Goal: Contribute content: Contribute content

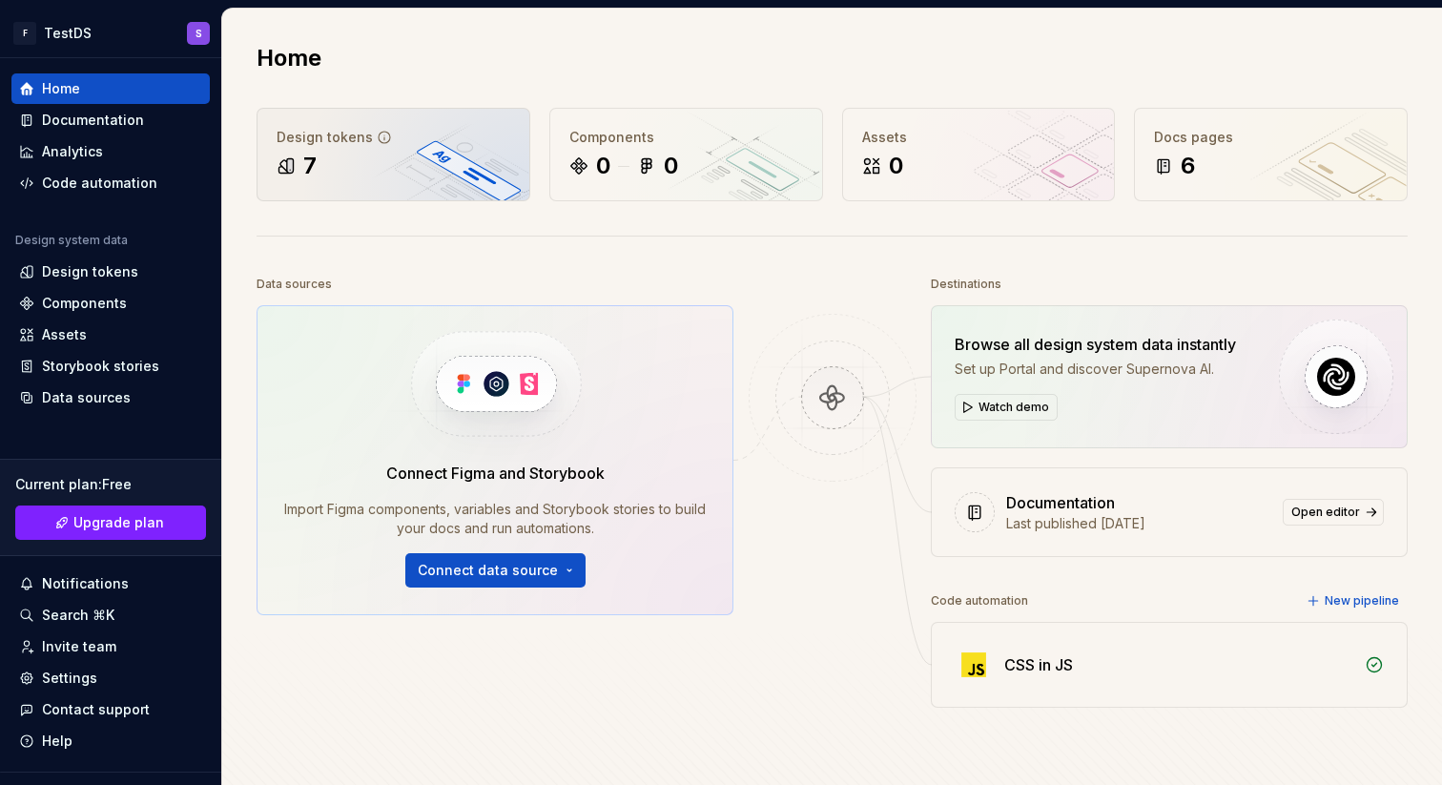
click at [382, 159] on div "7" at bounding box center [394, 166] width 234 height 31
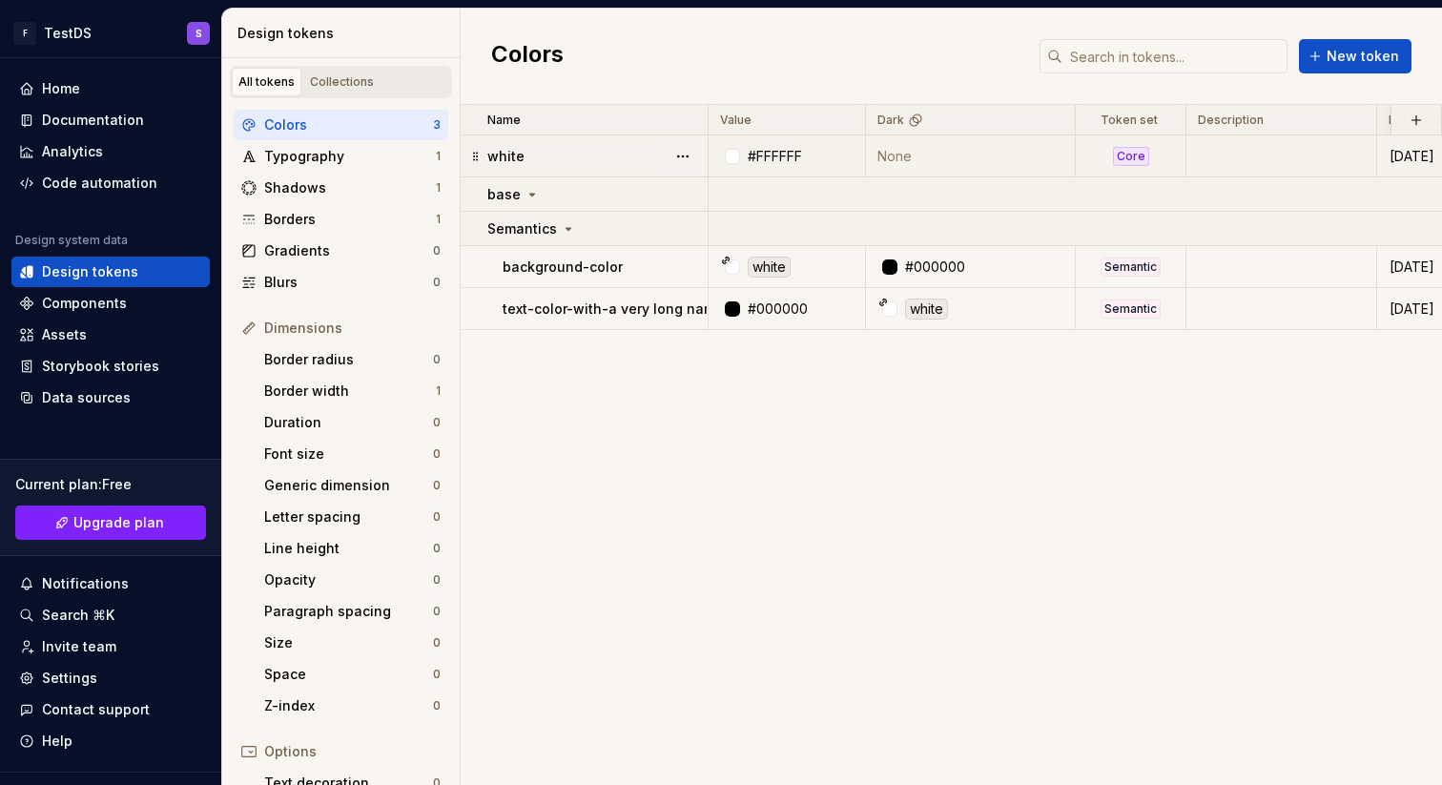
click at [601, 158] on div "white" at bounding box center [596, 156] width 219 height 19
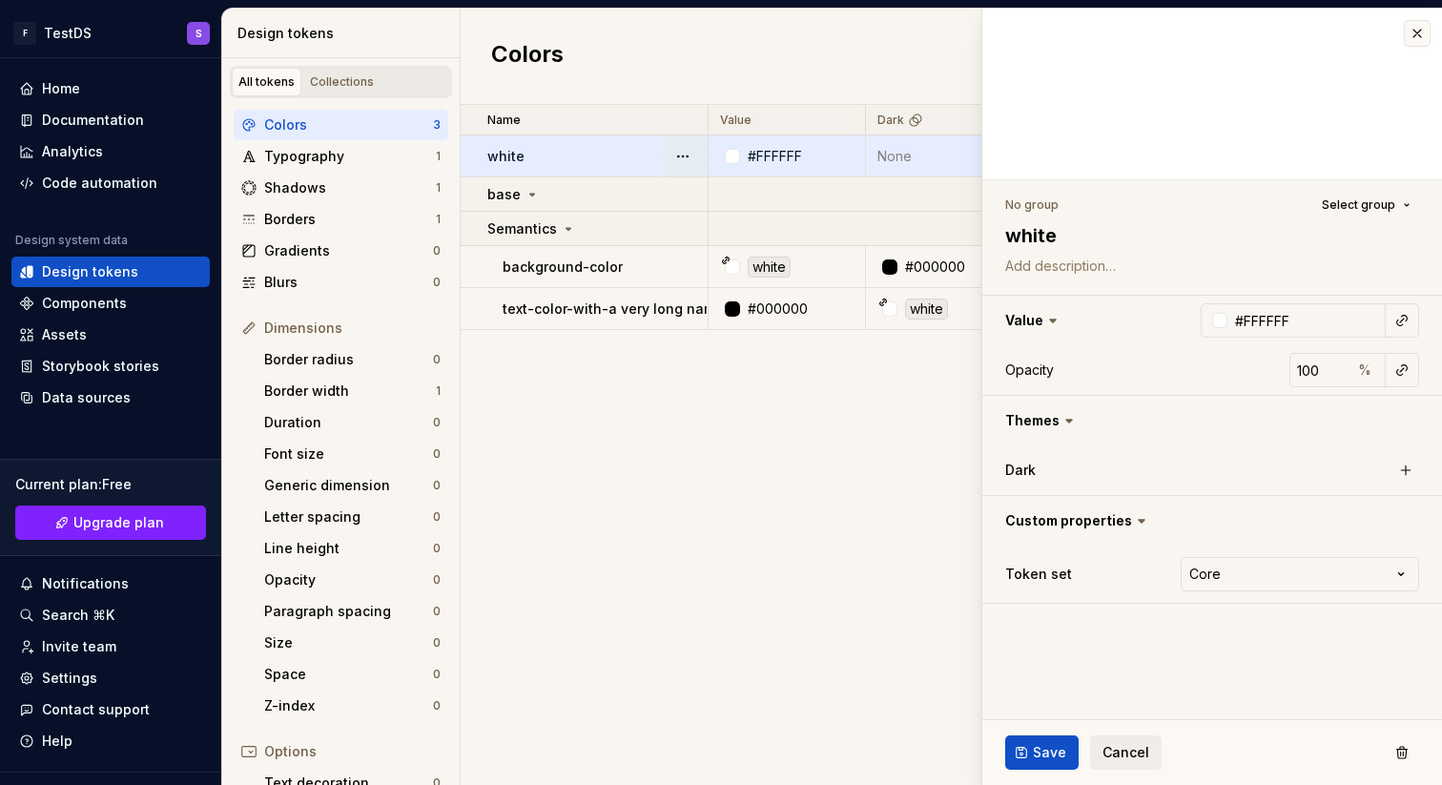
click at [814, 466] on div "Name Value Dark Token set Description Last updated white #FFFFFF None Core [DAT…" at bounding box center [952, 445] width 982 height 680
click at [1418, 29] on button "button" at bounding box center [1417, 33] width 27 height 27
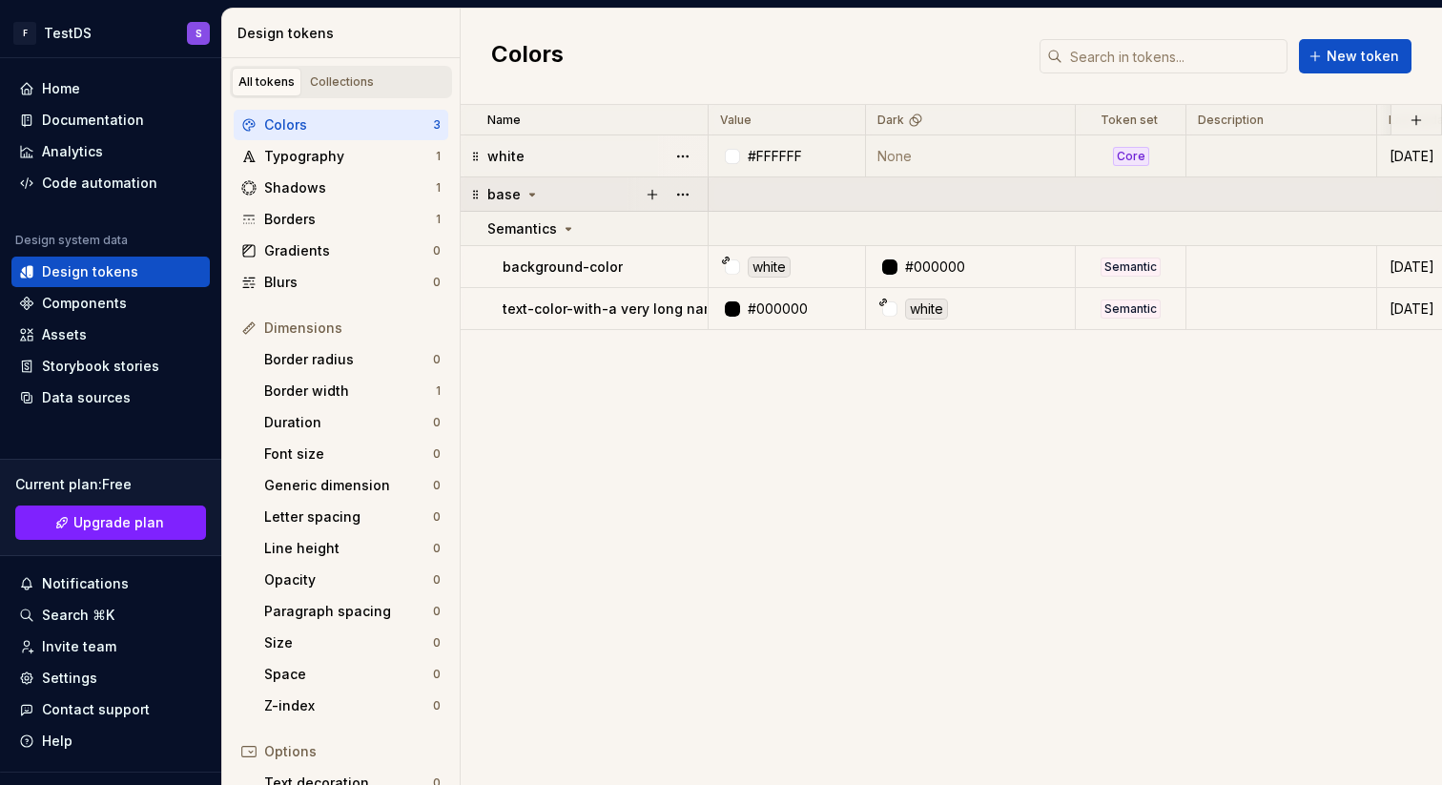
click at [527, 197] on icon at bounding box center [532, 194] width 15 height 15
click at [531, 196] on icon at bounding box center [532, 194] width 2 height 5
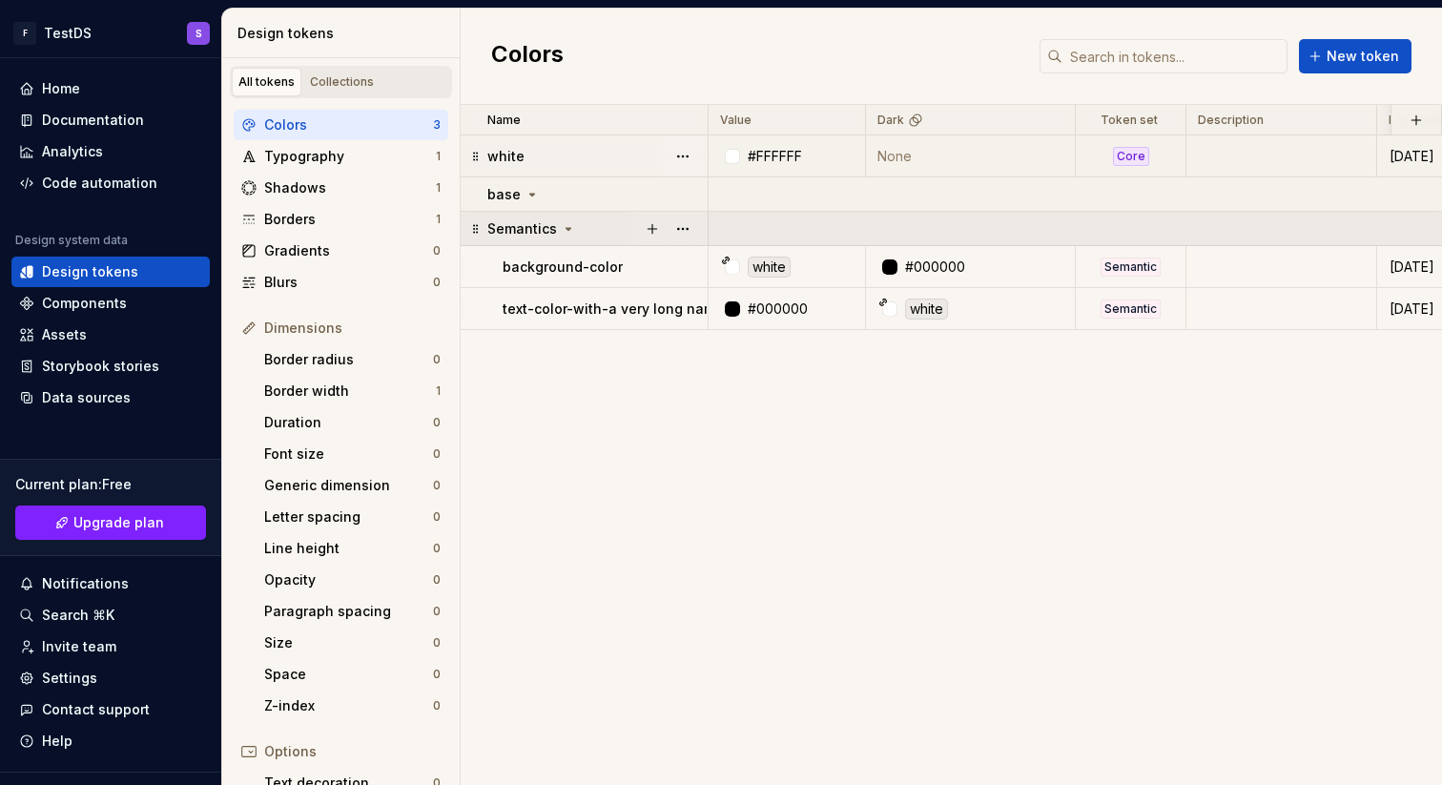
click at [563, 225] on icon at bounding box center [568, 228] width 15 height 15
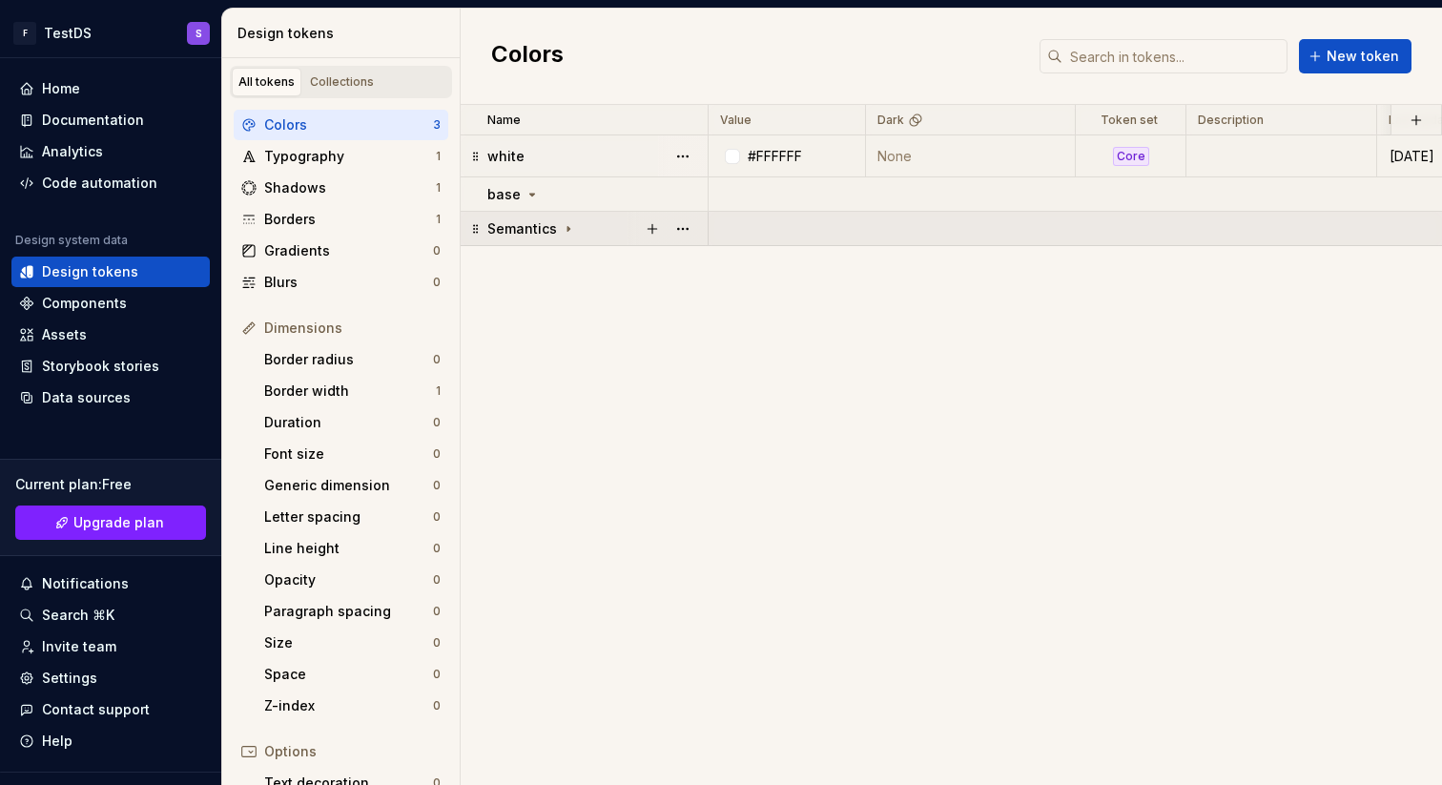
click at [563, 225] on icon at bounding box center [568, 228] width 15 height 15
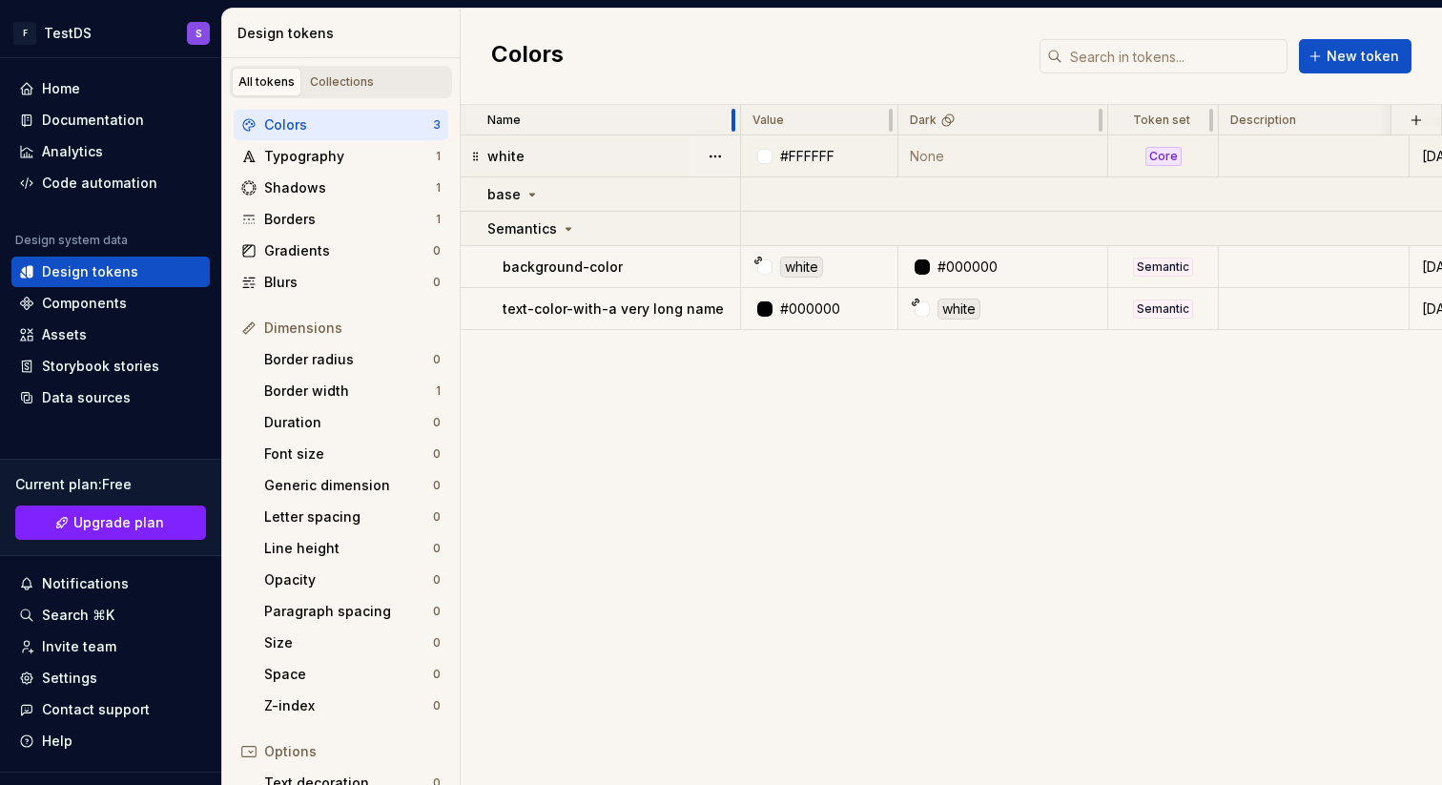
click at [726, 114] on div at bounding box center [733, 120] width 15 height 31
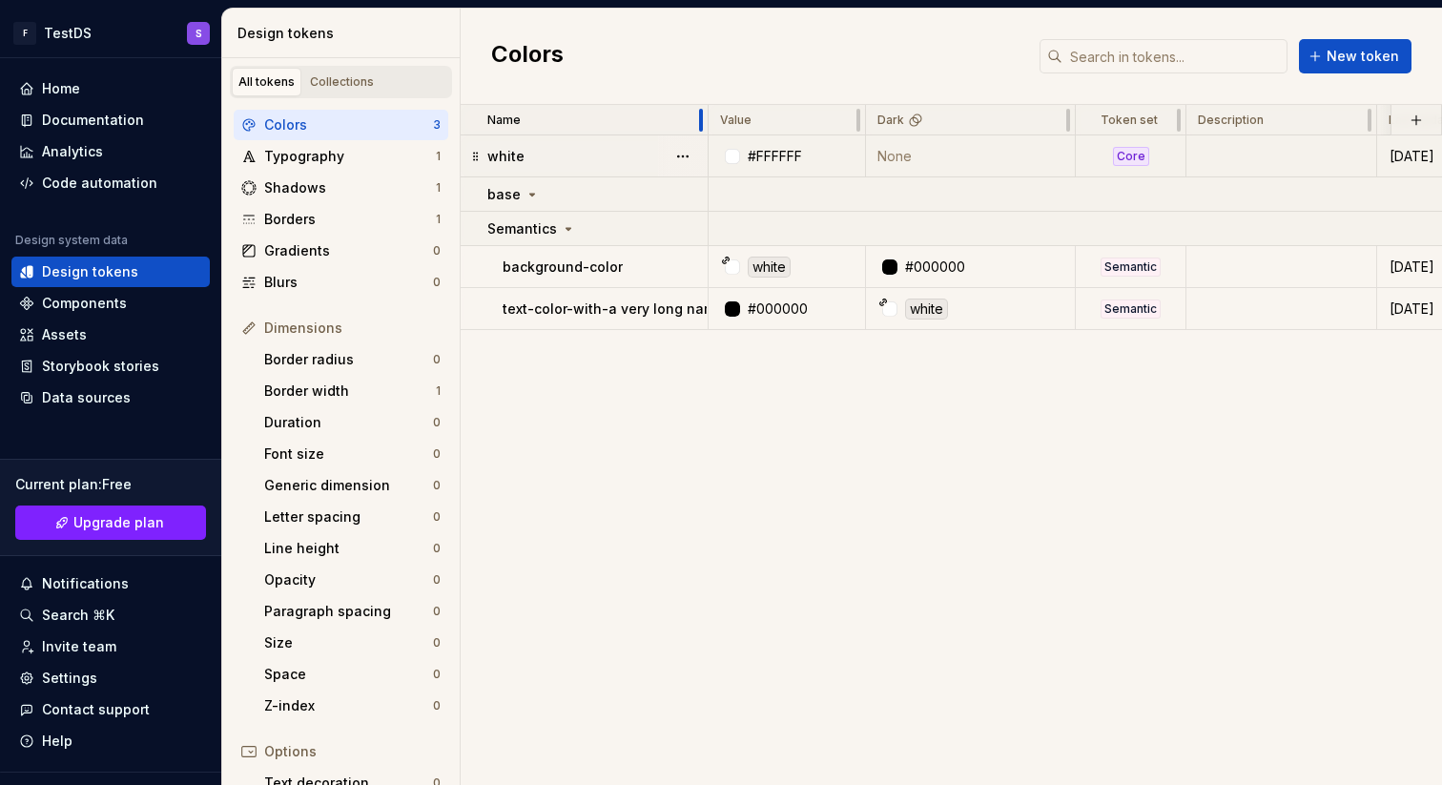
drag, startPoint x: 699, startPoint y: 116, endPoint x: 662, endPoint y: 116, distance: 37.2
click at [662, 116] on div "Name" at bounding box center [585, 120] width 248 height 31
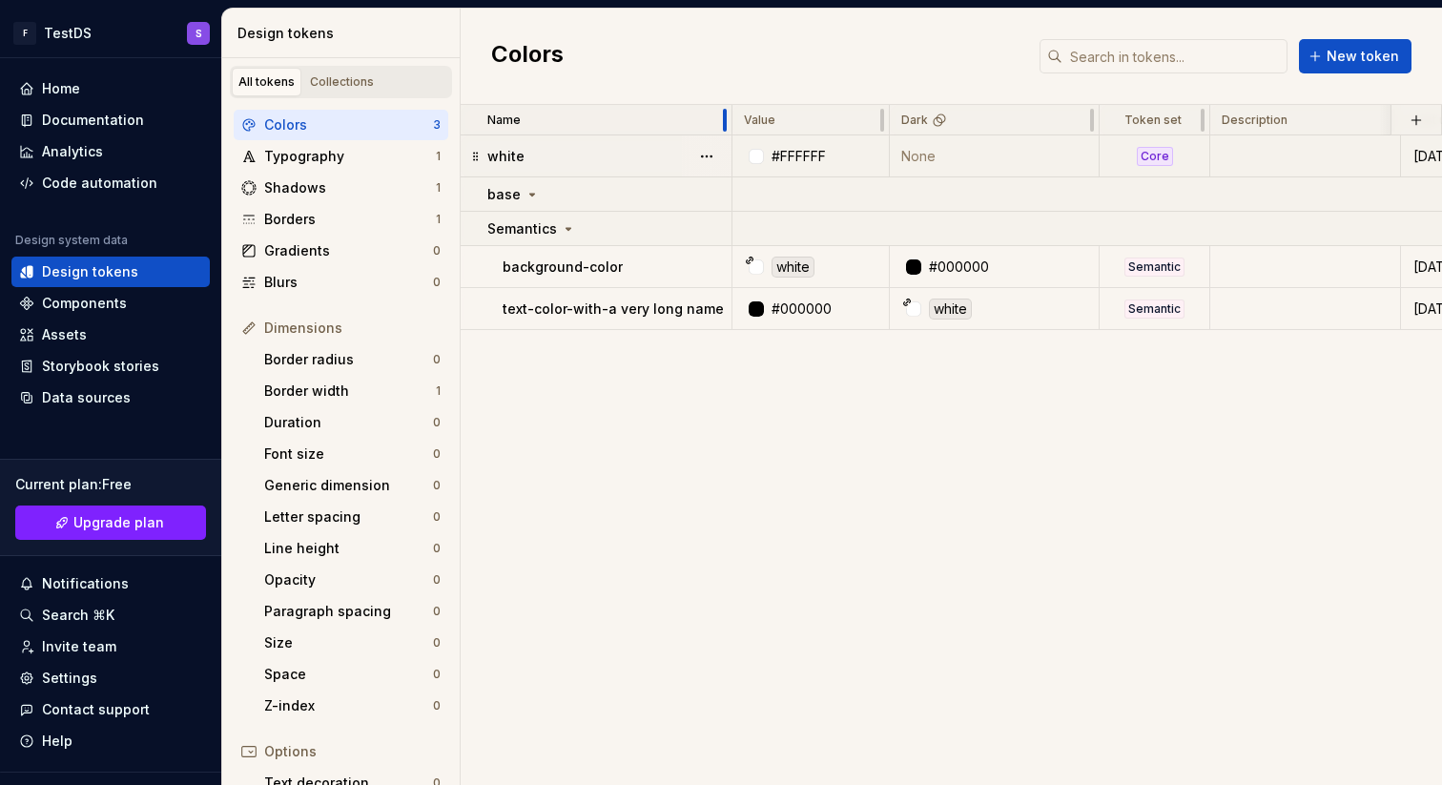
click at [725, 125] on div at bounding box center [725, 120] width 4 height 23
click at [858, 126] on html "F TestDS S Home Documentation Analytics Code automation Design system data Desi…" at bounding box center [721, 392] width 1442 height 785
click at [850, 68] on div "Colors New token" at bounding box center [952, 57] width 982 height 96
click at [530, 194] on icon at bounding box center [532, 195] width 5 height 2
click at [528, 193] on icon at bounding box center [532, 194] width 15 height 15
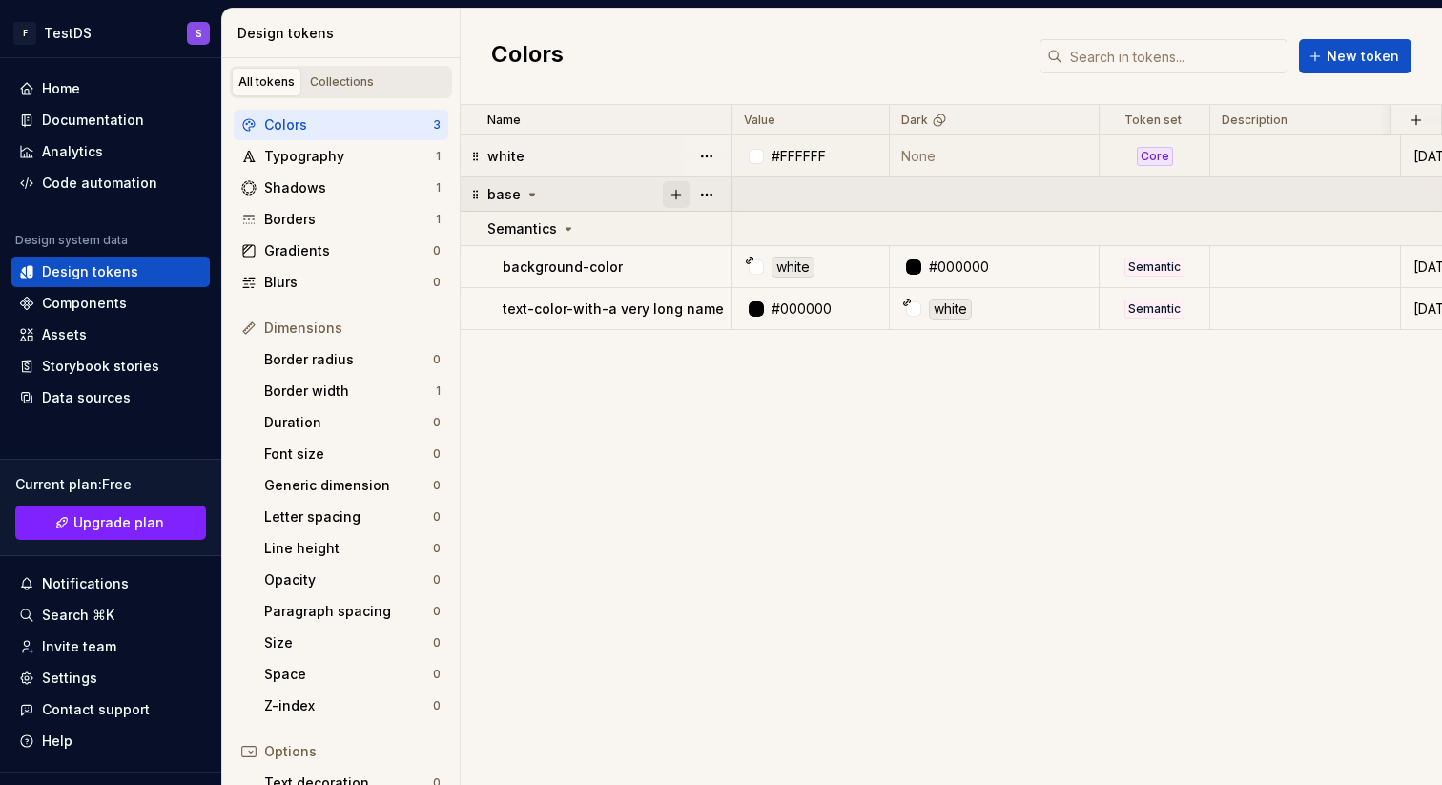
click at [678, 192] on button "button" at bounding box center [676, 194] width 27 height 27
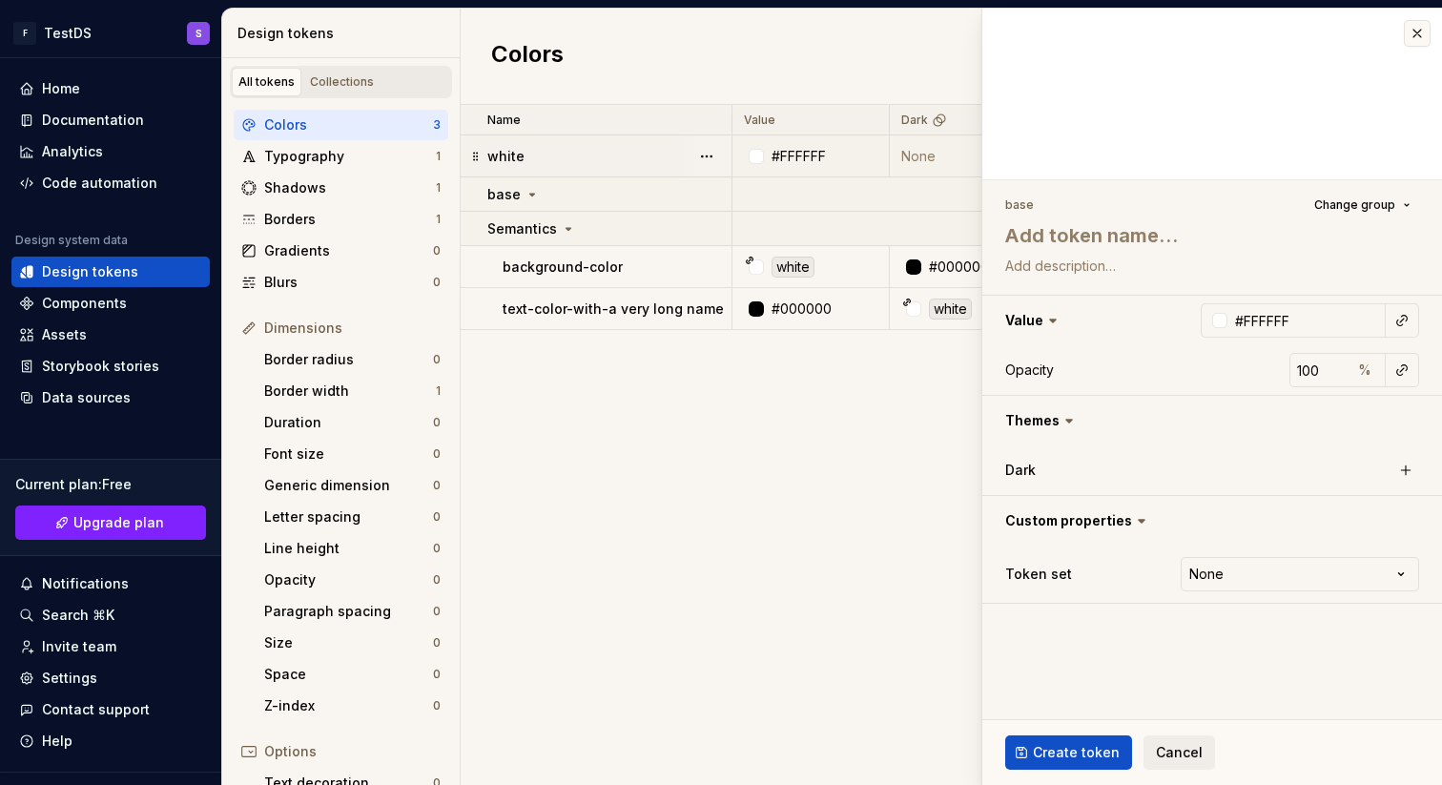
type textarea "*"
type textarea "l"
type textarea "*"
type textarea "b"
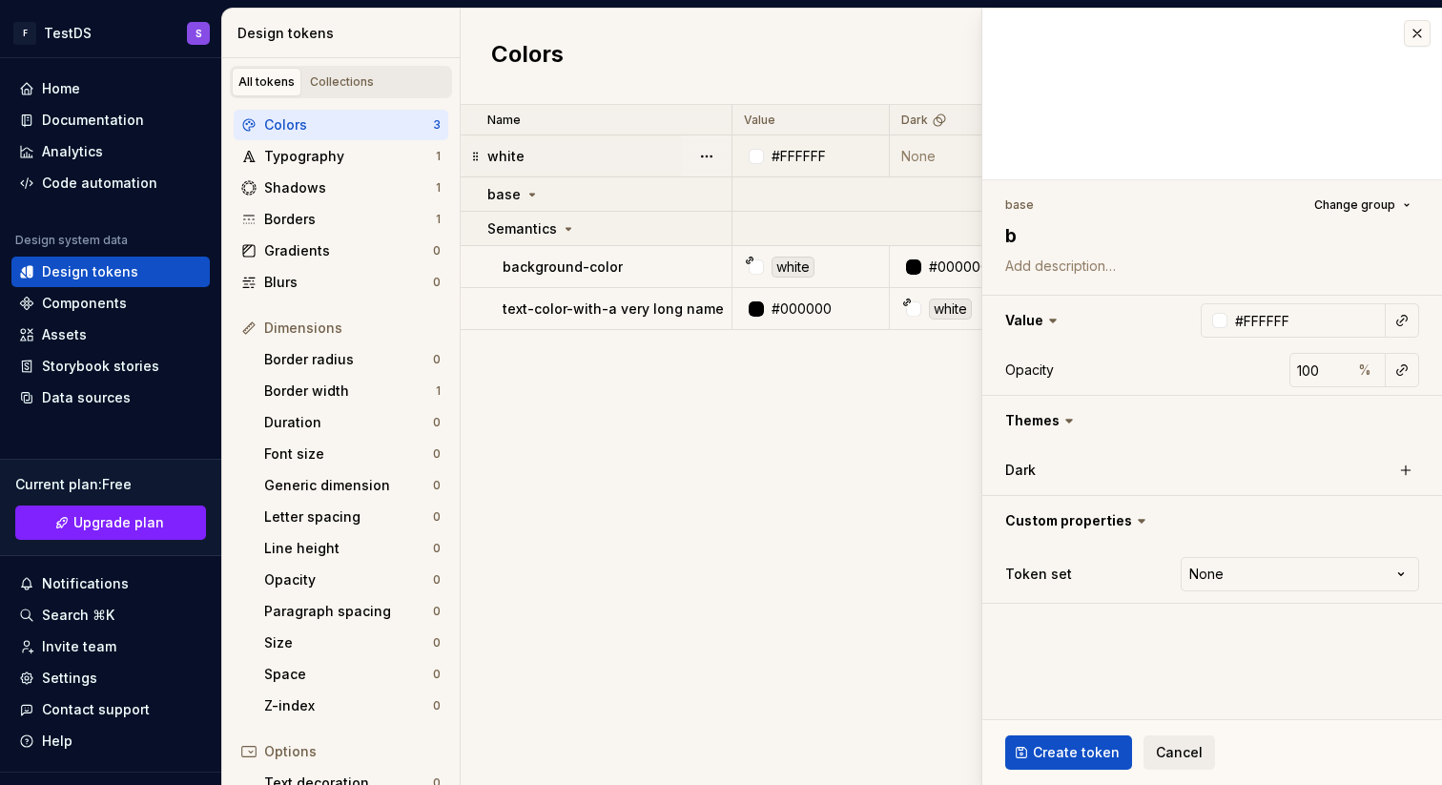
type textarea "*"
type textarea "bl"
type textarea "*"
type textarea "bla"
type textarea "*"
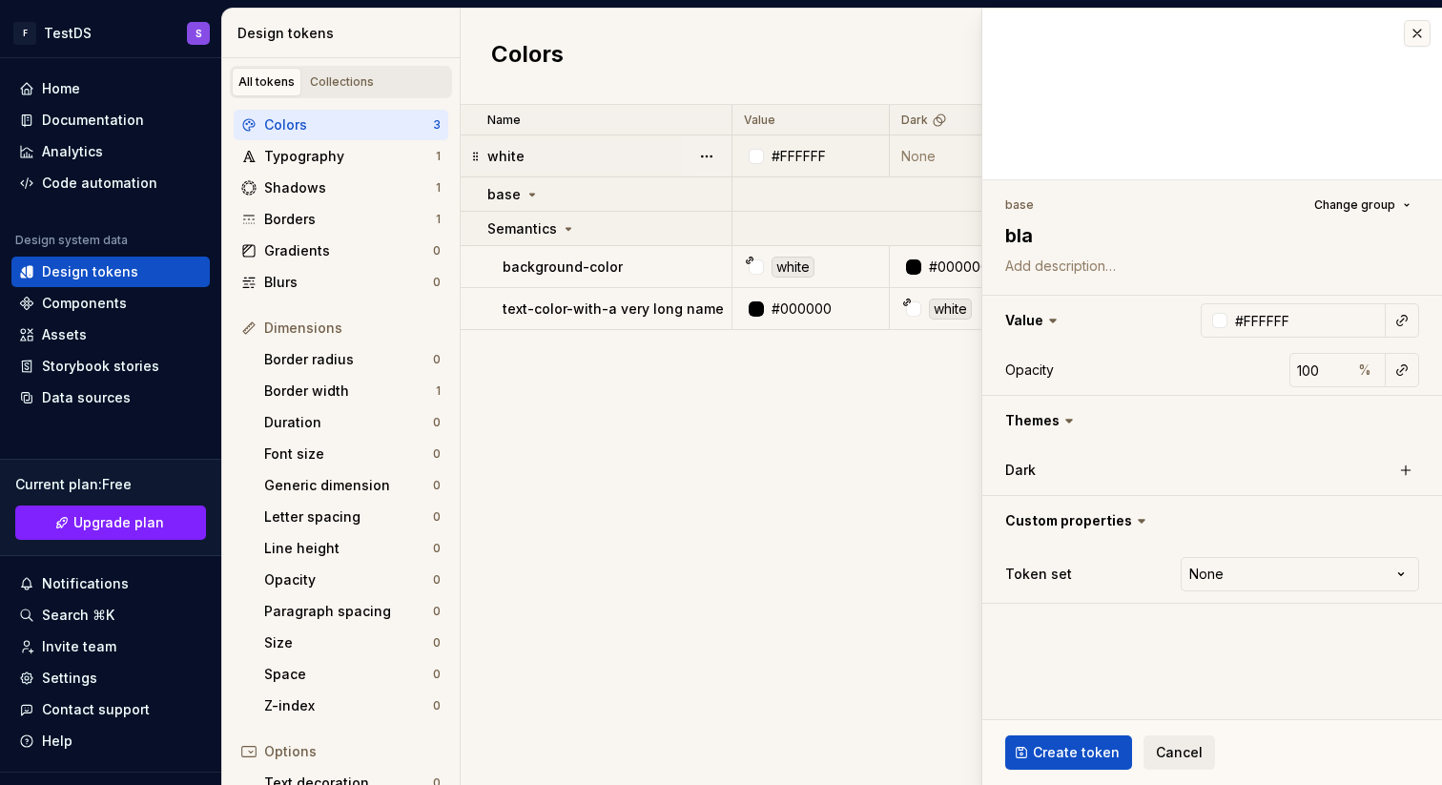
type textarea "blac"
type textarea "*"
type textarea "black"
click at [1216, 323] on div at bounding box center [1219, 320] width 15 height 15
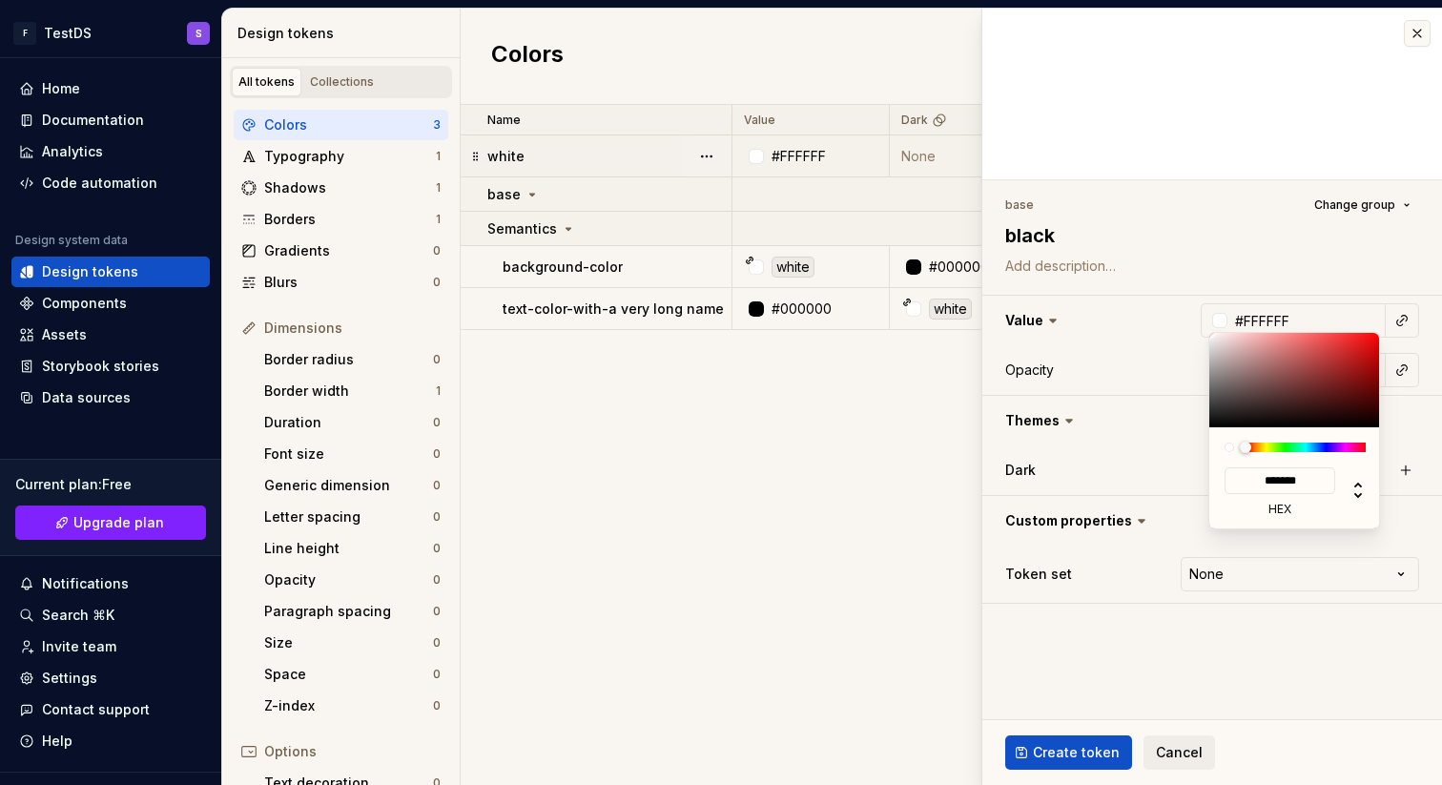
type input "#1C1616"
type input "*******"
type textarea "*"
type input "#1C1818"
type input "*******"
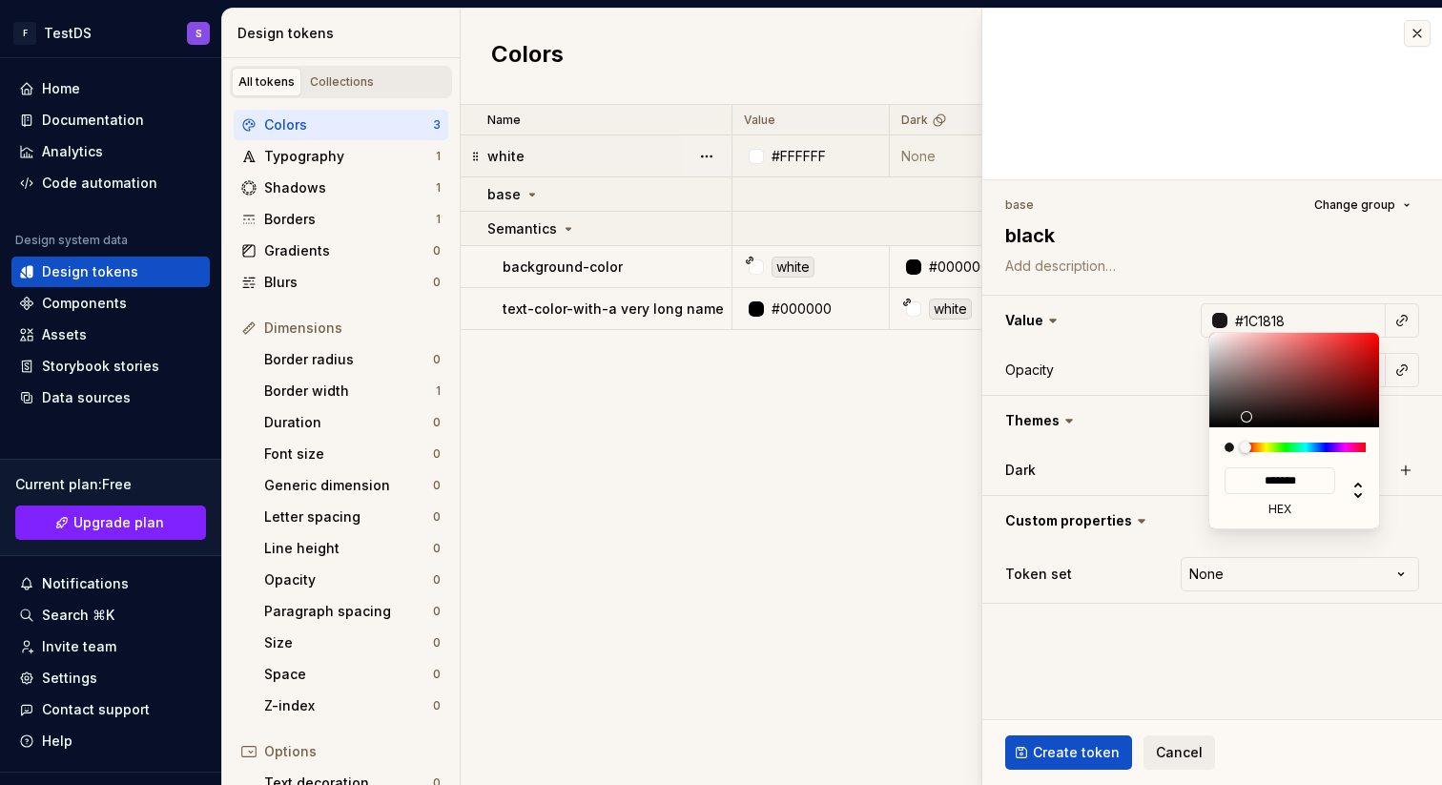
type input "#1C1C1C"
type input "*******"
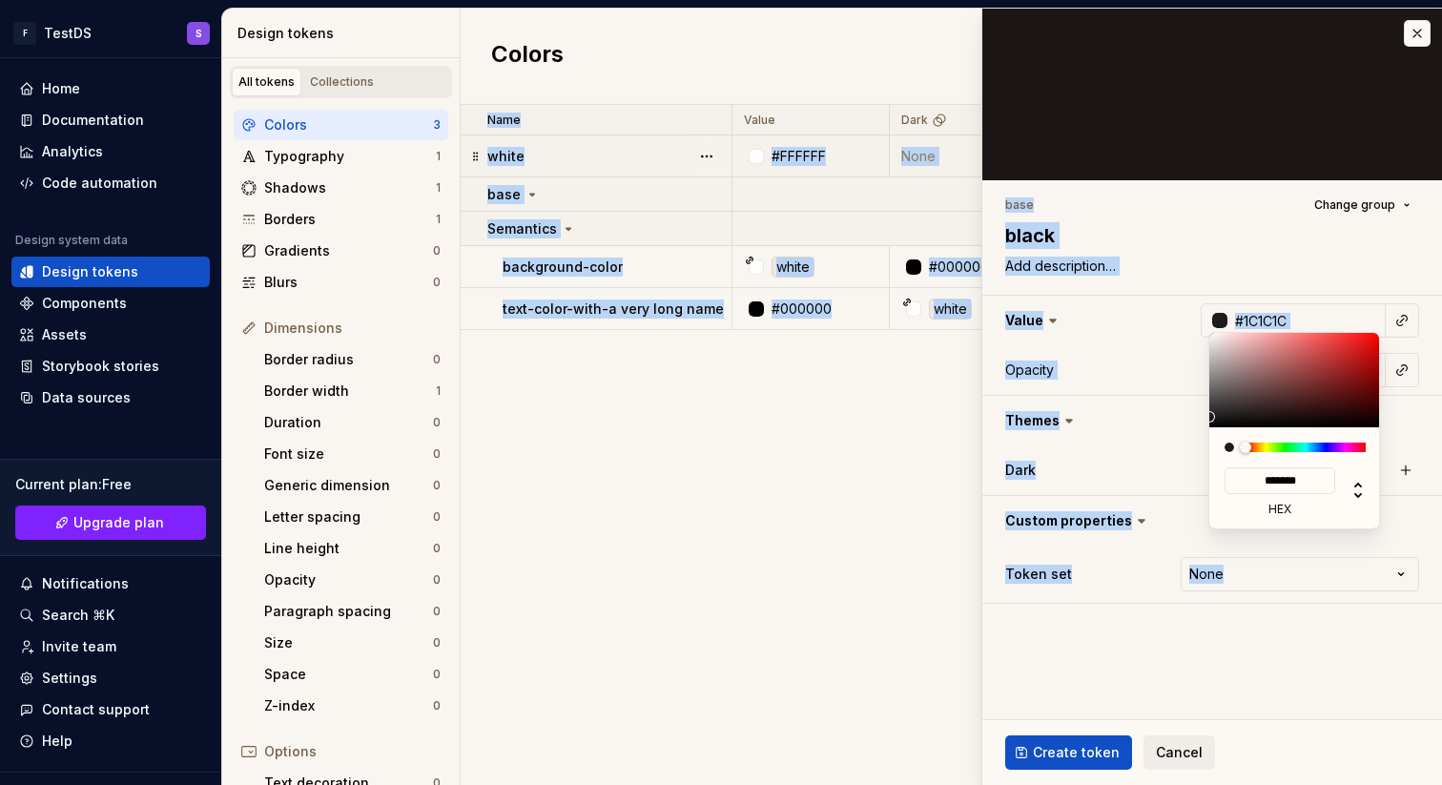
type input "#1A1A1A"
type input "*******"
type input "#171717"
type input "*******"
type input "#151515"
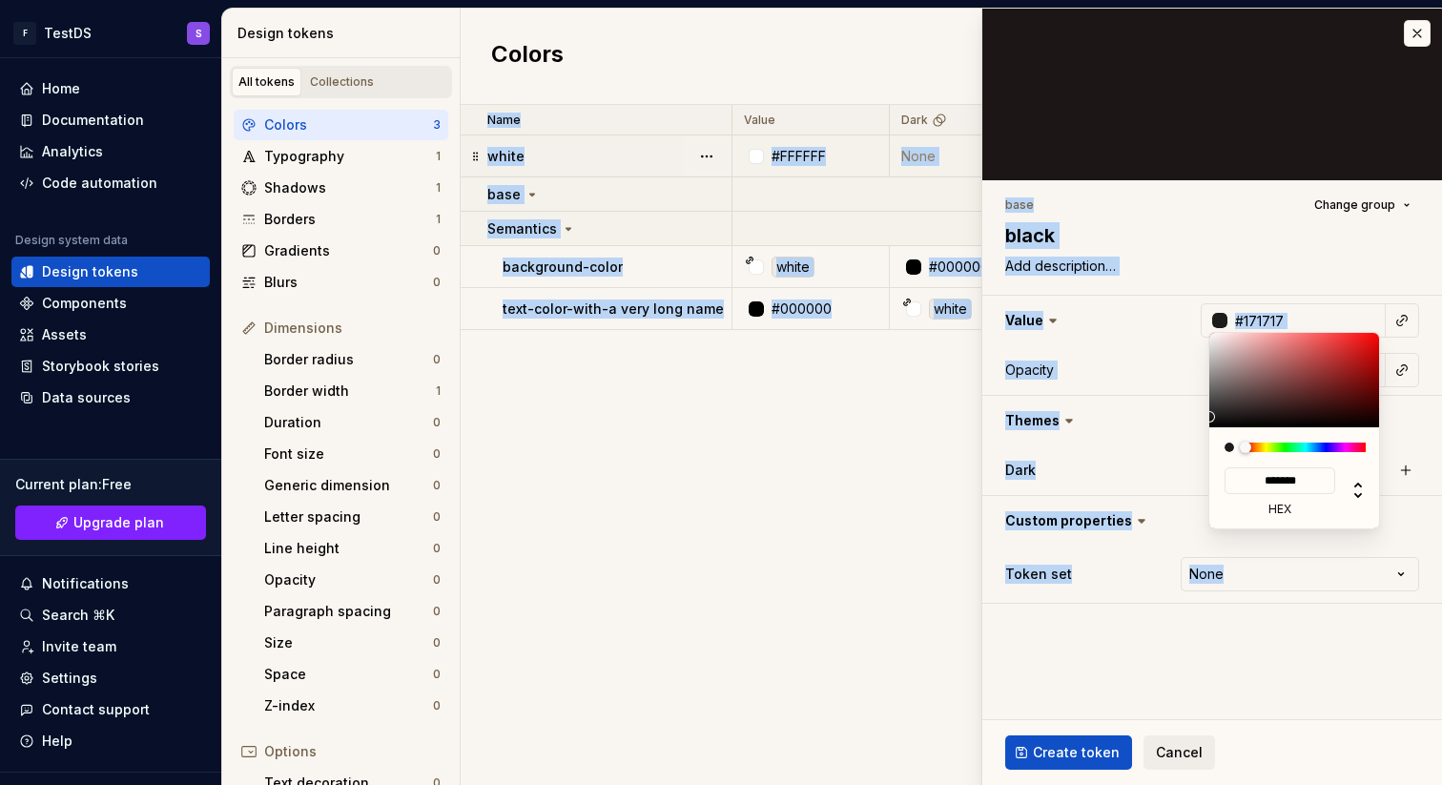
type input "*******"
type input "#121212"
type input "*******"
type textarea "*"
type input "#1A1A1A"
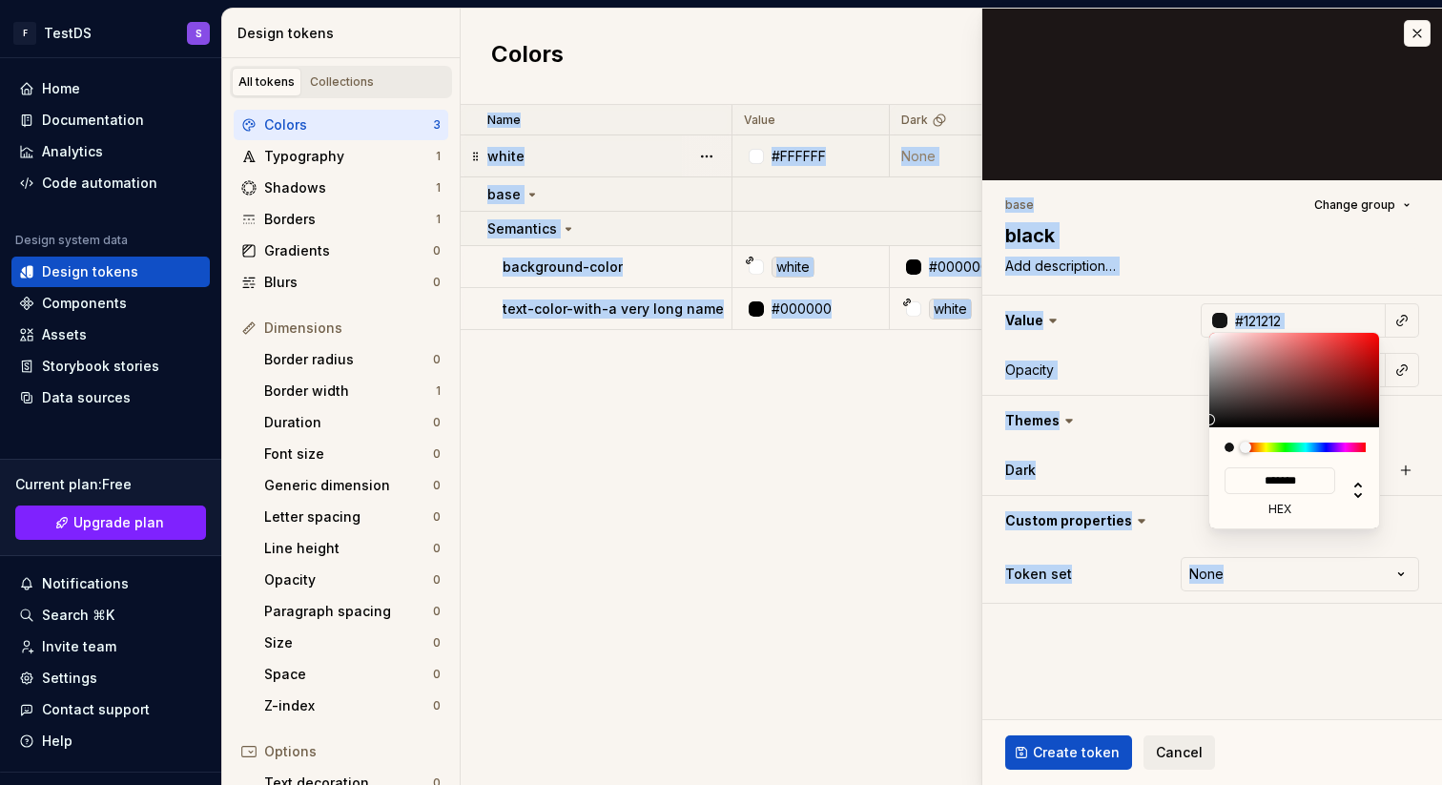
type input "*******"
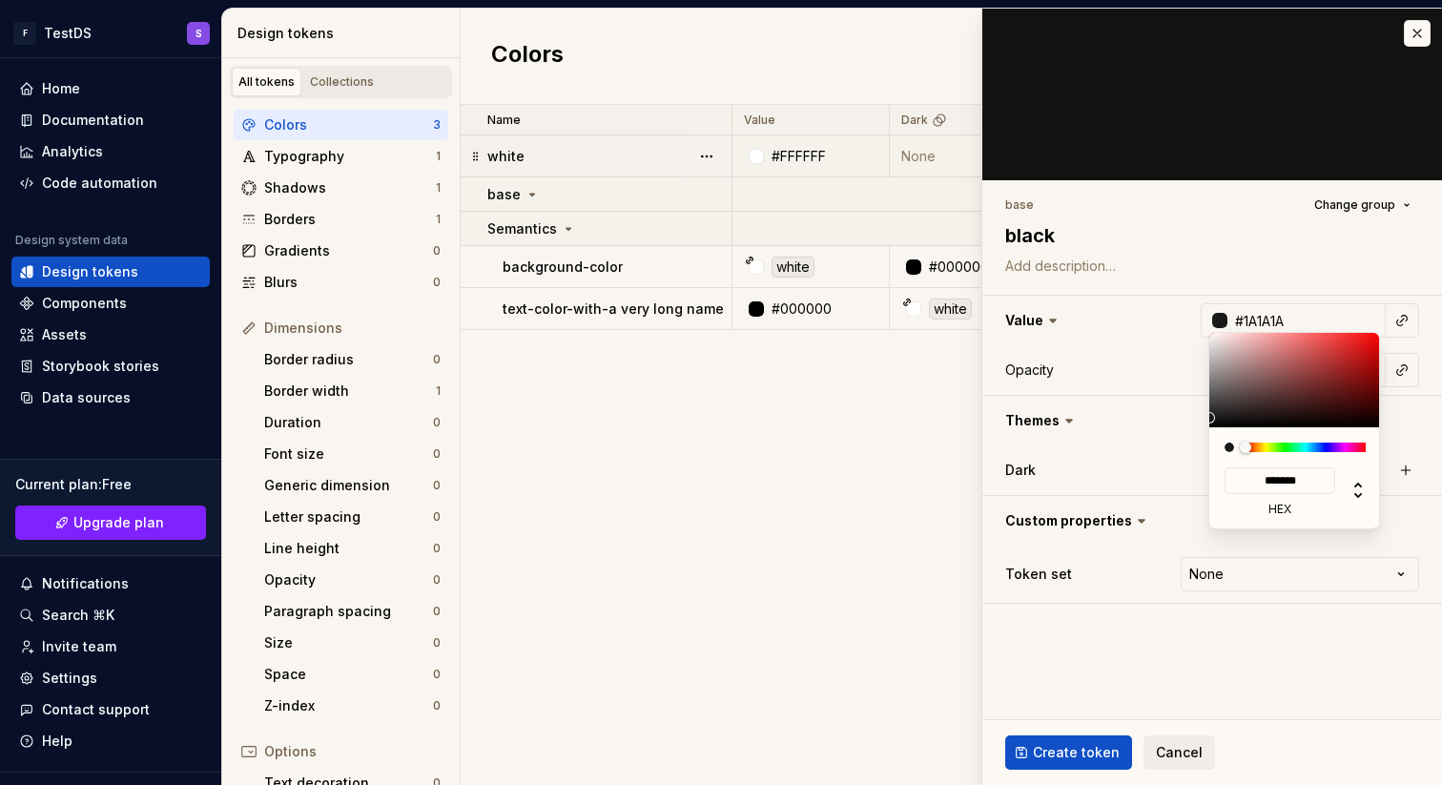
type input "#212121"
type input "*******"
type input "#242323"
type input "*******"
type input "#272525"
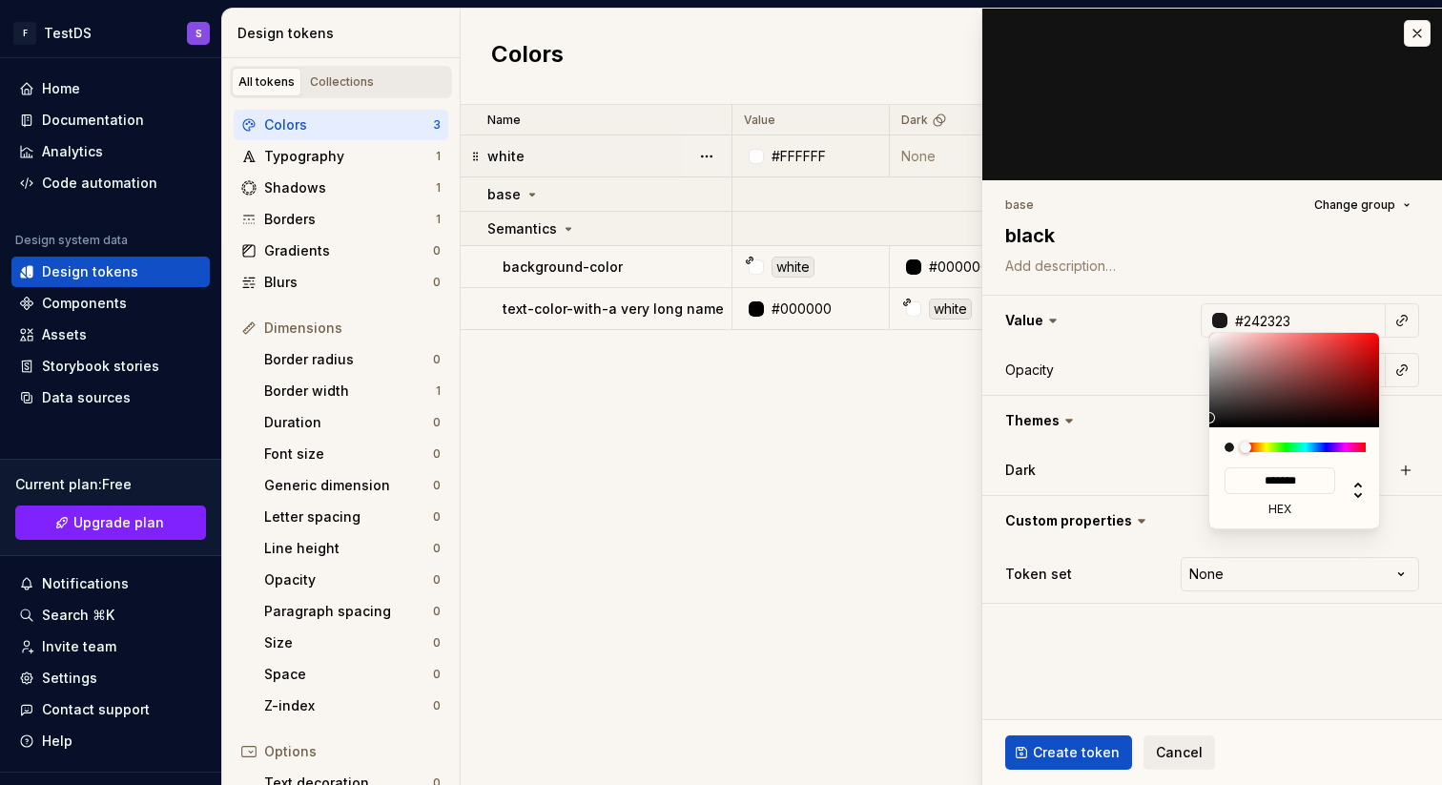
type input "*******"
type textarea "*"
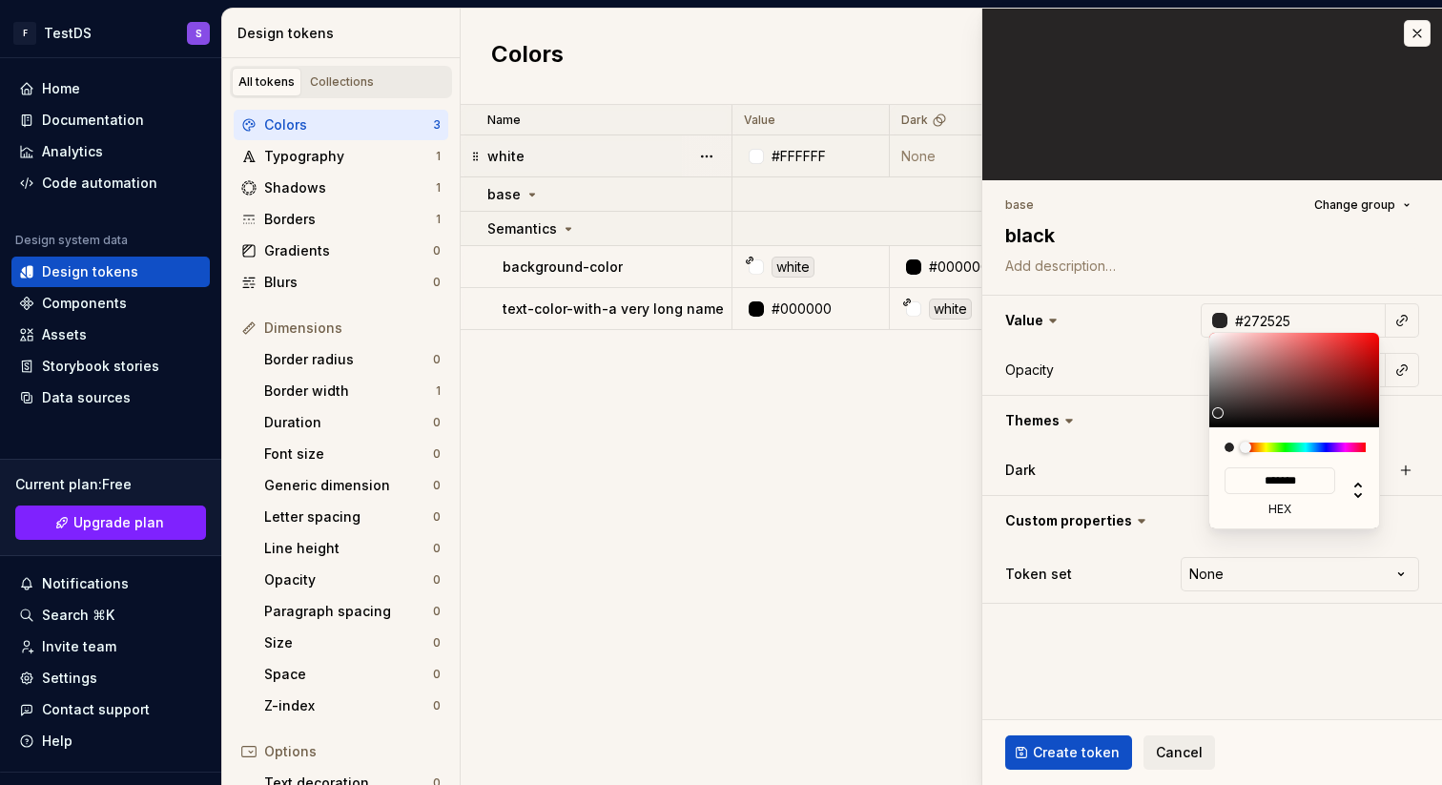
type input "#1C1C1C"
type input "*******"
type input "#121212"
type input "*******"
type input "#0A0A0A"
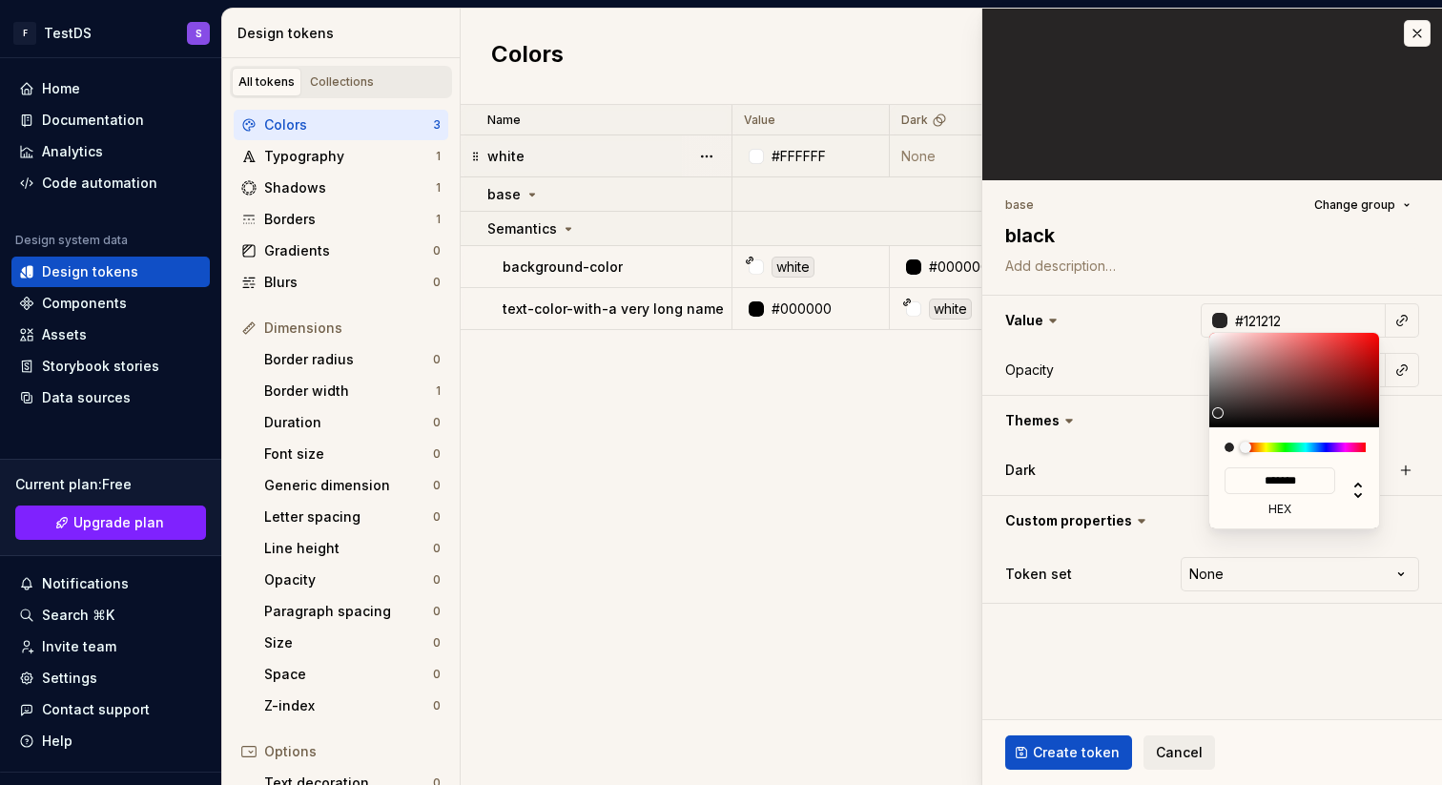
type input "*******"
type input "#080808"
type input "*******"
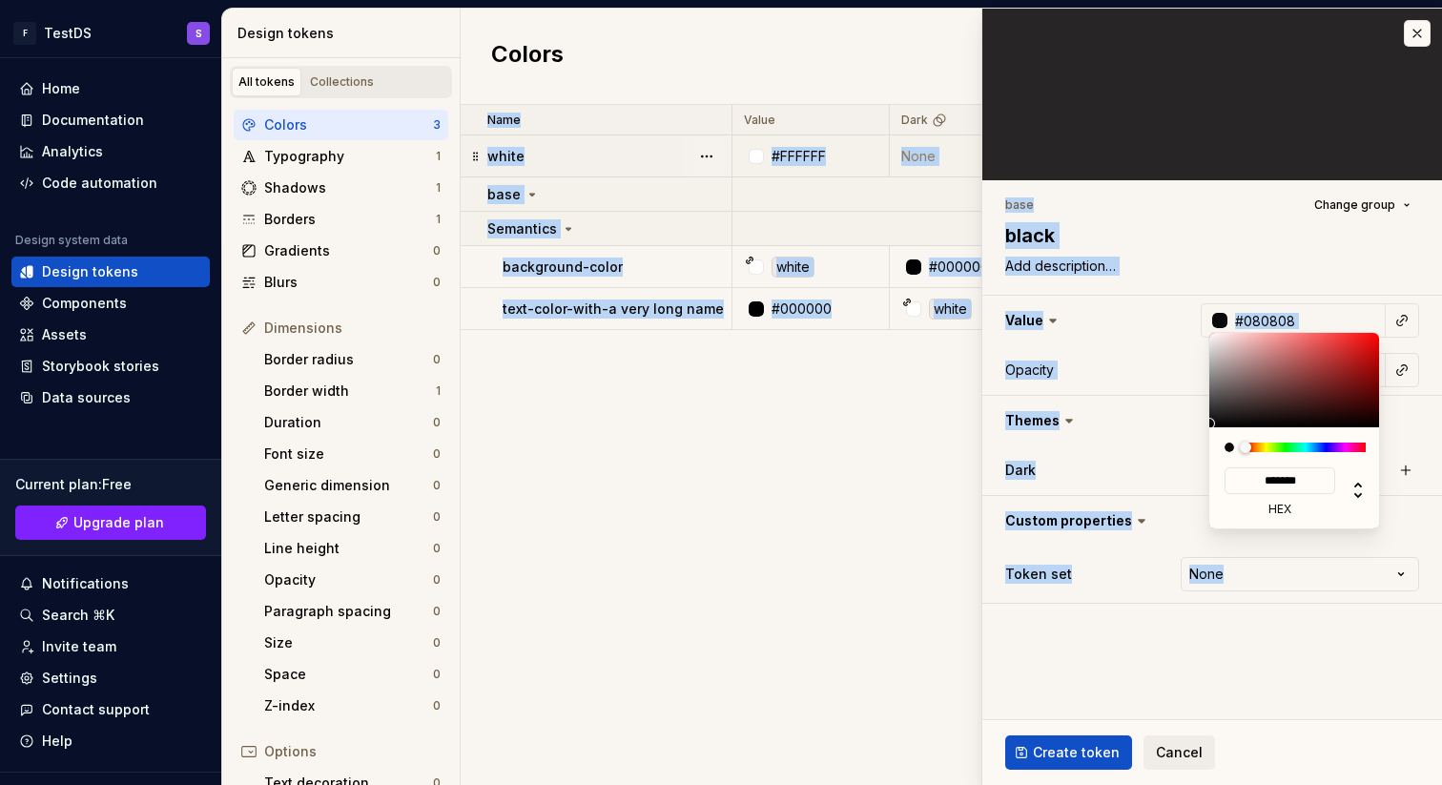
type input "#030303"
type input "*******"
type textarea "*"
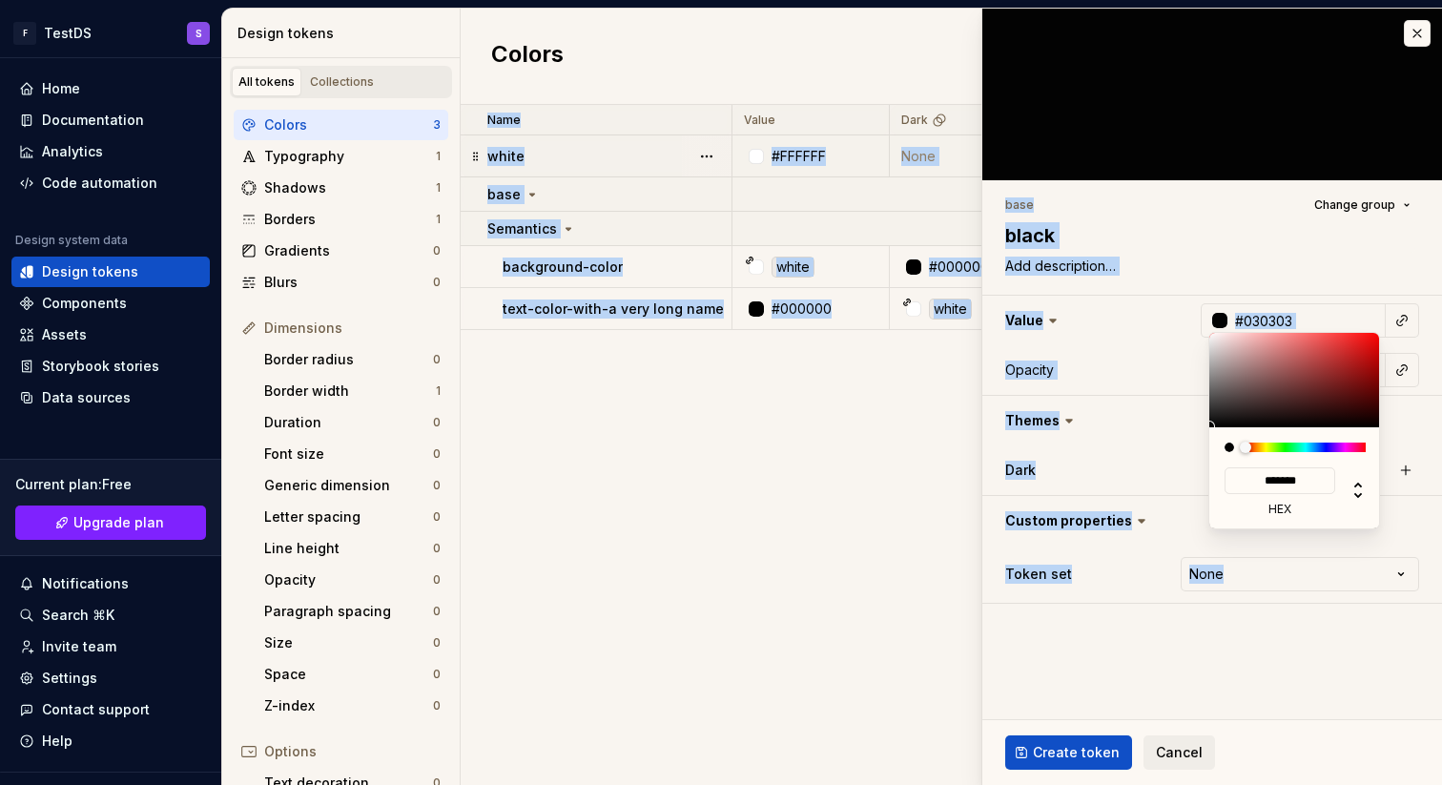
type input "#080808"
type input "*******"
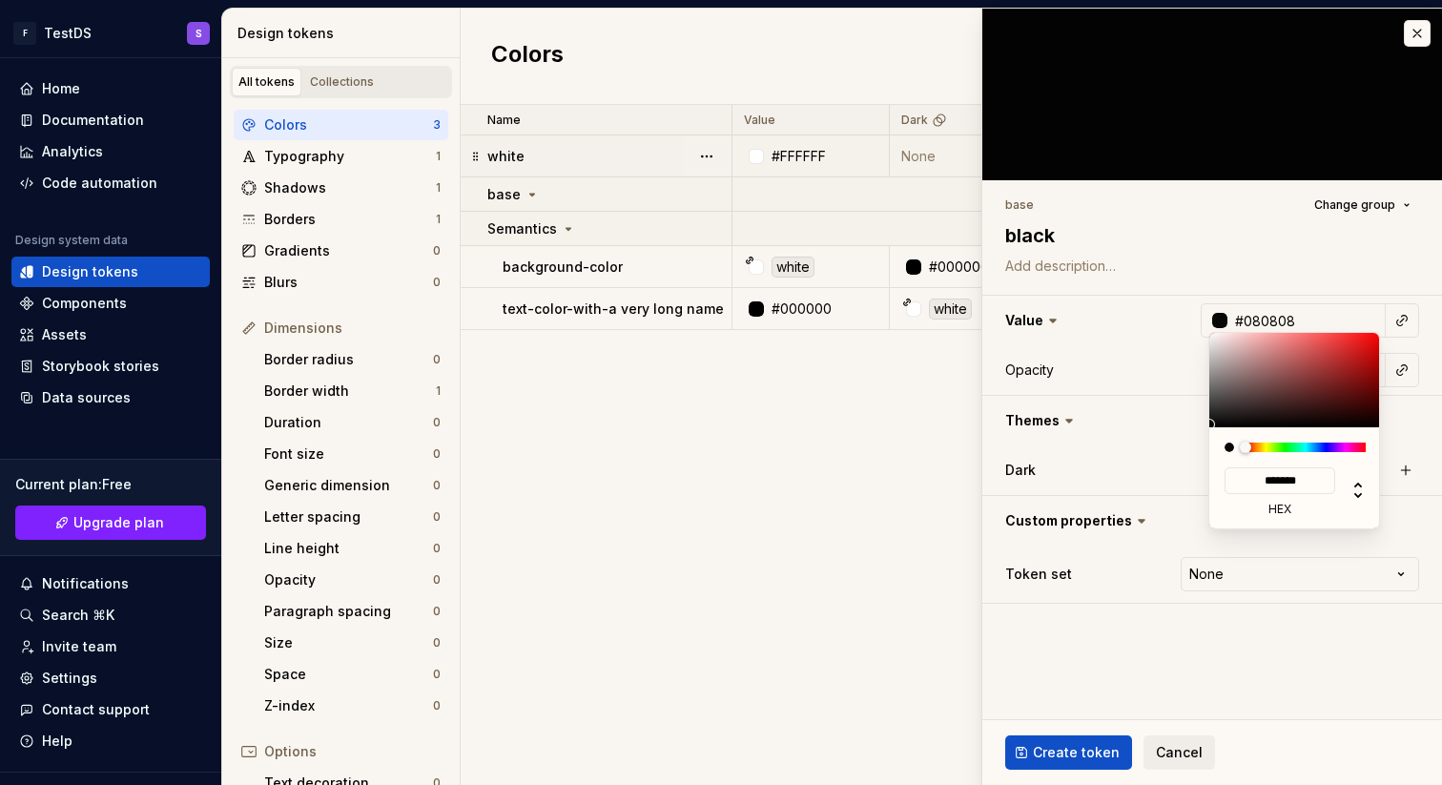
type input "#121212"
type input "*******"
type input "#151414"
type input "*******"
type textarea "*"
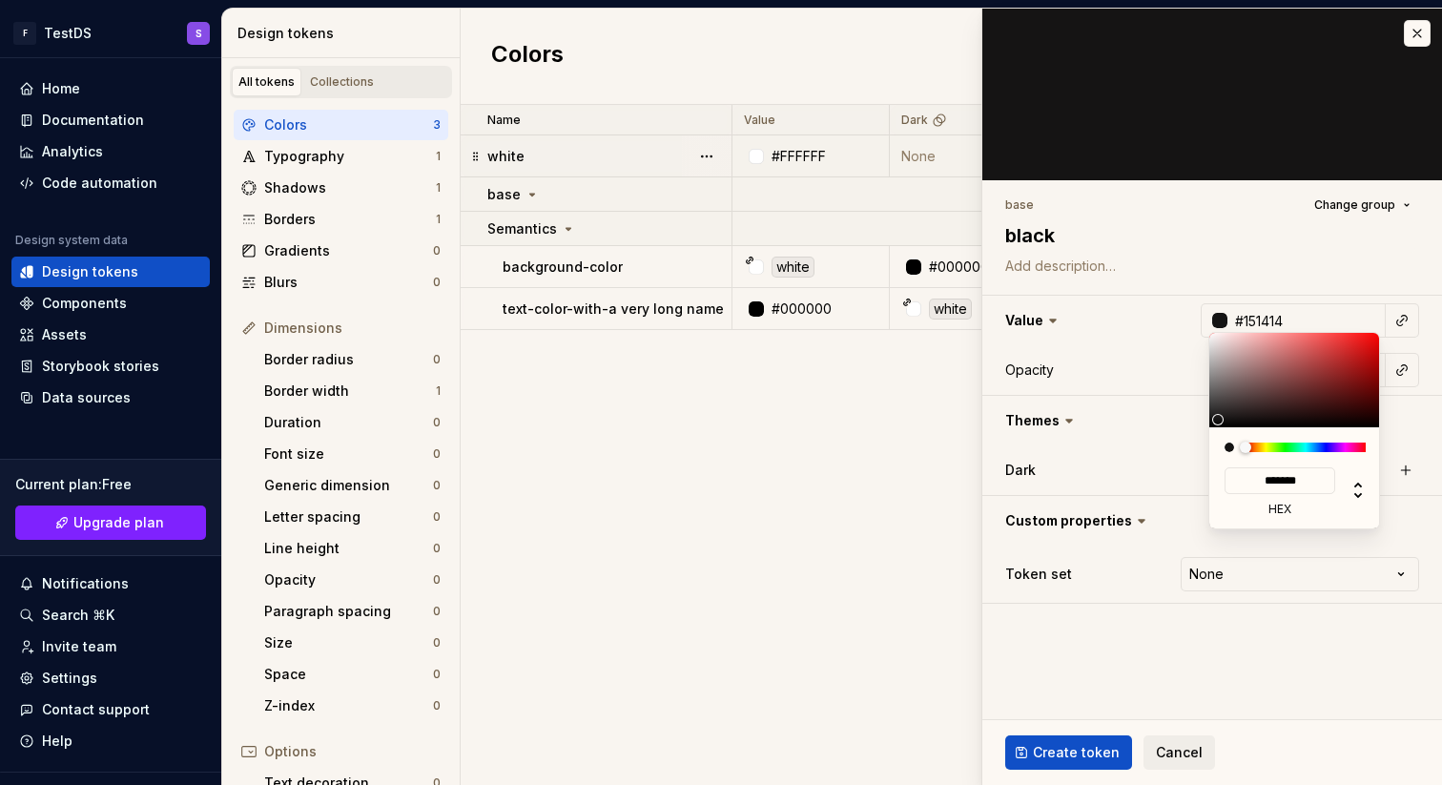
type input "#171717"
type input "*******"
type textarea "*"
type input "#1A1919"
type input "*******"
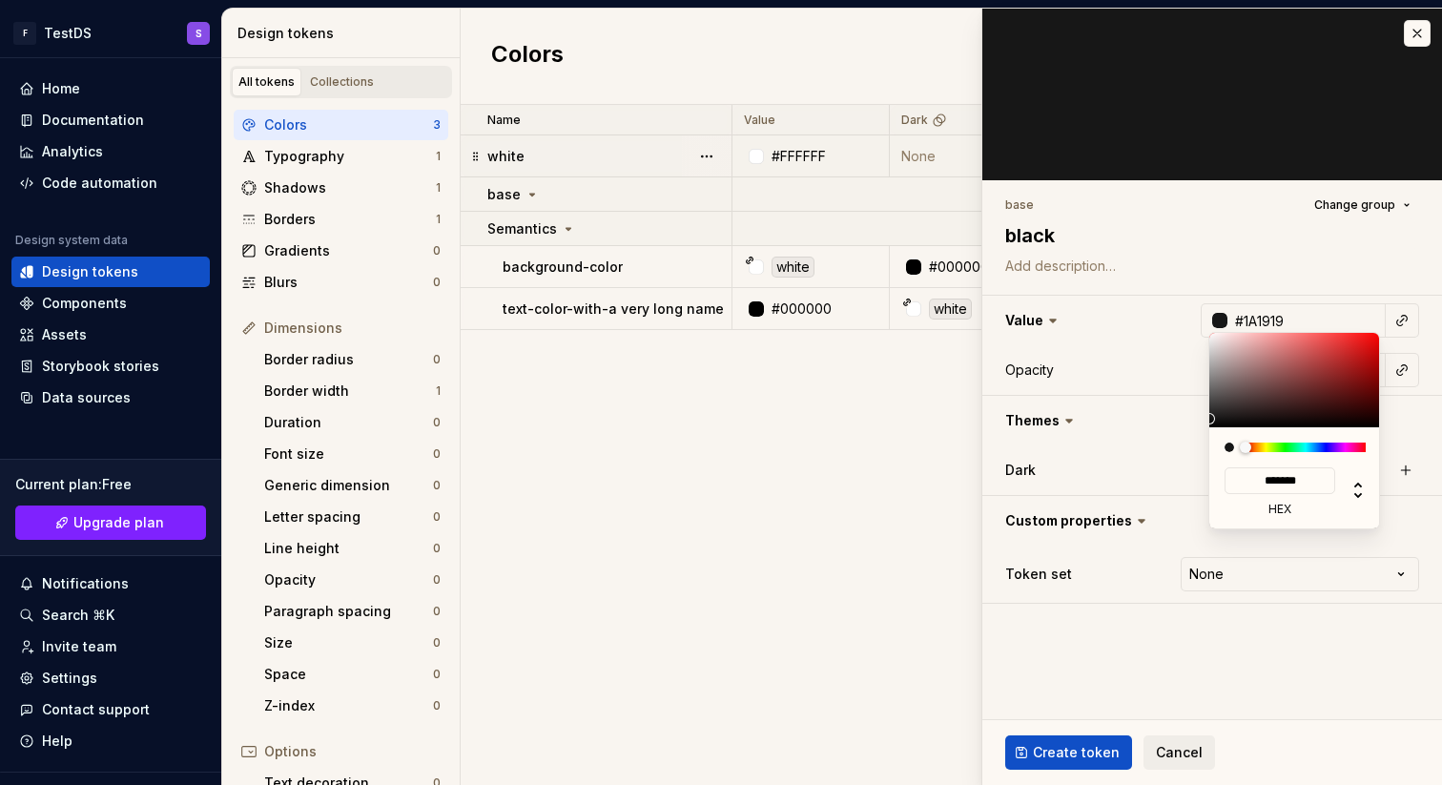
type input "#1C1C1C"
type input "*******"
drag, startPoint x: 1248, startPoint y: 417, endPoint x: 1212, endPoint y: 417, distance: 35.3
click at [1212, 417] on div at bounding box center [1296, 380] width 172 height 94
click at [1170, 462] on html "F TestDS S Home Documentation Analytics Code automation Design system data Desi…" at bounding box center [721, 392] width 1442 height 785
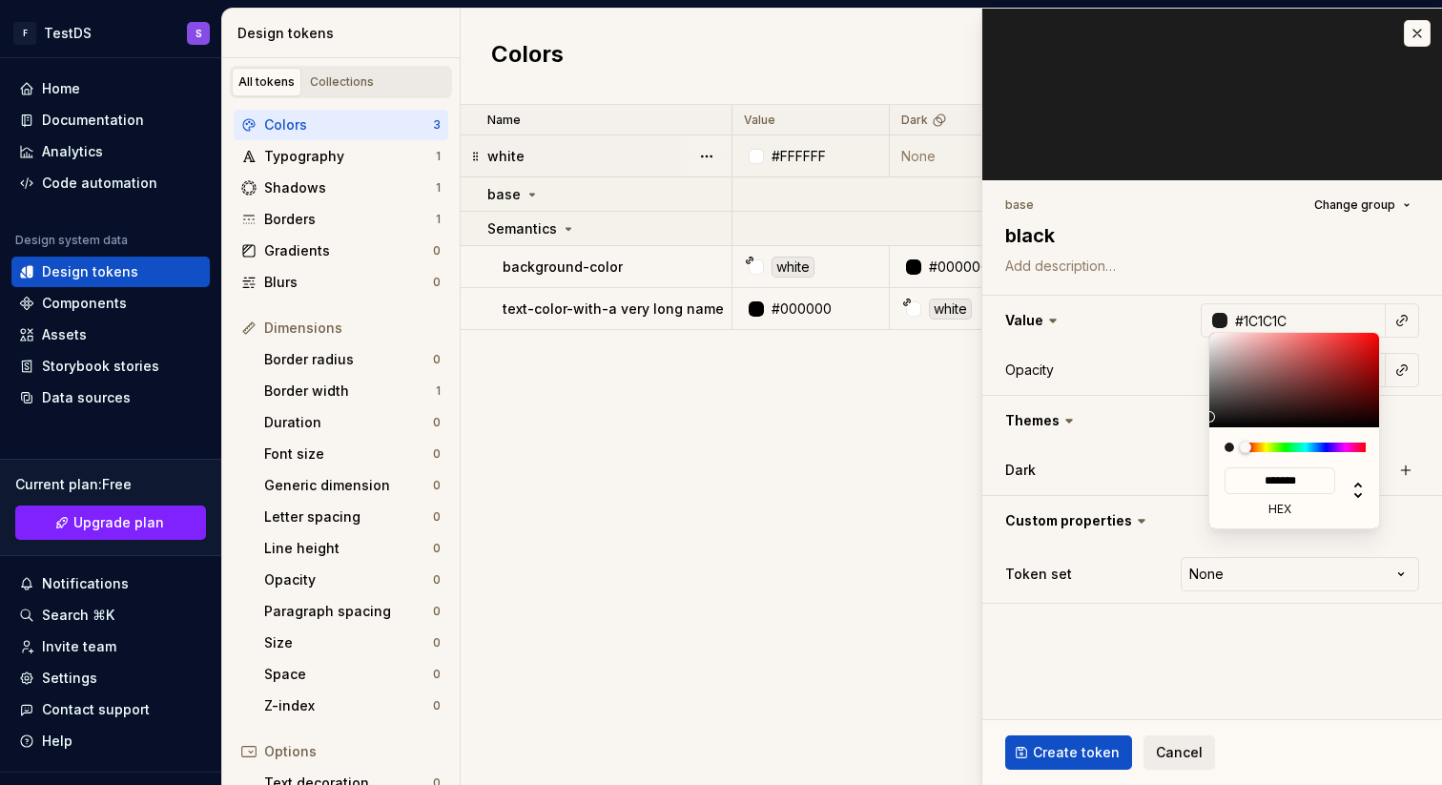
click at [1248, 290] on html "F TestDS S Home Documentation Analytics Code automation Design system data Desi…" at bounding box center [721, 392] width 1442 height 785
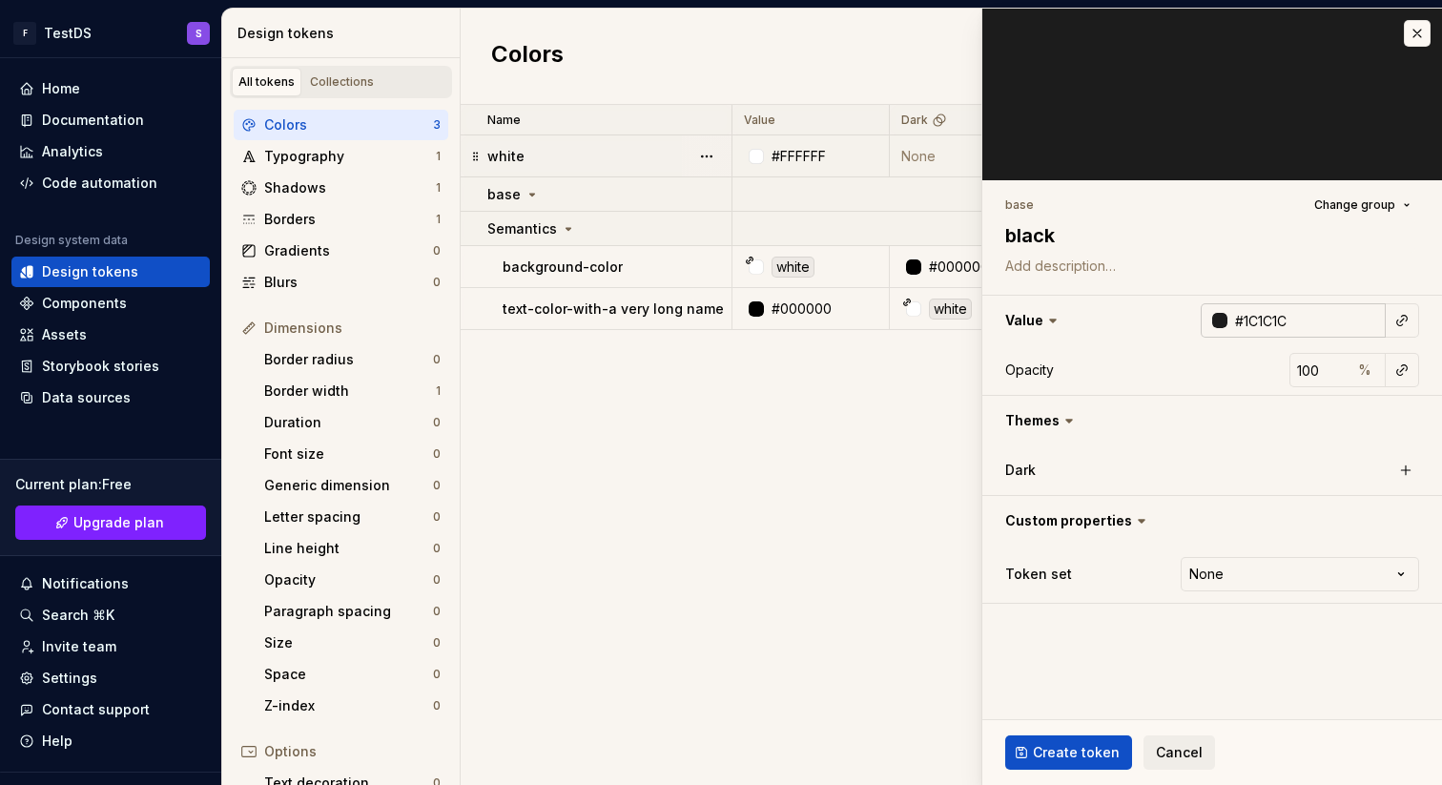
click at [1216, 321] on div at bounding box center [1219, 320] width 15 height 15
click at [1159, 381] on html "F TestDS S Home Documentation Analytics Code automation Design system data Desi…" at bounding box center [721, 392] width 1442 height 785
click at [1317, 371] on input "100" at bounding box center [1321, 370] width 62 height 34
click at [1397, 367] on button "button" at bounding box center [1402, 370] width 27 height 27
click at [1297, 481] on html "F TestDS S Home Documentation Analytics Code automation Design system data Desi…" at bounding box center [721, 392] width 1442 height 785
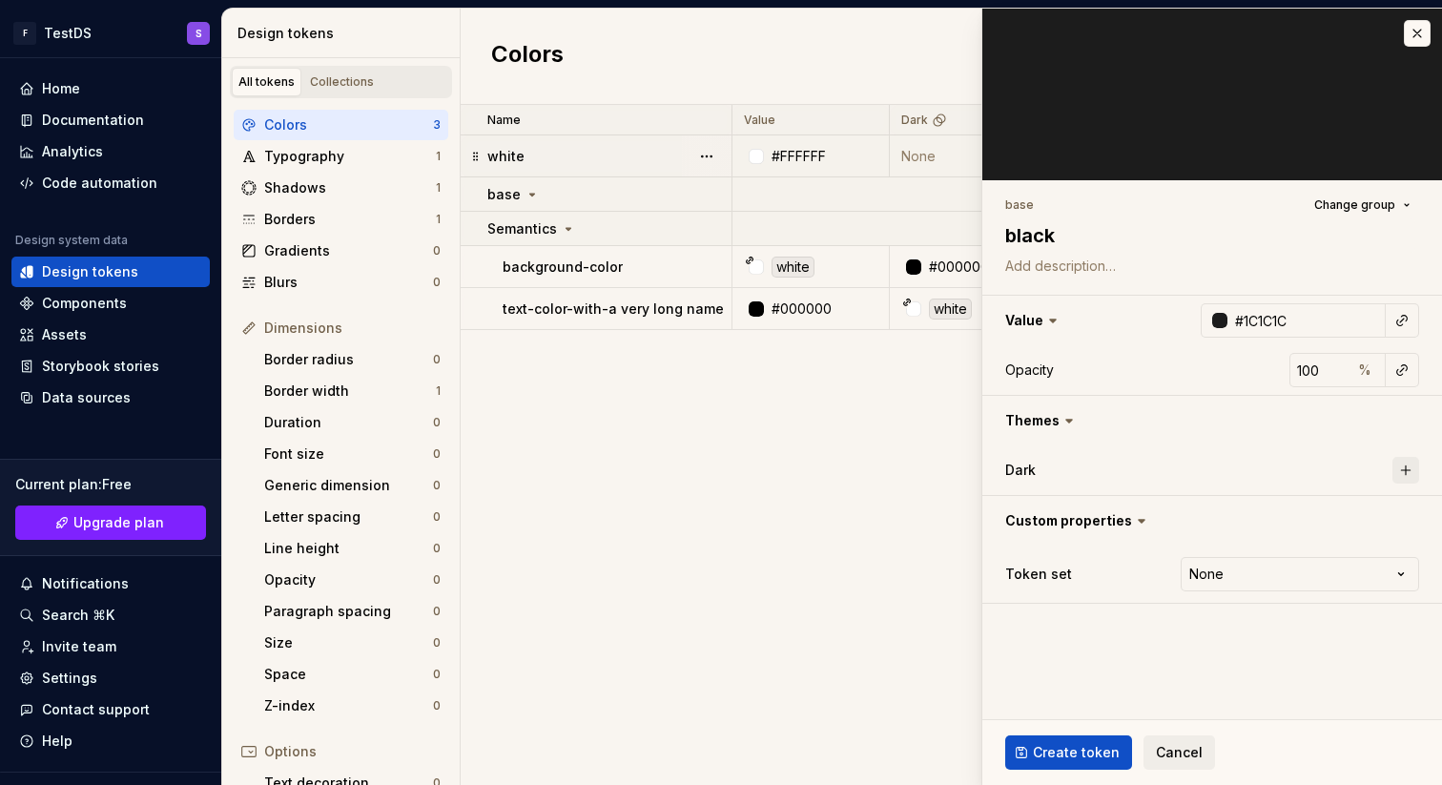
click at [1408, 471] on button "button" at bounding box center [1406, 470] width 27 height 27
click at [1255, 470] on div "button" at bounding box center [1257, 470] width 15 height 15
type textarea "*"
click at [1190, 517] on div at bounding box center [1181, 520] width 15 height 15
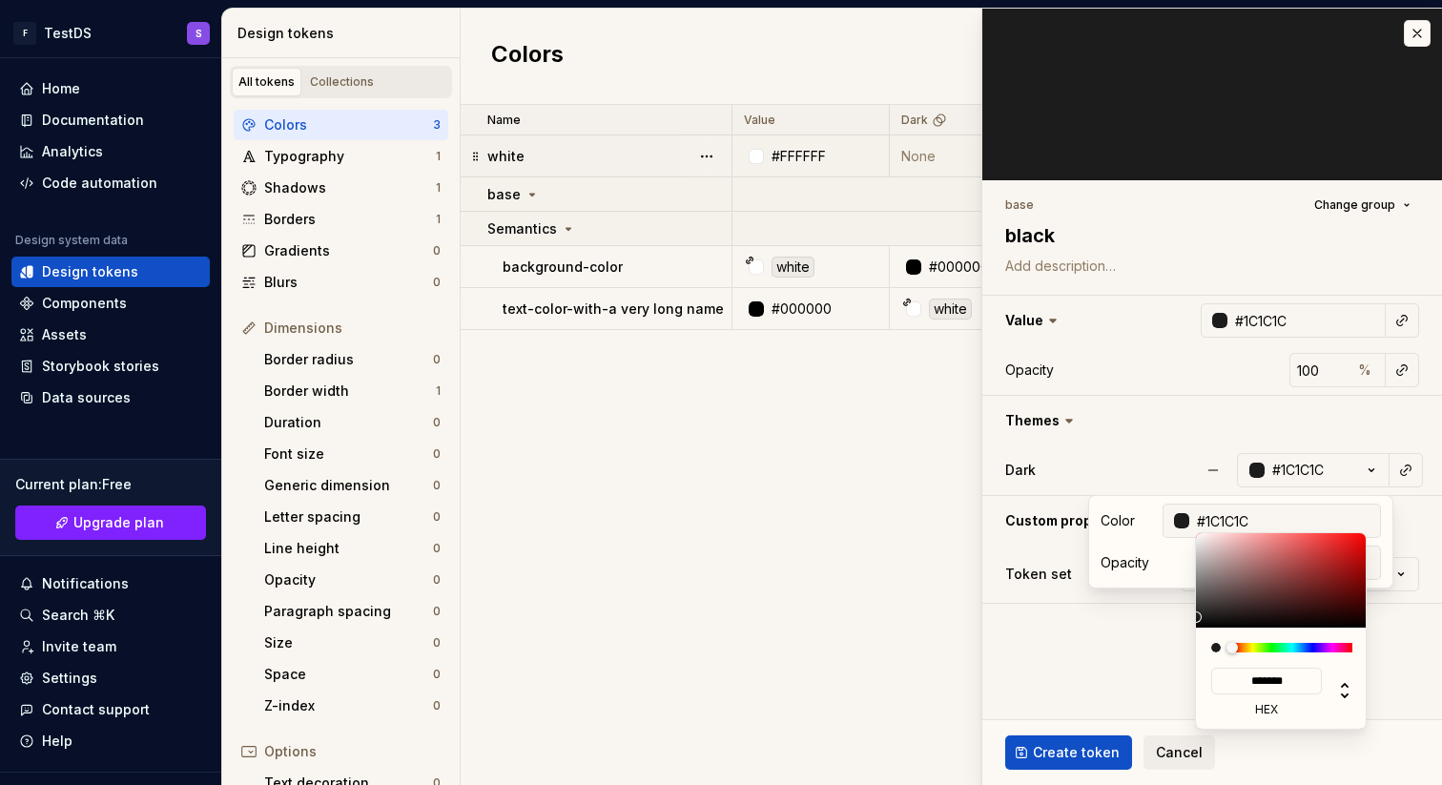
type input "#E3D5D5"
type input "*******"
type textarea "*"
type input "#E5D8D8"
type input "*******"
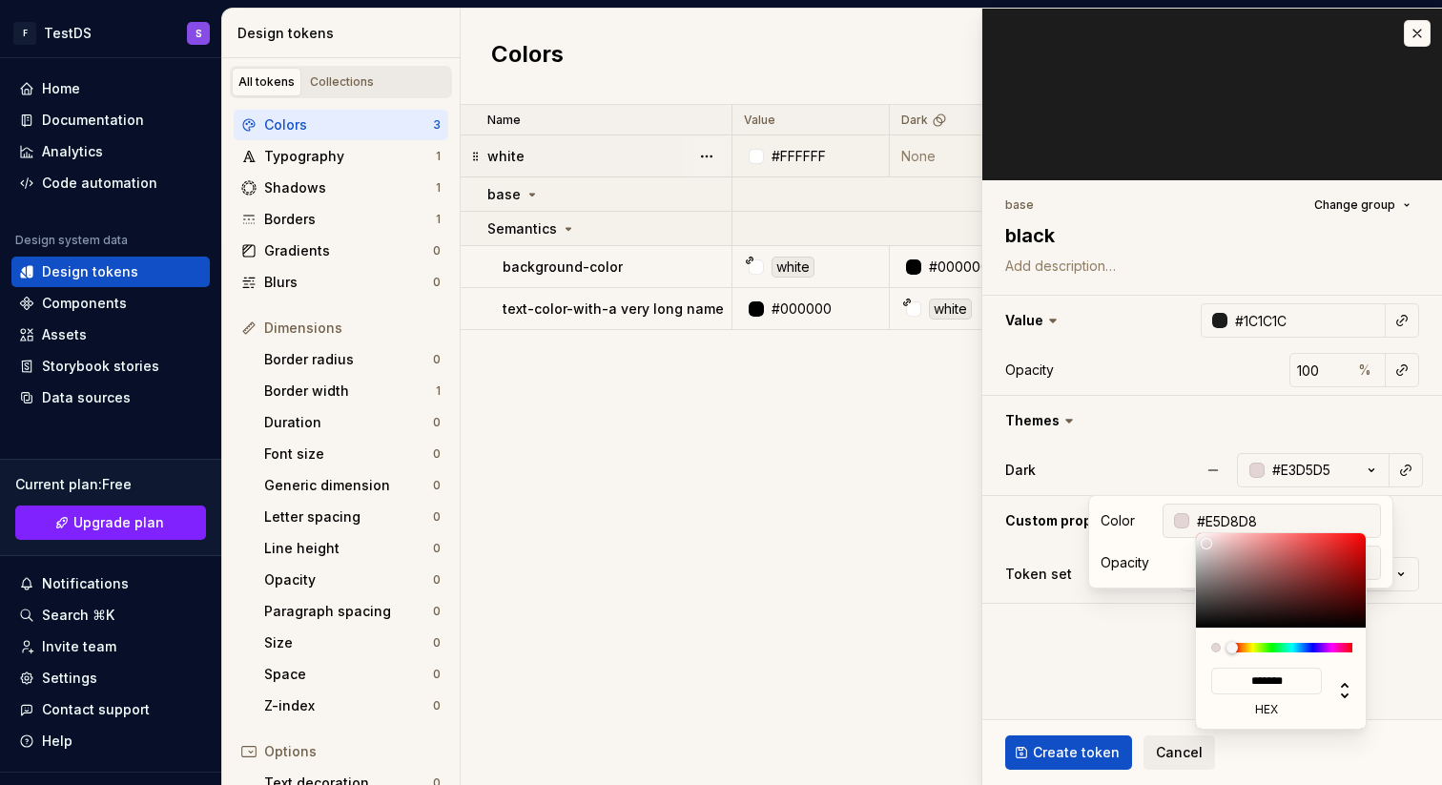
type input "#E8DCDC"
type input "*******"
type input "#EAE0E0"
type input "*******"
type input "#EAE1E1"
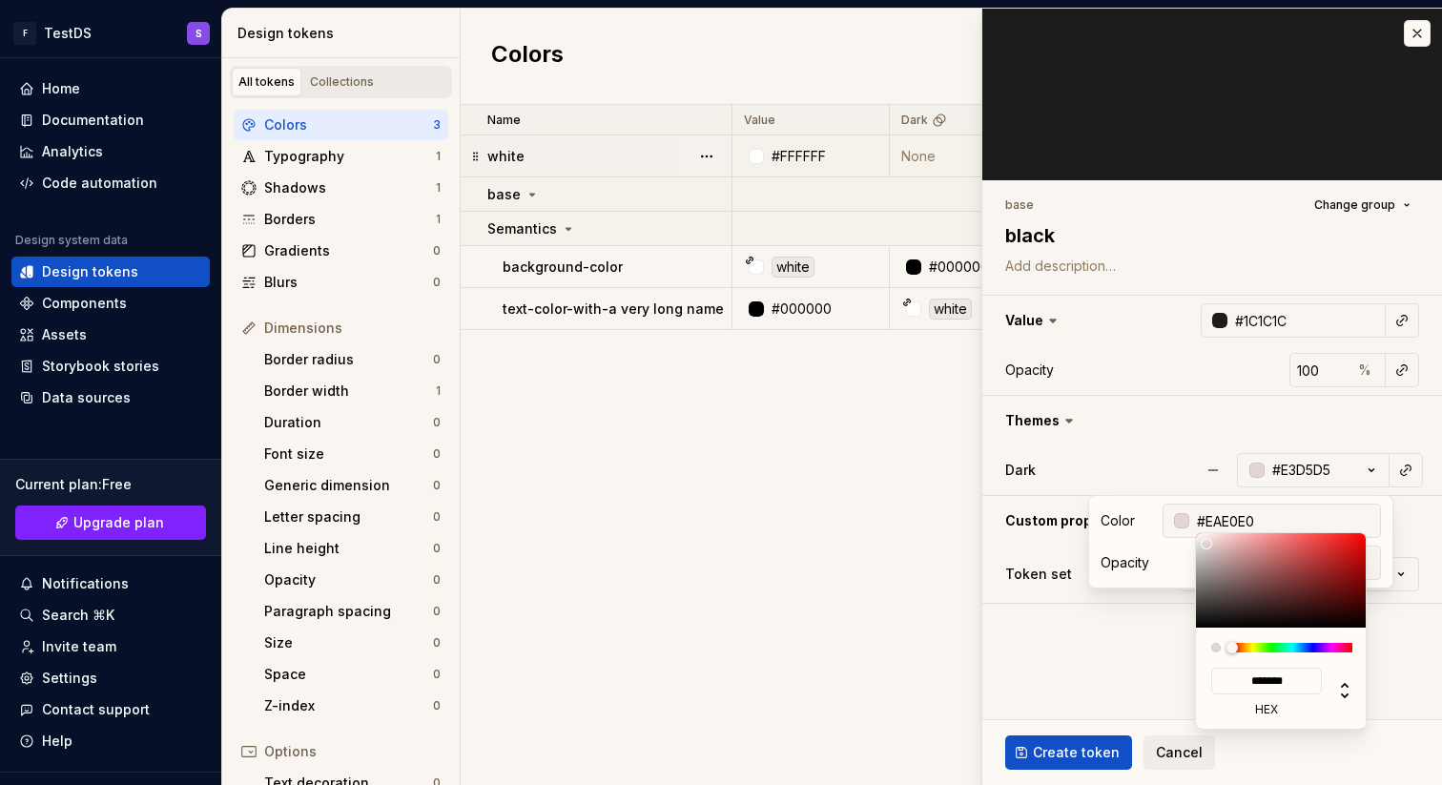
type input "*******"
type textarea "*"
type input "#F0EAEA"
type input "*******"
type input "#F7F5F5"
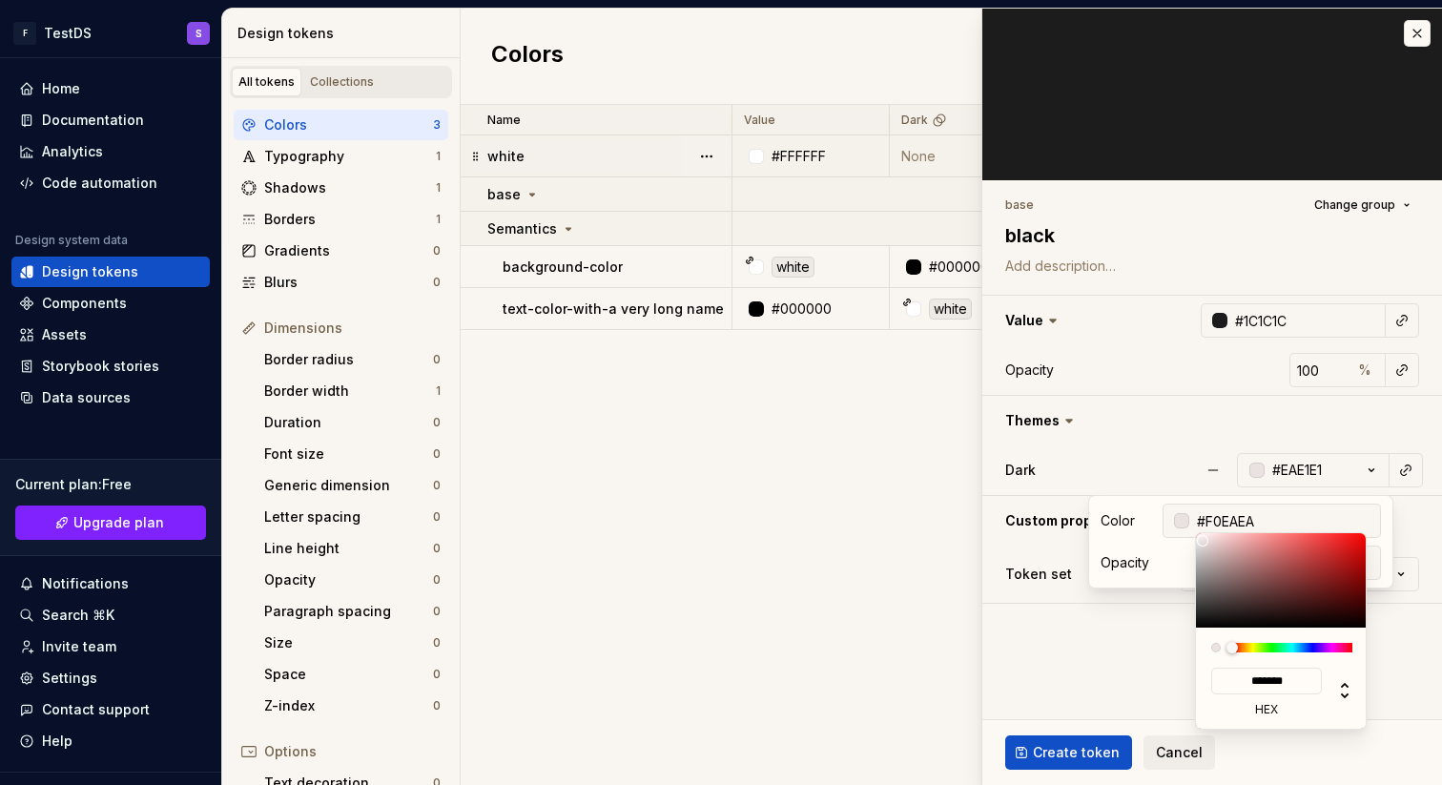
type input "*******"
type textarea "*"
type input "#F7F6F6"
type input "*******"
type input "#F5F5F5"
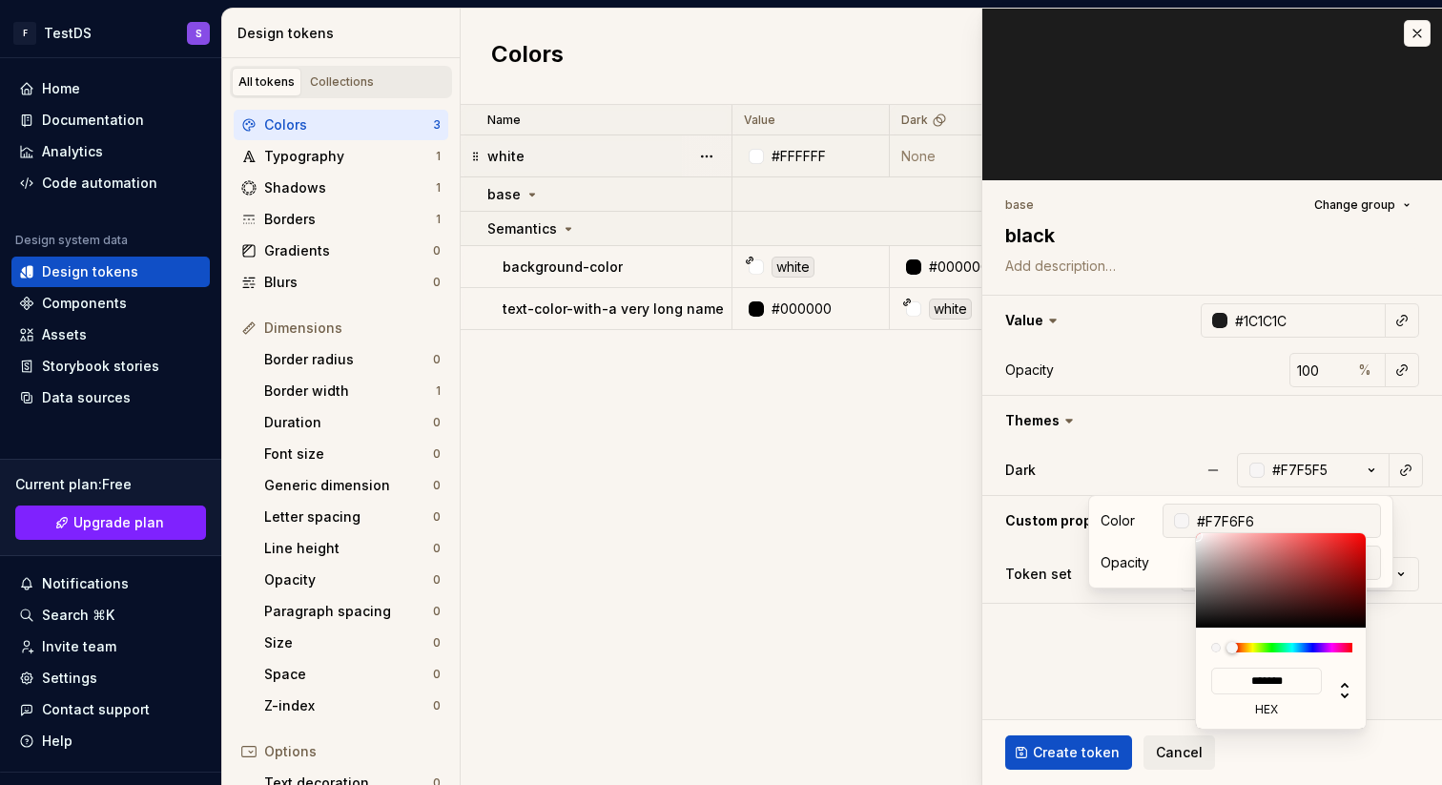
type input "*******"
type input "#F2F2F2"
type input "*******"
type input "#F0F0F0"
type input "*******"
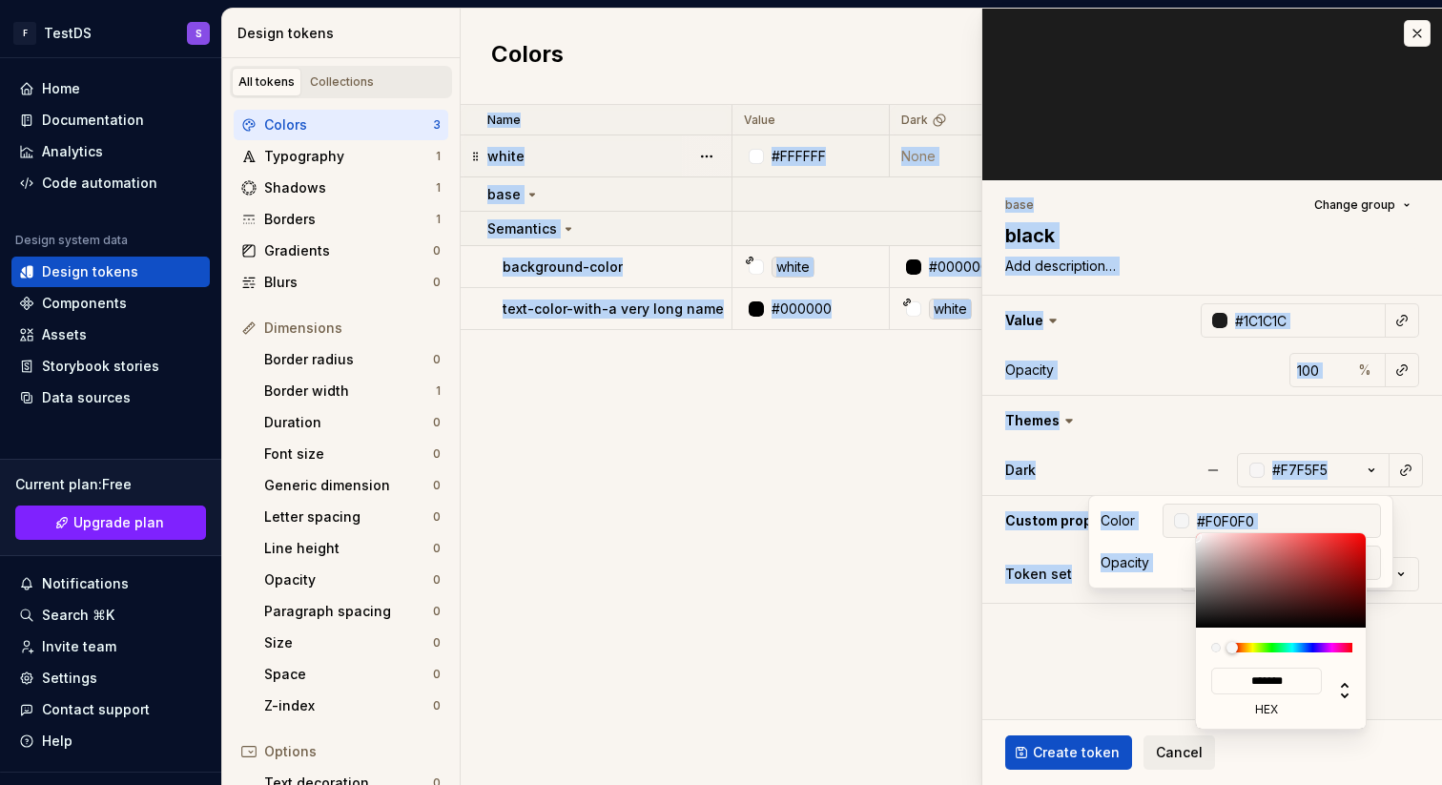
type input "#EDEDED"
type input "*******"
type textarea "*"
drag, startPoint x: 1207, startPoint y: 544, endPoint x: 1193, endPoint y: 540, distance: 13.9
click at [1193, 540] on html "F TestDS S Home Documentation Analytics Code automation Design system data Desi…" at bounding box center [721, 392] width 1442 height 785
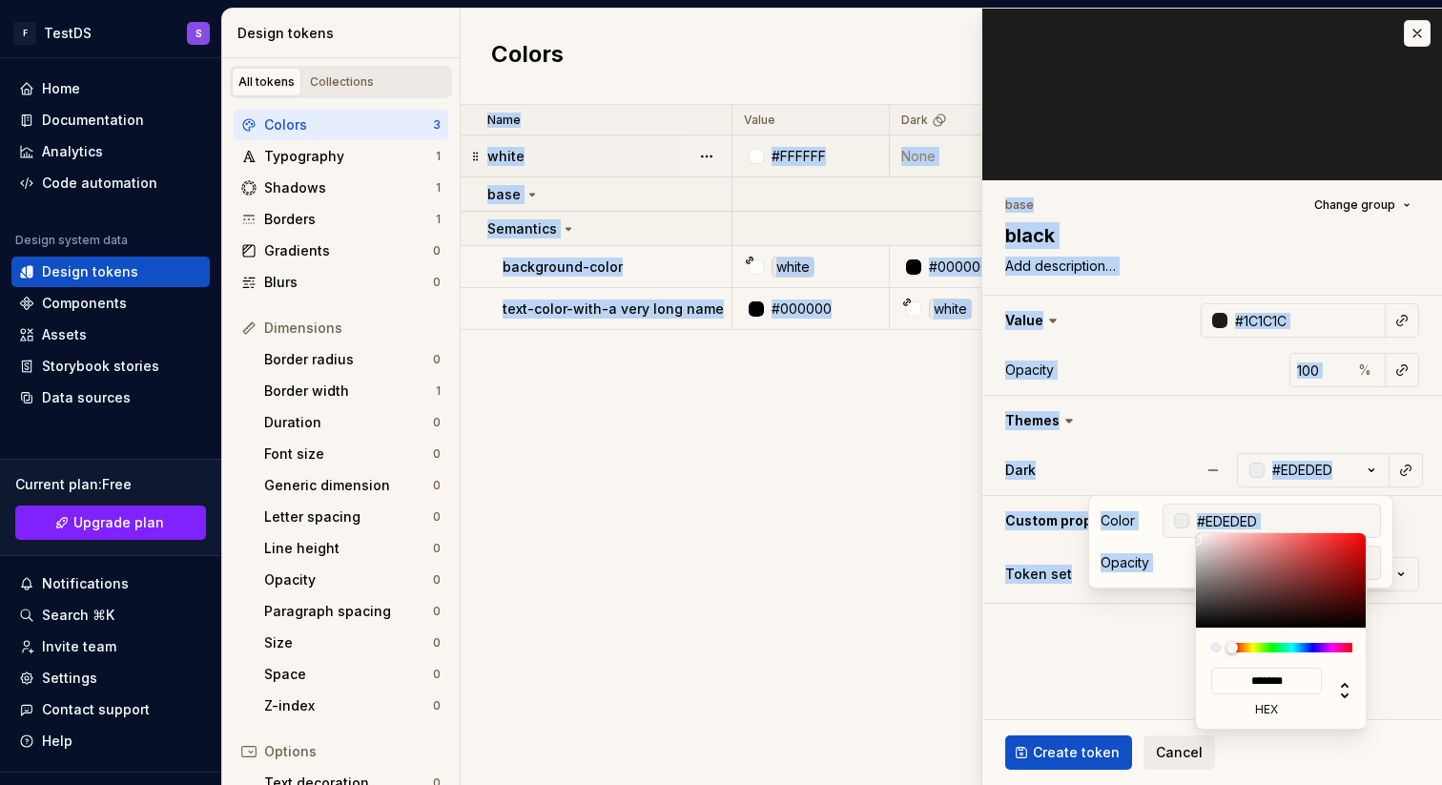
type input "#EDE1E1"
type input "*******"
type textarea "*"
click at [1205, 540] on div at bounding box center [1210, 545] width 11 height 11
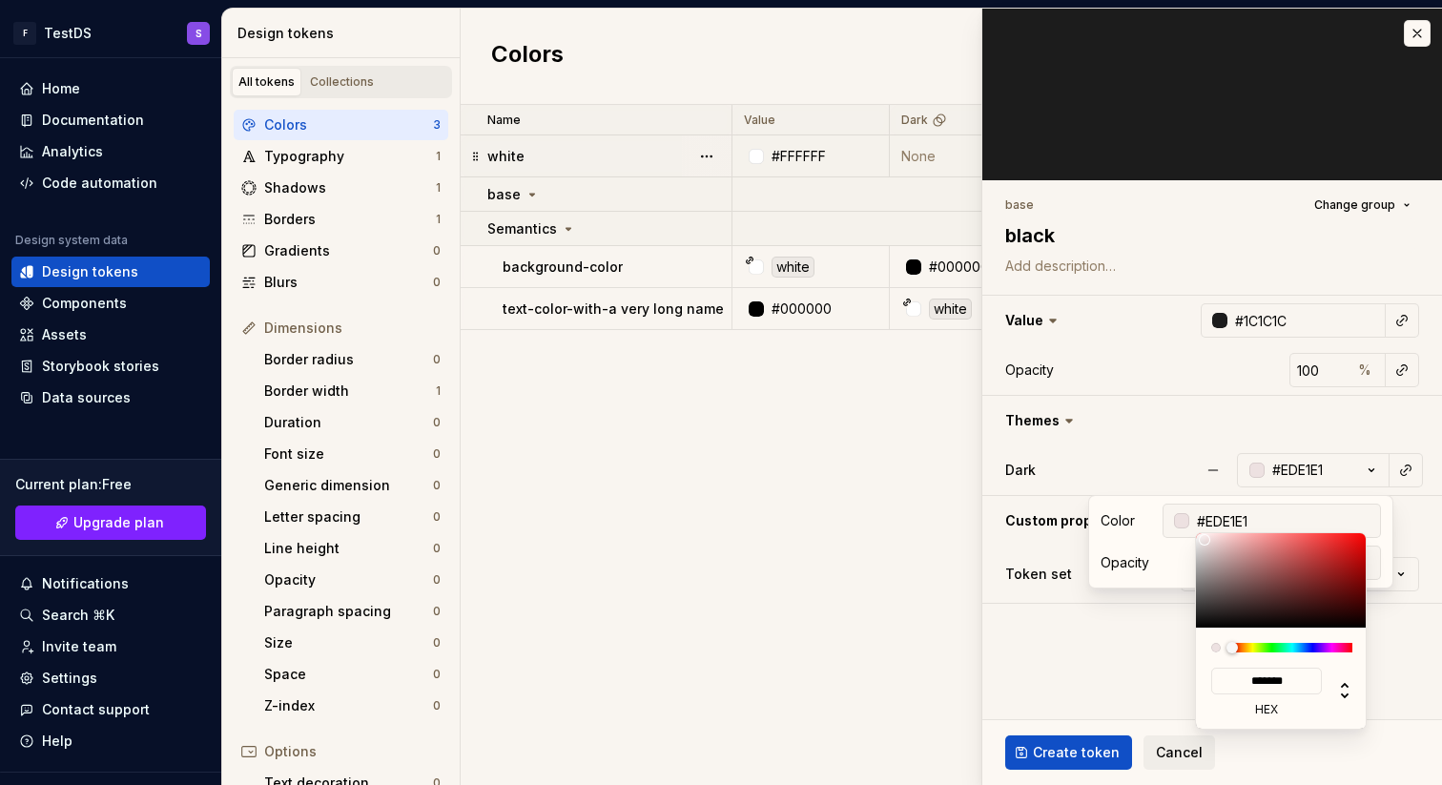
click at [1170, 463] on html "F TestDS S Home Documentation Analytics Code automation Design system data Desi…" at bounding box center [721, 392] width 1442 height 785
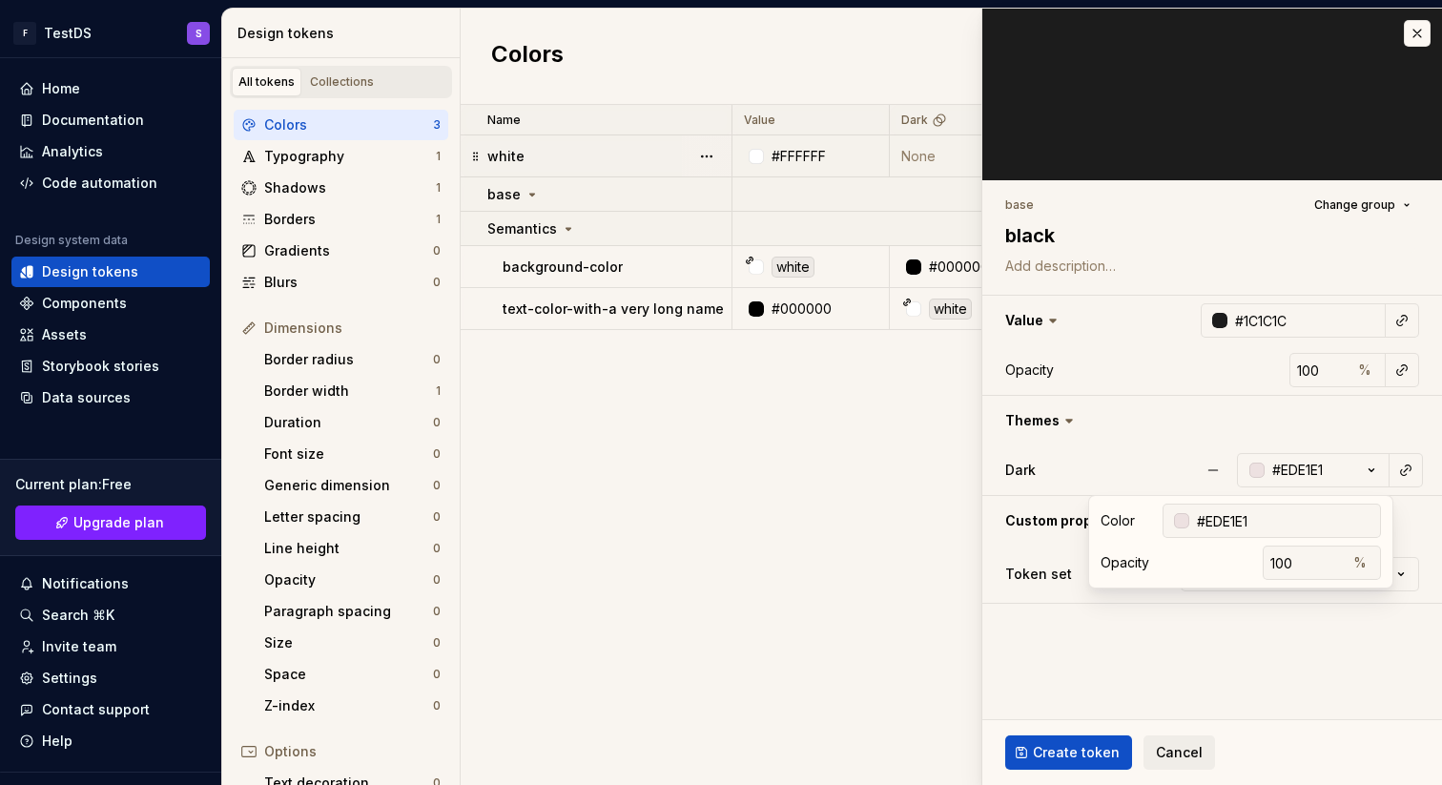
click at [1163, 459] on html "F TestDS S Home Documentation Analytics Code automation Design system data Desi…" at bounding box center [721, 392] width 1442 height 785
click at [1287, 614] on div "base Change group black Value #1C1C1C Opacity 100 % Themes Dark #EDE1E1 Custom …" at bounding box center [1213, 397] width 460 height 435
click at [1289, 582] on html "F TestDS S Home Documentation Analytics Code automation Design system data Desi…" at bounding box center [721, 392] width 1442 height 785
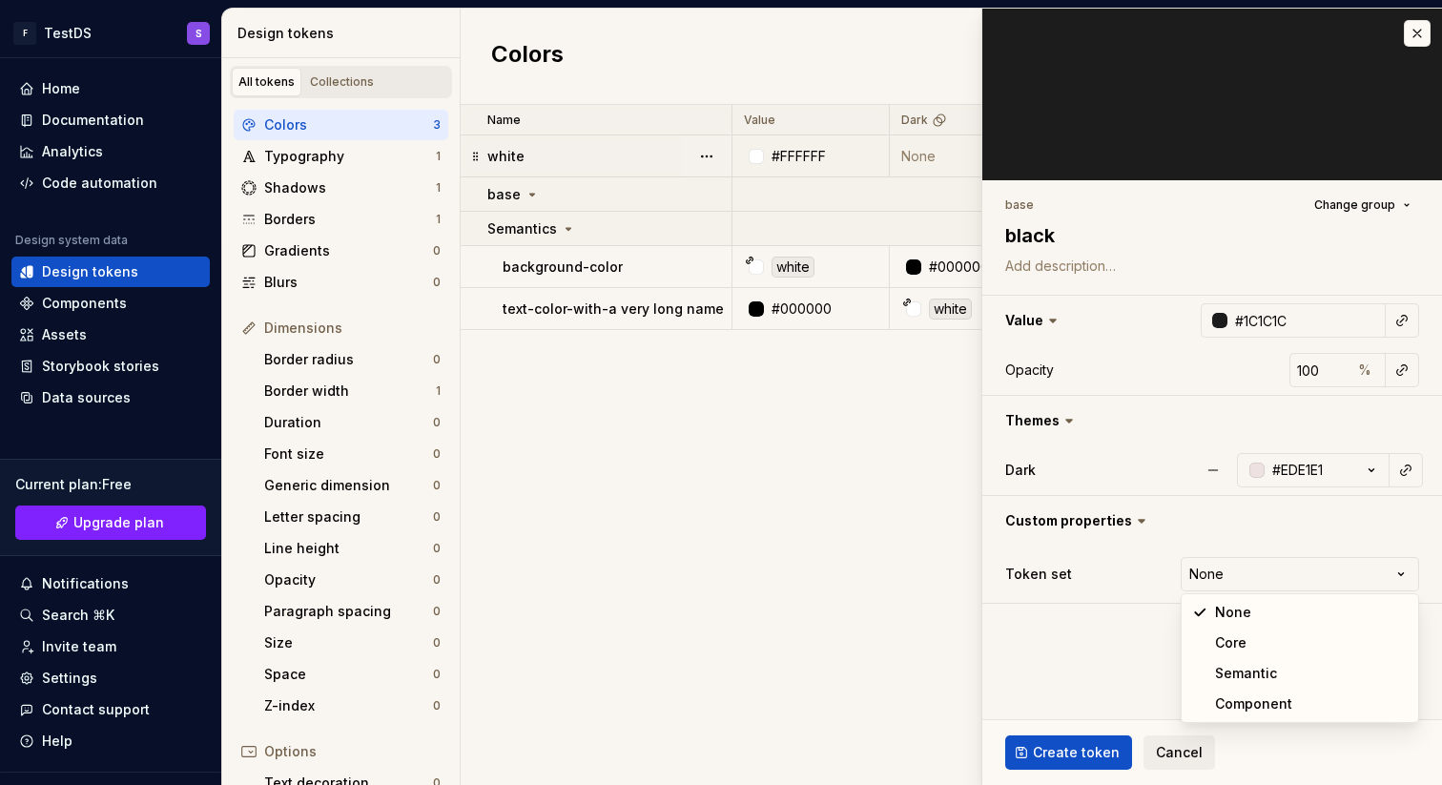
select select "**********"
click at [1084, 758] on span "Create token" at bounding box center [1076, 752] width 87 height 19
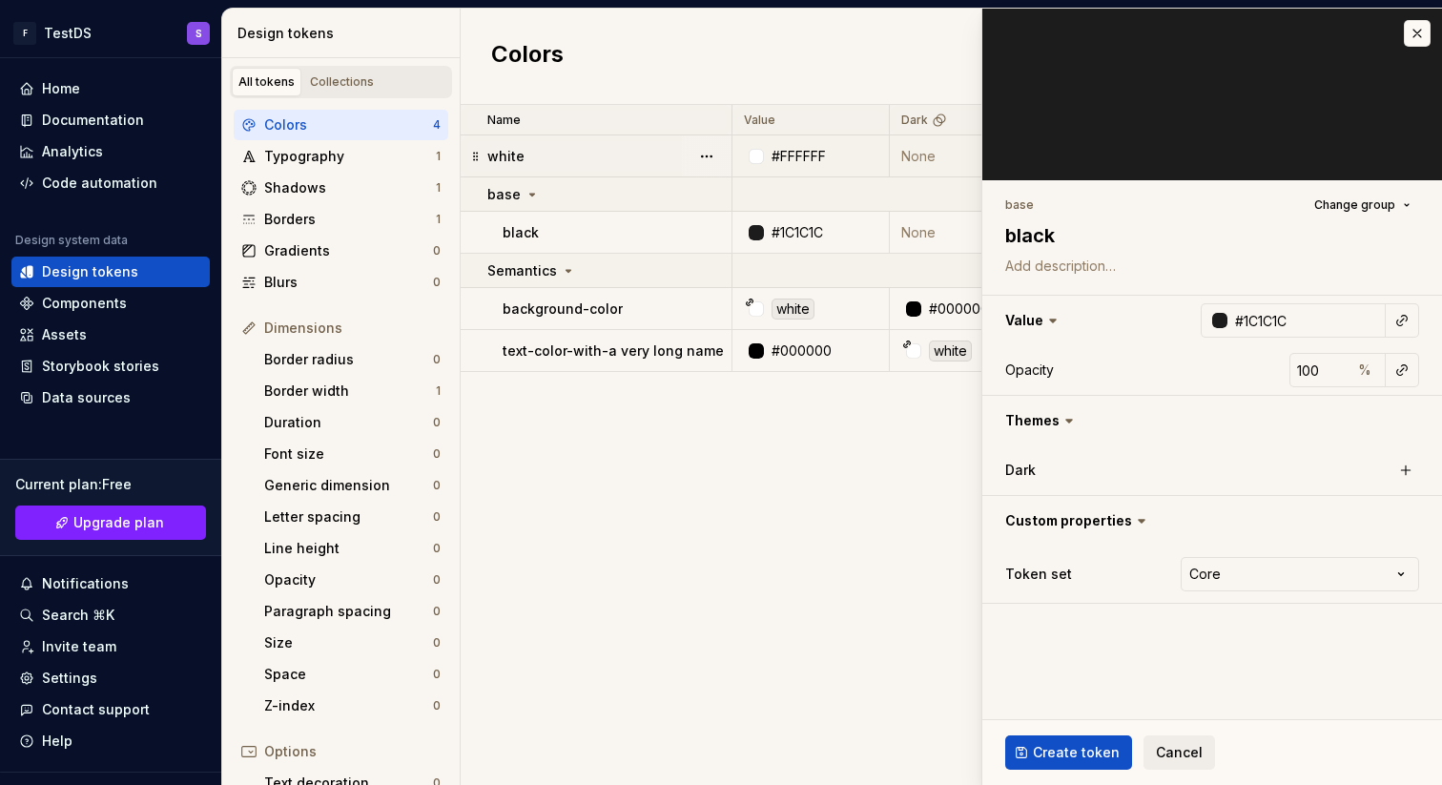
type textarea "*"
type input "#FFFFFF"
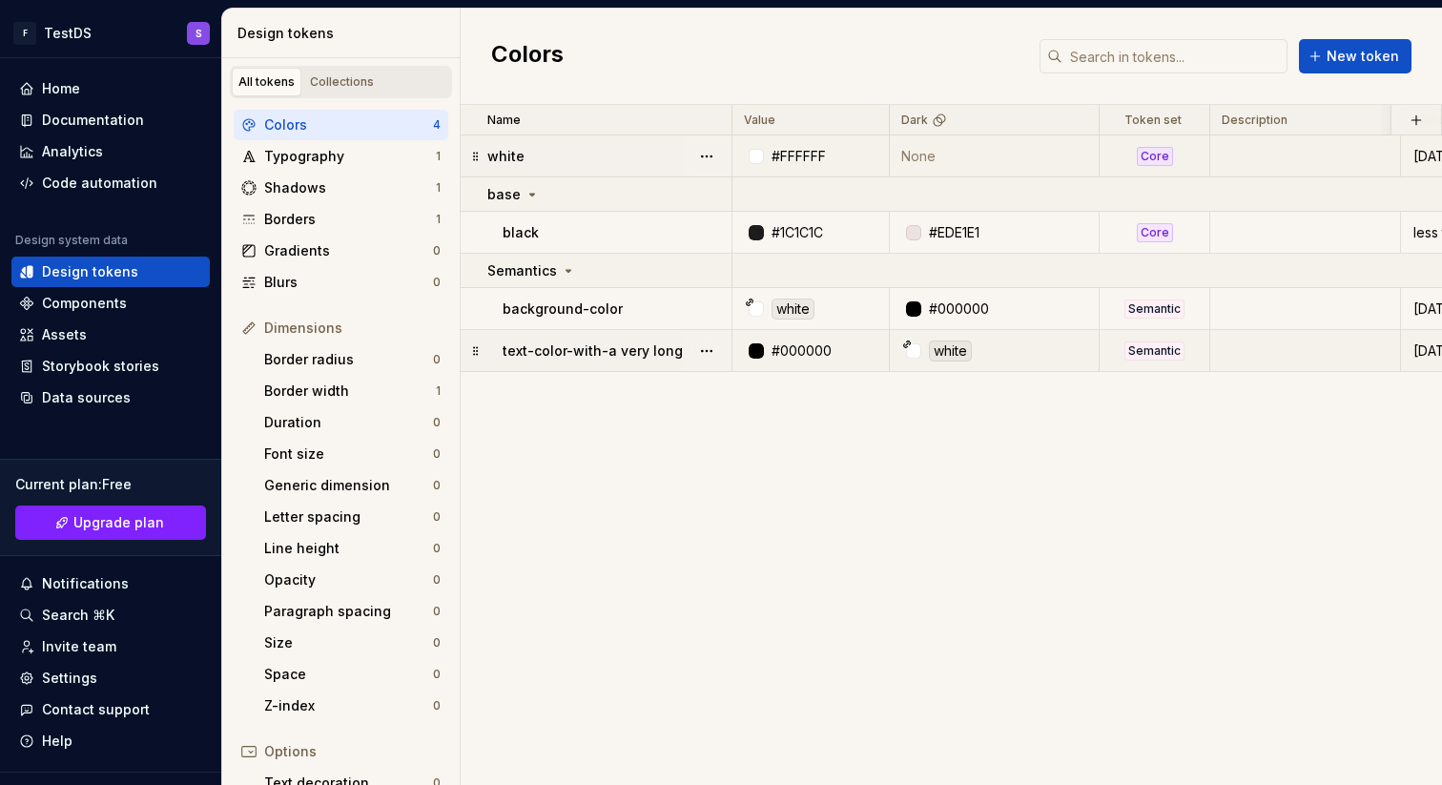
click at [618, 352] on p "text-color-with-a very long name" at bounding box center [613, 350] width 221 height 19
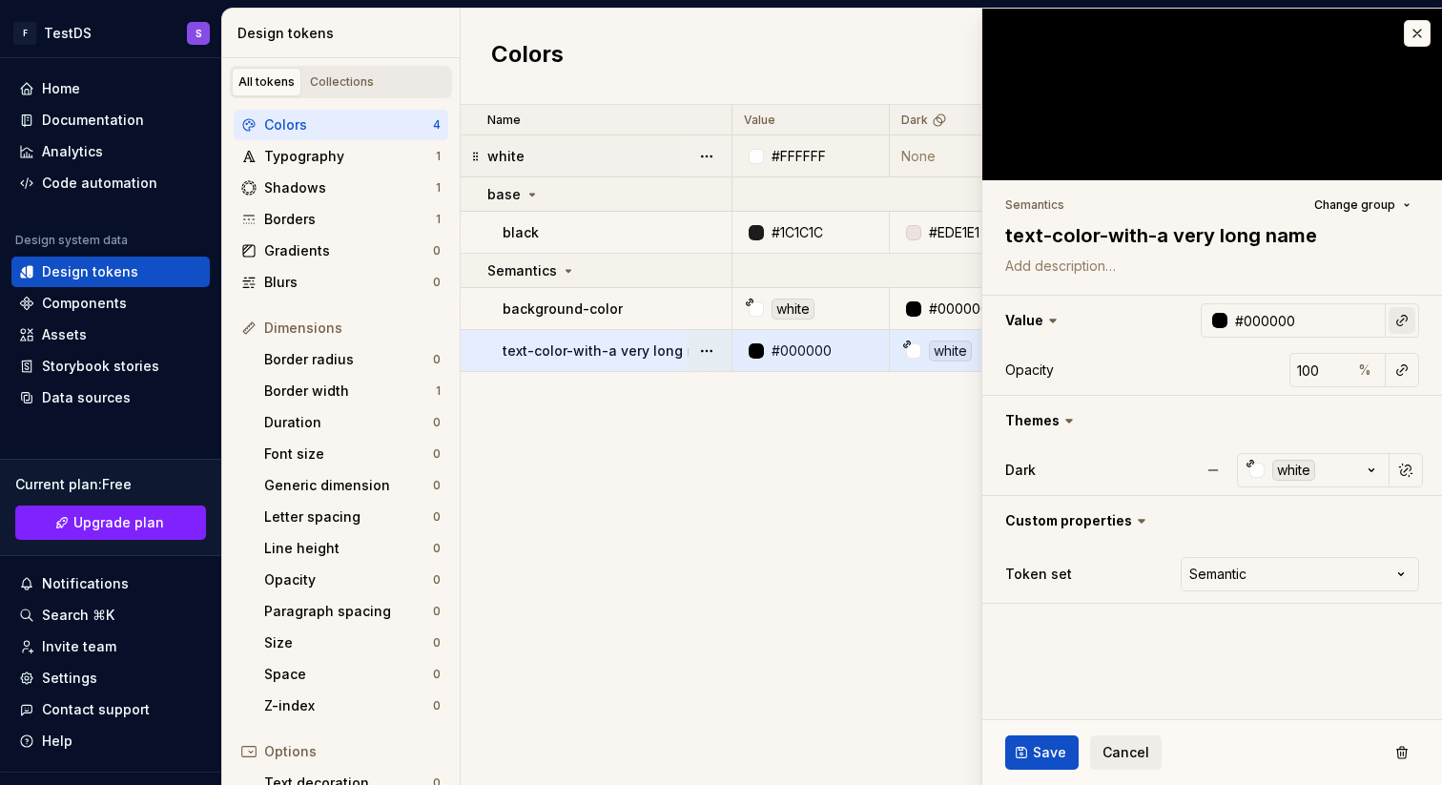
click at [1400, 318] on button "button" at bounding box center [1402, 320] width 27 height 27
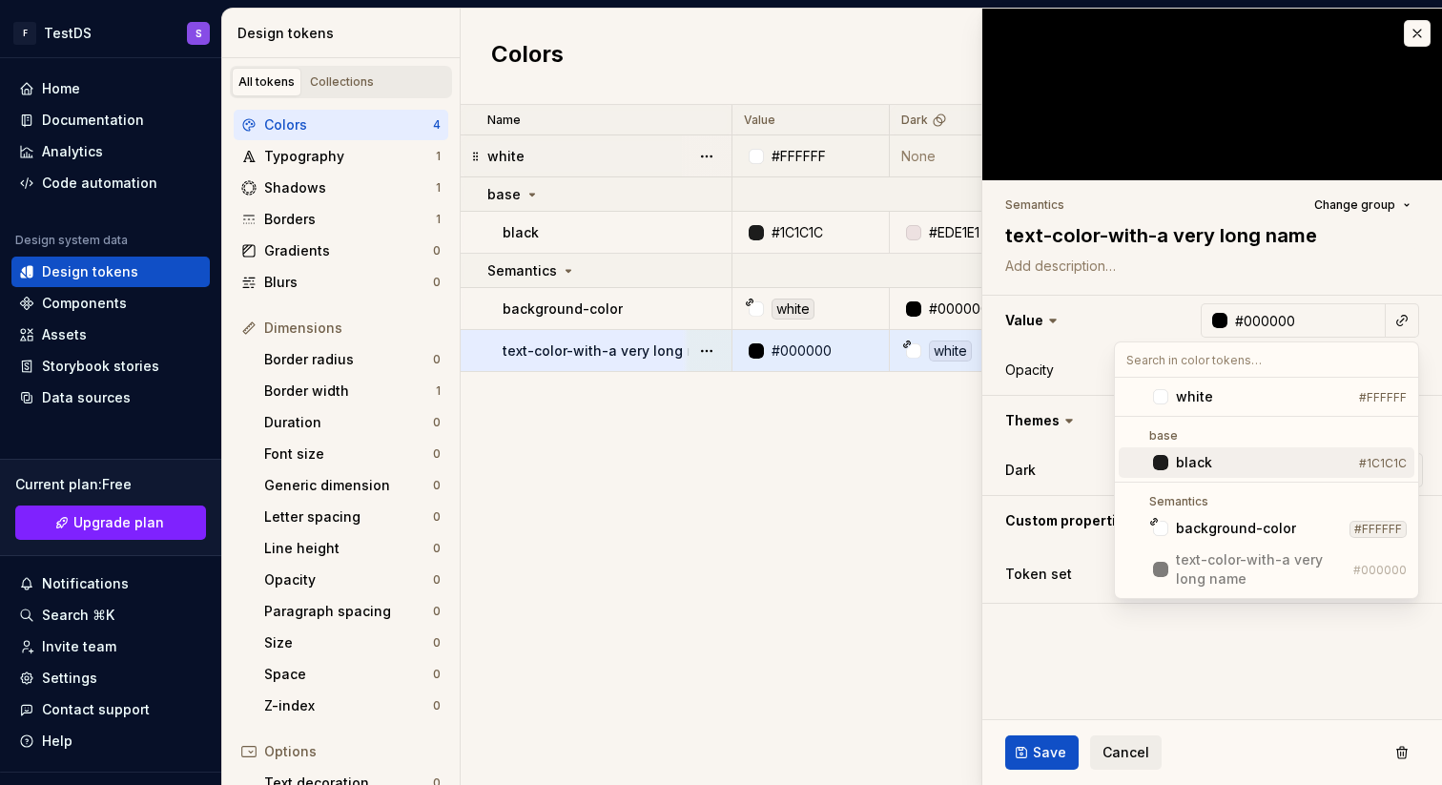
click at [1231, 466] on div "black" at bounding box center [1264, 462] width 176 height 19
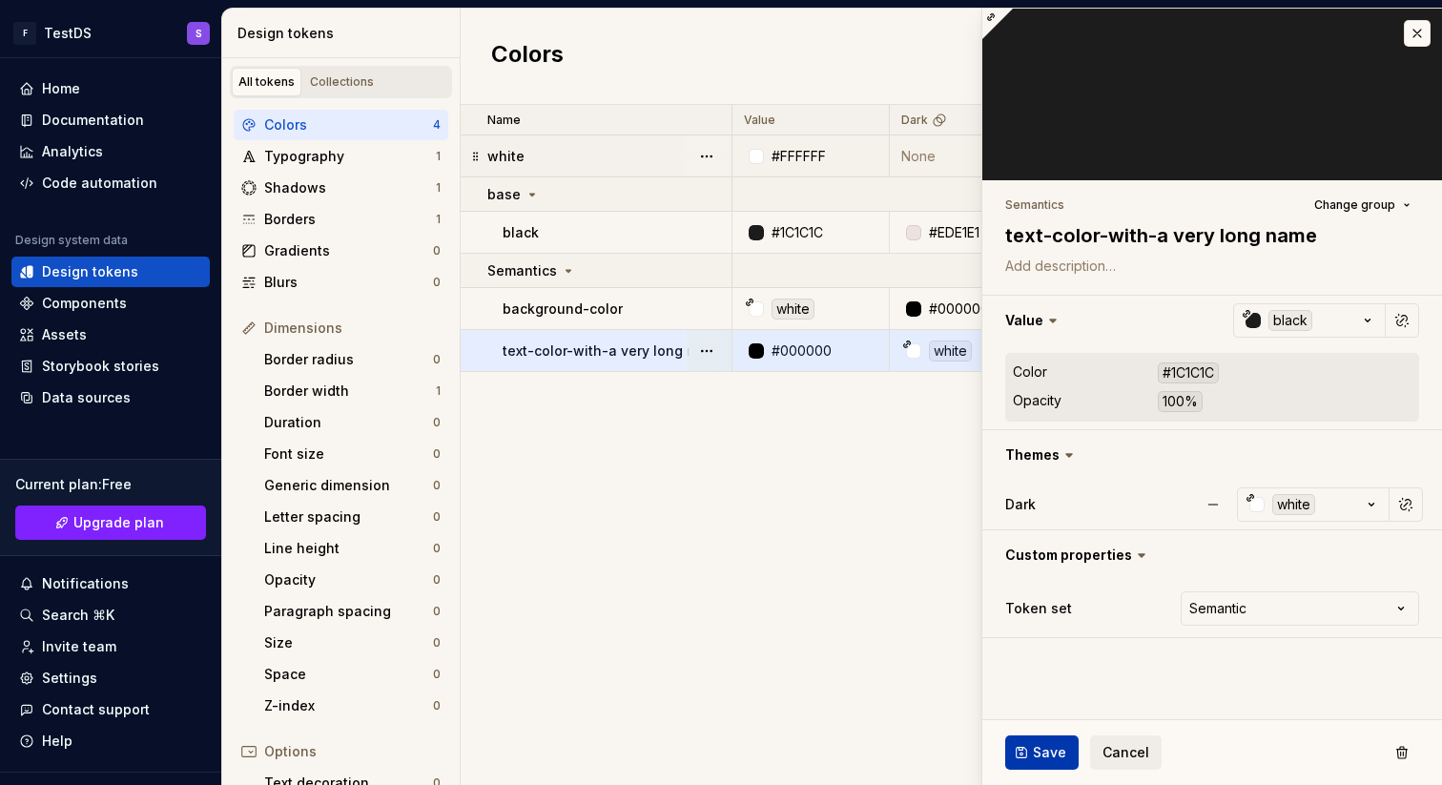
click at [1053, 747] on span "Save" at bounding box center [1049, 752] width 33 height 19
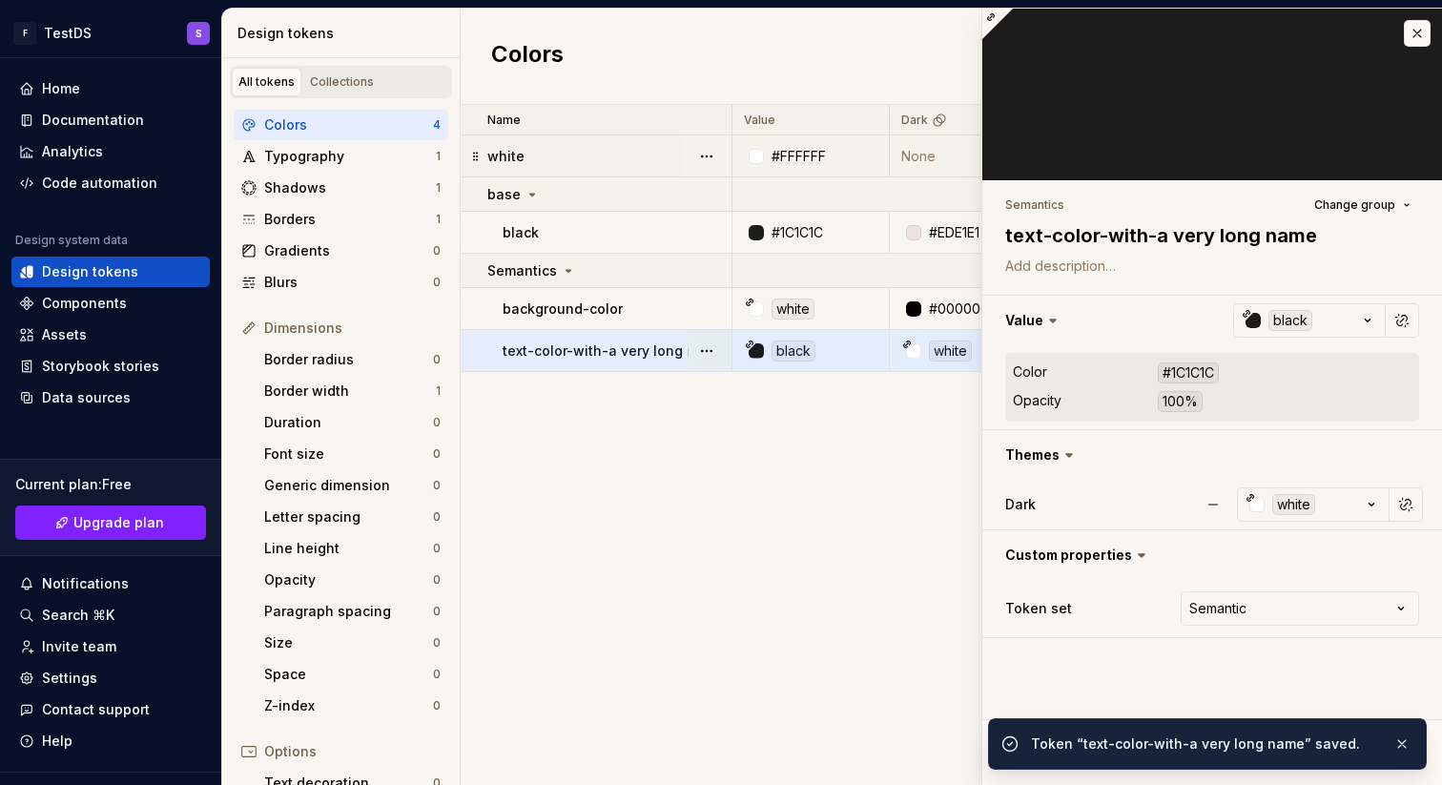
click at [910, 563] on div "Name Value Dark Token set Description Last updated white #FFFFFF None Core [DAT…" at bounding box center [952, 445] width 982 height 680
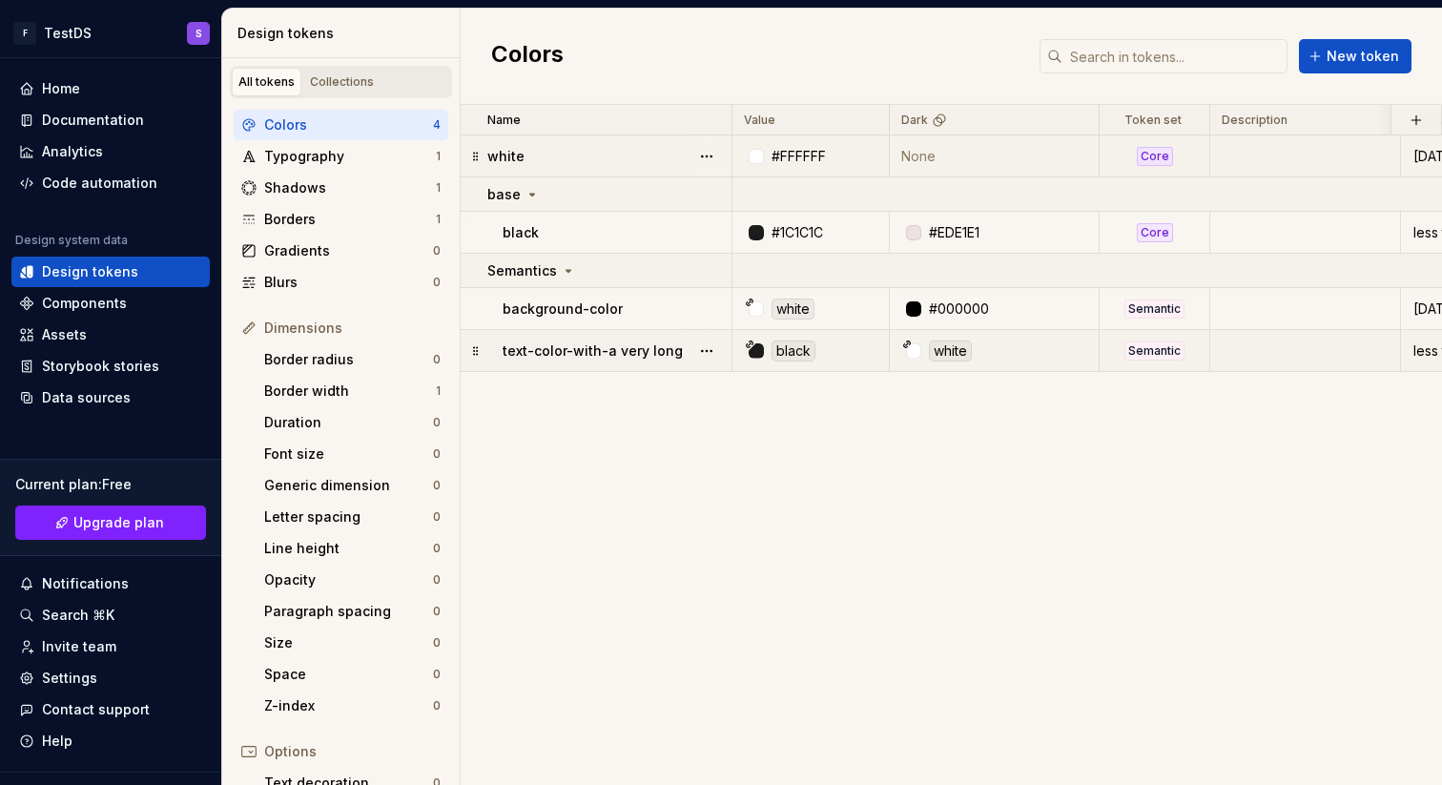
click at [632, 354] on p "text-color-with-a very long name" at bounding box center [613, 350] width 221 height 19
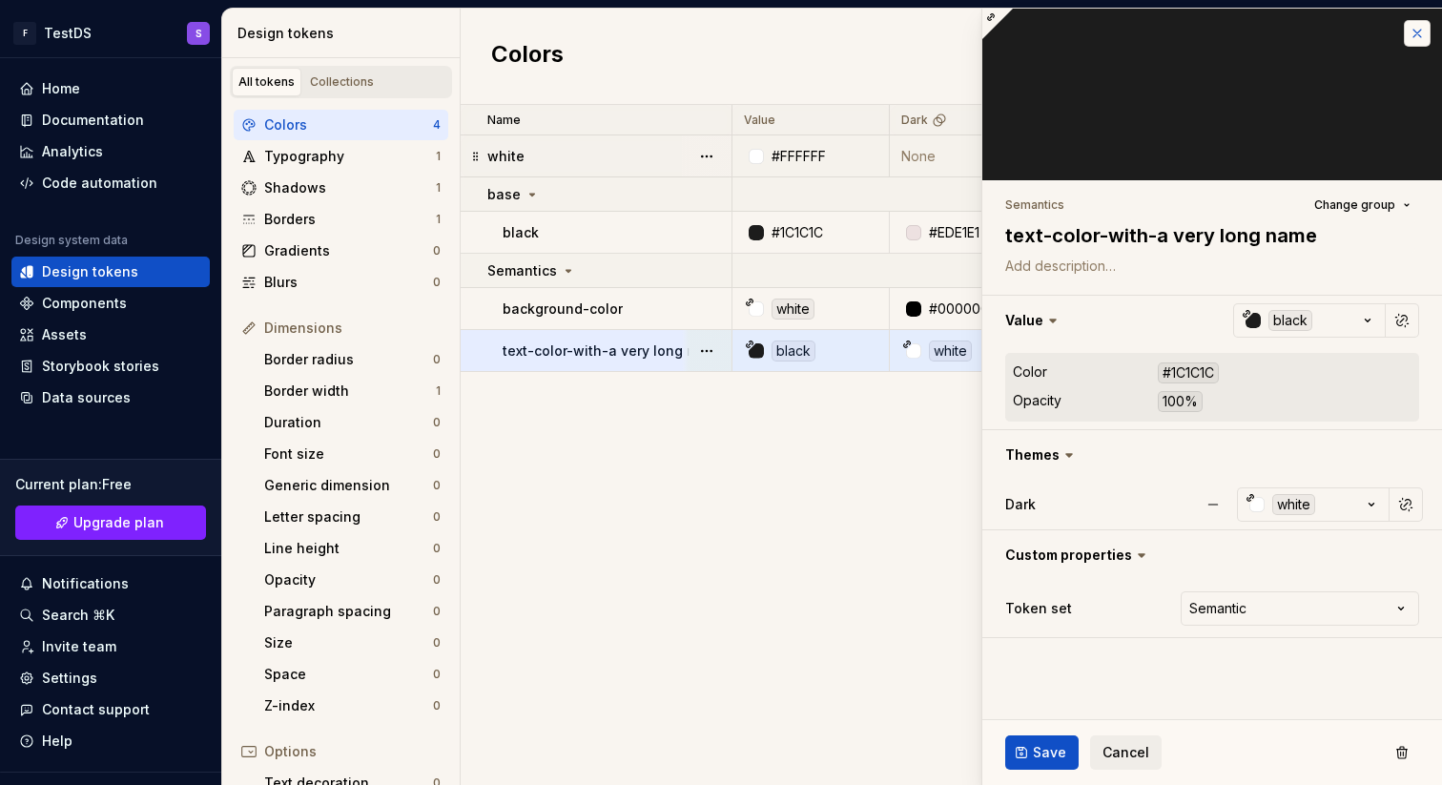
click at [1417, 38] on button "button" at bounding box center [1417, 33] width 27 height 27
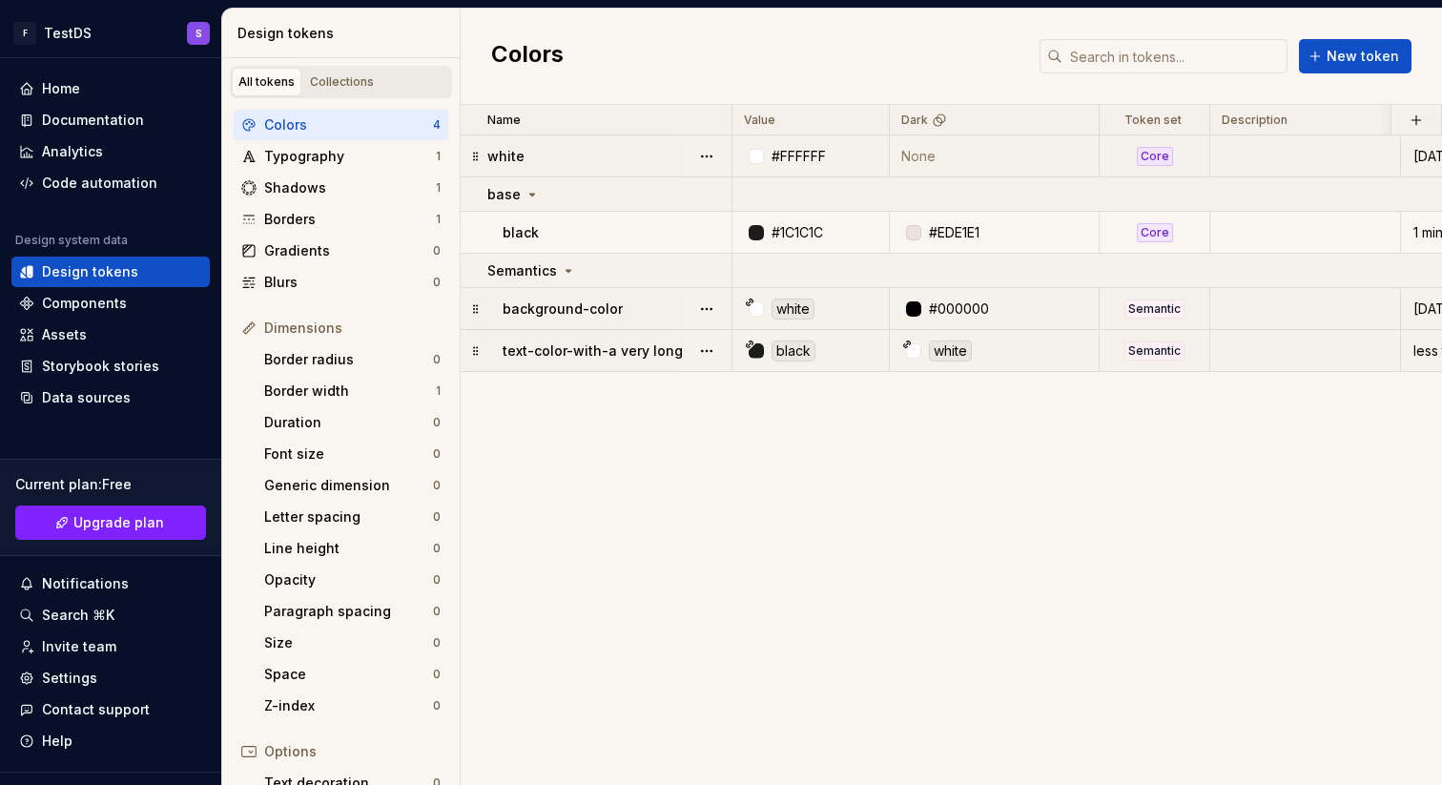
click at [1148, 311] on div "Semantic" at bounding box center [1155, 309] width 60 height 19
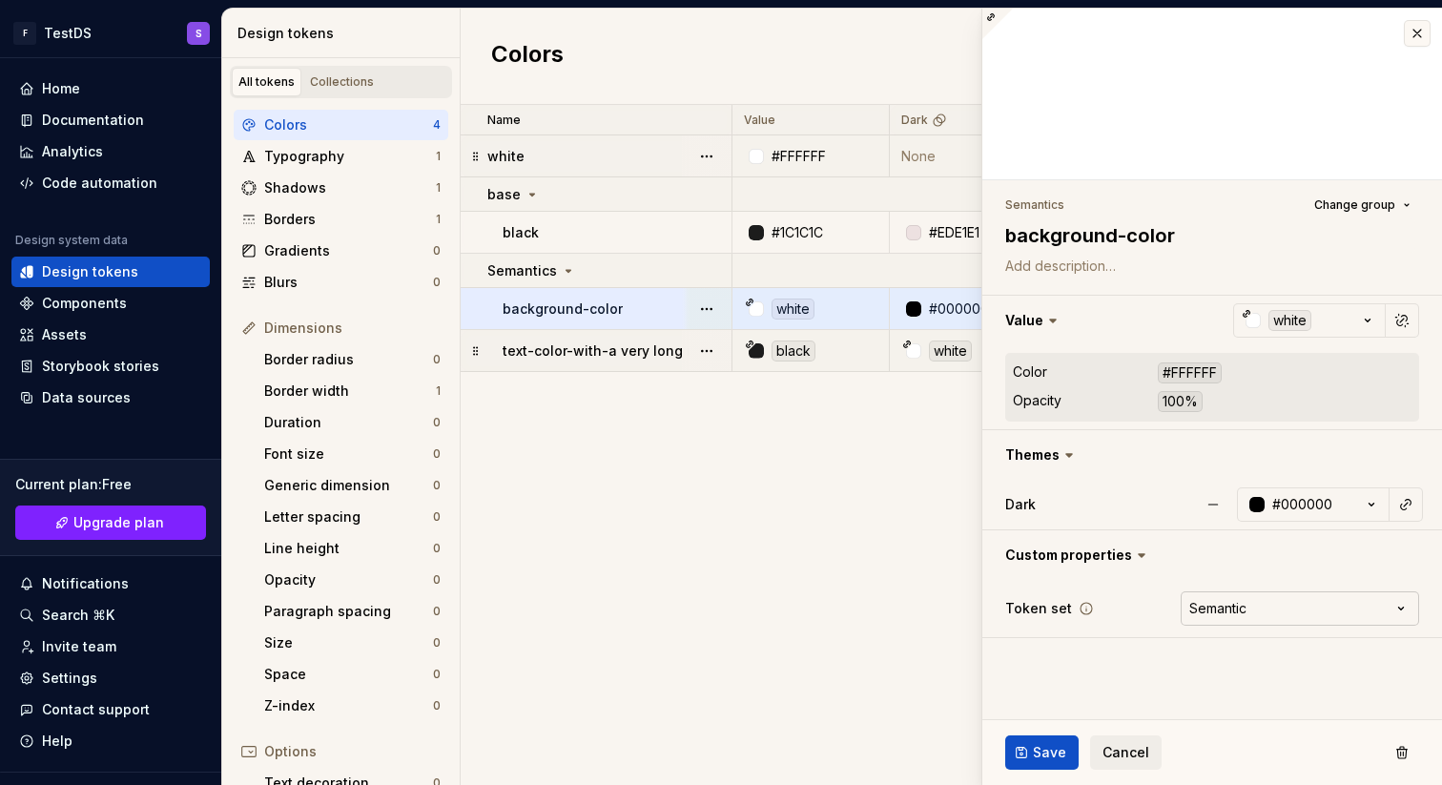
click at [1247, 610] on html "F TestDS S Home Documentation Analytics Code automation Design system data Desi…" at bounding box center [721, 392] width 1442 height 785
click at [1124, 690] on html "F TestDS S Home Documentation Analytics Code automation Design system data Desi…" at bounding box center [721, 392] width 1442 height 785
click at [826, 642] on div "Name Value Dark Token set Description Last updated white #FFFFFF None Core [DAT…" at bounding box center [952, 445] width 982 height 680
click at [1415, 32] on button "button" at bounding box center [1417, 33] width 27 height 27
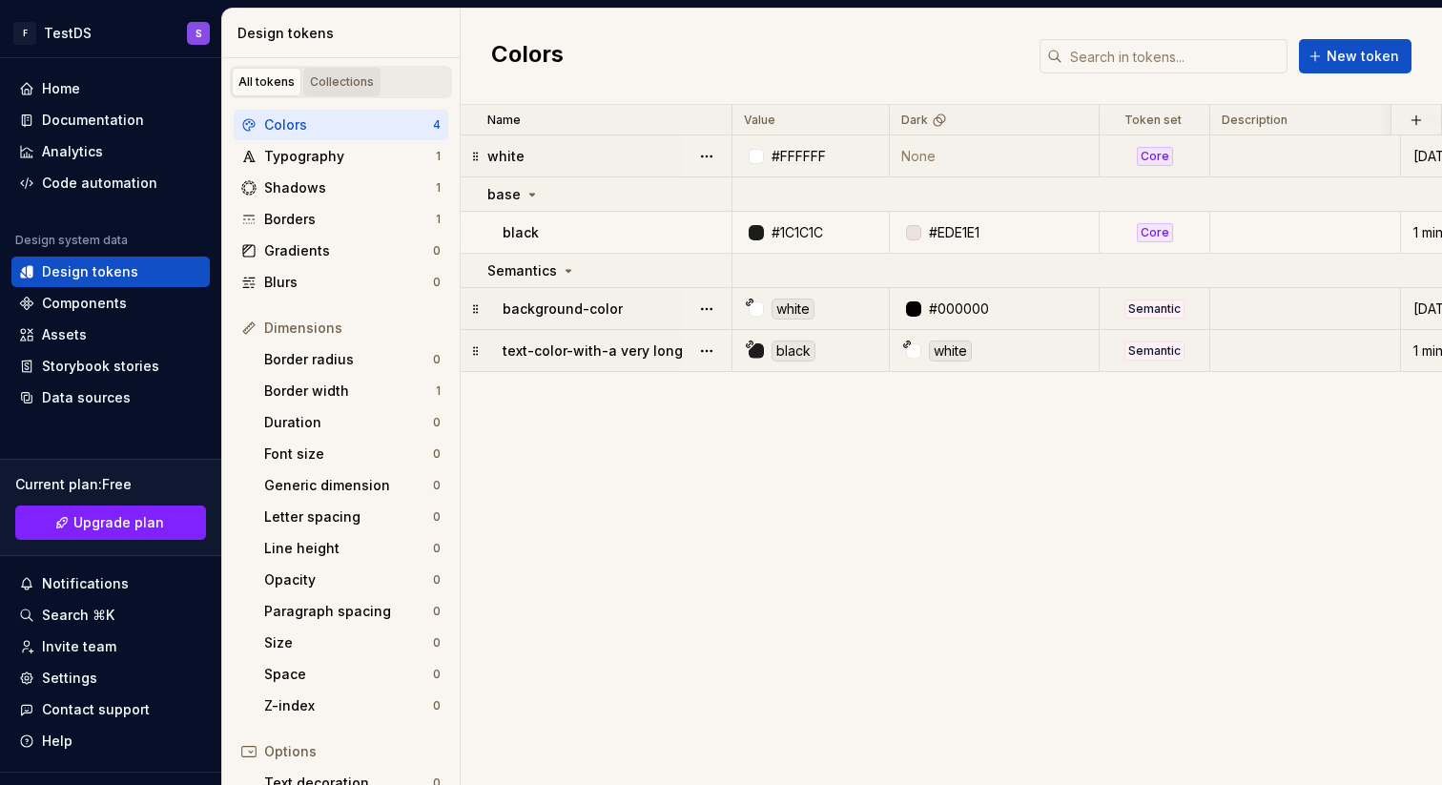
click at [366, 79] on div "Collections" at bounding box center [342, 81] width 64 height 15
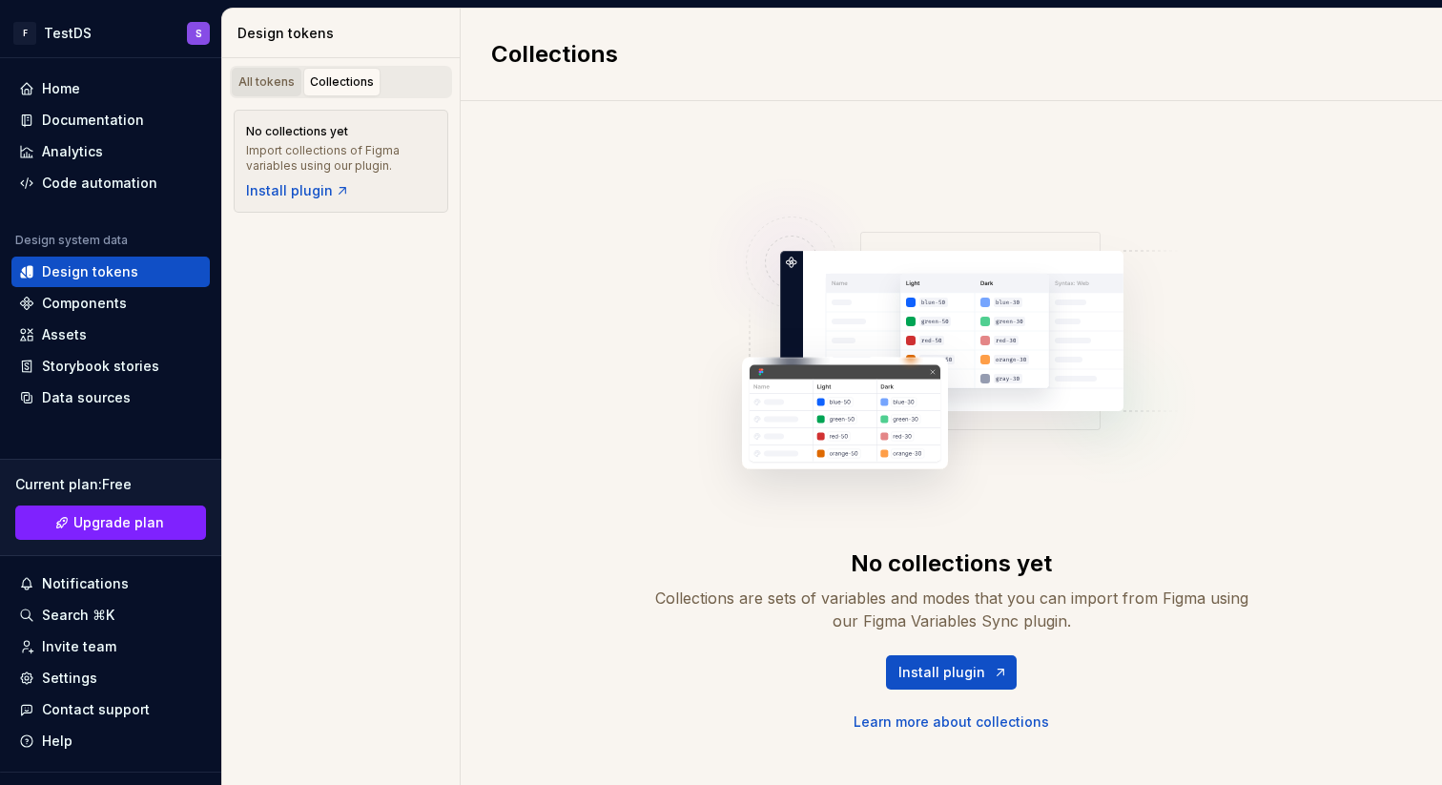
click at [273, 81] on div "All tokens" at bounding box center [266, 81] width 56 height 15
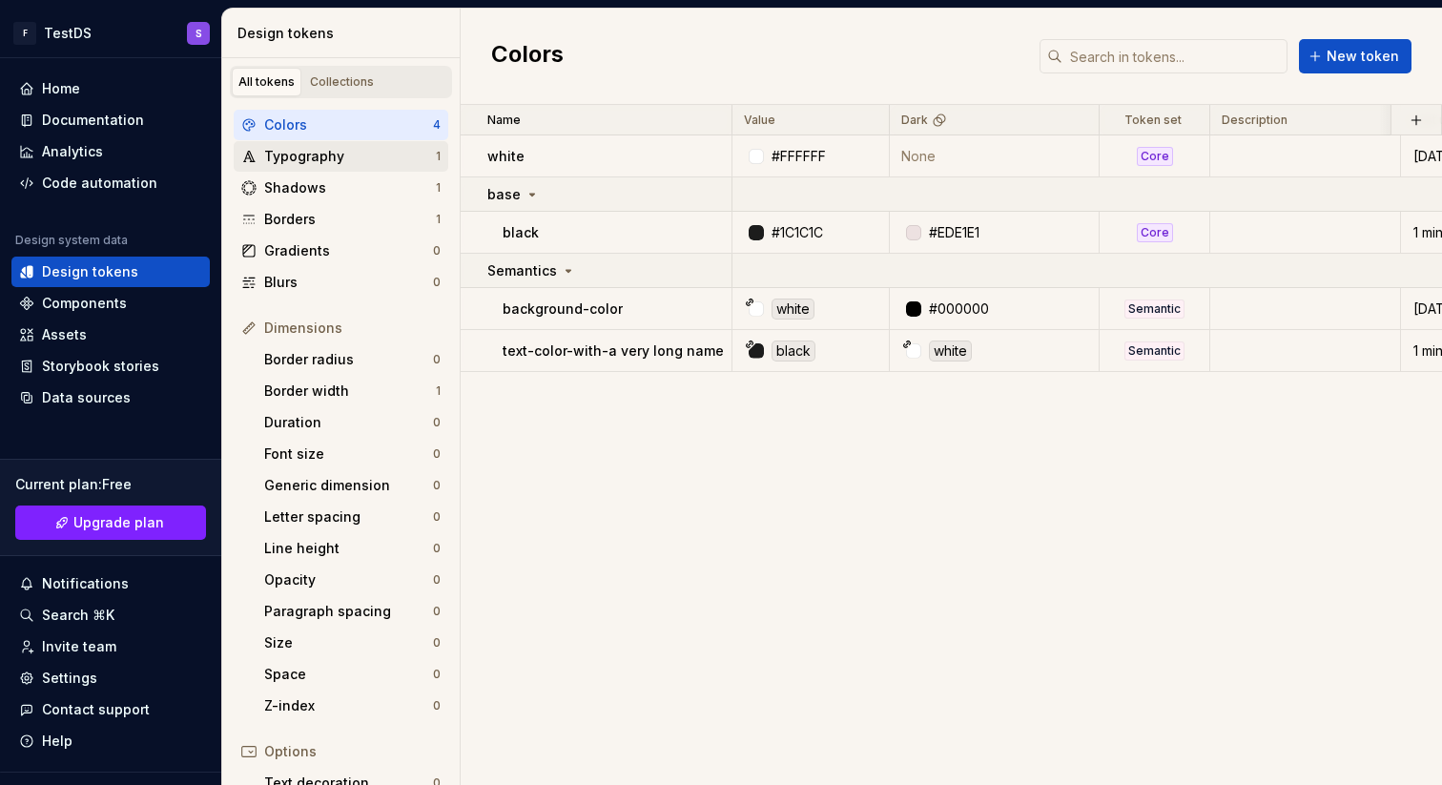
click at [366, 165] on div "Typography" at bounding box center [350, 156] width 172 height 19
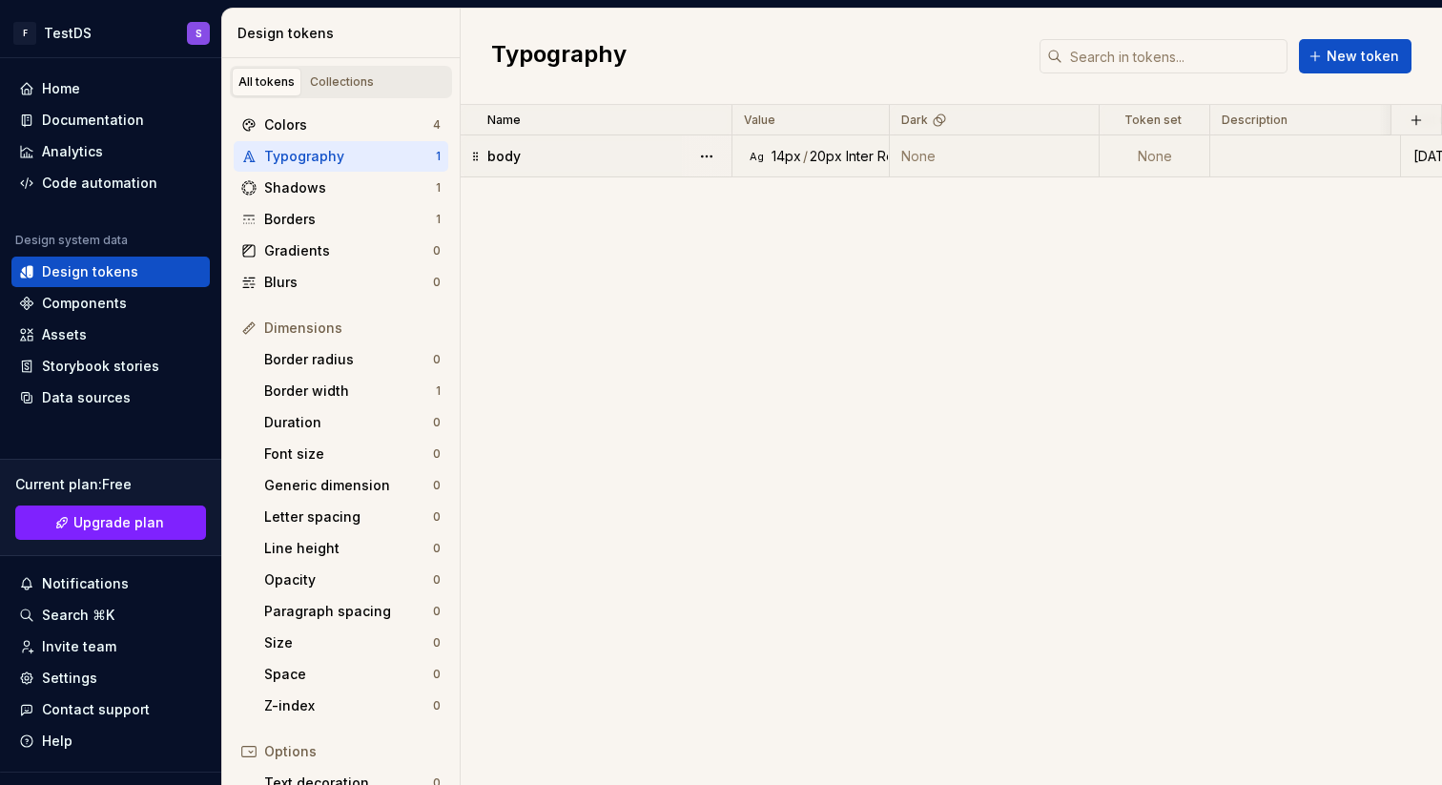
click at [652, 157] on div "body" at bounding box center [608, 156] width 243 height 19
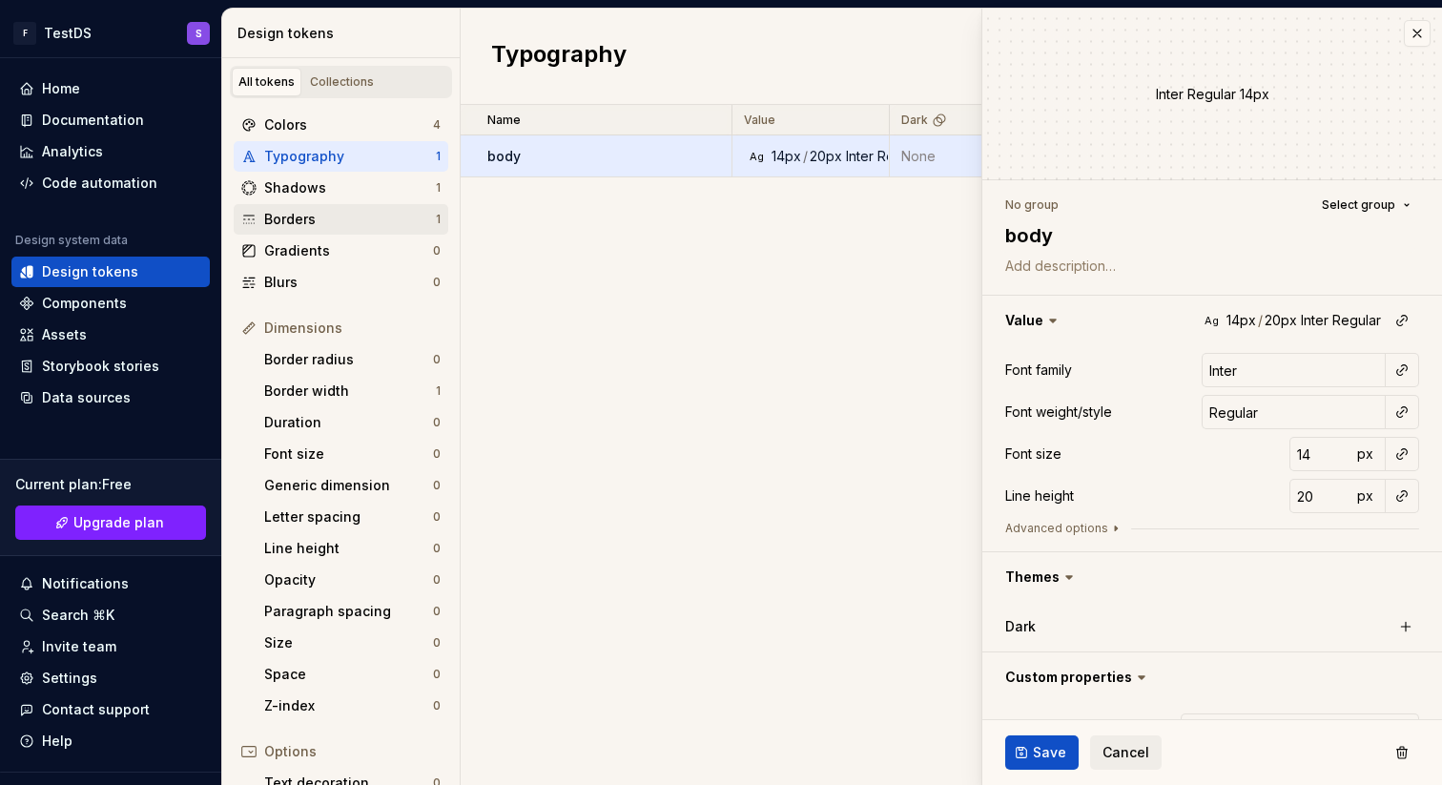
click at [340, 222] on div "Borders" at bounding box center [350, 219] width 172 height 19
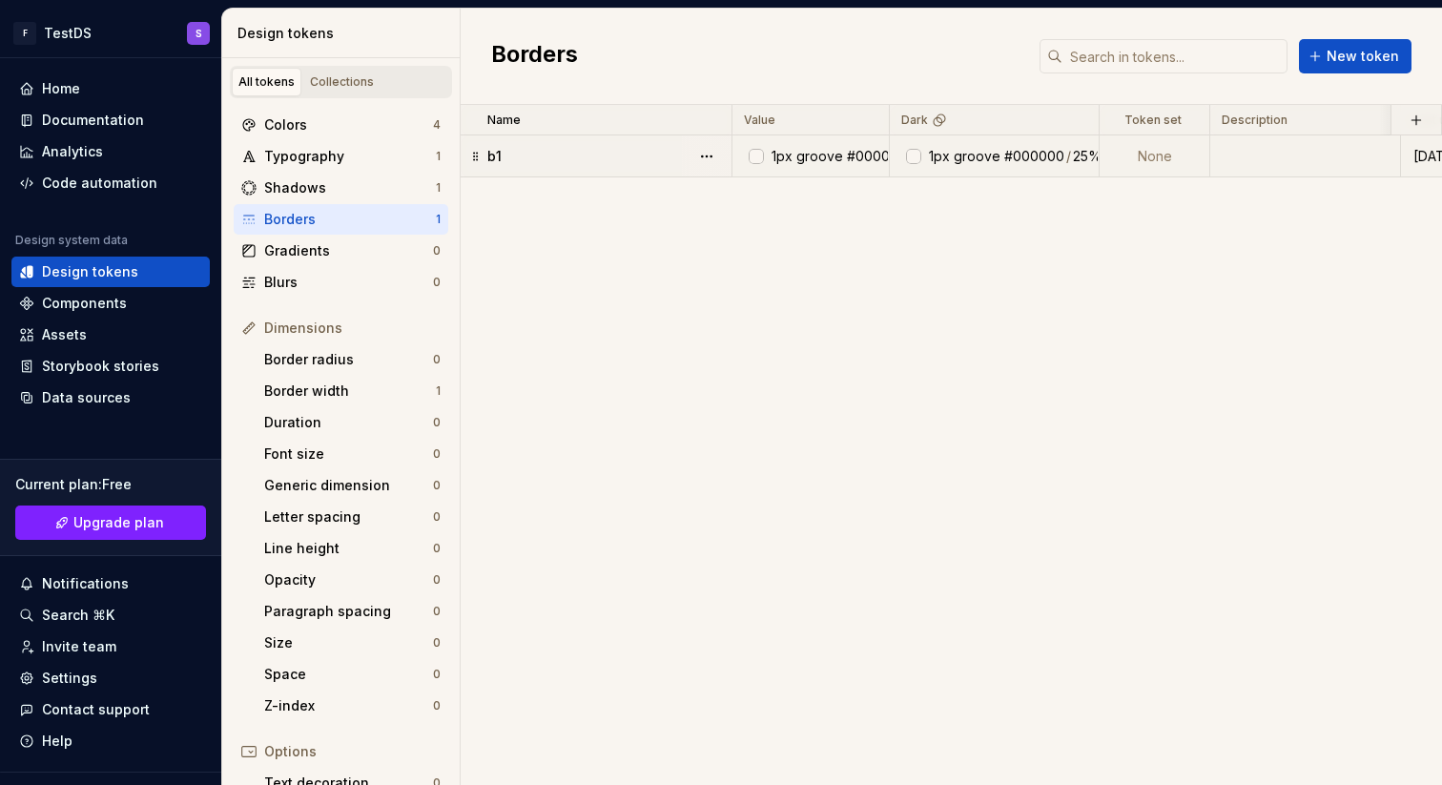
click at [552, 160] on div "b1" at bounding box center [608, 156] width 243 height 19
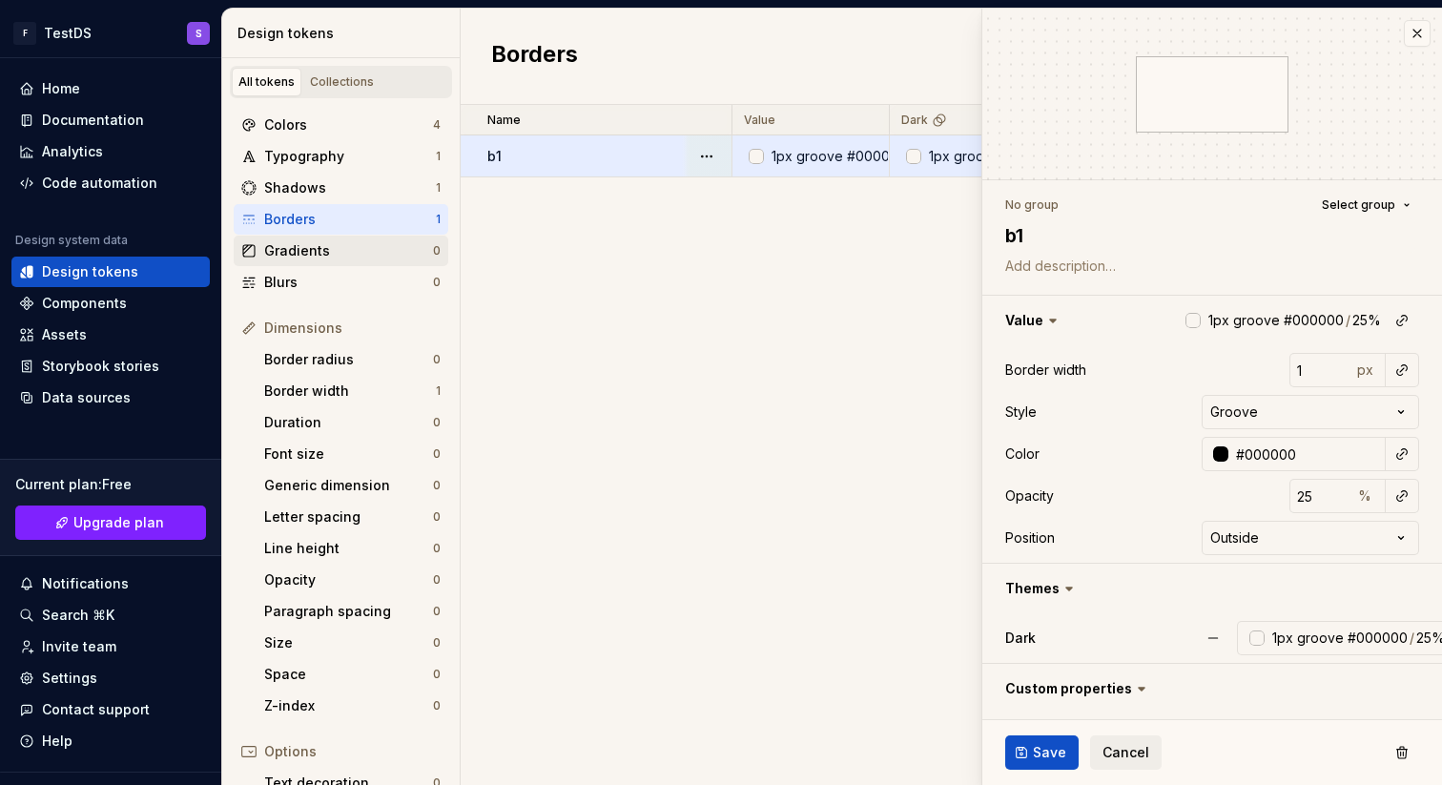
click at [323, 246] on div "Gradients" at bounding box center [348, 250] width 169 height 19
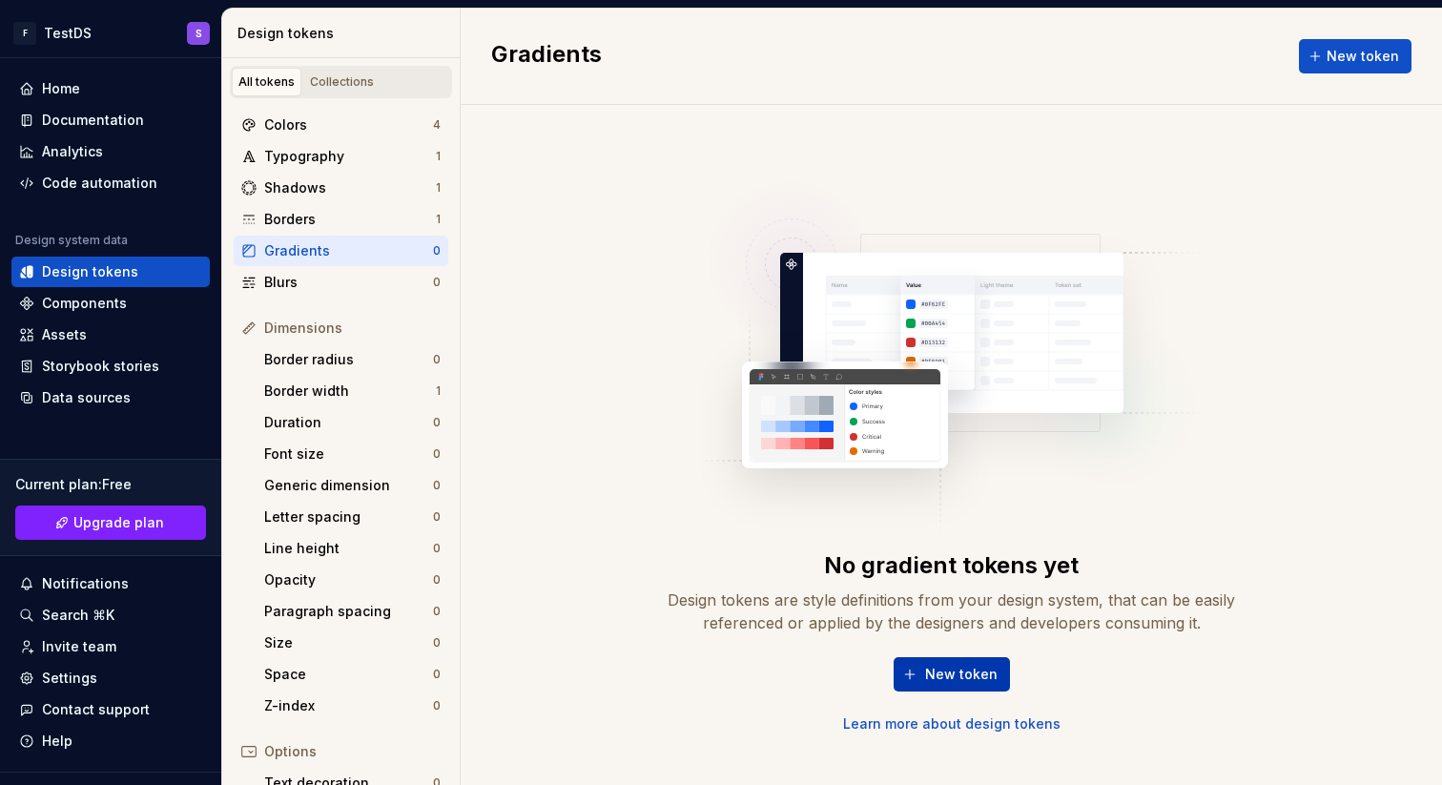
click at [946, 683] on button "New token" at bounding box center [952, 674] width 116 height 34
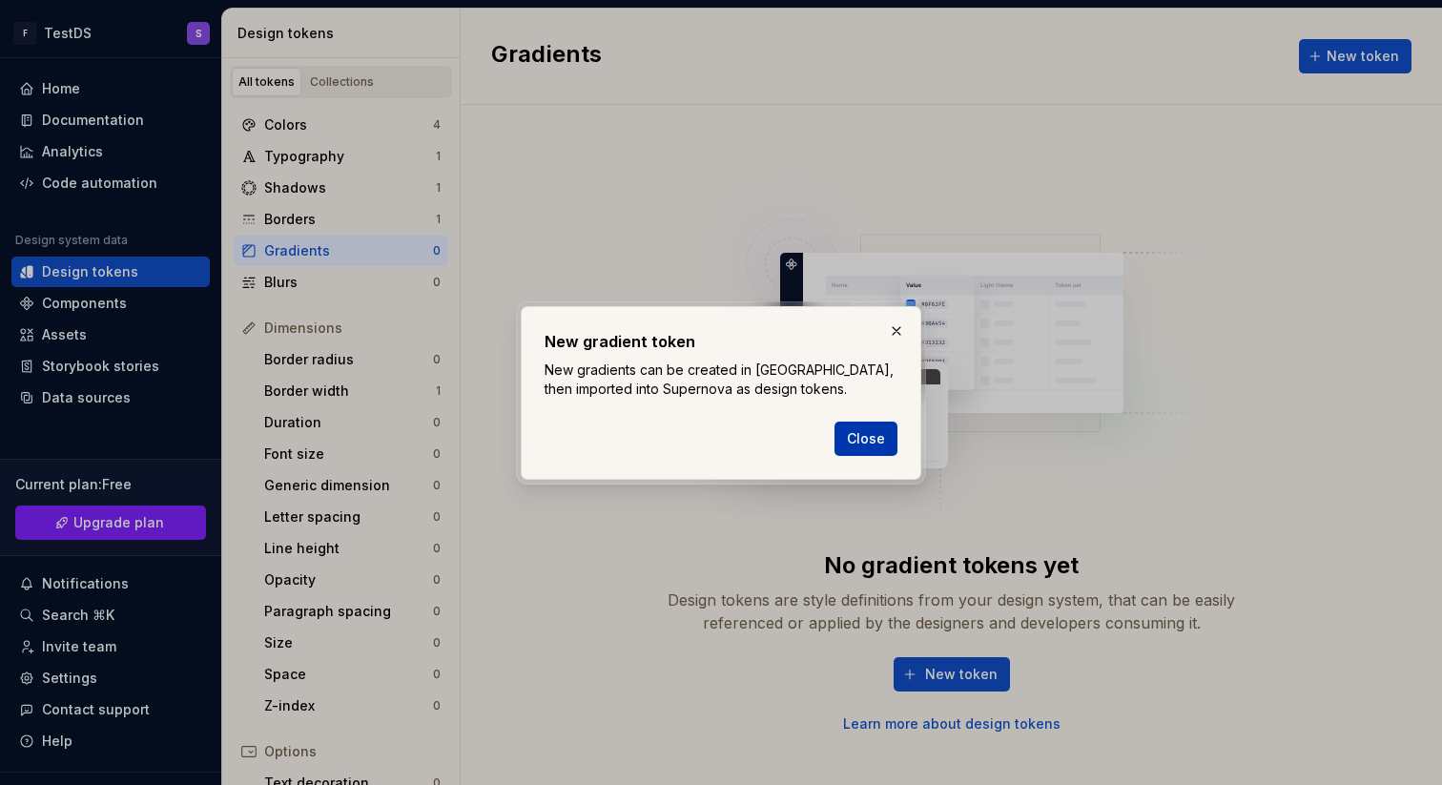
click at [866, 438] on span "Close" at bounding box center [866, 438] width 38 height 19
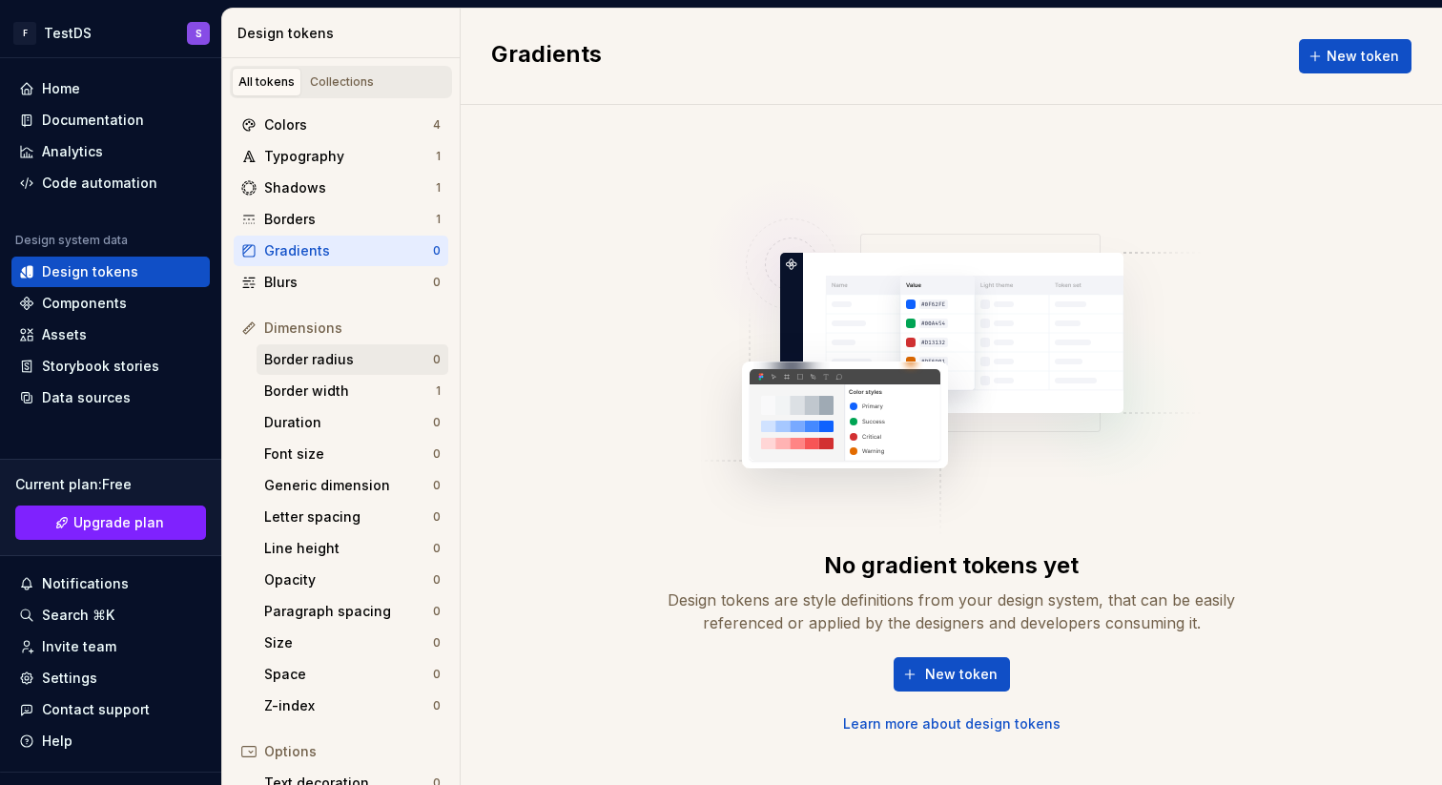
click at [336, 350] on div "Border radius" at bounding box center [348, 359] width 169 height 19
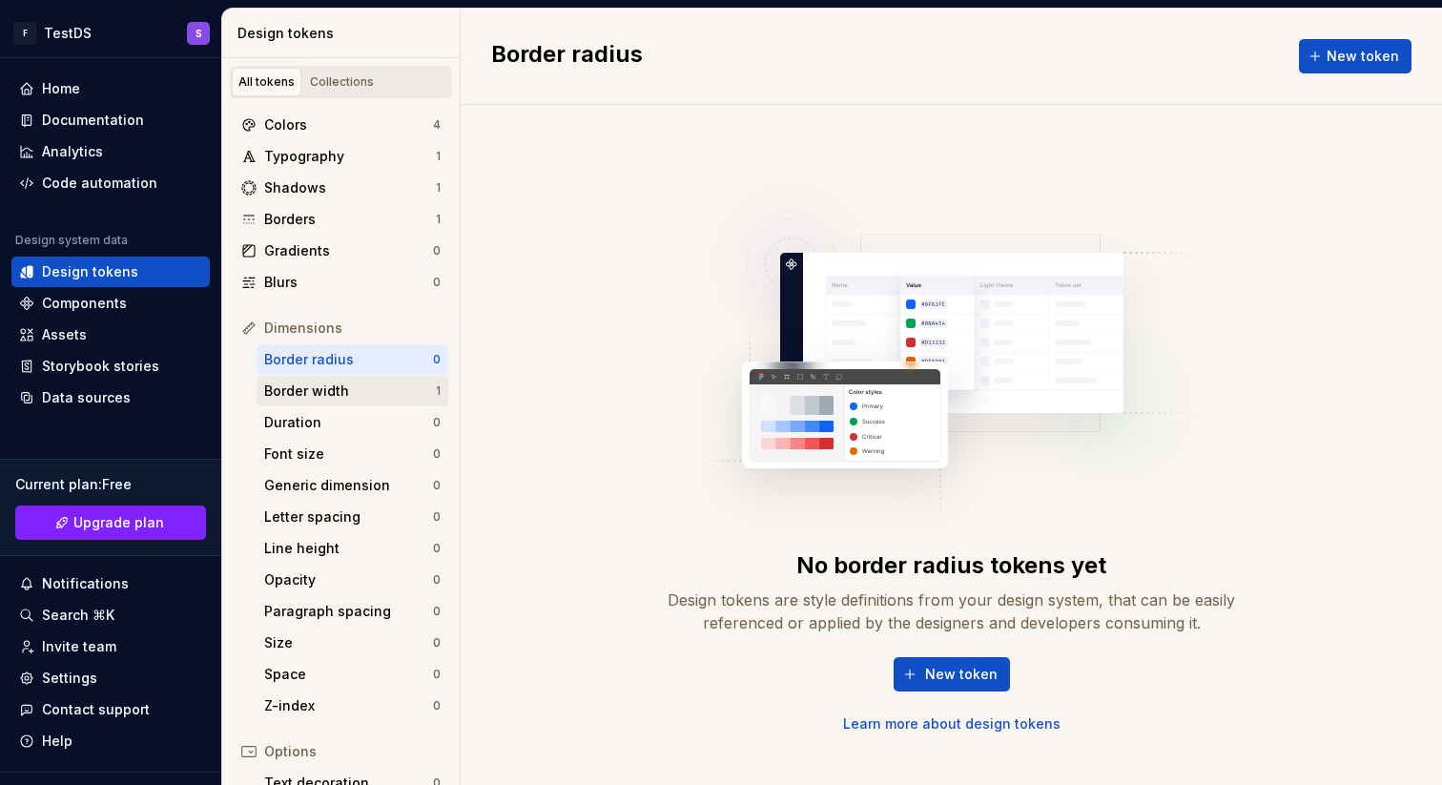
click at [344, 397] on div "Border width" at bounding box center [350, 391] width 172 height 19
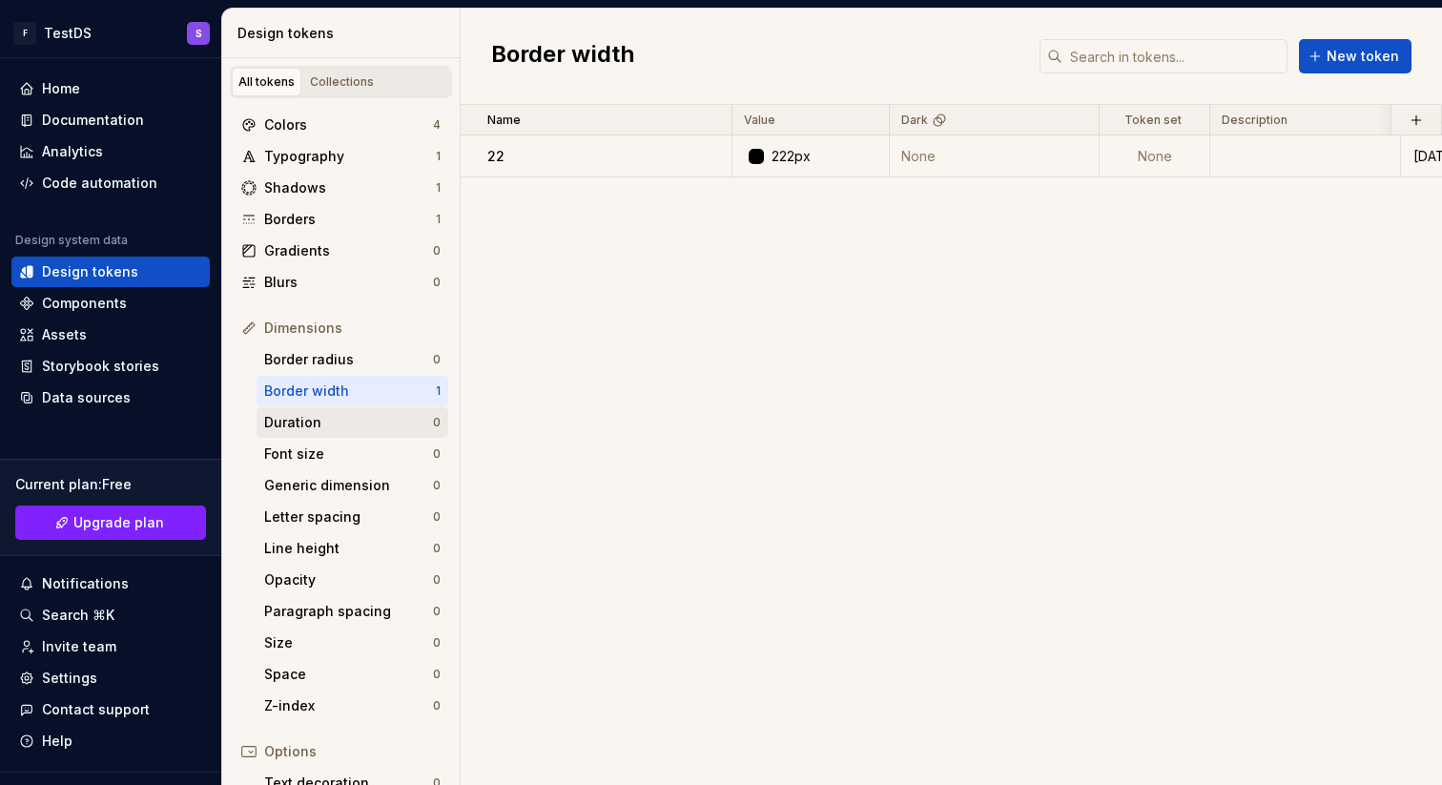
click at [339, 432] on div "Duration 0" at bounding box center [353, 422] width 192 height 31
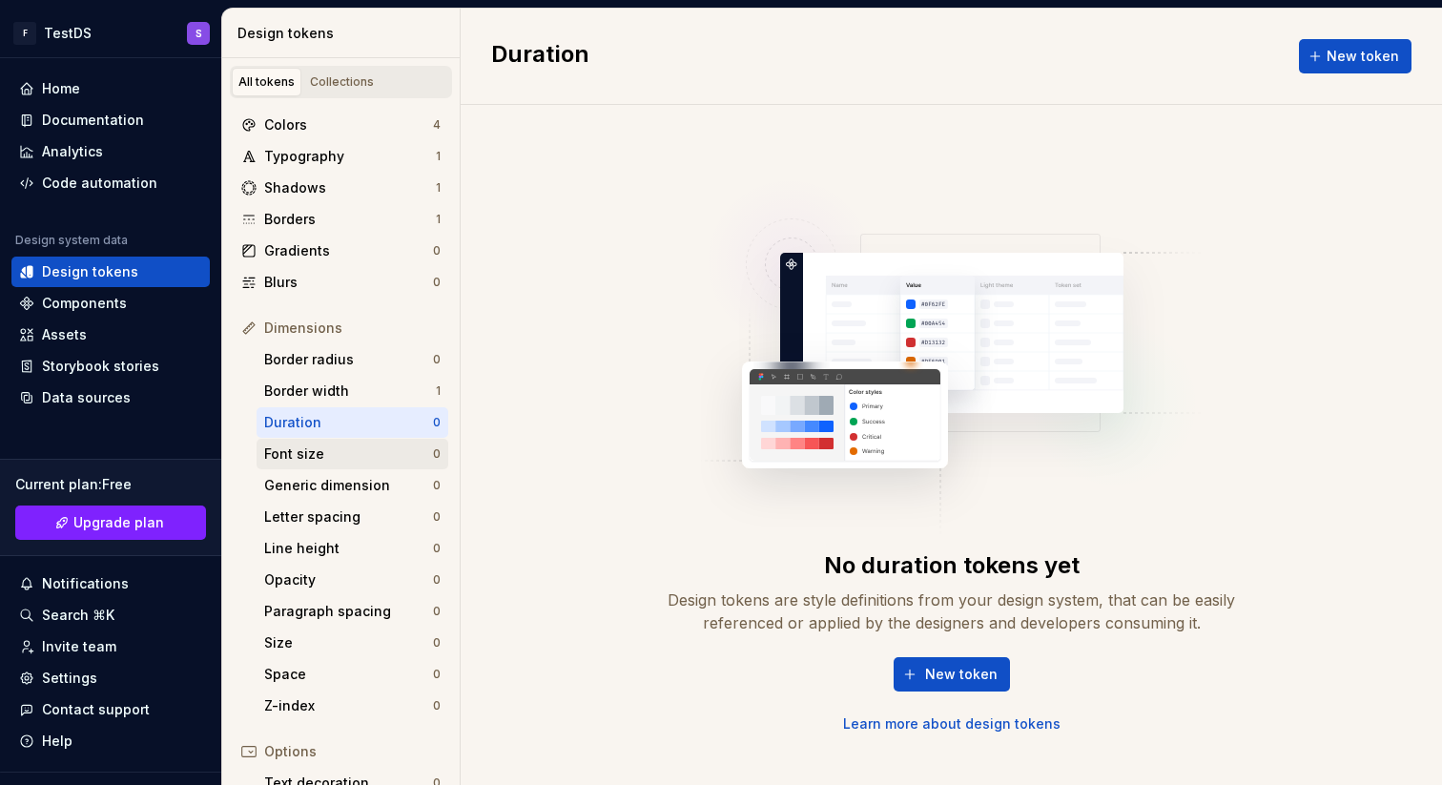
click at [332, 451] on div "Font size" at bounding box center [348, 454] width 169 height 19
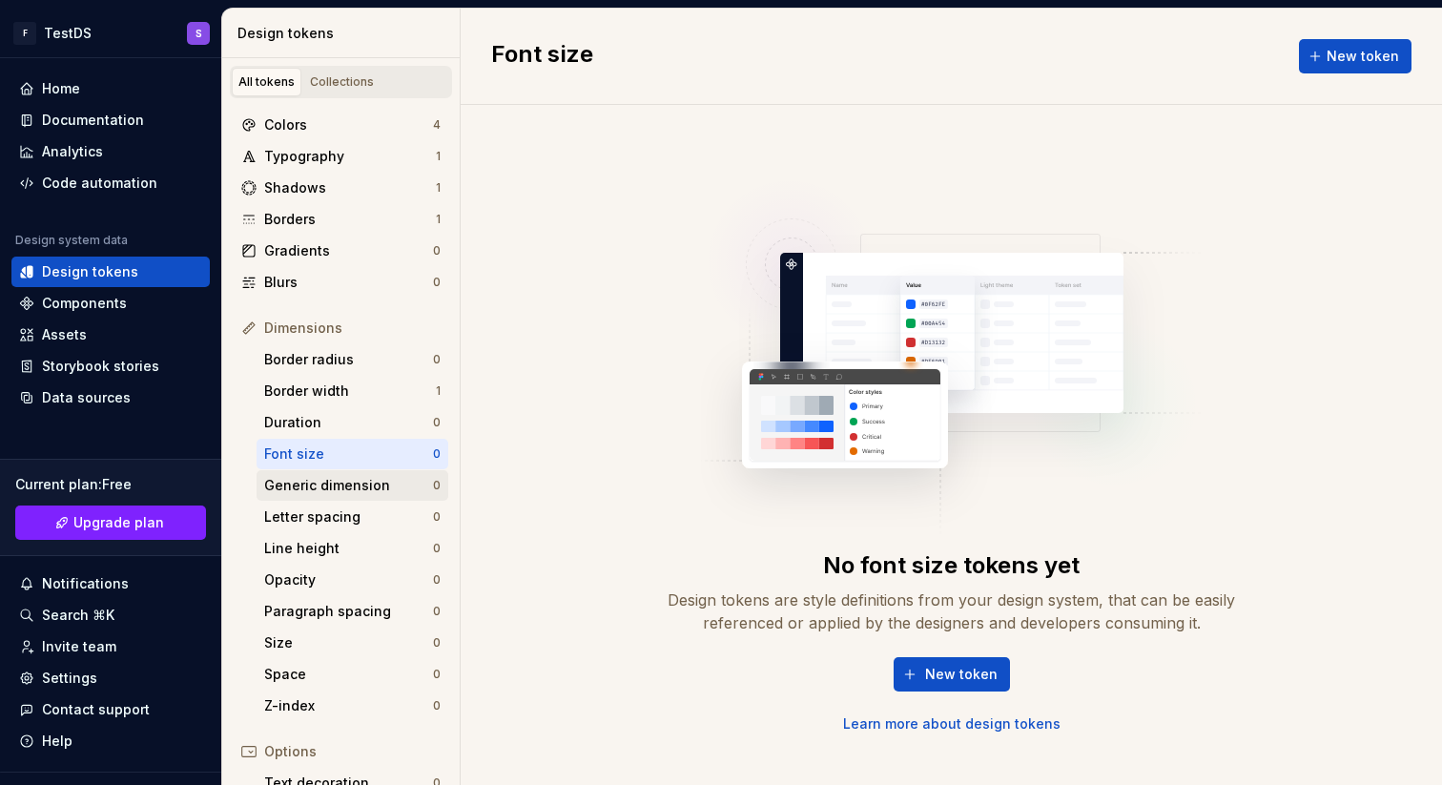
click at [330, 470] on div "Generic dimension 0" at bounding box center [353, 485] width 192 height 31
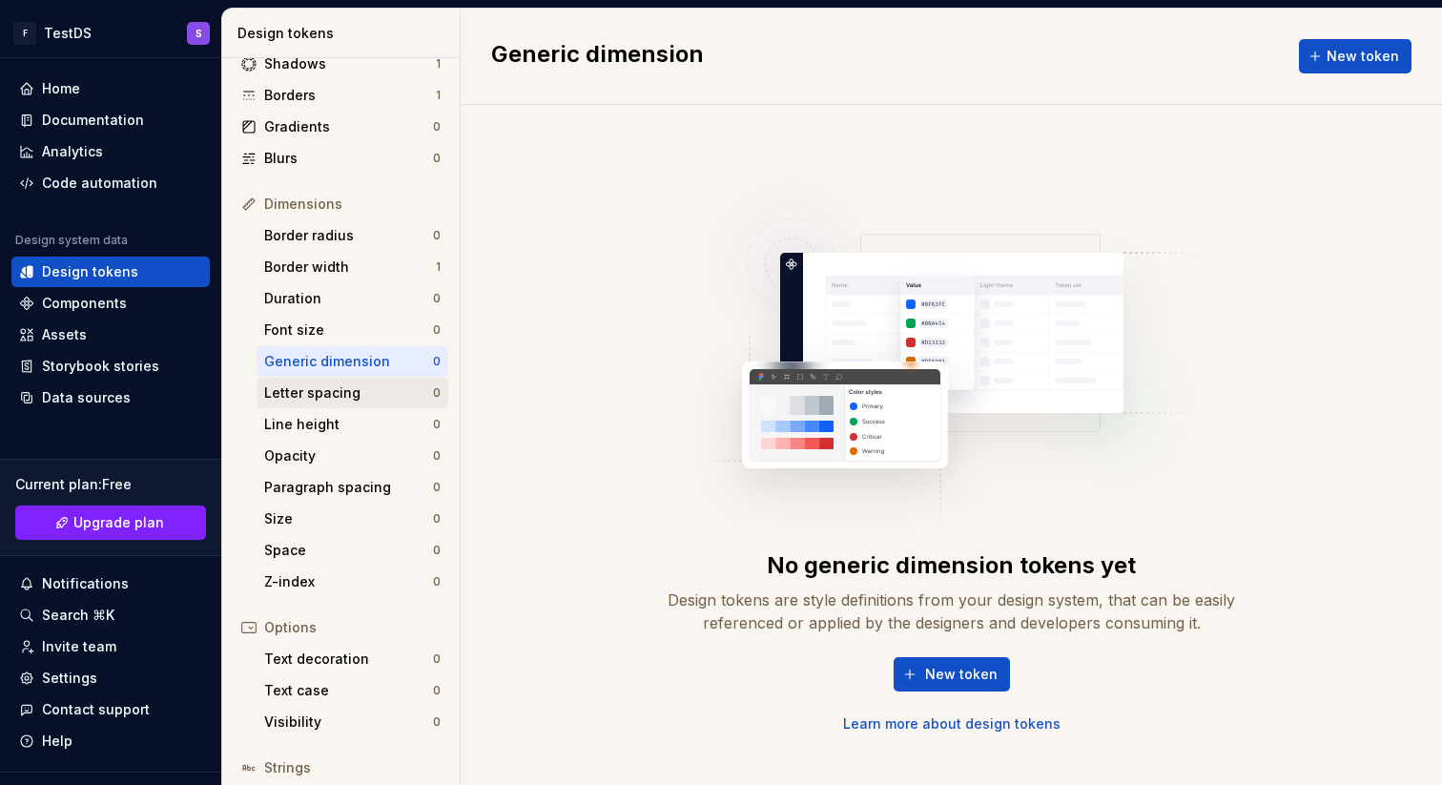
scroll to position [126, 0]
click at [251, 201] on icon at bounding box center [248, 202] width 15 height 15
click at [335, 422] on div "Line height" at bounding box center [348, 422] width 169 height 19
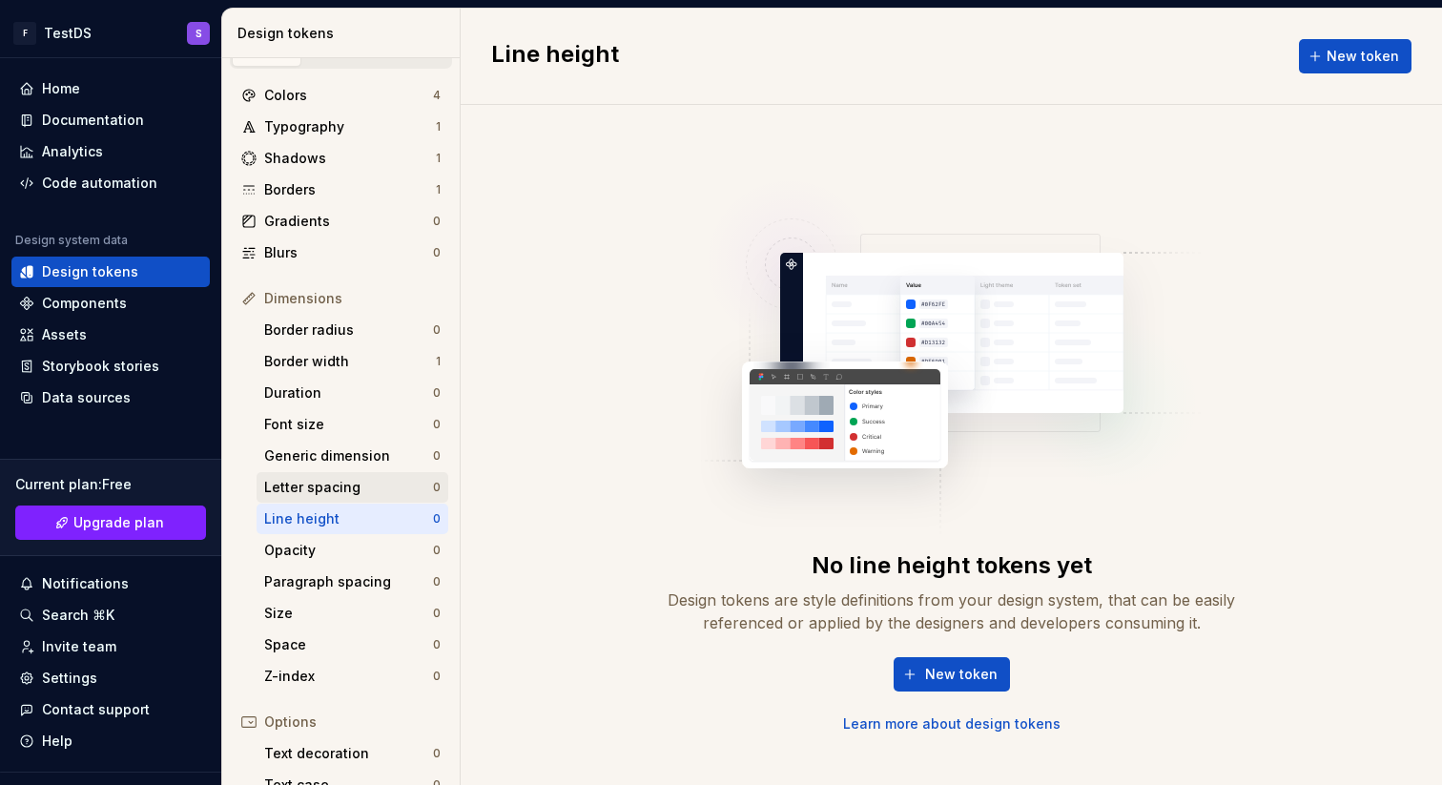
scroll to position [28, 0]
click at [361, 456] on div "Generic dimension" at bounding box center [348, 457] width 169 height 19
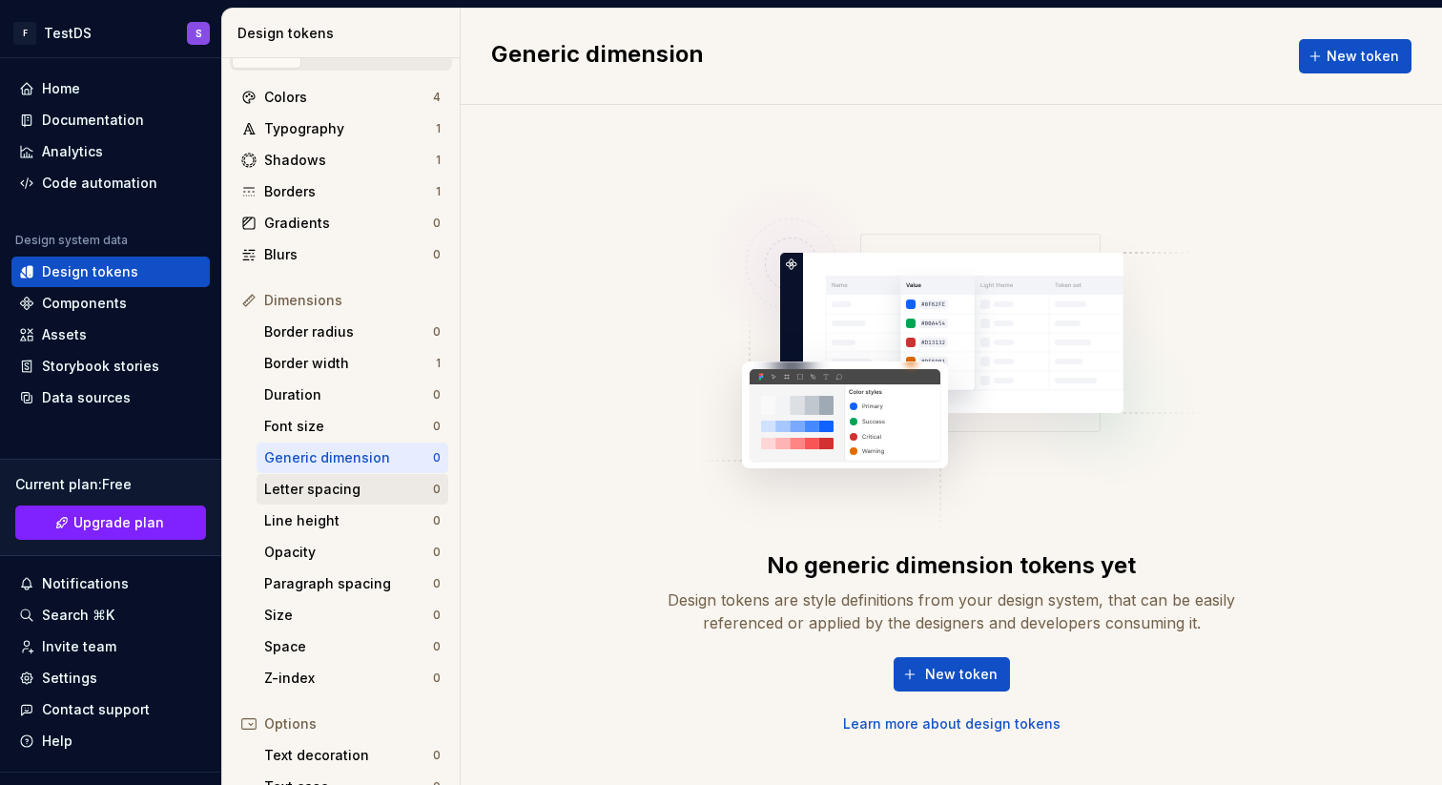
click at [349, 487] on div "Letter spacing" at bounding box center [348, 489] width 169 height 19
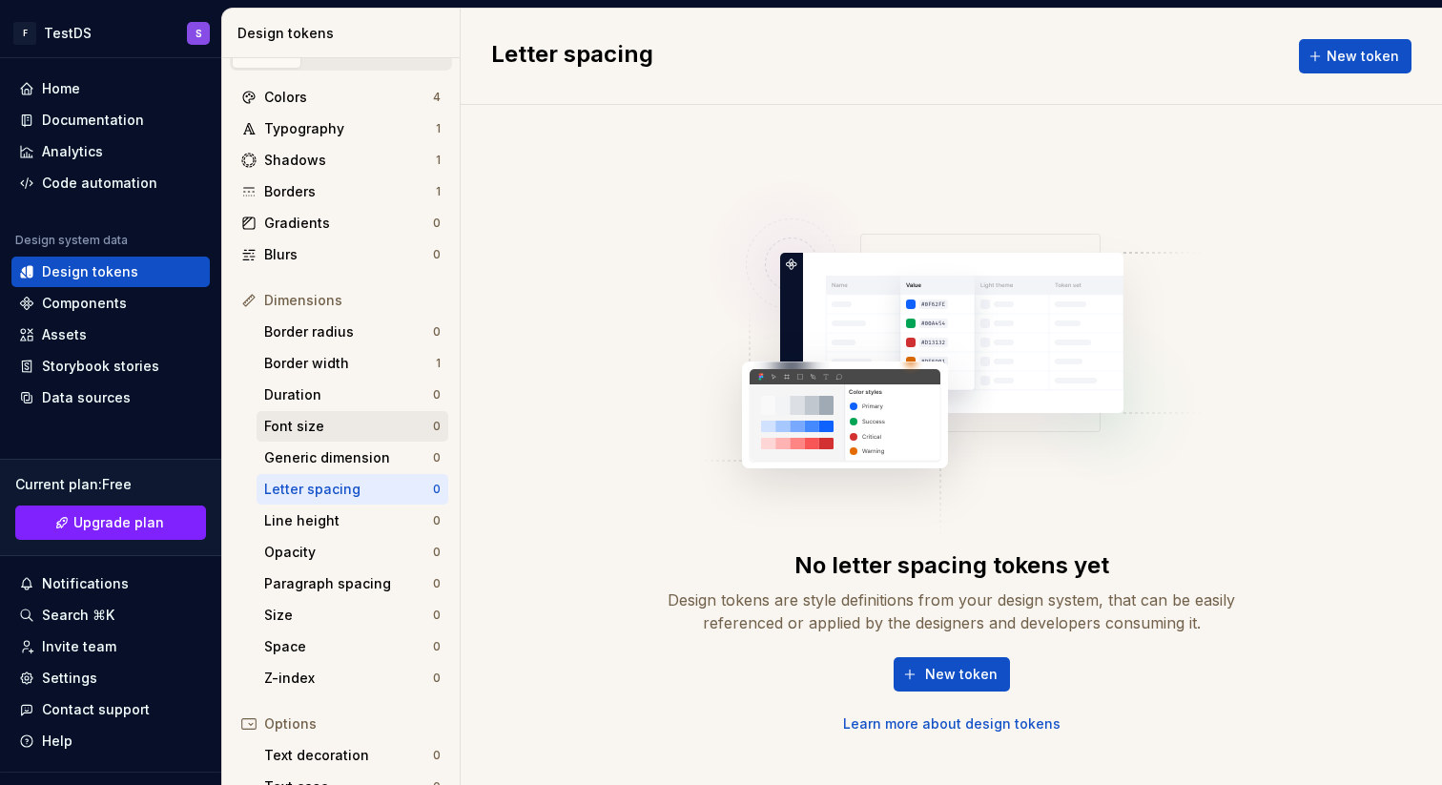
click at [358, 432] on div "Font size" at bounding box center [348, 426] width 169 height 19
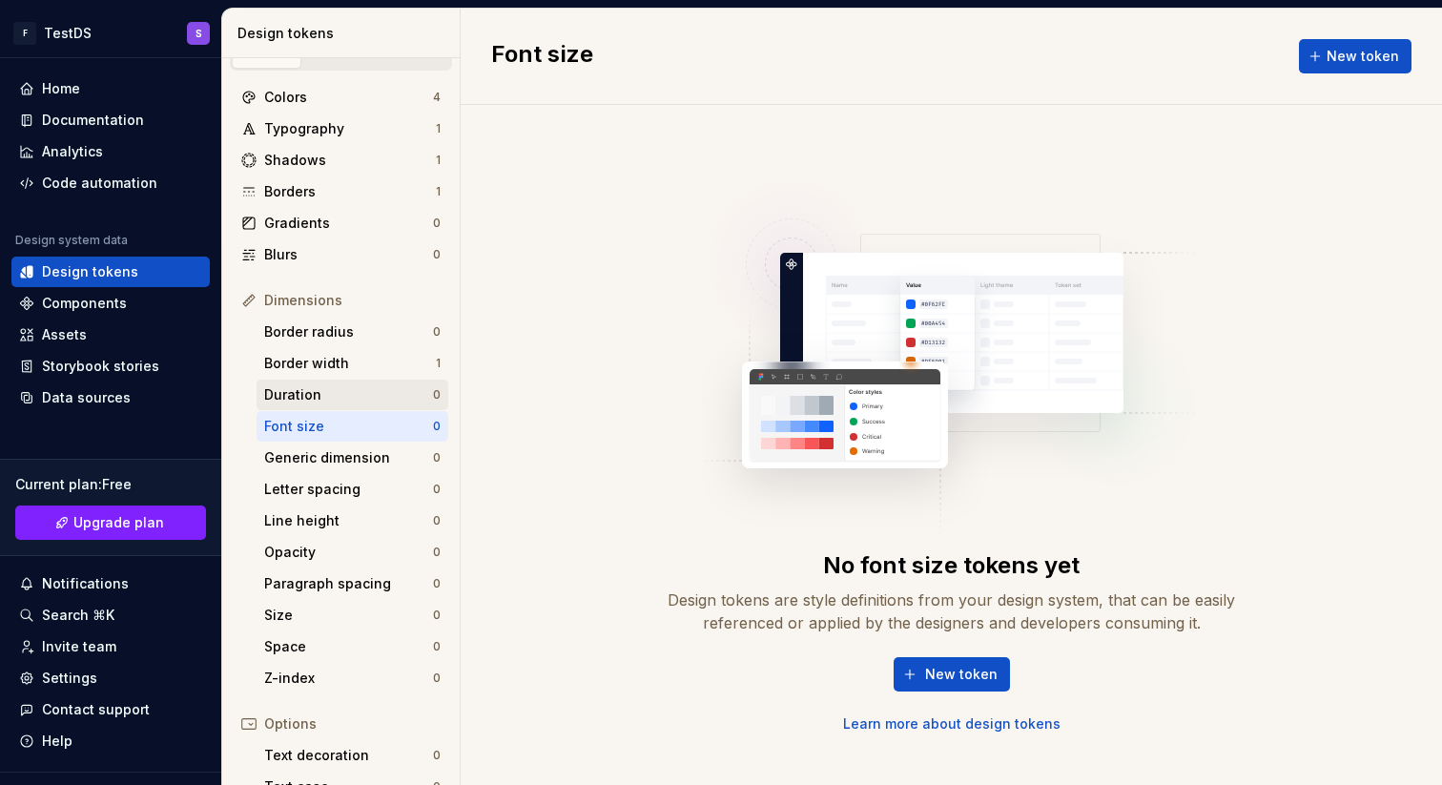
click at [365, 400] on div "Duration" at bounding box center [348, 394] width 169 height 19
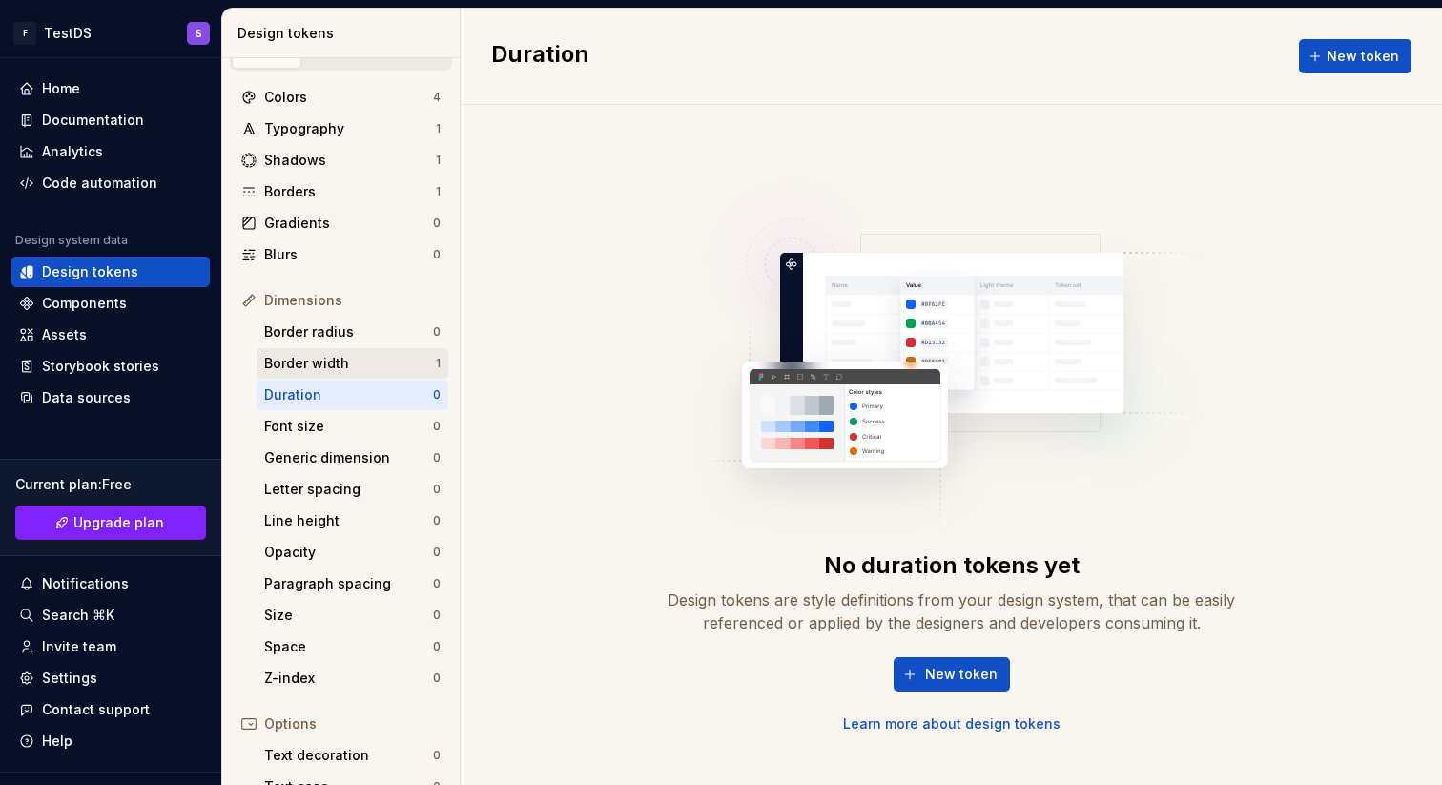
click at [371, 365] on div "Border width" at bounding box center [350, 363] width 172 height 19
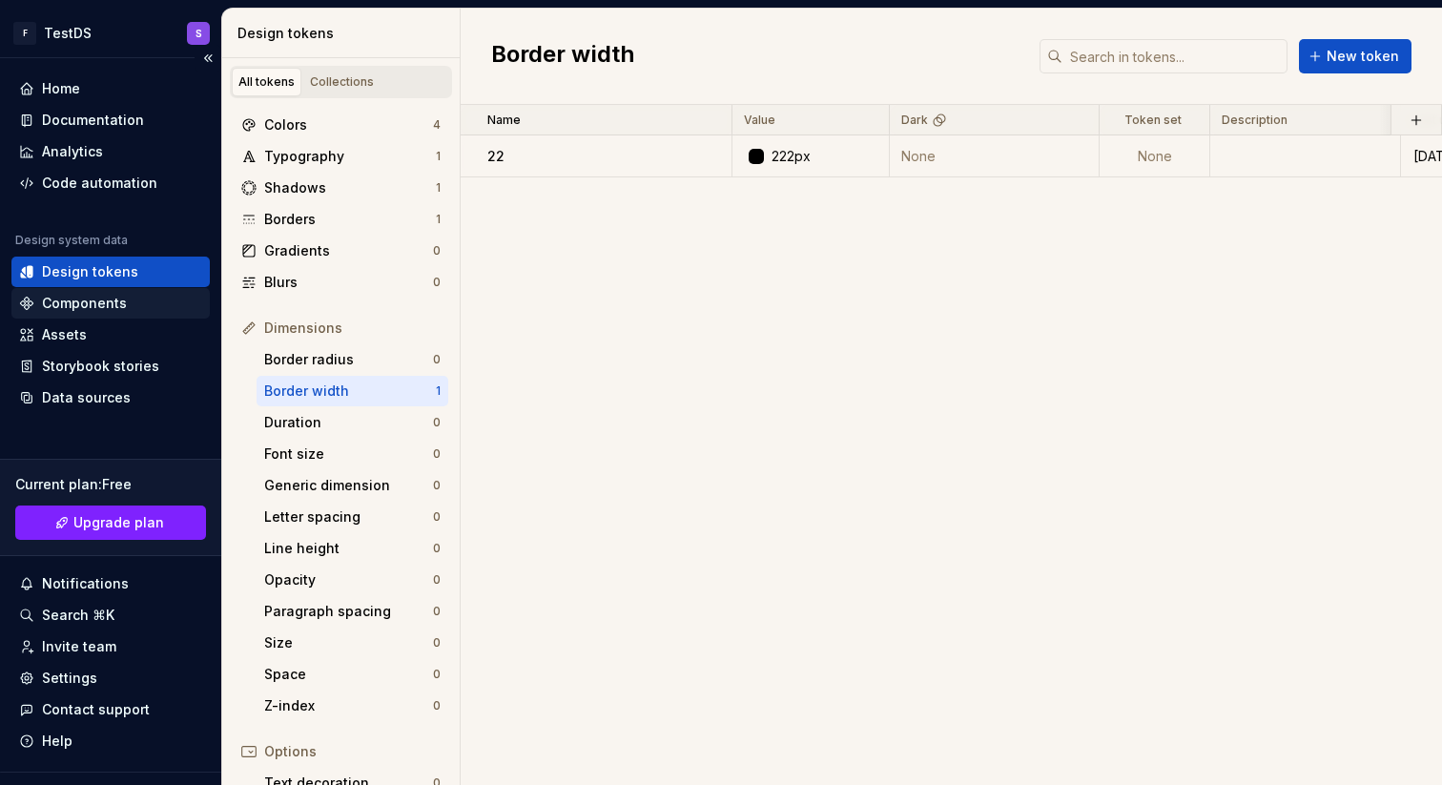
click at [89, 296] on div "Components" at bounding box center [84, 303] width 85 height 19
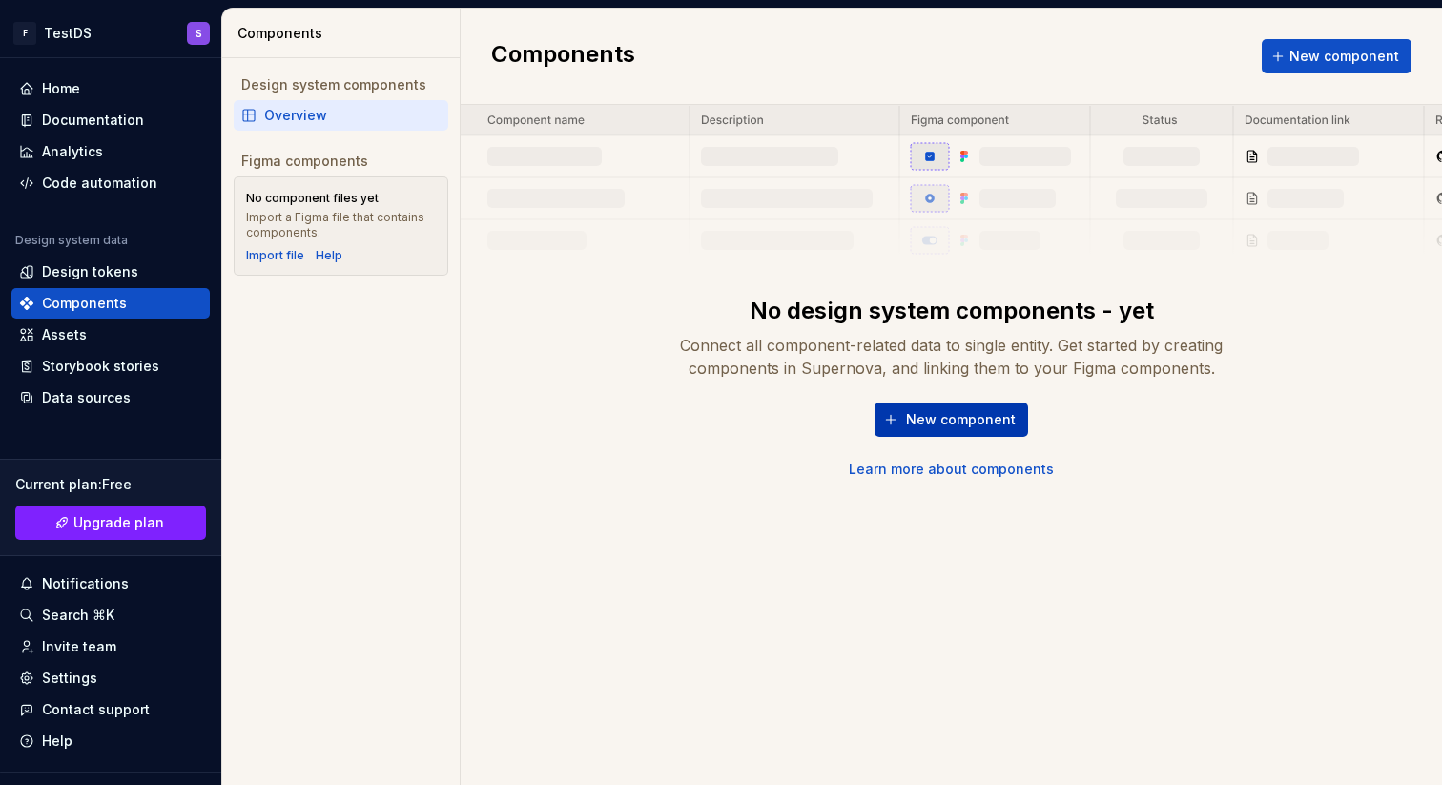
click at [923, 424] on span "New component" at bounding box center [961, 419] width 110 height 19
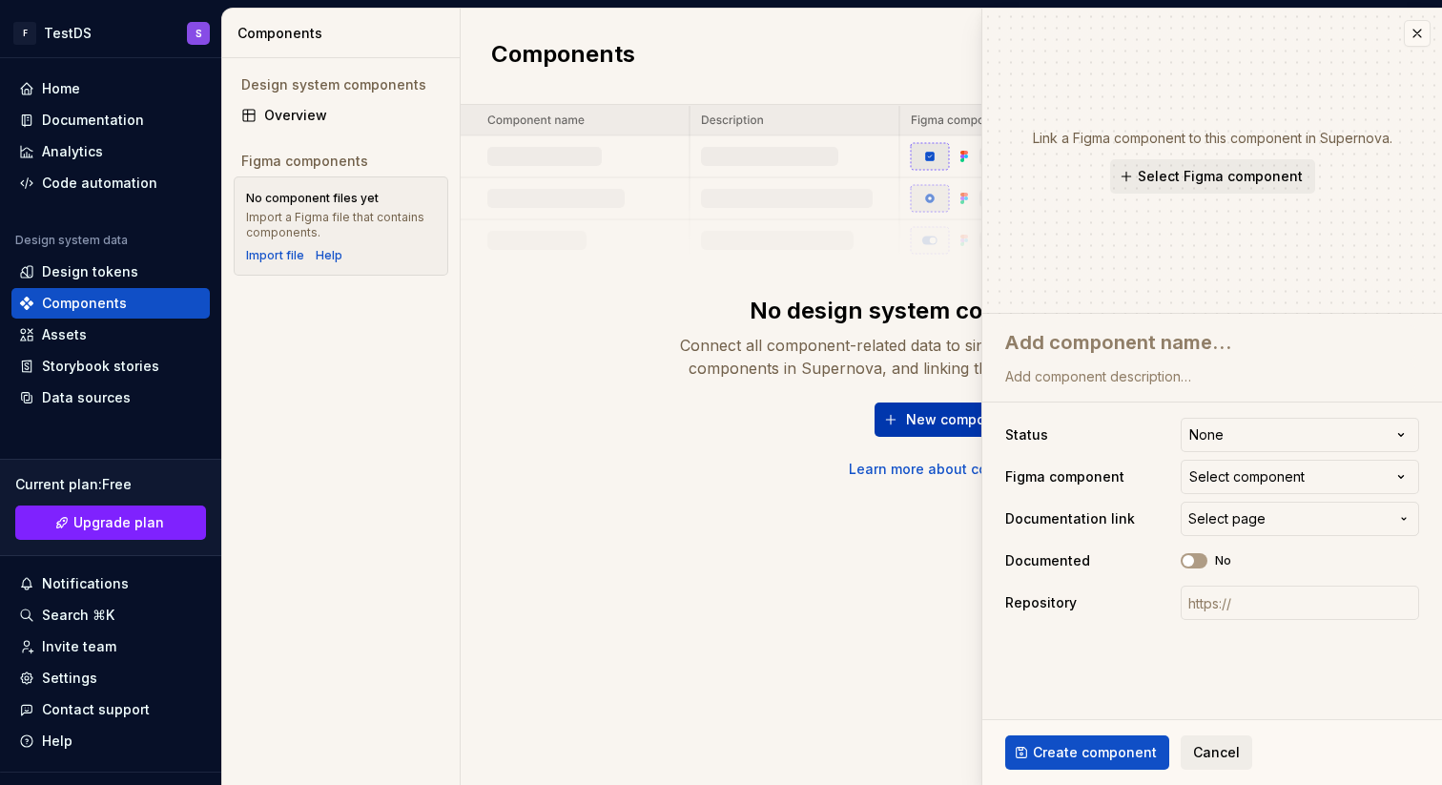
type textarea "*"
type textarea "B"
type textarea "*"
type textarea "Bu"
type textarea "*"
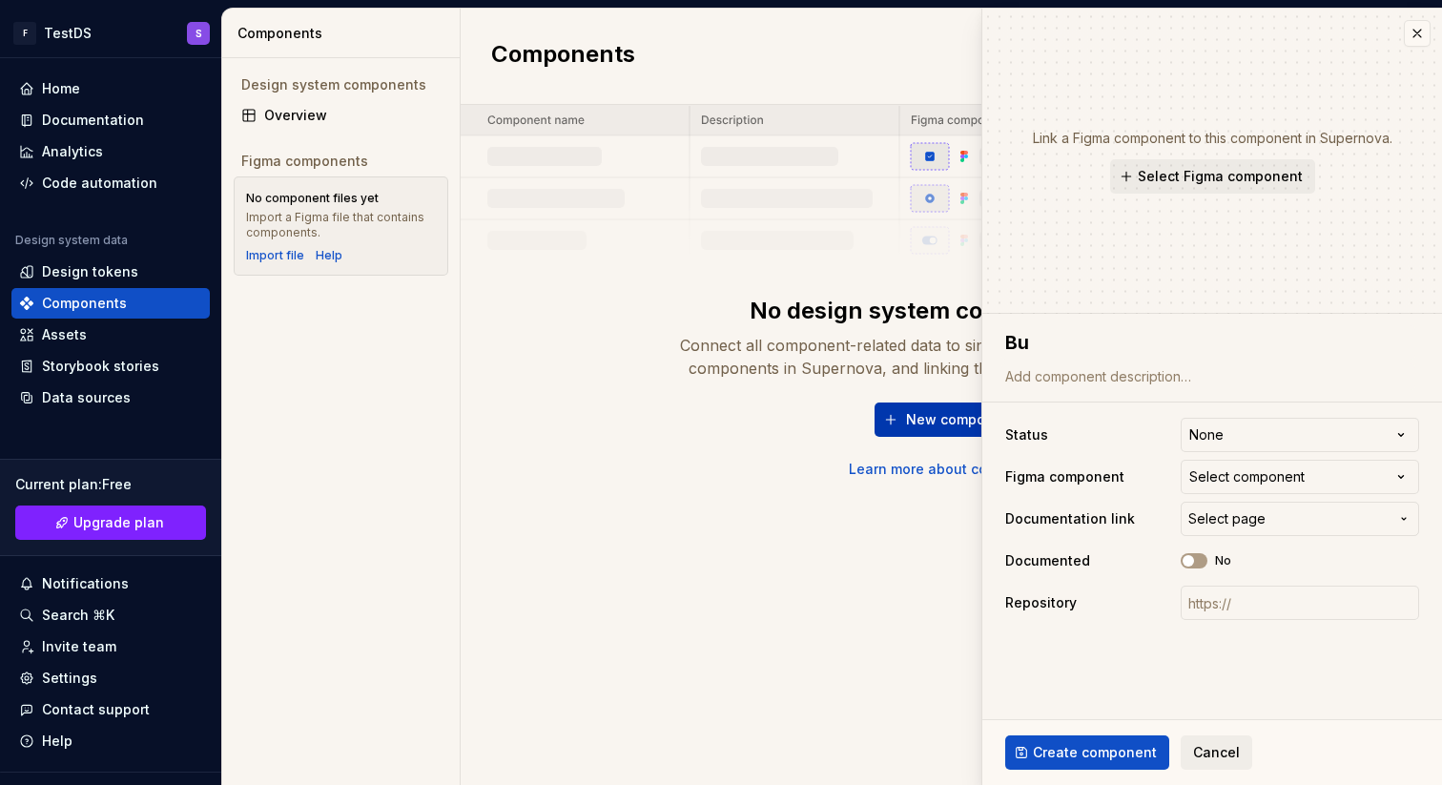
type textarea "But"
type textarea "*"
type textarea "Butt"
type textarea "*"
type textarea "Butto"
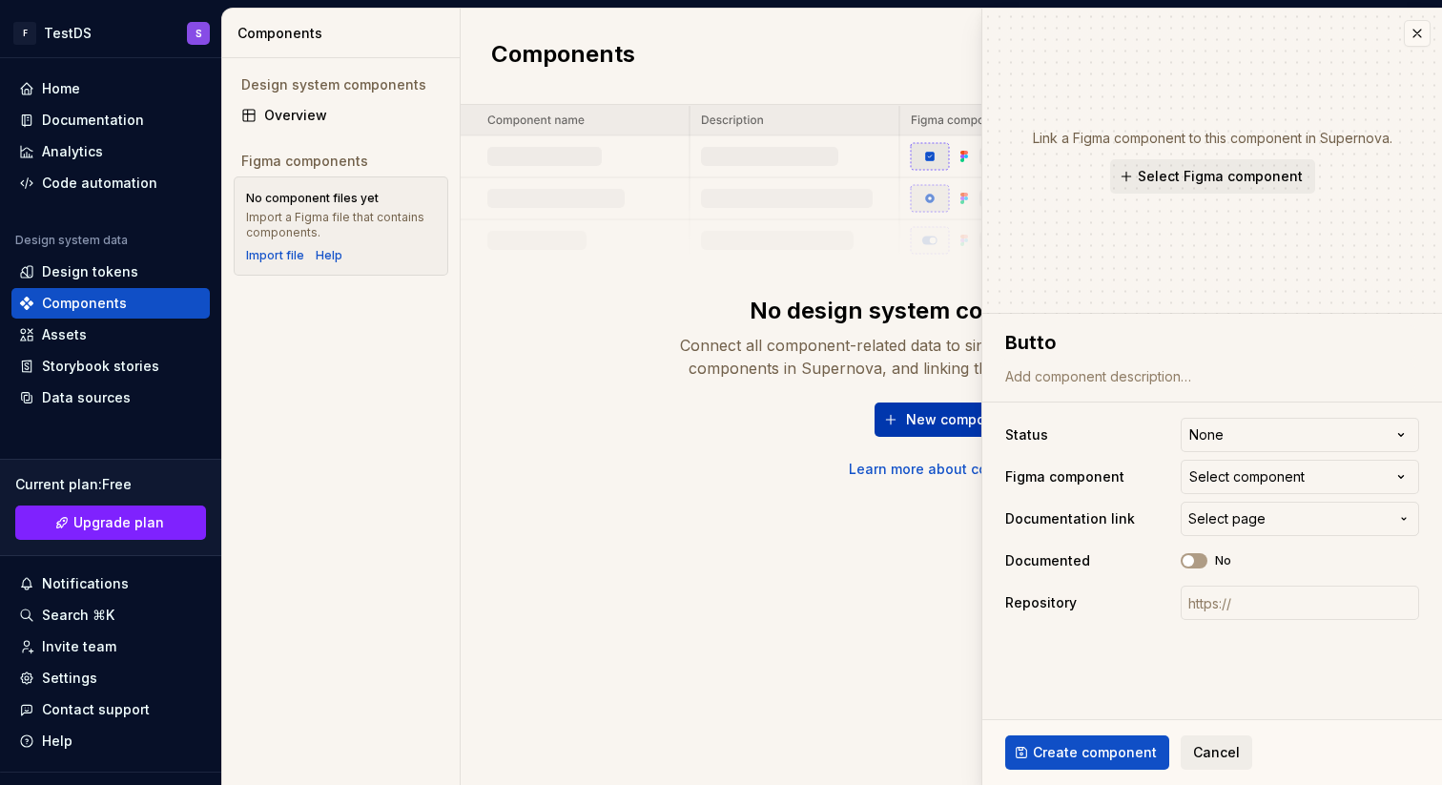
type textarea "*"
type textarea "Button"
click at [1248, 438] on html "**********" at bounding box center [721, 392] width 1442 height 785
click at [1256, 474] on div "Select component" at bounding box center [1247, 476] width 115 height 19
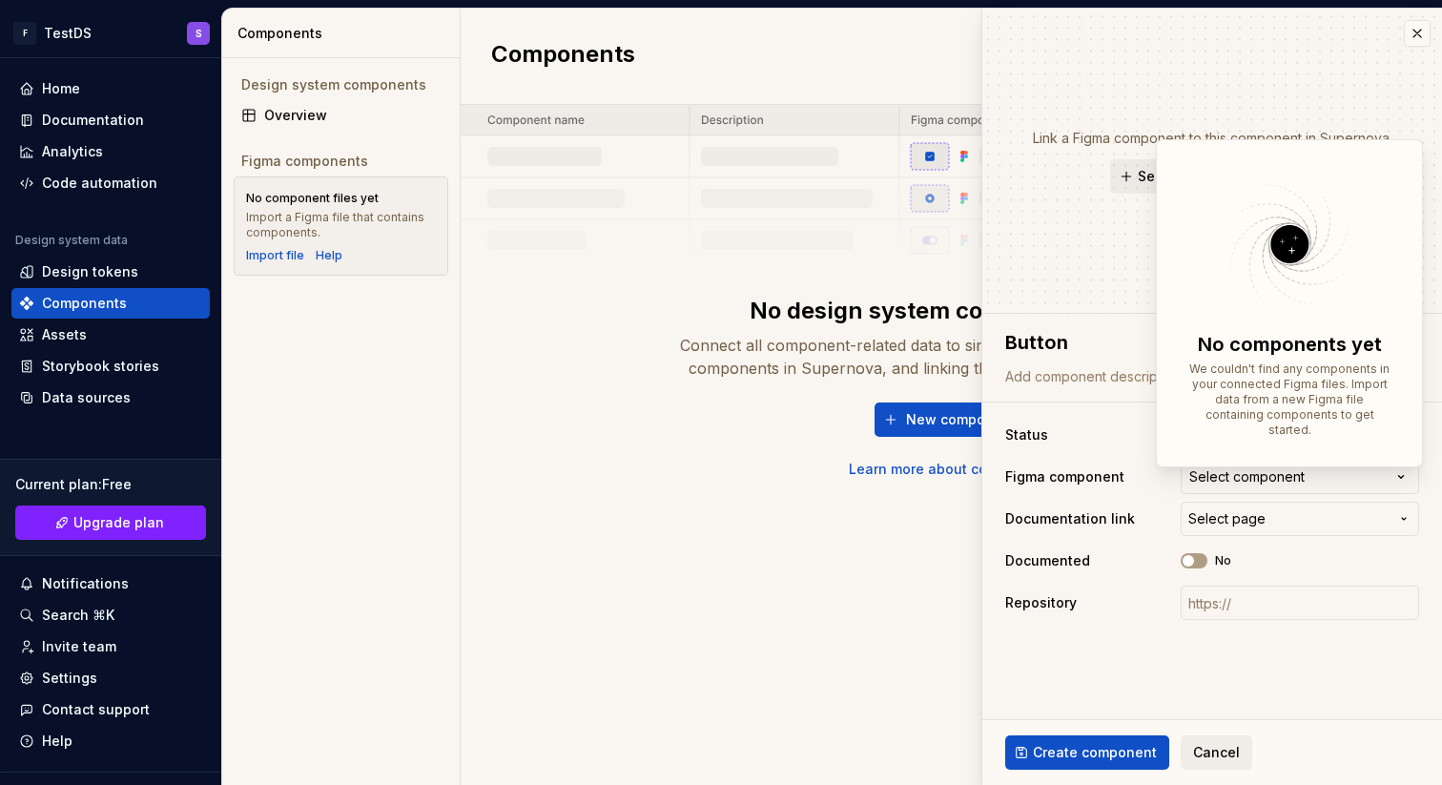
click at [1105, 516] on html "**********" at bounding box center [721, 392] width 1442 height 785
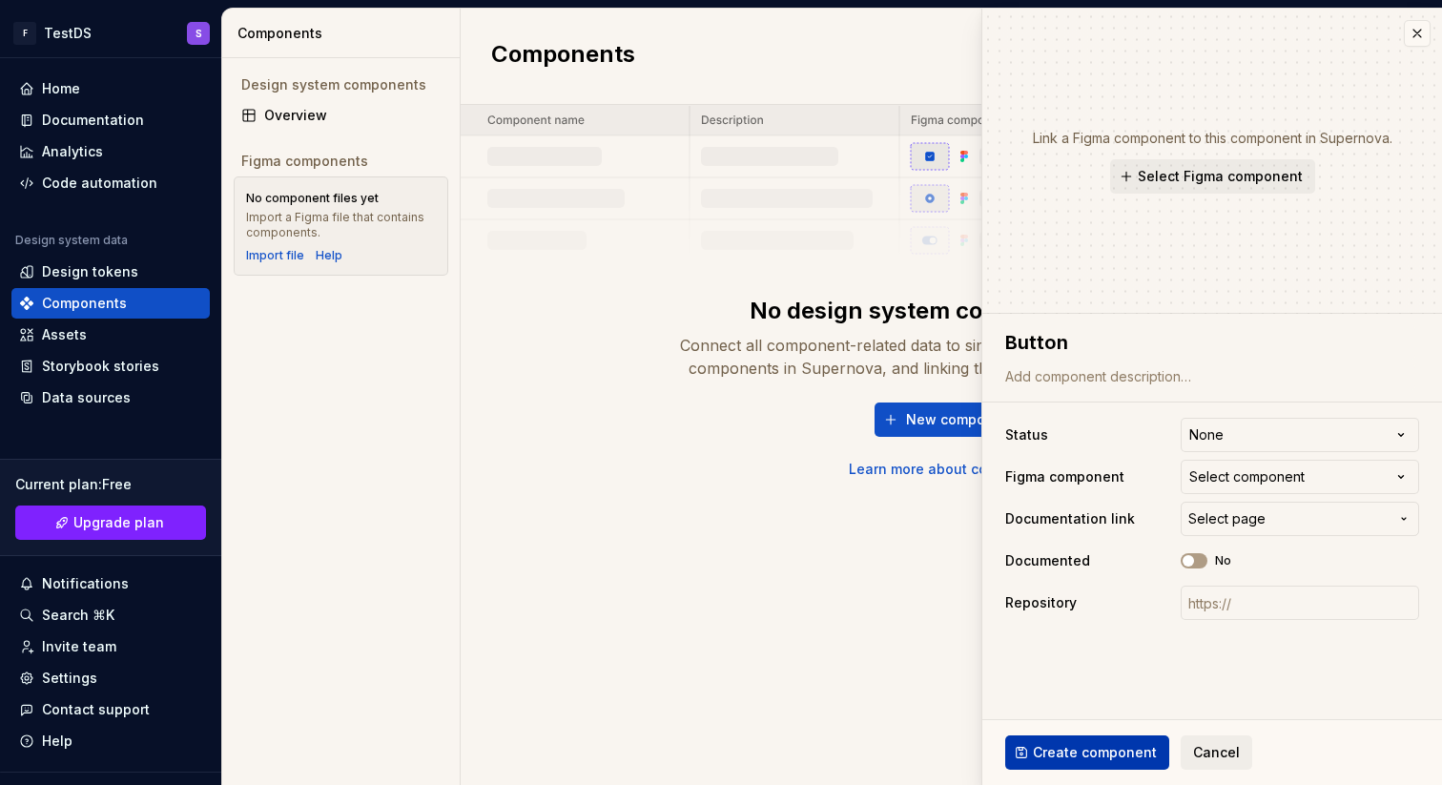
click at [1108, 744] on span "Create component" at bounding box center [1095, 752] width 124 height 19
type textarea "*"
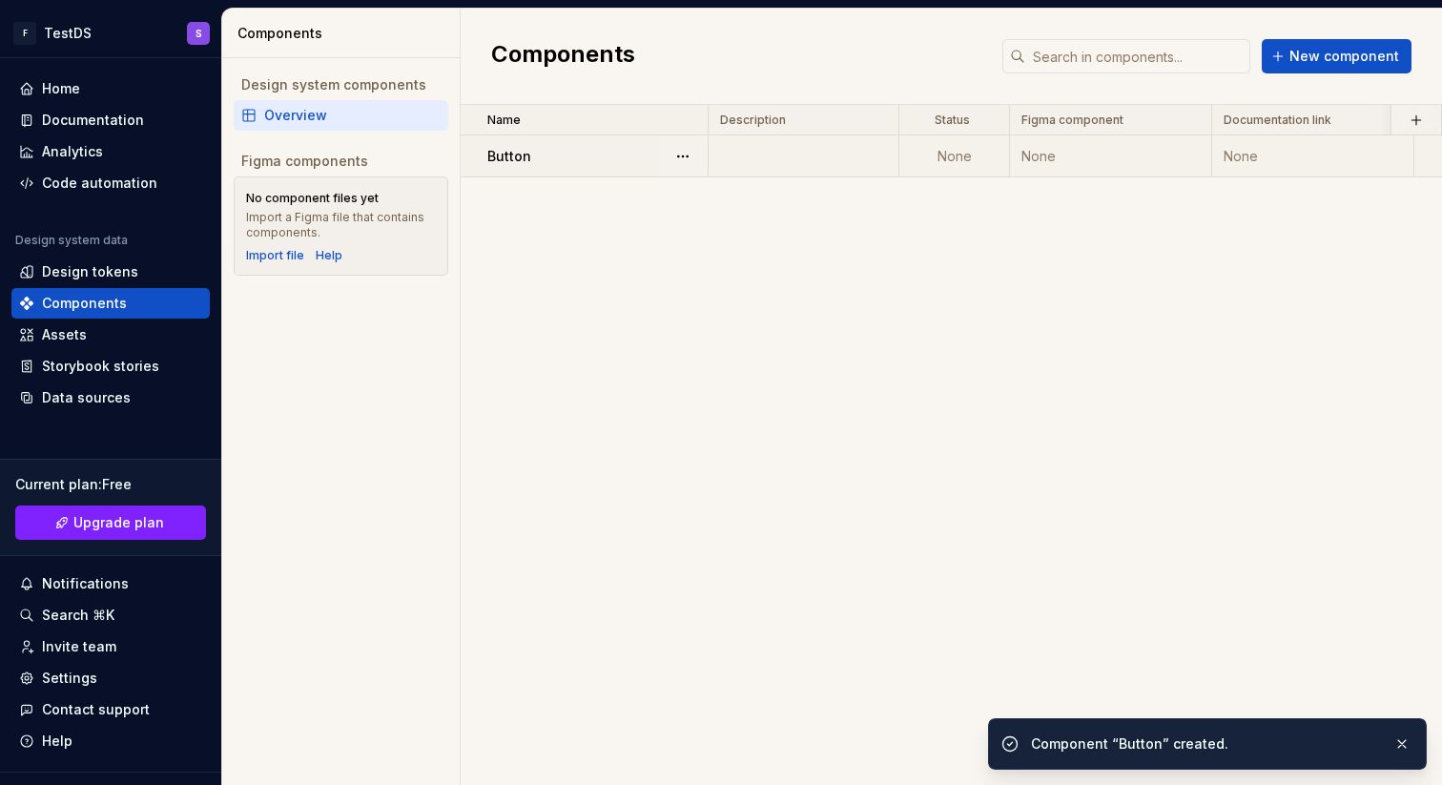
click at [758, 155] on td at bounding box center [804, 156] width 191 height 42
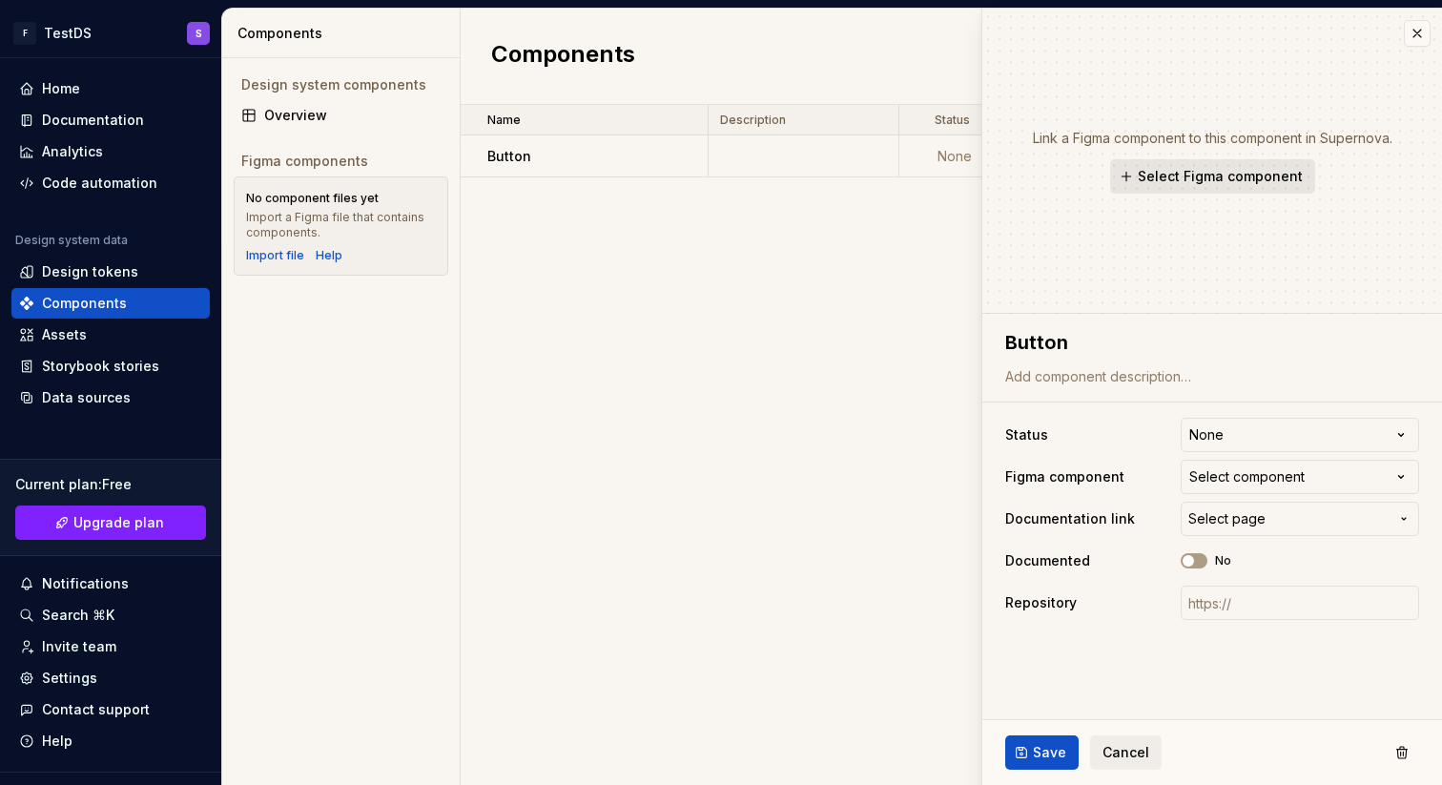
click at [1251, 171] on span "Select Figma component" at bounding box center [1220, 176] width 165 height 19
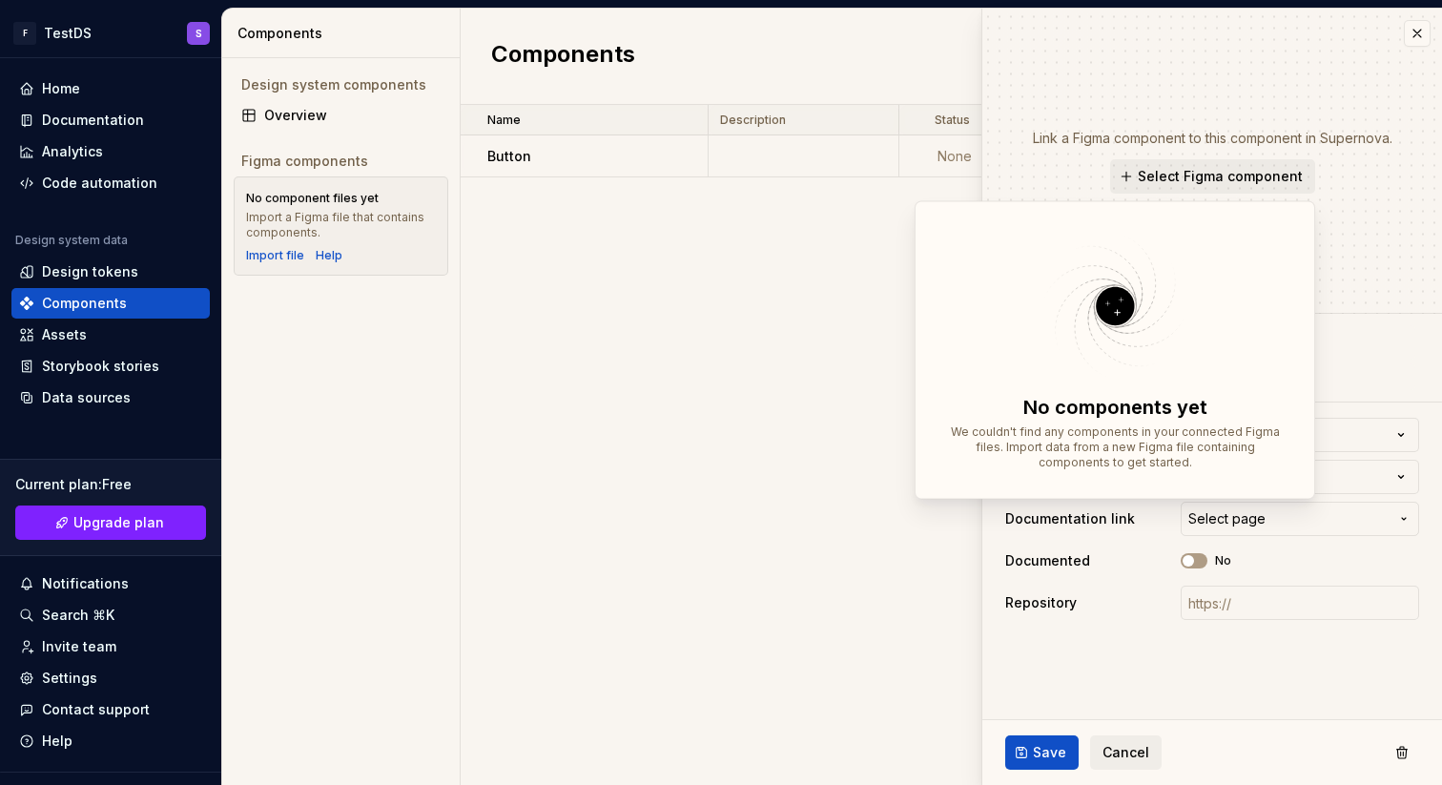
type textarea "*"
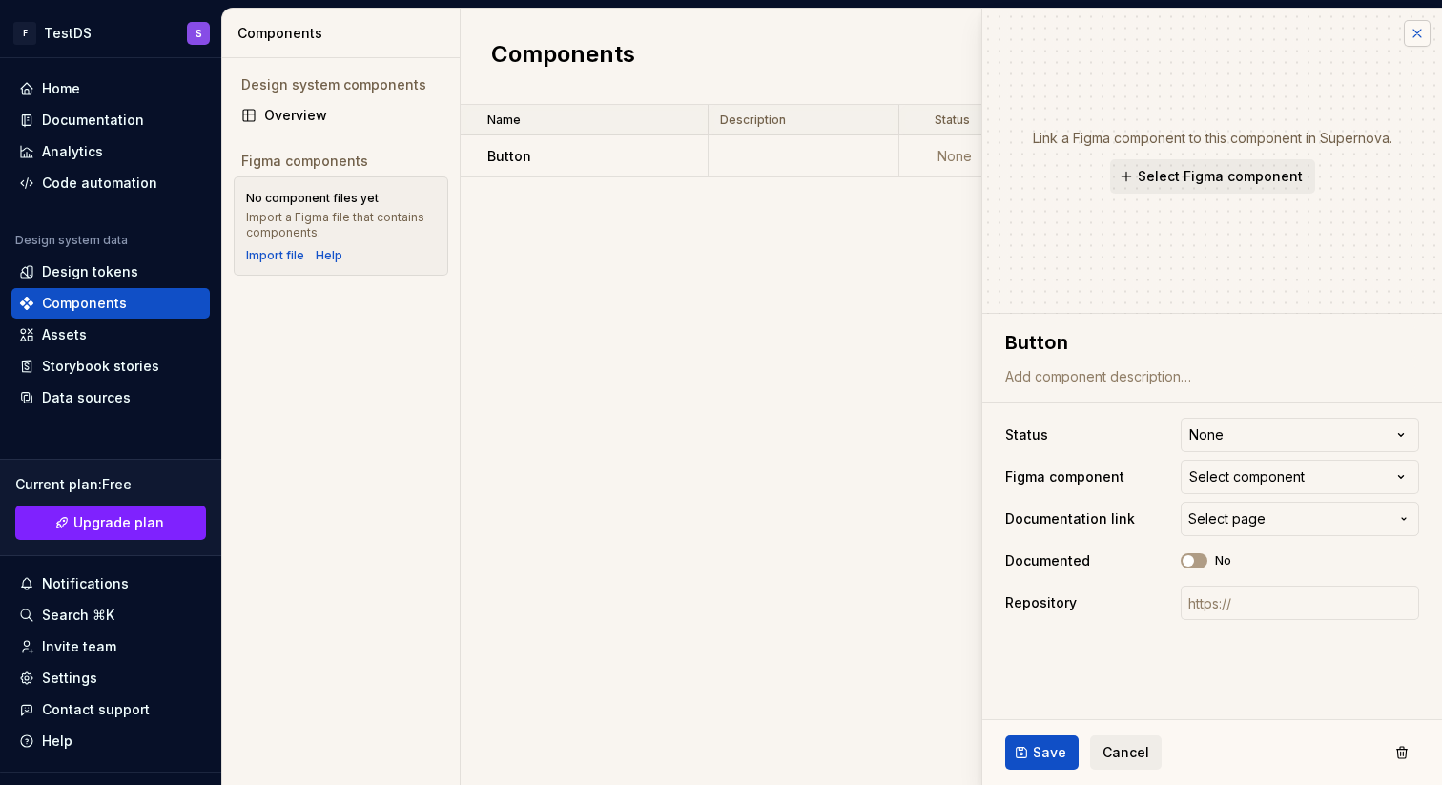
click at [1418, 33] on button "button" at bounding box center [1417, 33] width 27 height 27
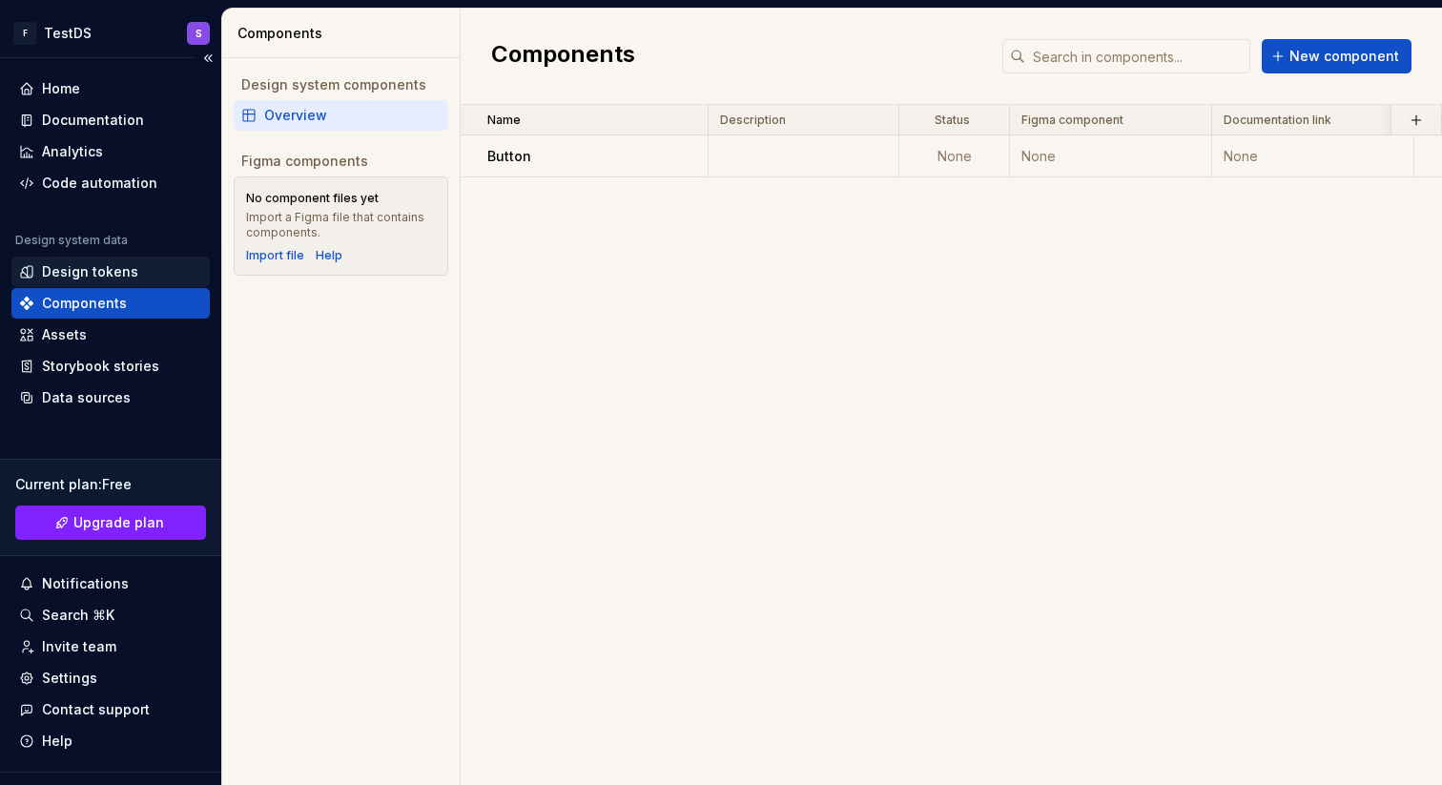
click at [108, 272] on div "Design tokens" at bounding box center [90, 271] width 96 height 19
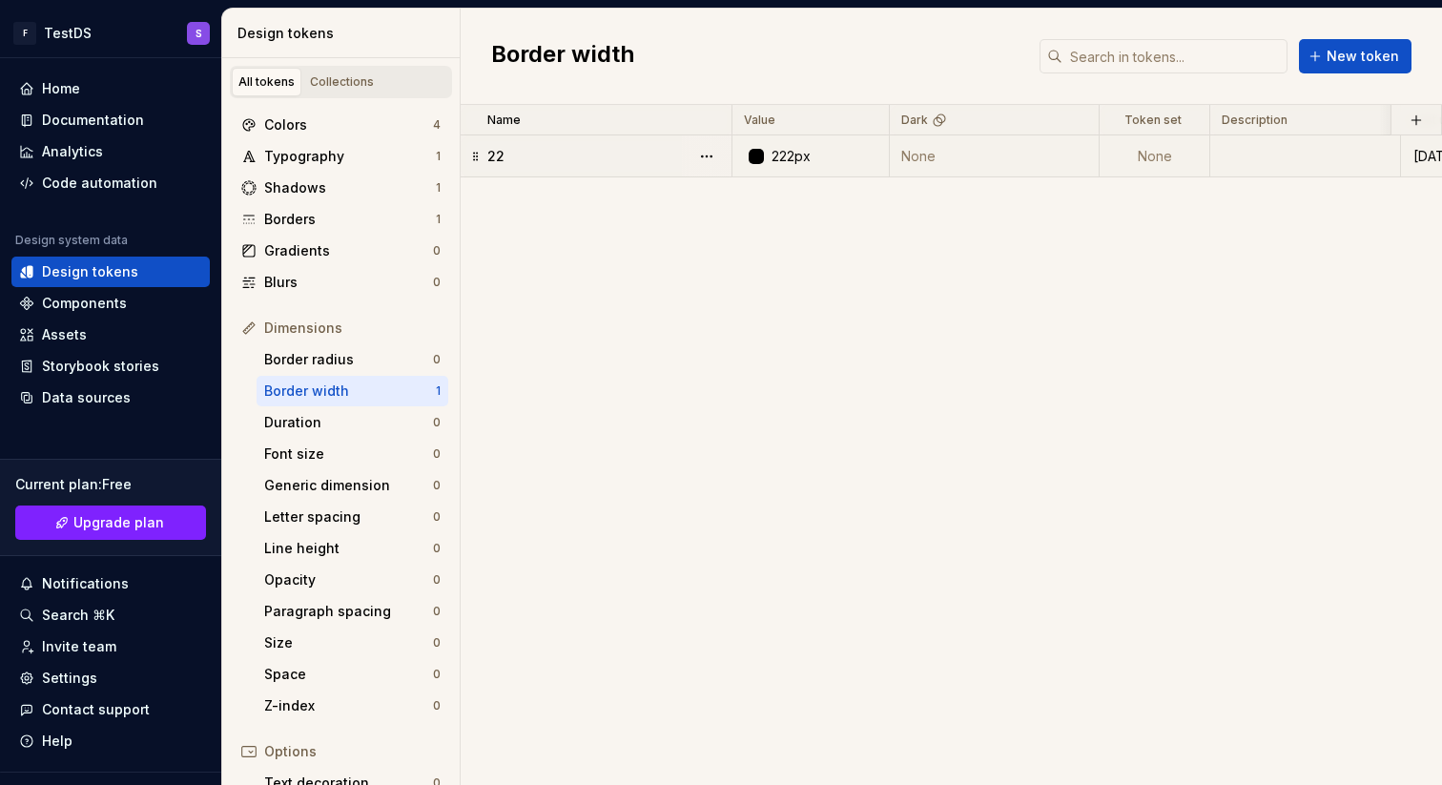
click at [519, 155] on div "22" at bounding box center [608, 156] width 243 height 19
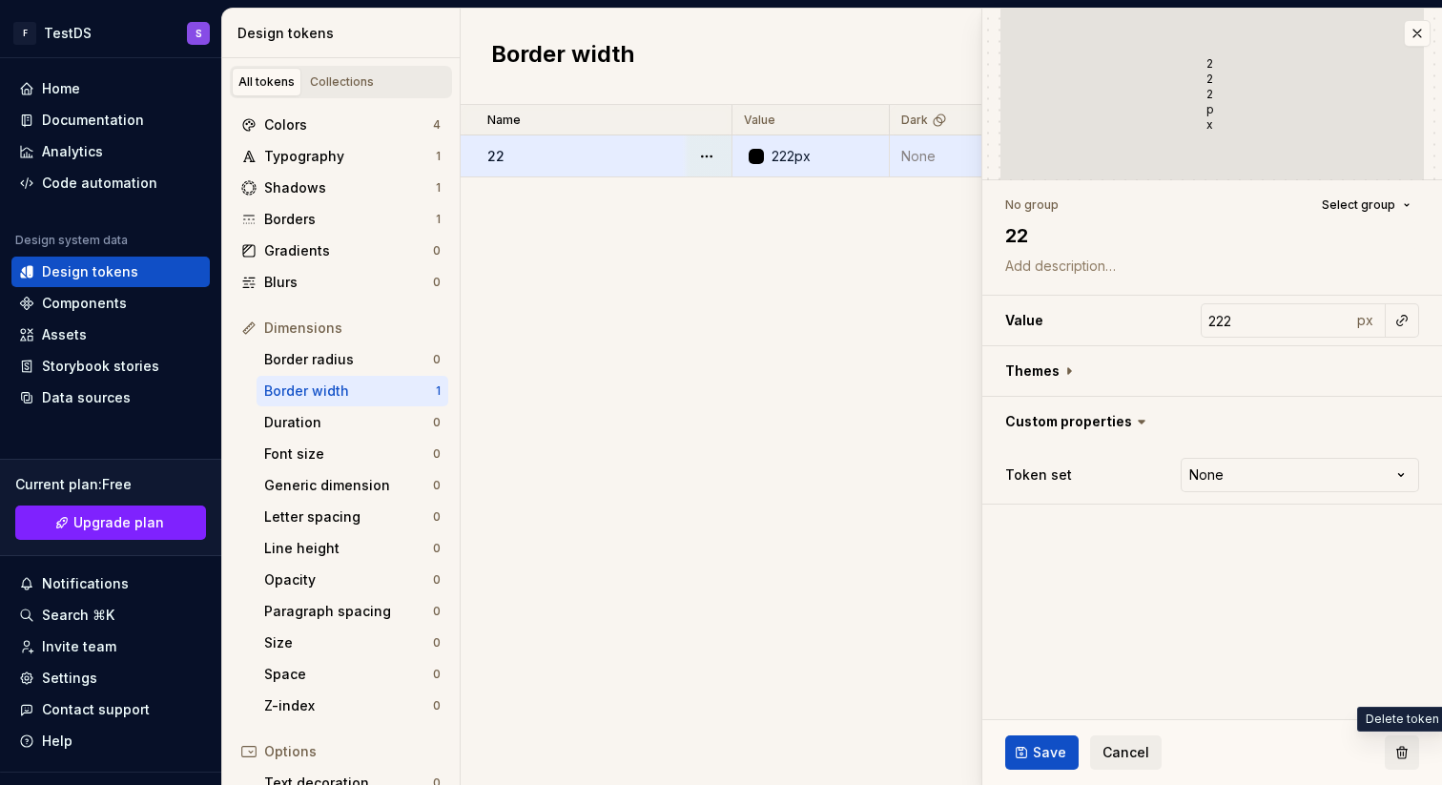
click at [1401, 754] on button "button" at bounding box center [1402, 752] width 34 height 34
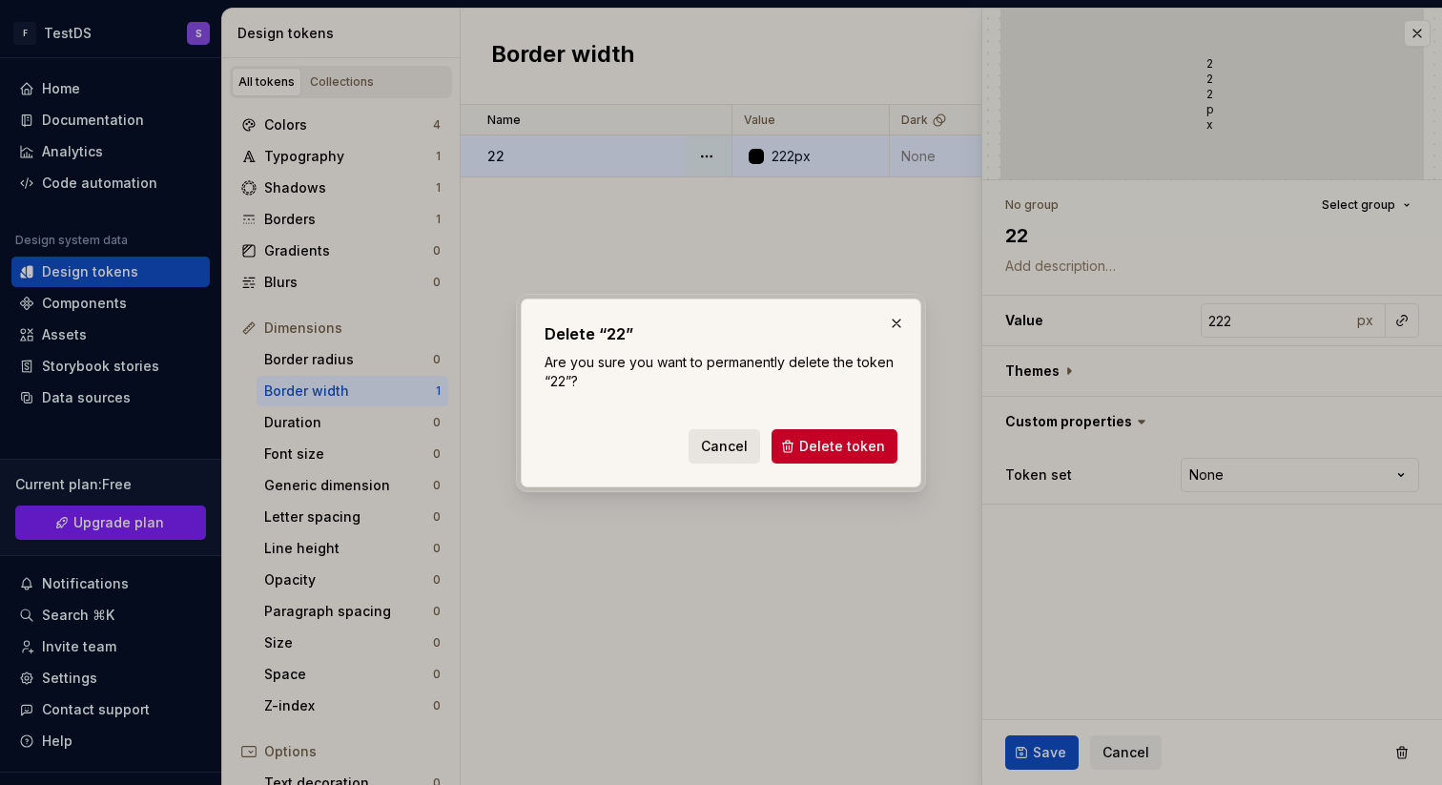
click at [736, 443] on span "Cancel" at bounding box center [724, 446] width 47 height 19
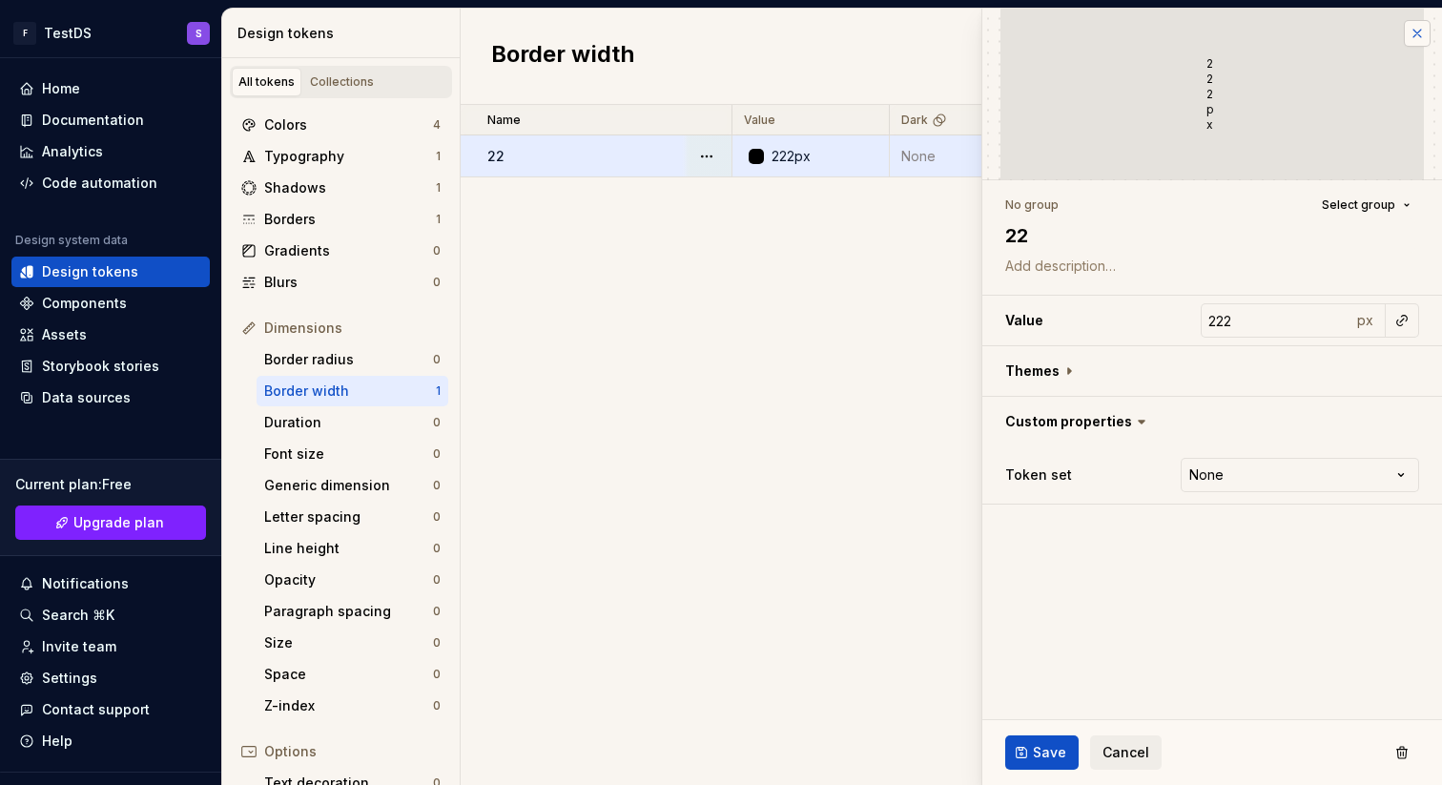
click at [1418, 38] on button "button" at bounding box center [1417, 33] width 27 height 27
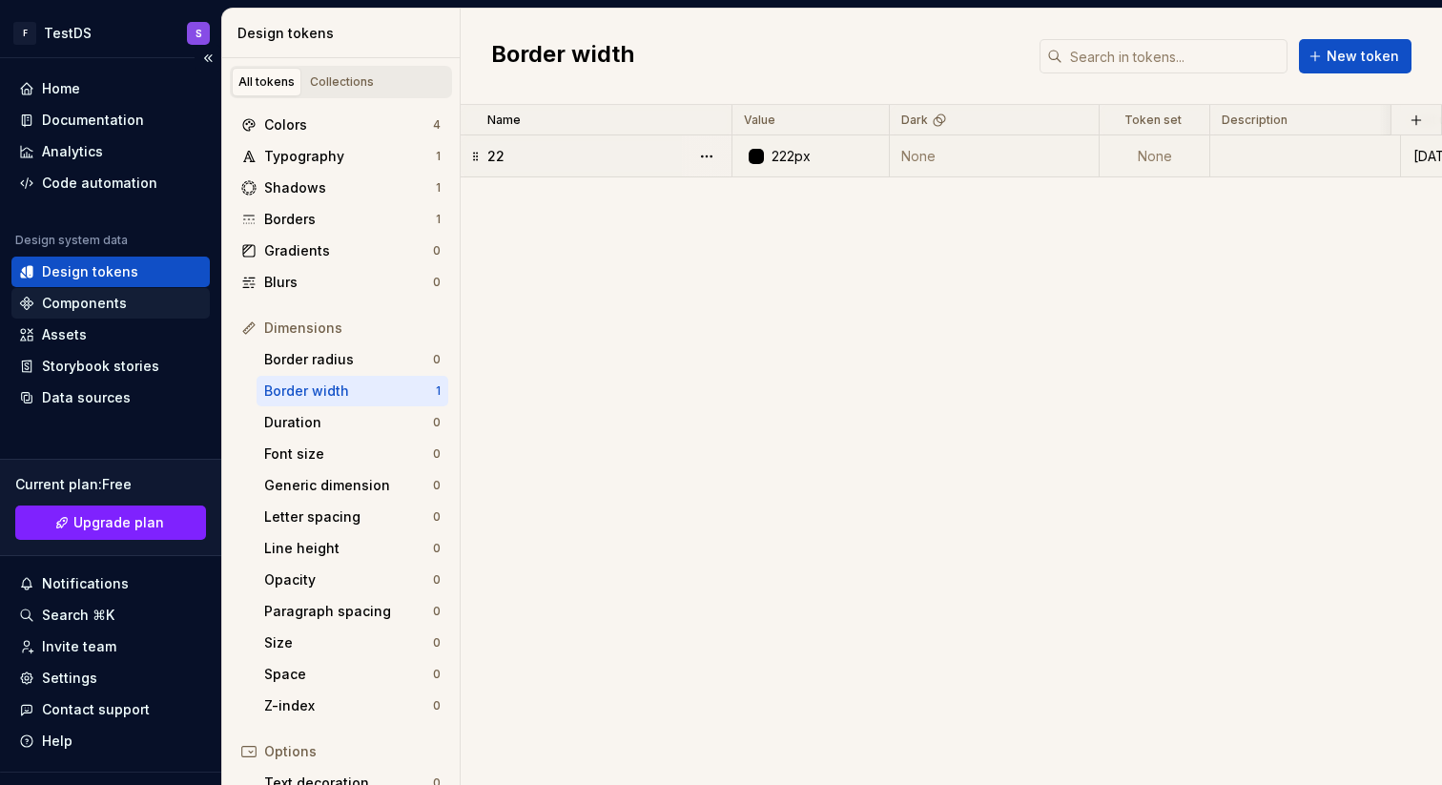
click at [117, 302] on div "Components" at bounding box center [84, 303] width 85 height 19
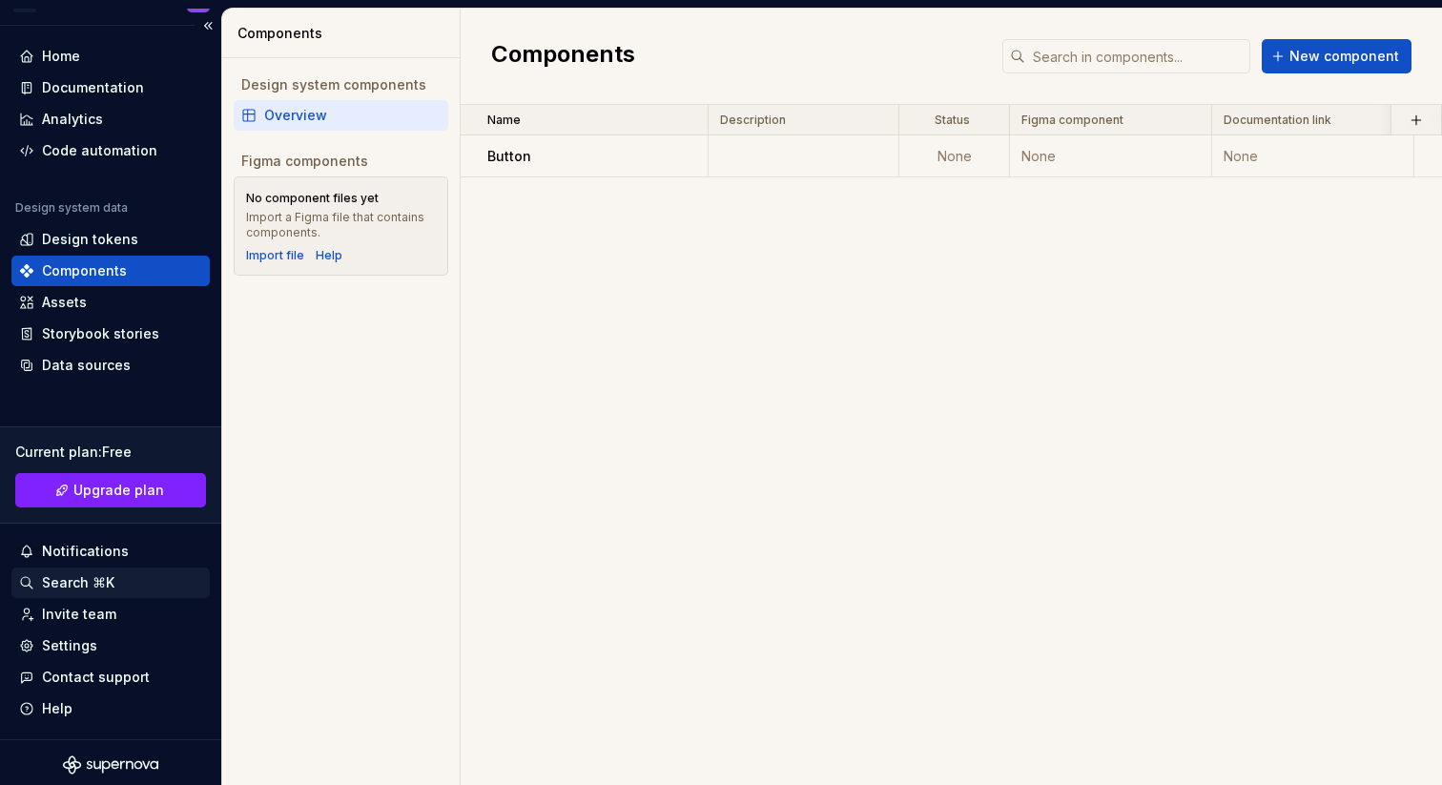
scroll to position [37, 0]
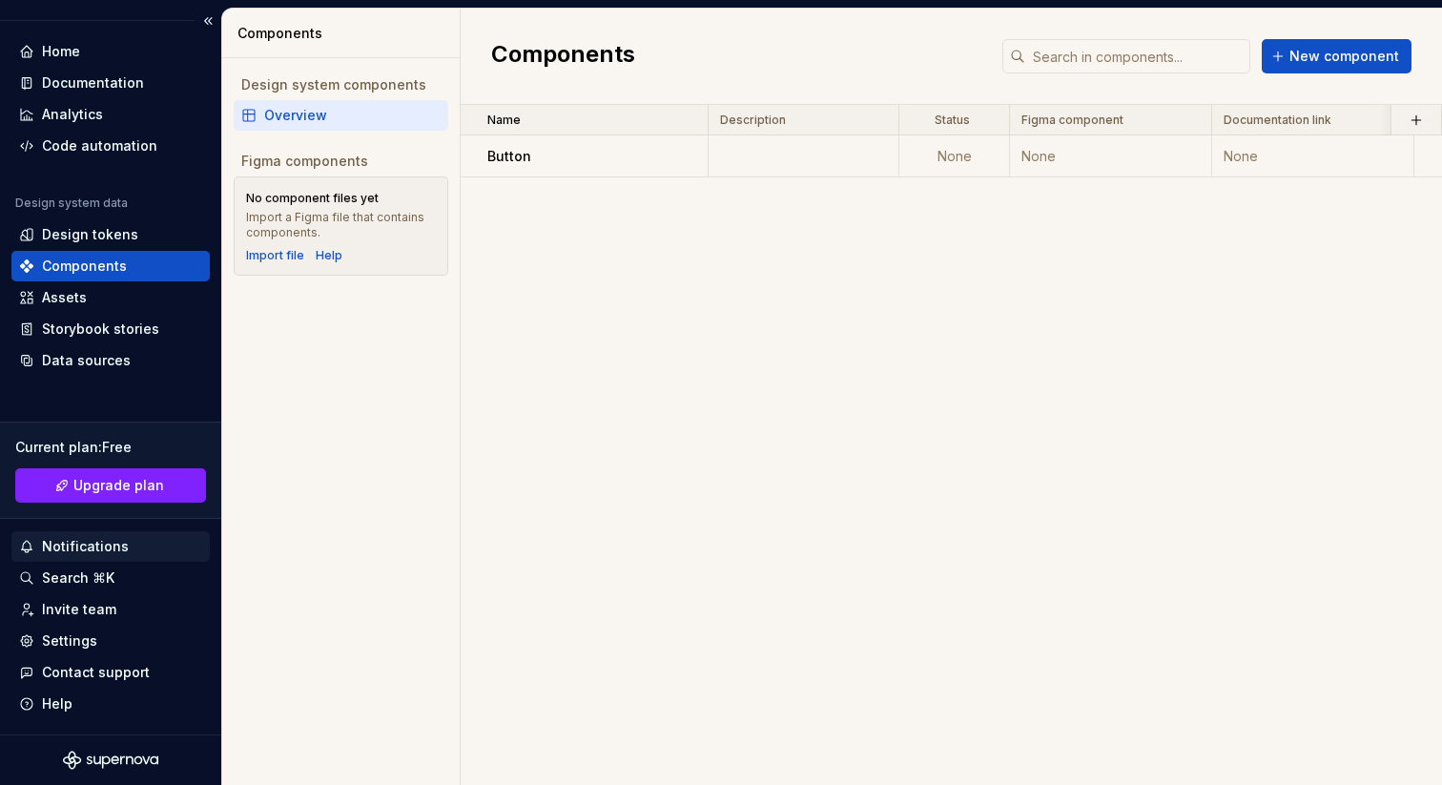
click at [124, 551] on div "Notifications" at bounding box center [110, 546] width 183 height 19
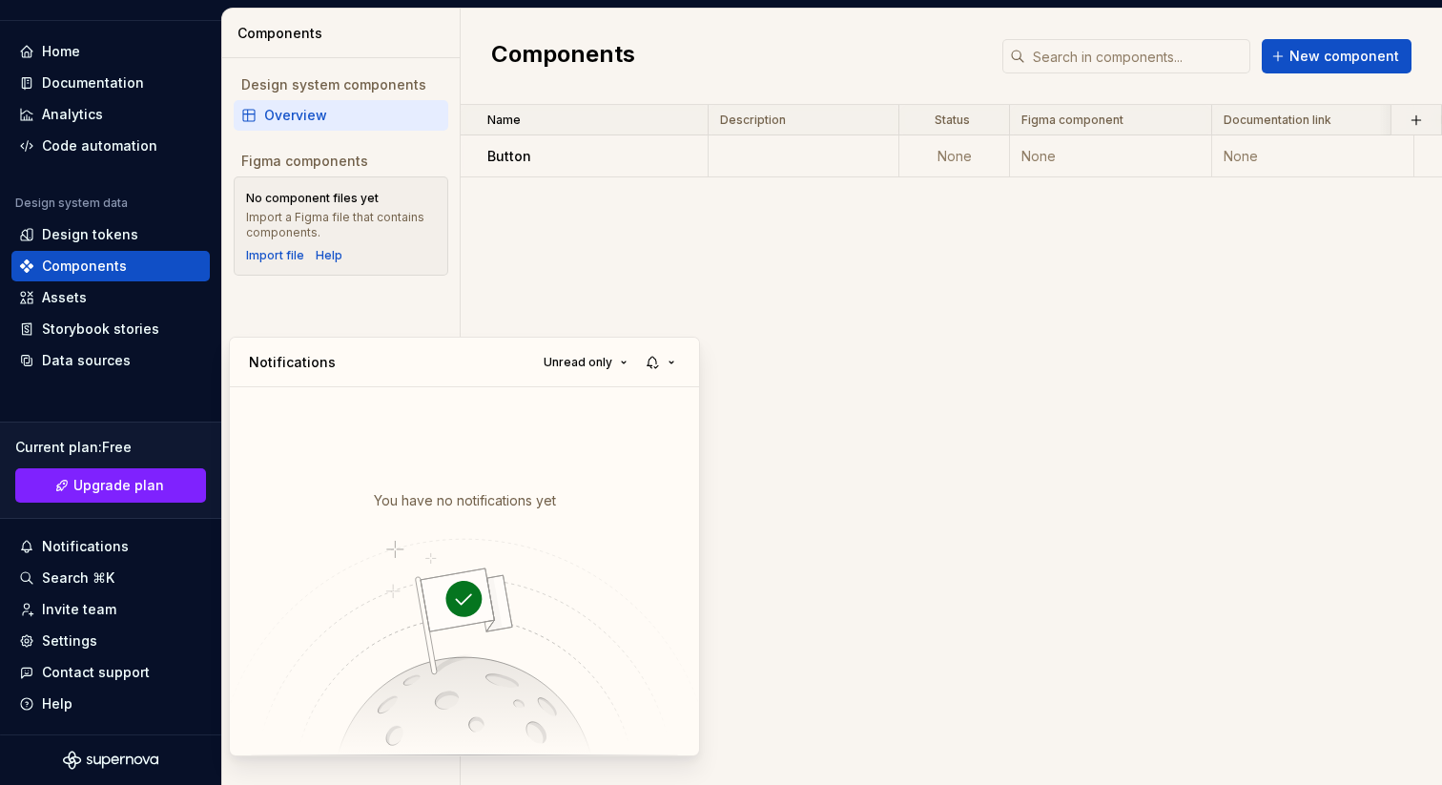
click at [85, 628] on html "F TestDS S Home Documentation Analytics Code automation Design system data Desi…" at bounding box center [721, 392] width 1442 height 785
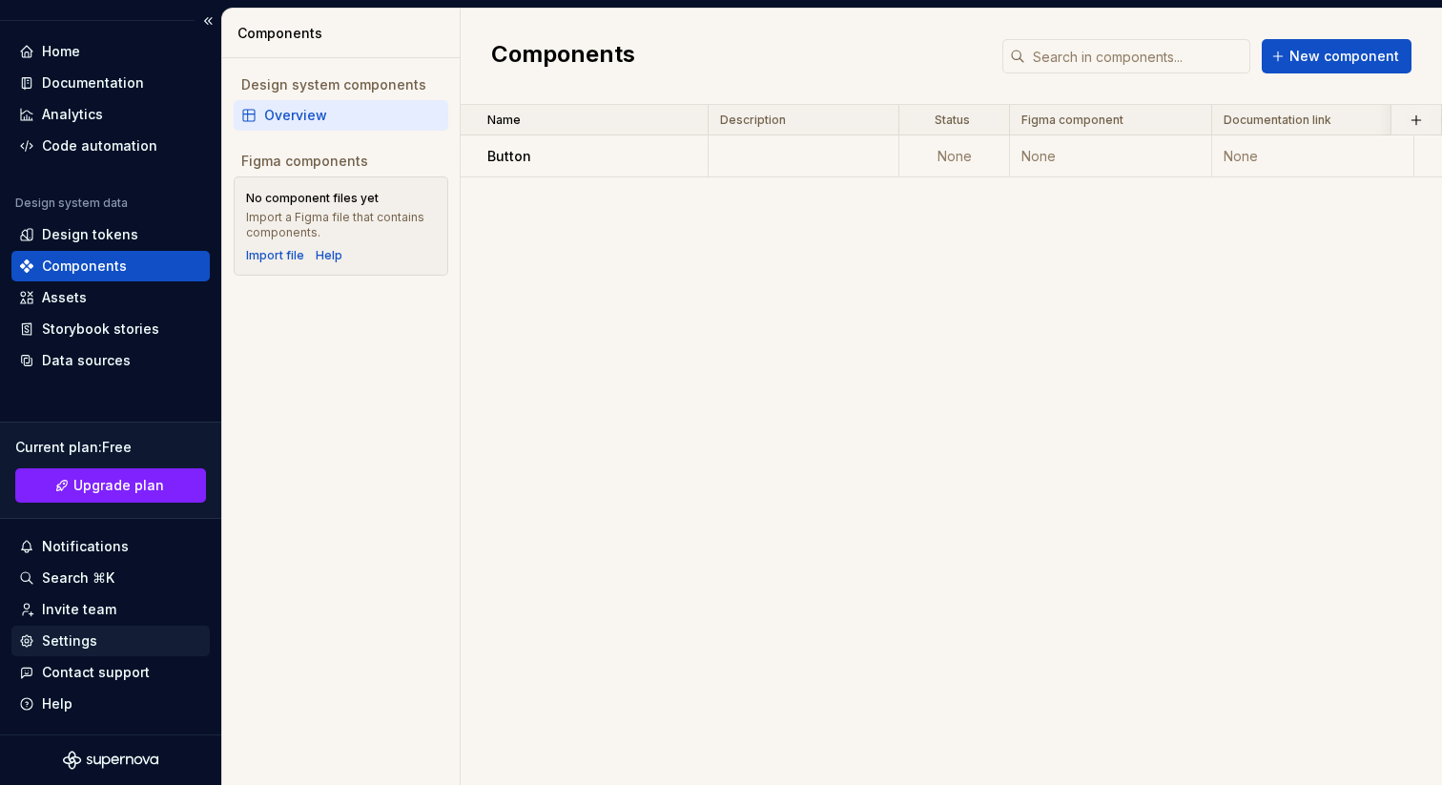
click at [78, 645] on div "Settings" at bounding box center [69, 640] width 55 height 19
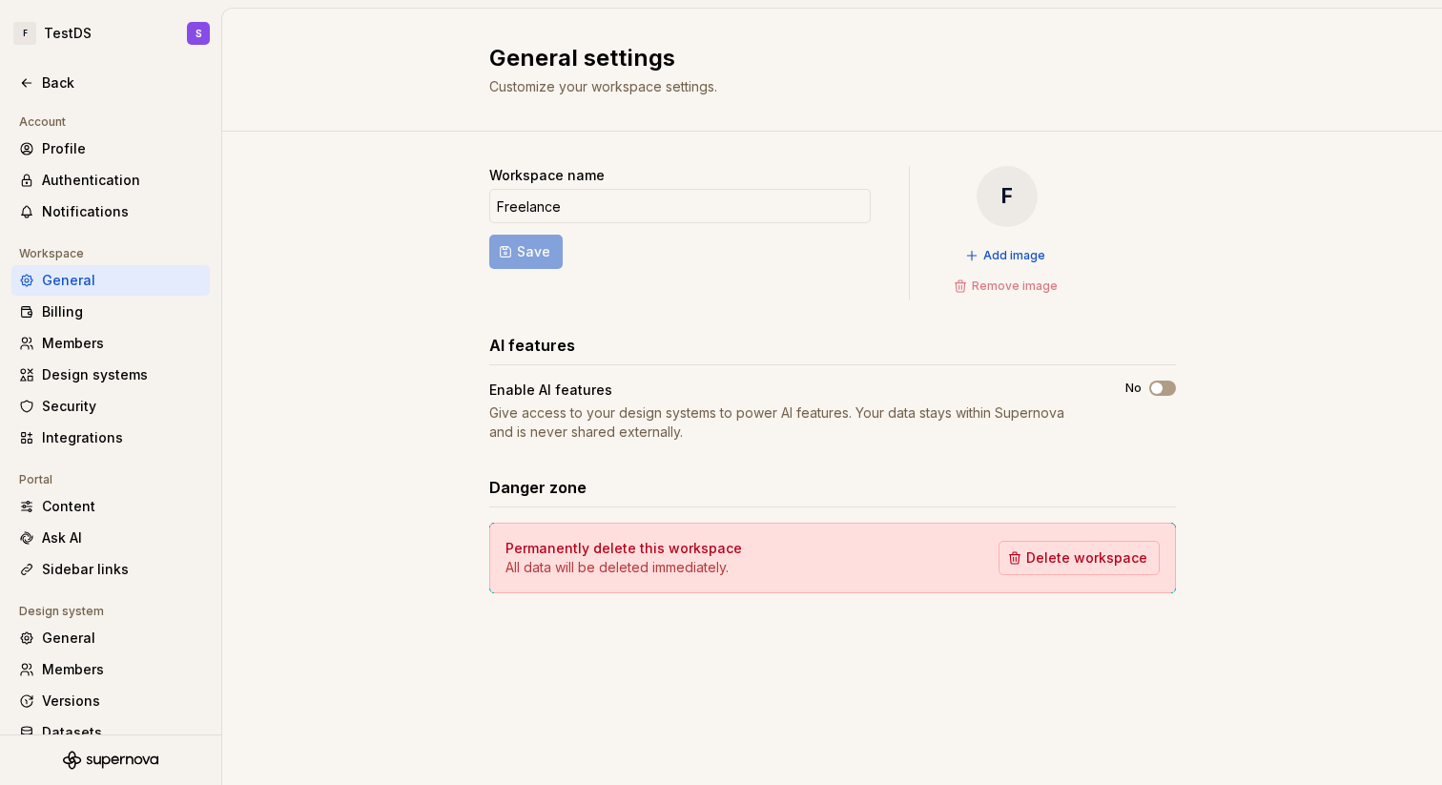
scroll to position [55, 0]
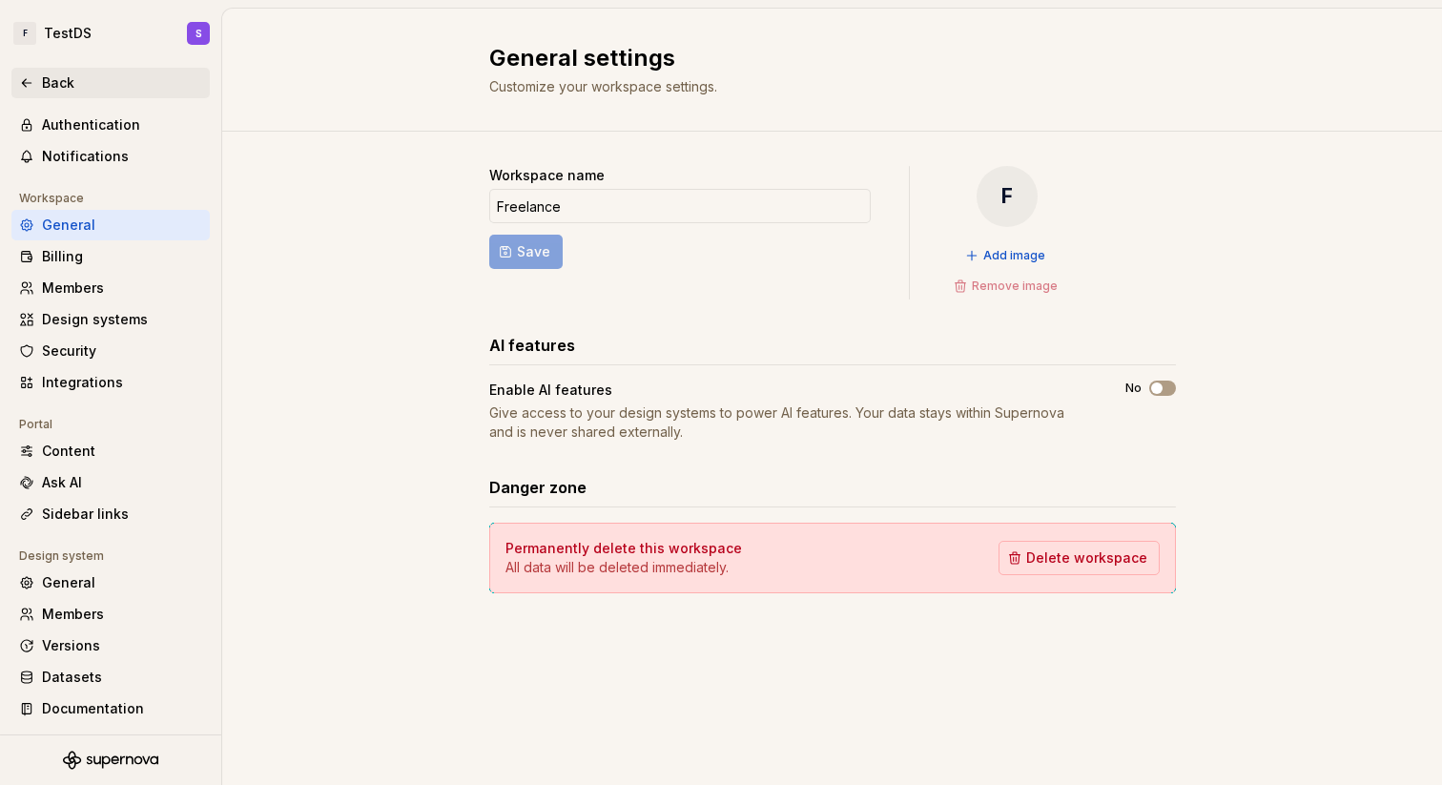
click at [58, 75] on div "Back" at bounding box center [122, 82] width 160 height 19
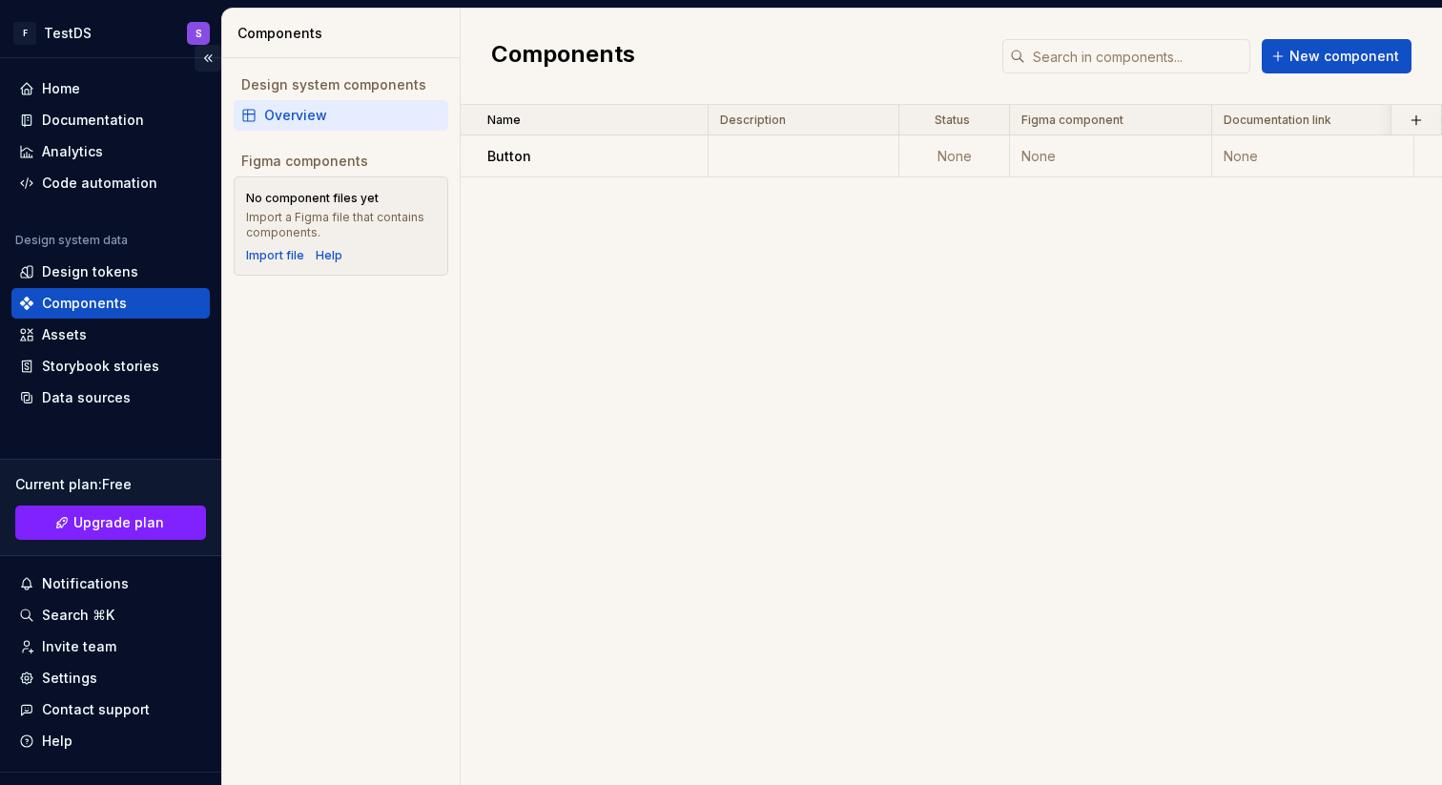
click at [209, 55] on button "Collapse sidebar" at bounding box center [208, 58] width 27 height 27
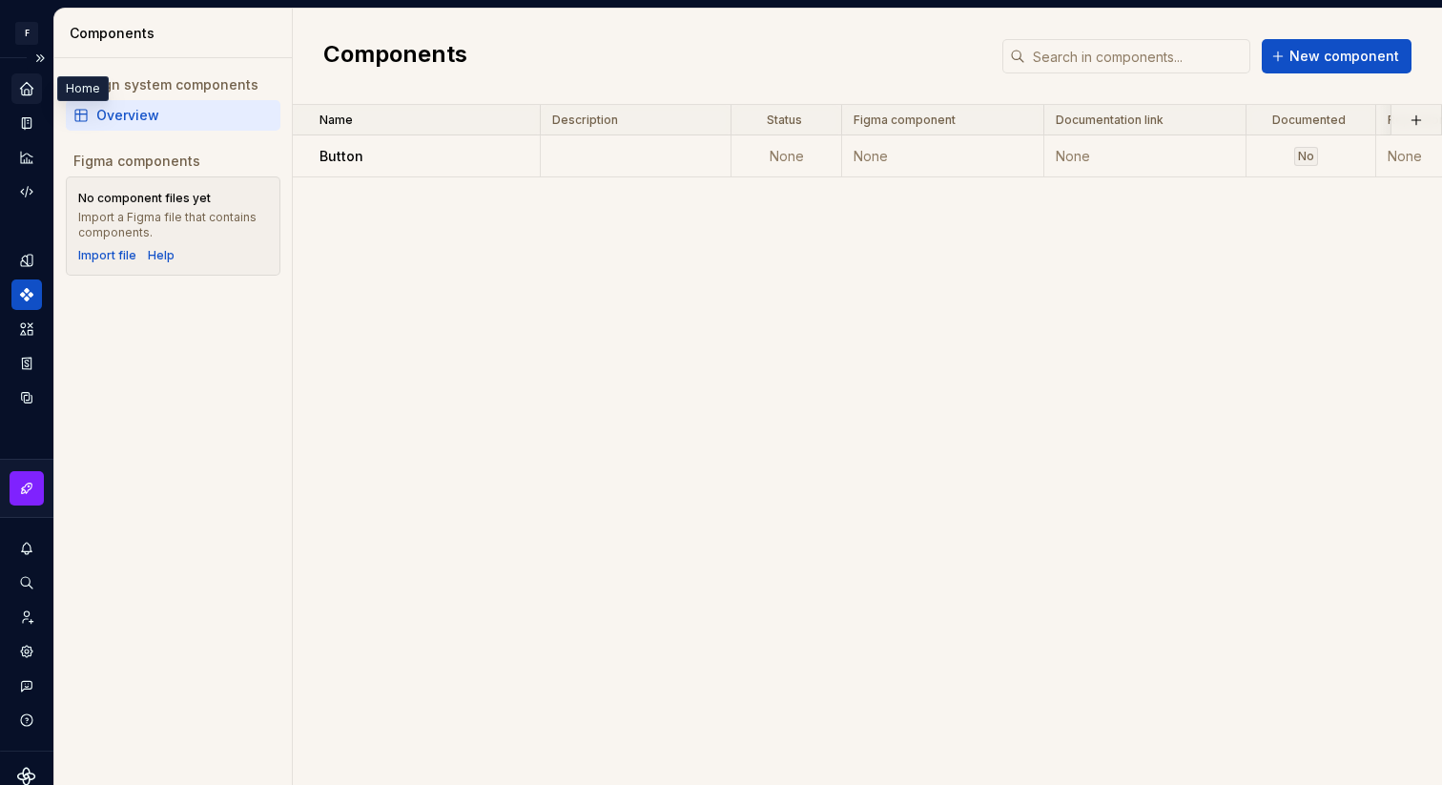
click at [26, 82] on icon "Home" at bounding box center [26, 88] width 12 height 12
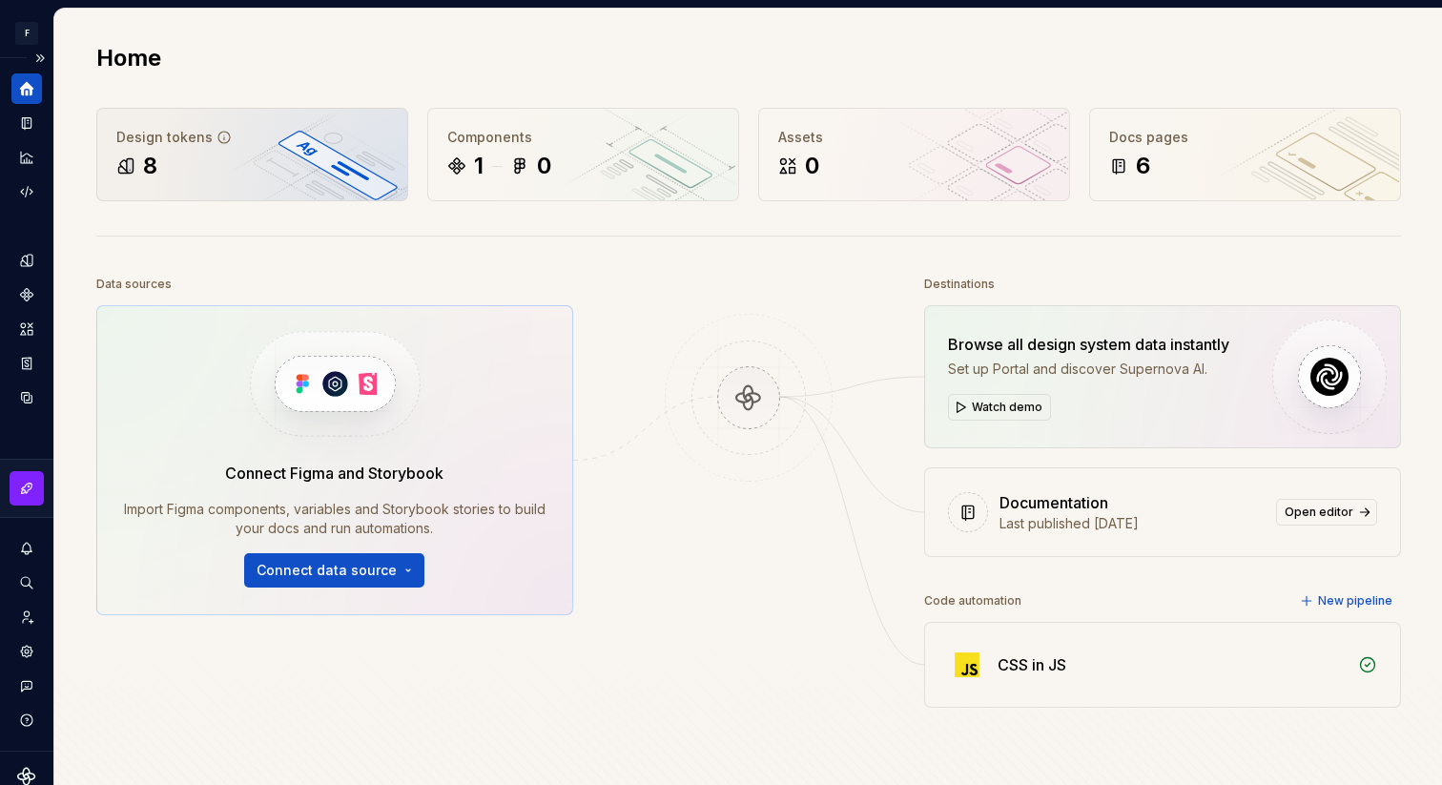
click at [201, 149] on div "Design tokens 8" at bounding box center [252, 155] width 310 height 92
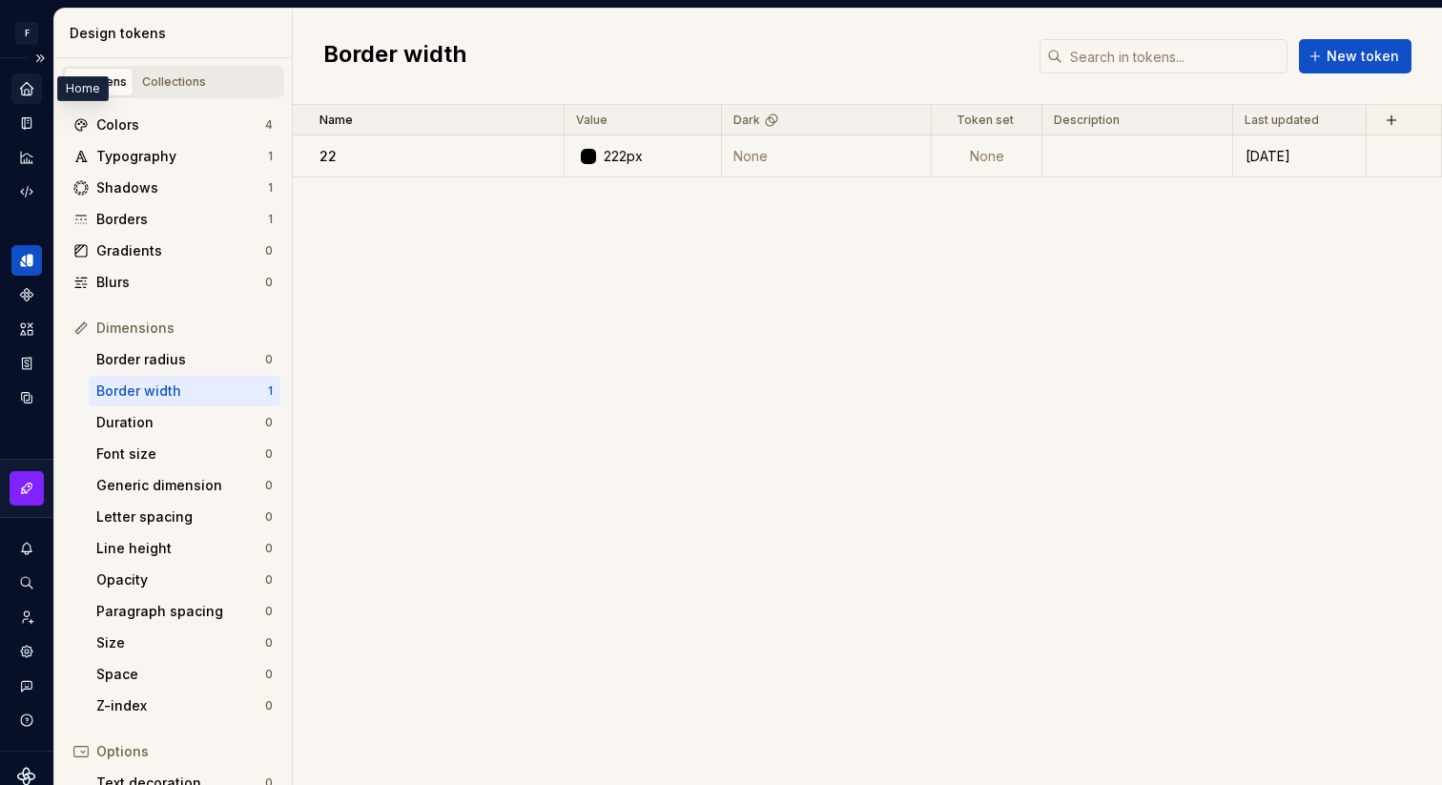
click at [31, 88] on icon "Home" at bounding box center [26, 88] width 12 height 12
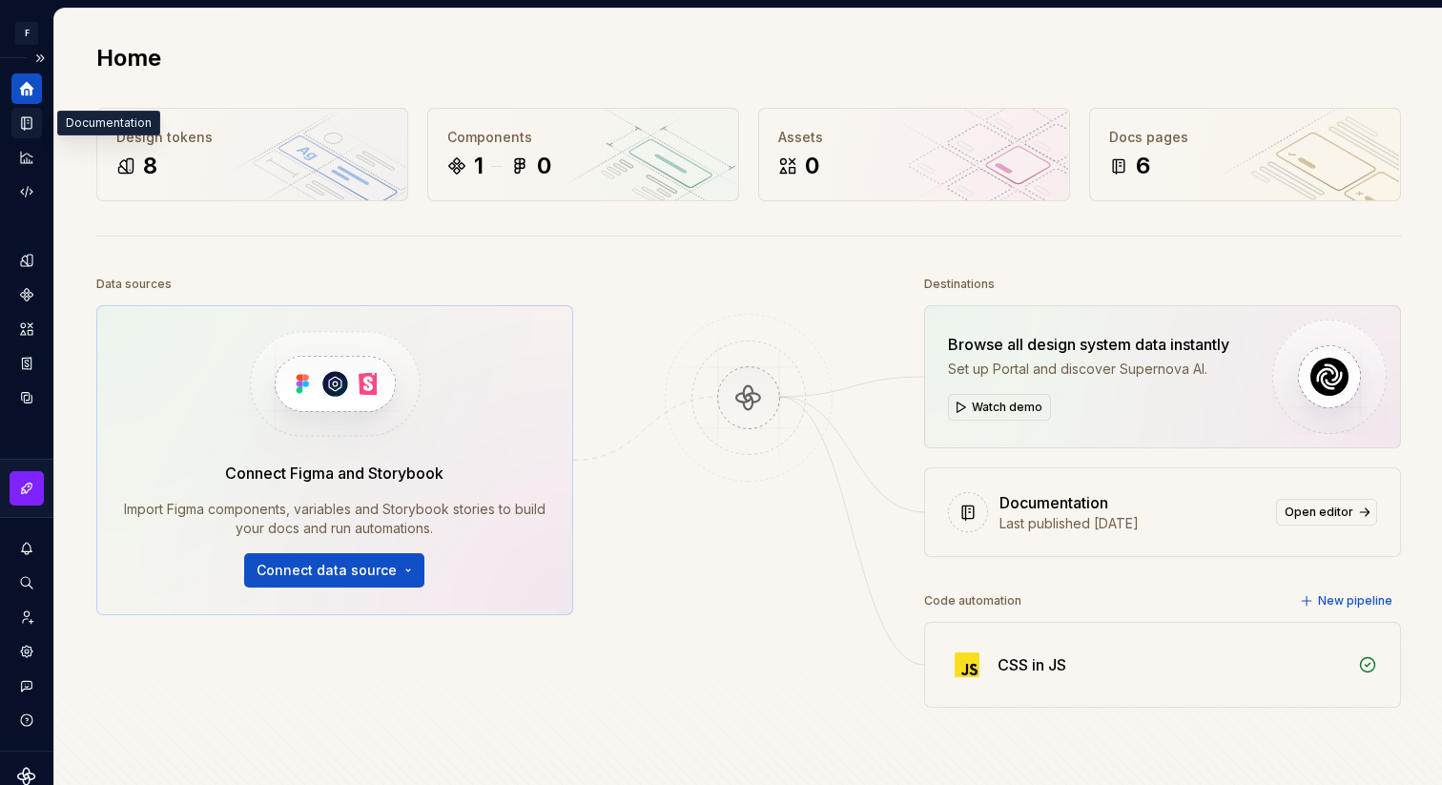
click at [24, 134] on div "Documentation" at bounding box center [26, 123] width 31 height 31
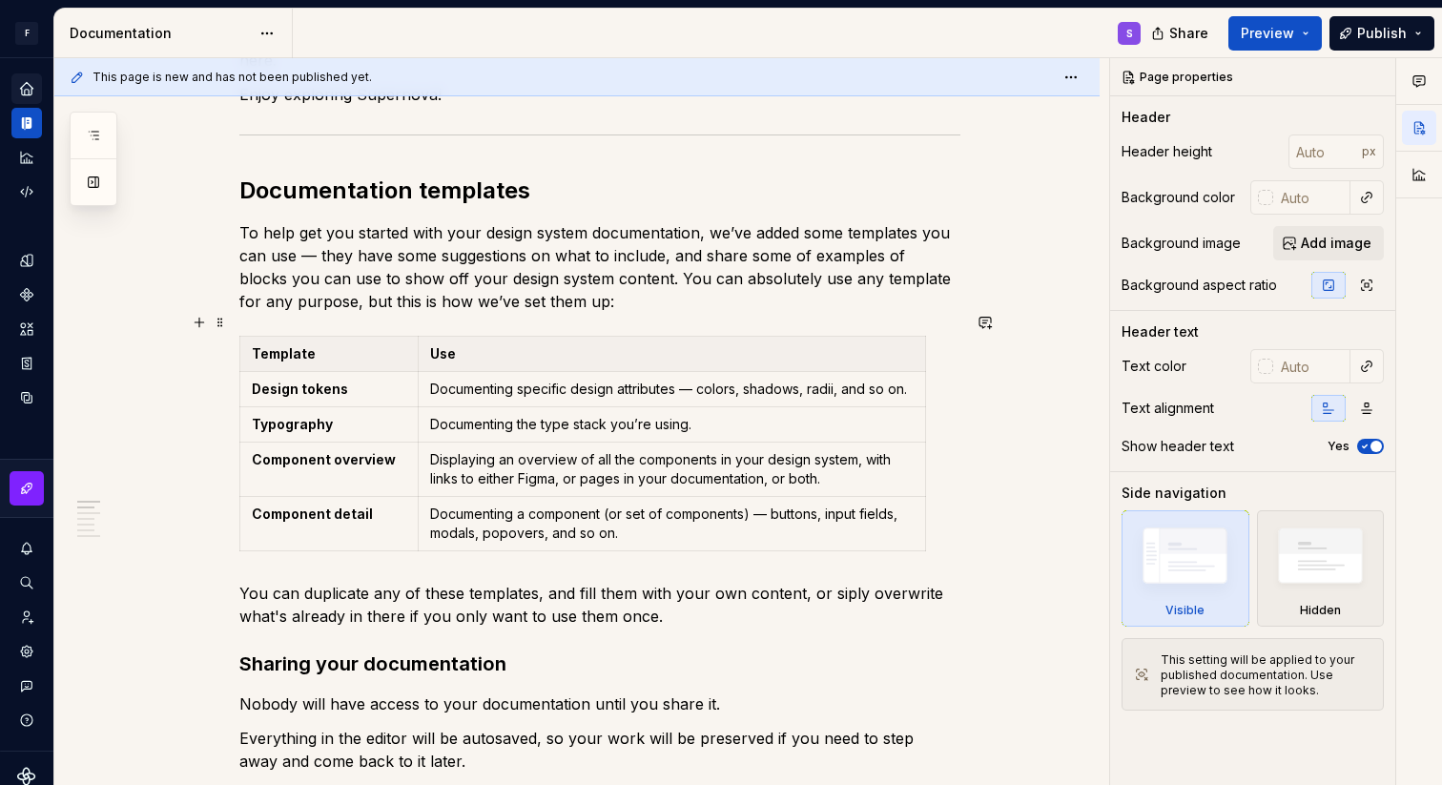
scroll to position [375, 0]
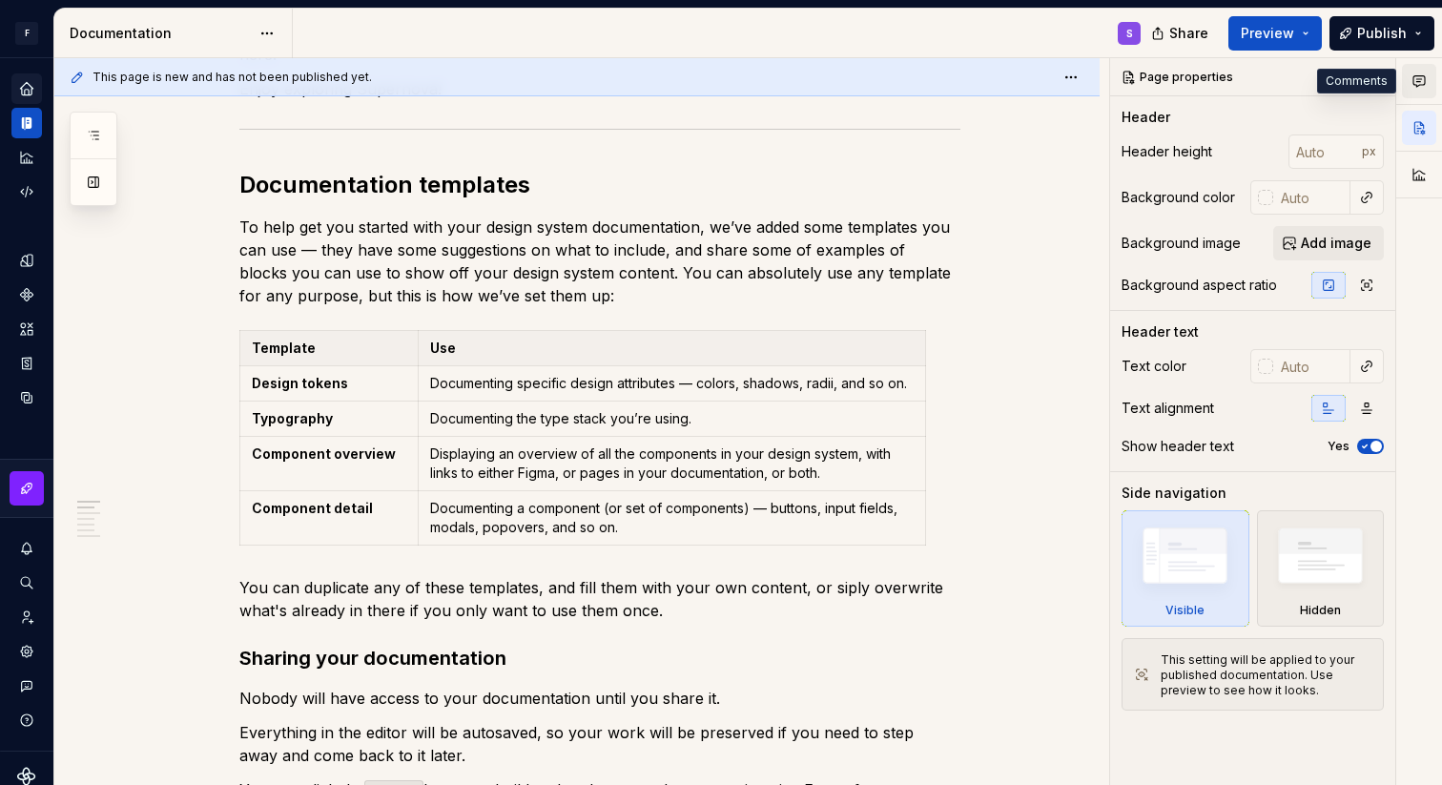
click at [1419, 88] on icon "button" at bounding box center [1419, 80] width 15 height 15
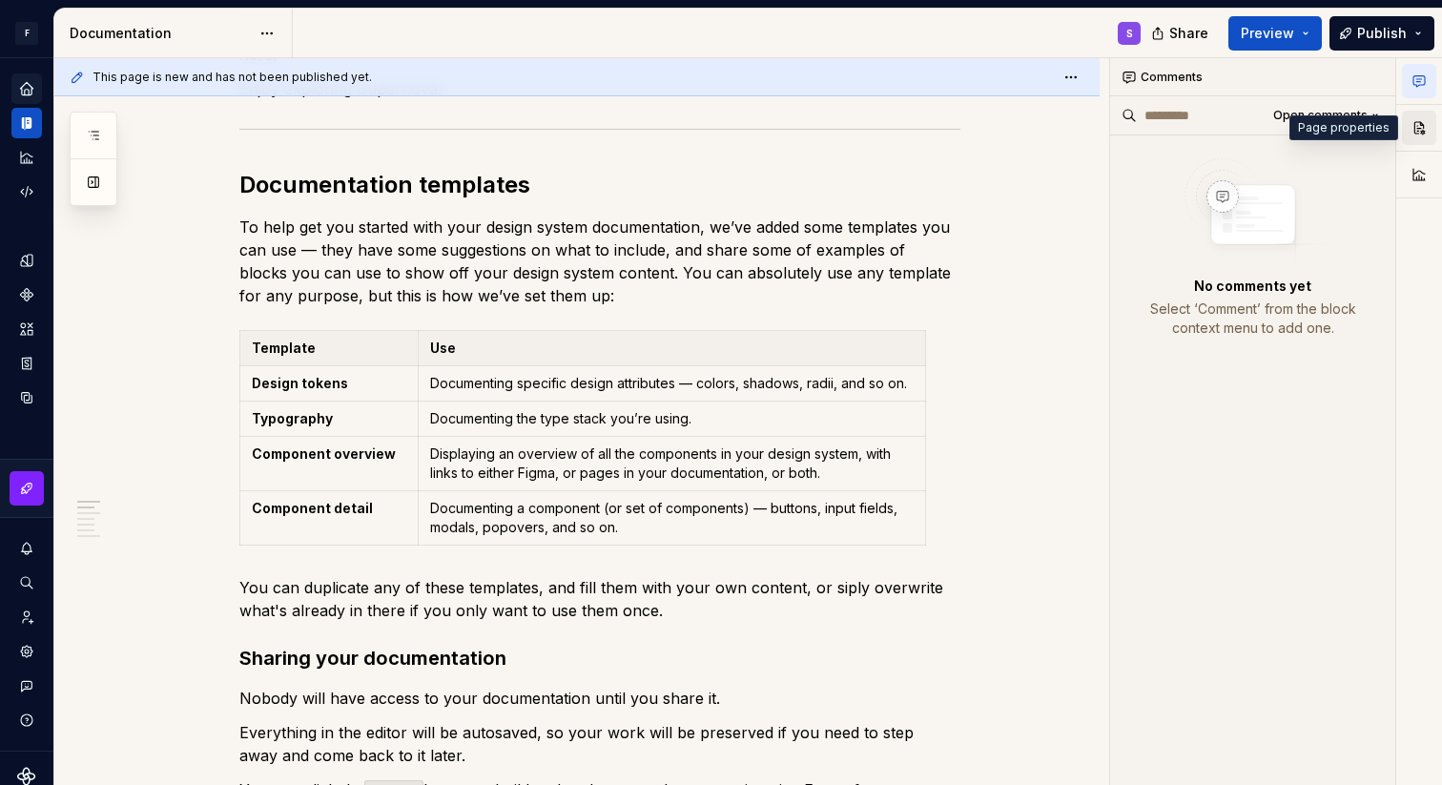
click at [1419, 121] on button "button" at bounding box center [1419, 128] width 34 height 34
type textarea "*"
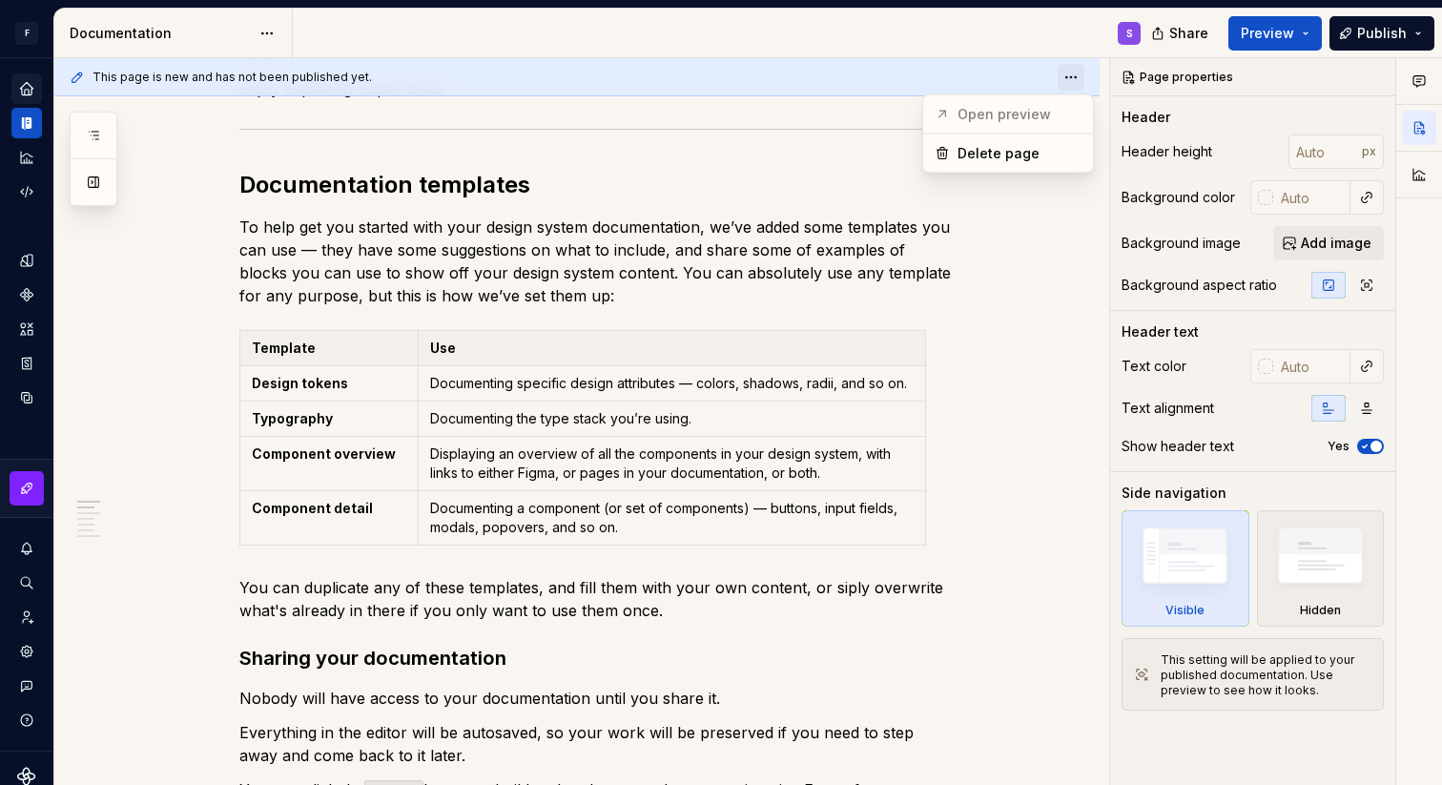
click at [1080, 77] on html "F TestDS S Design system data Documentation S Share Preview Publish Pages Add A…" at bounding box center [721, 392] width 1442 height 785
click at [979, 304] on html "F TestDS S Design system data Documentation S Share Preview Publish Pages Add A…" at bounding box center [721, 392] width 1442 height 785
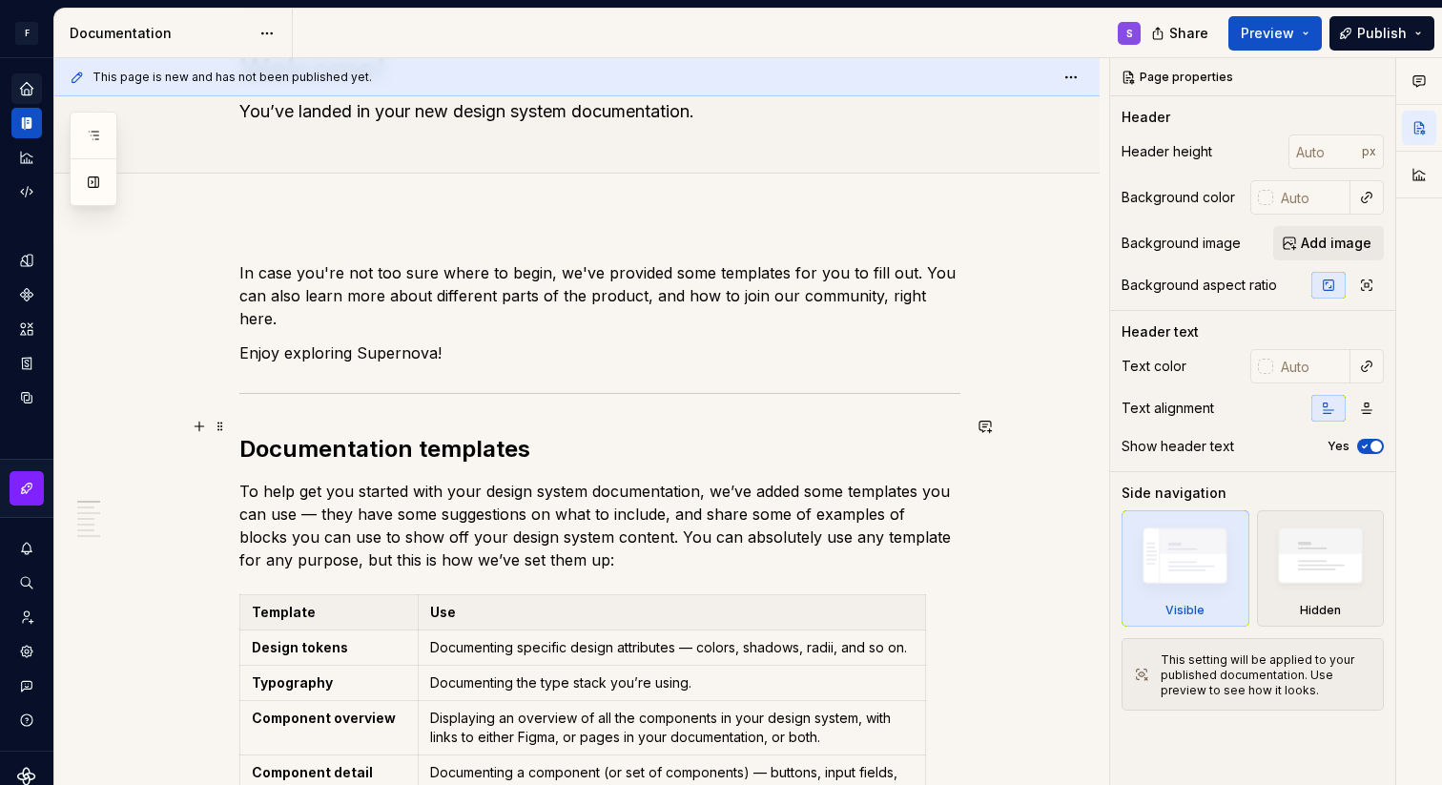
scroll to position [113, 0]
click at [226, 370] on span at bounding box center [220, 372] width 15 height 27
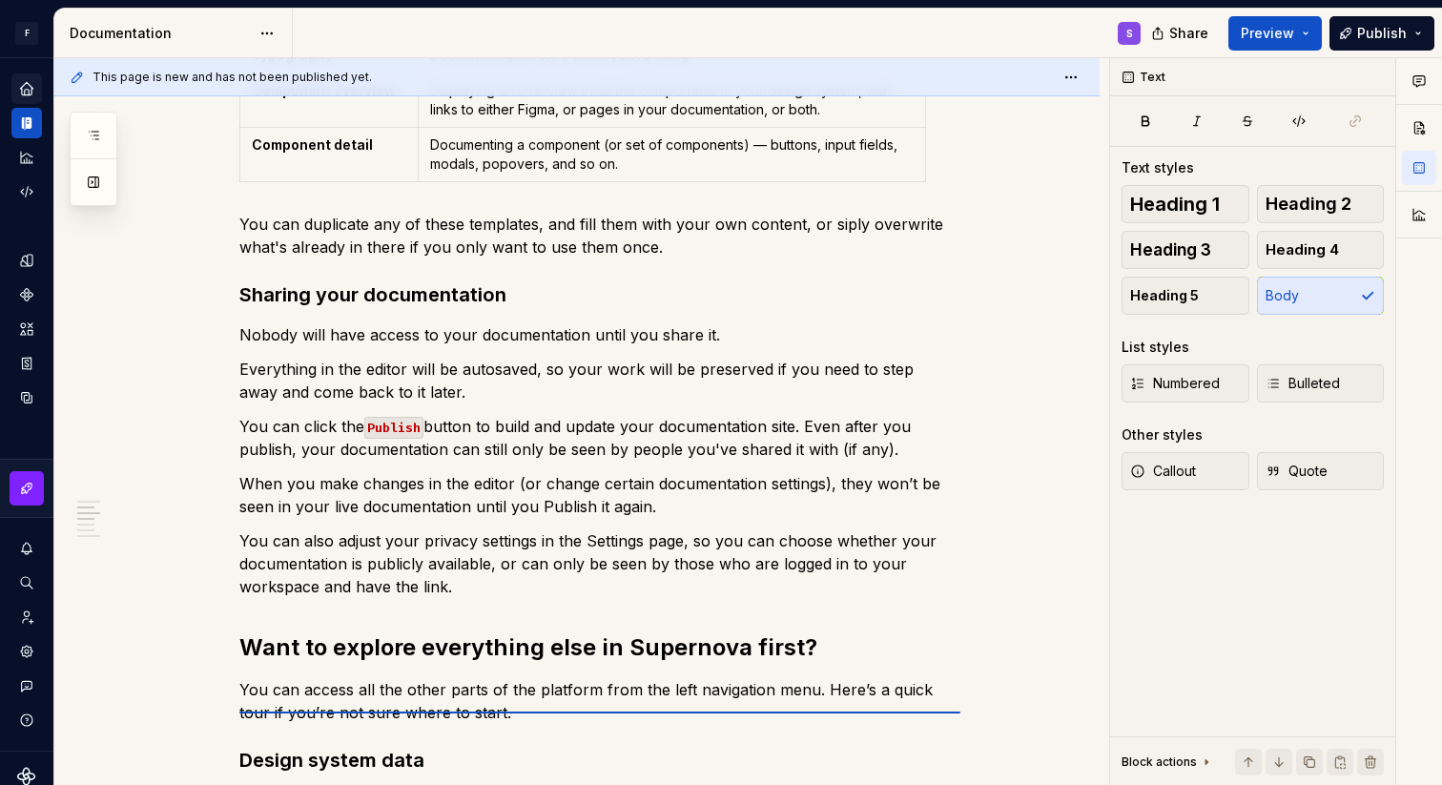
scroll to position [747, 0]
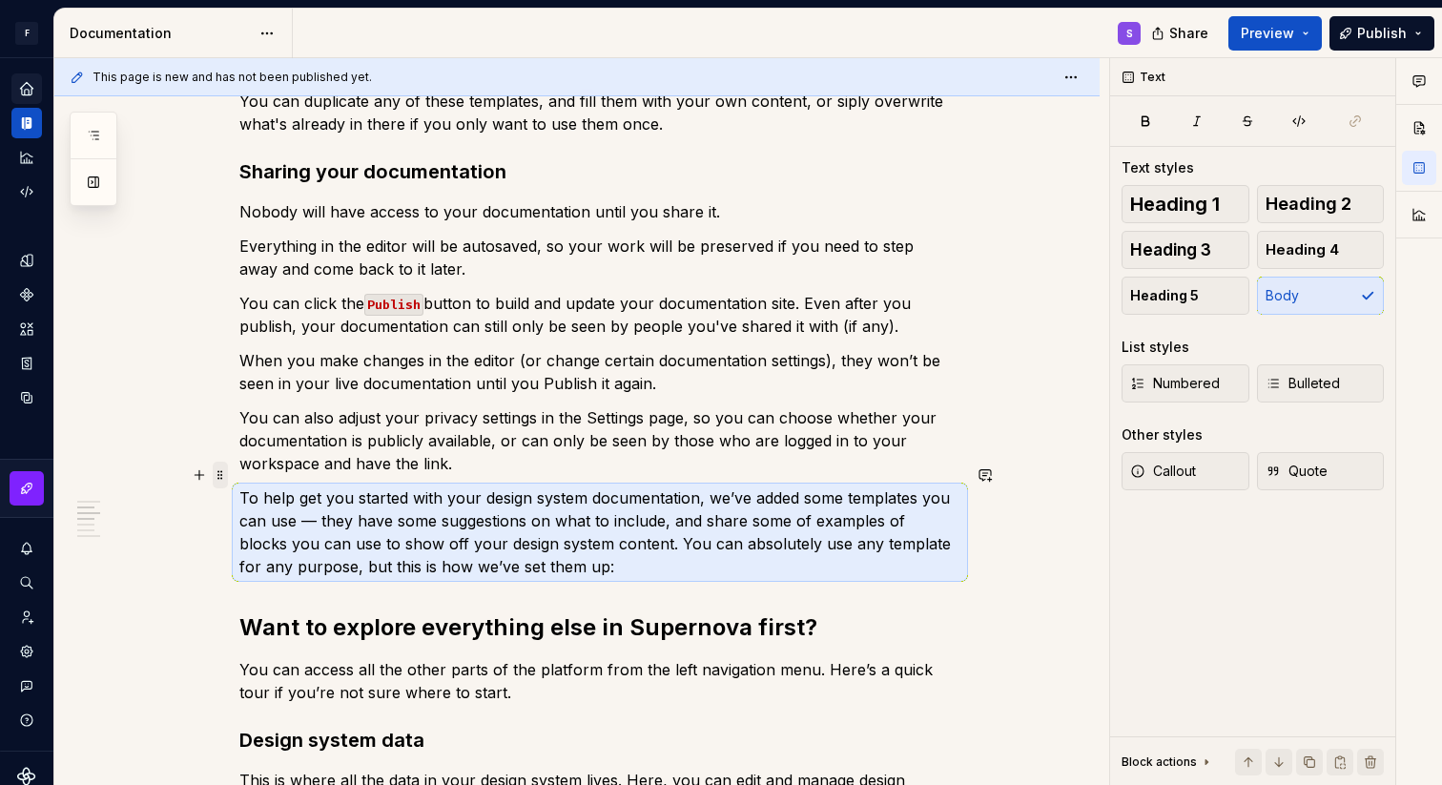
click at [223, 471] on span at bounding box center [220, 475] width 15 height 27
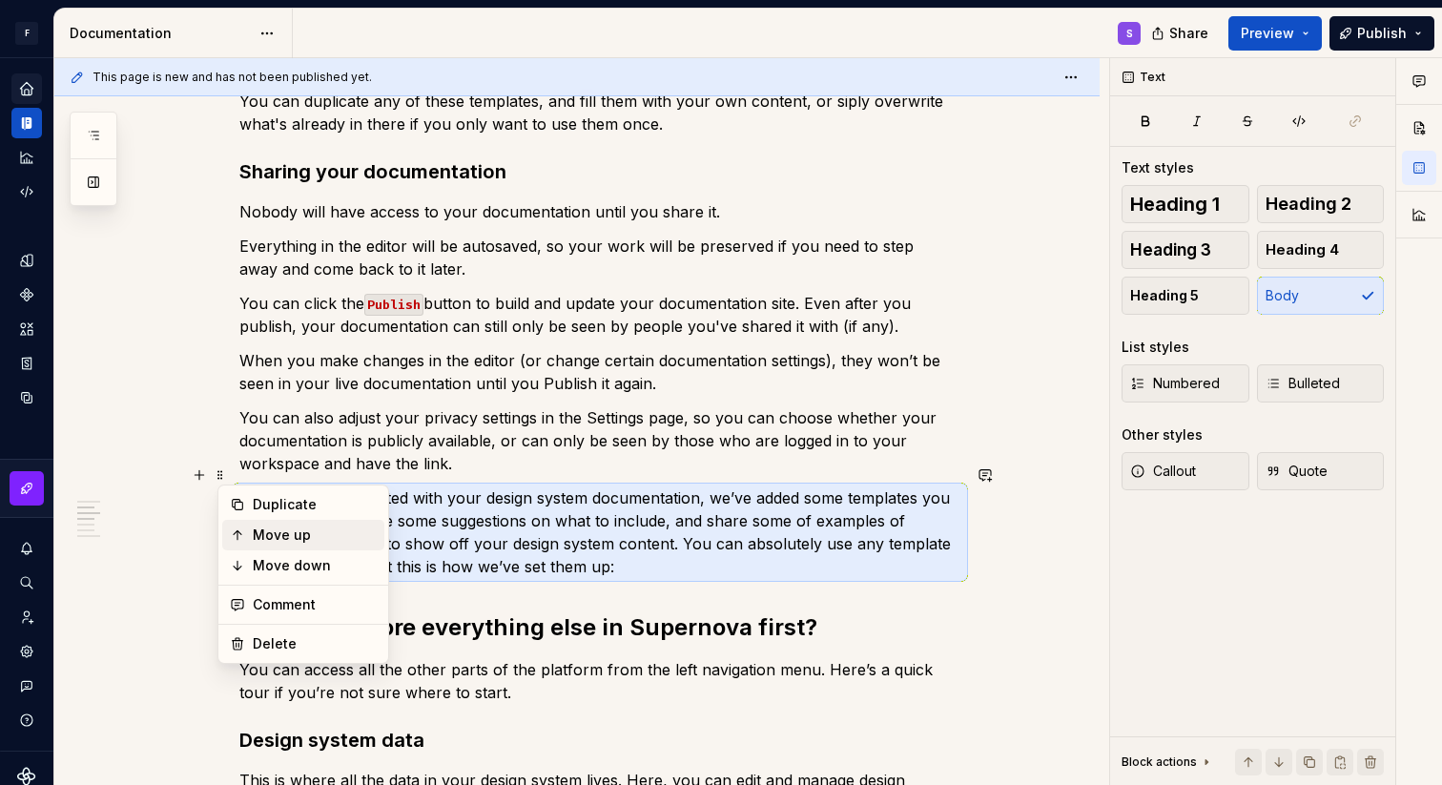
click at [282, 528] on div "Move up" at bounding box center [315, 535] width 124 height 19
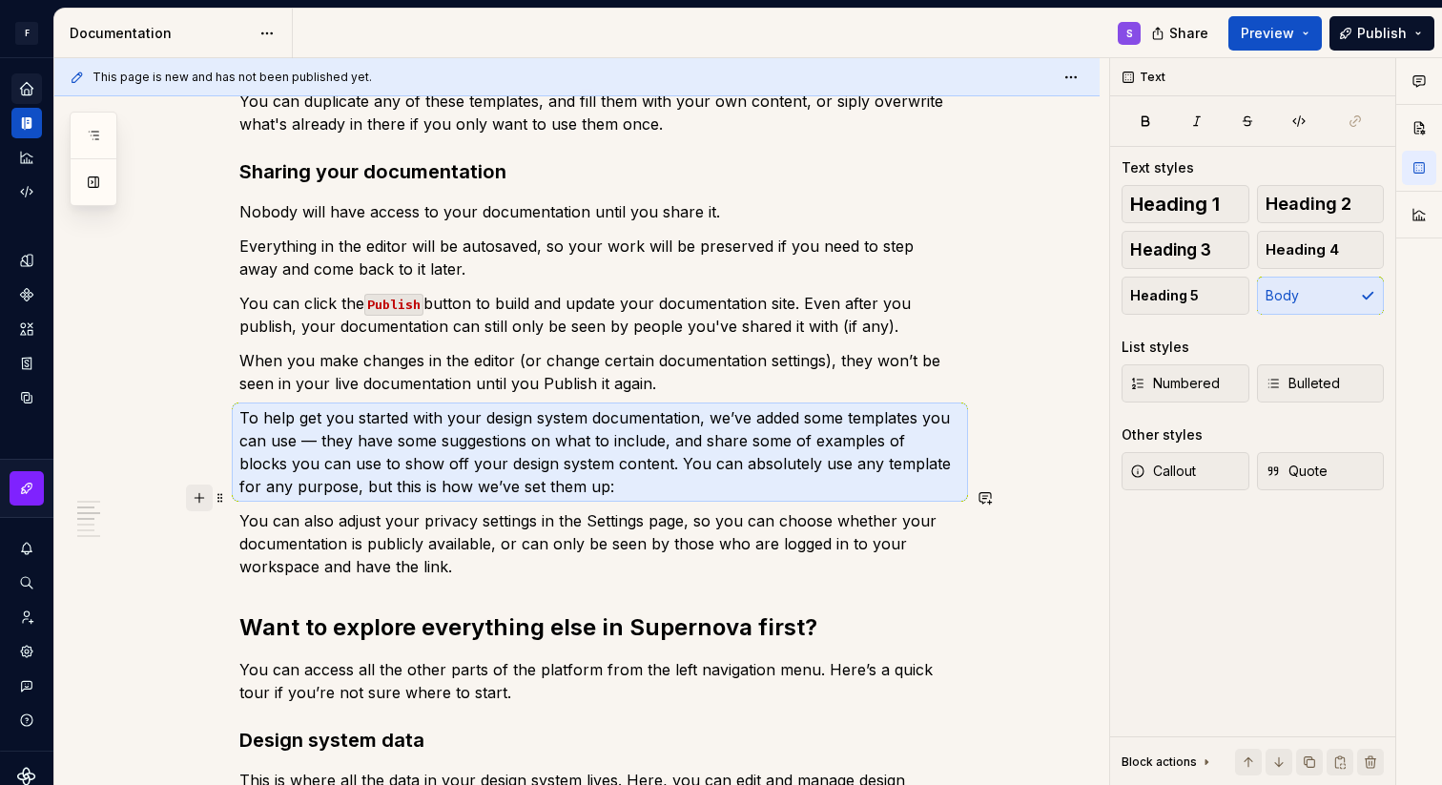
click at [202, 496] on button "button" at bounding box center [199, 498] width 27 height 27
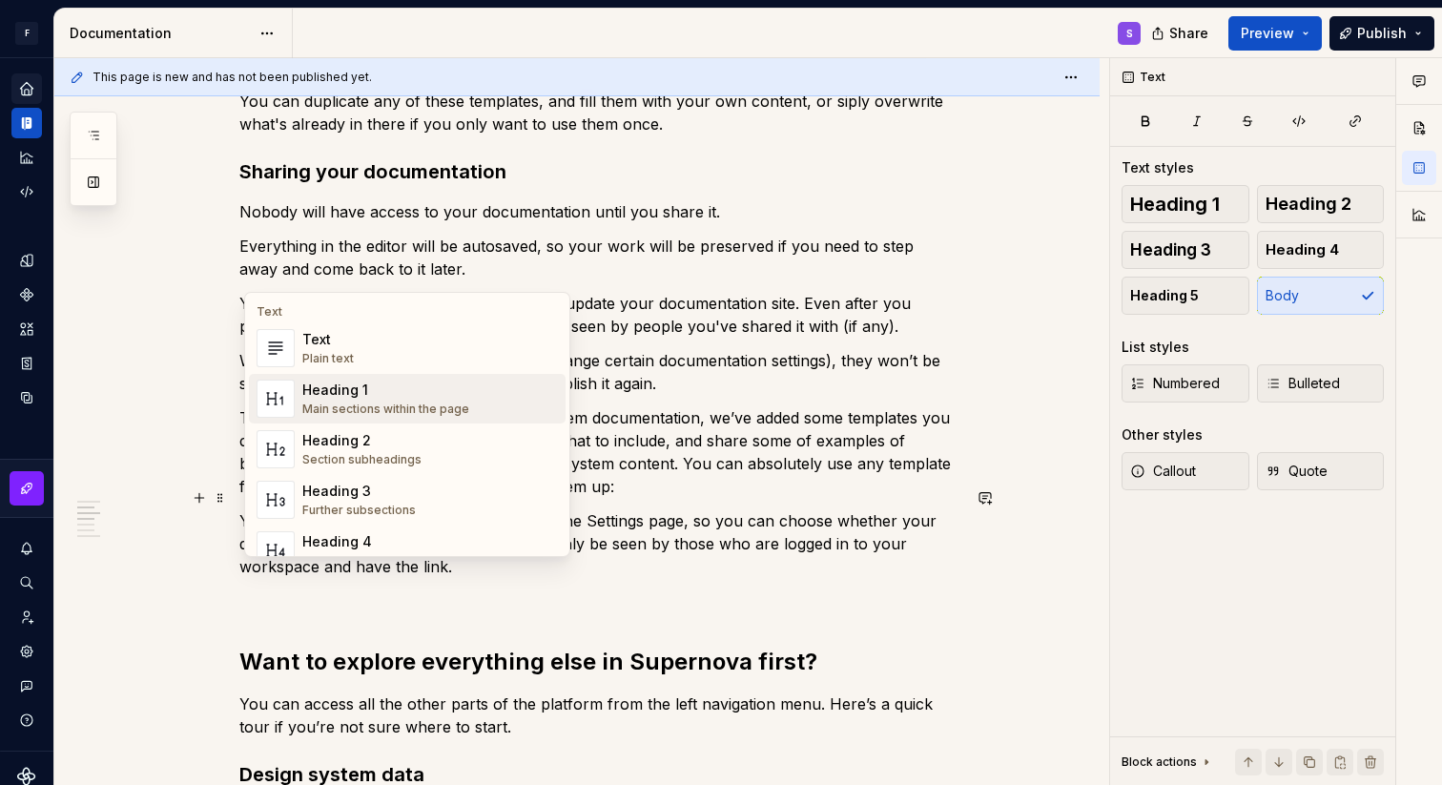
click at [372, 383] on div "Heading 1" at bounding box center [385, 390] width 167 height 19
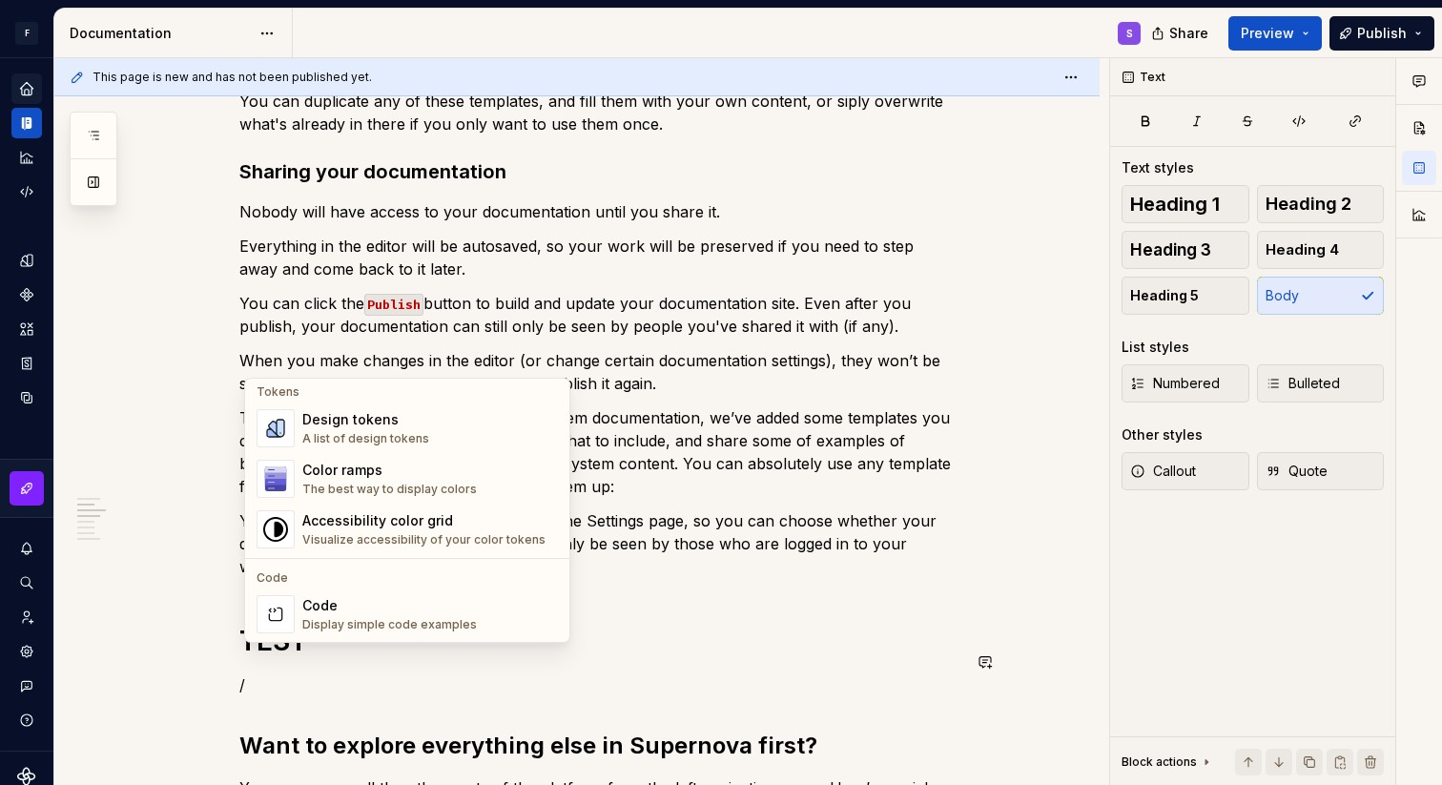
scroll to position [1395, 0]
click at [432, 413] on div "Design tokens A list of design tokens" at bounding box center [430, 424] width 256 height 38
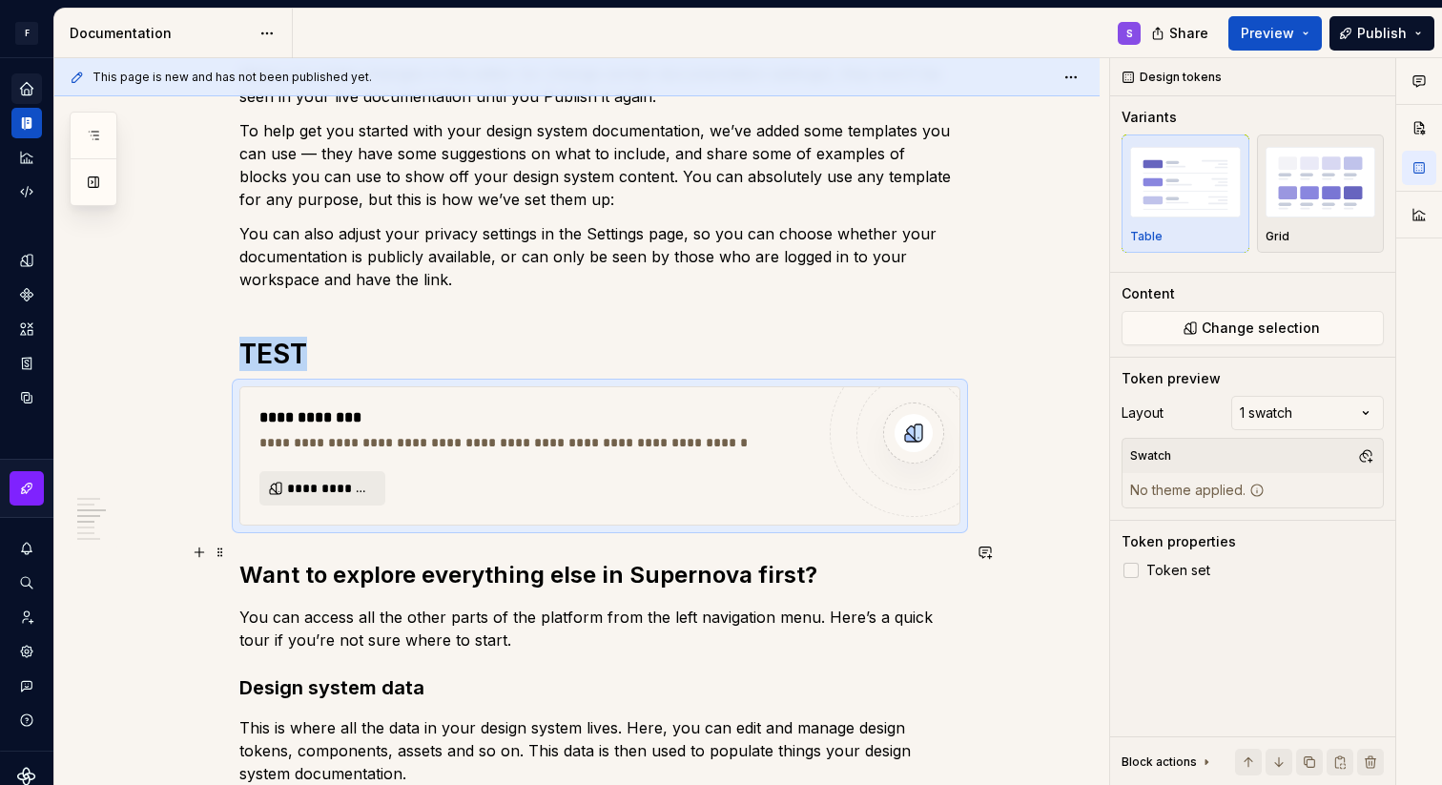
scroll to position [1036, 0]
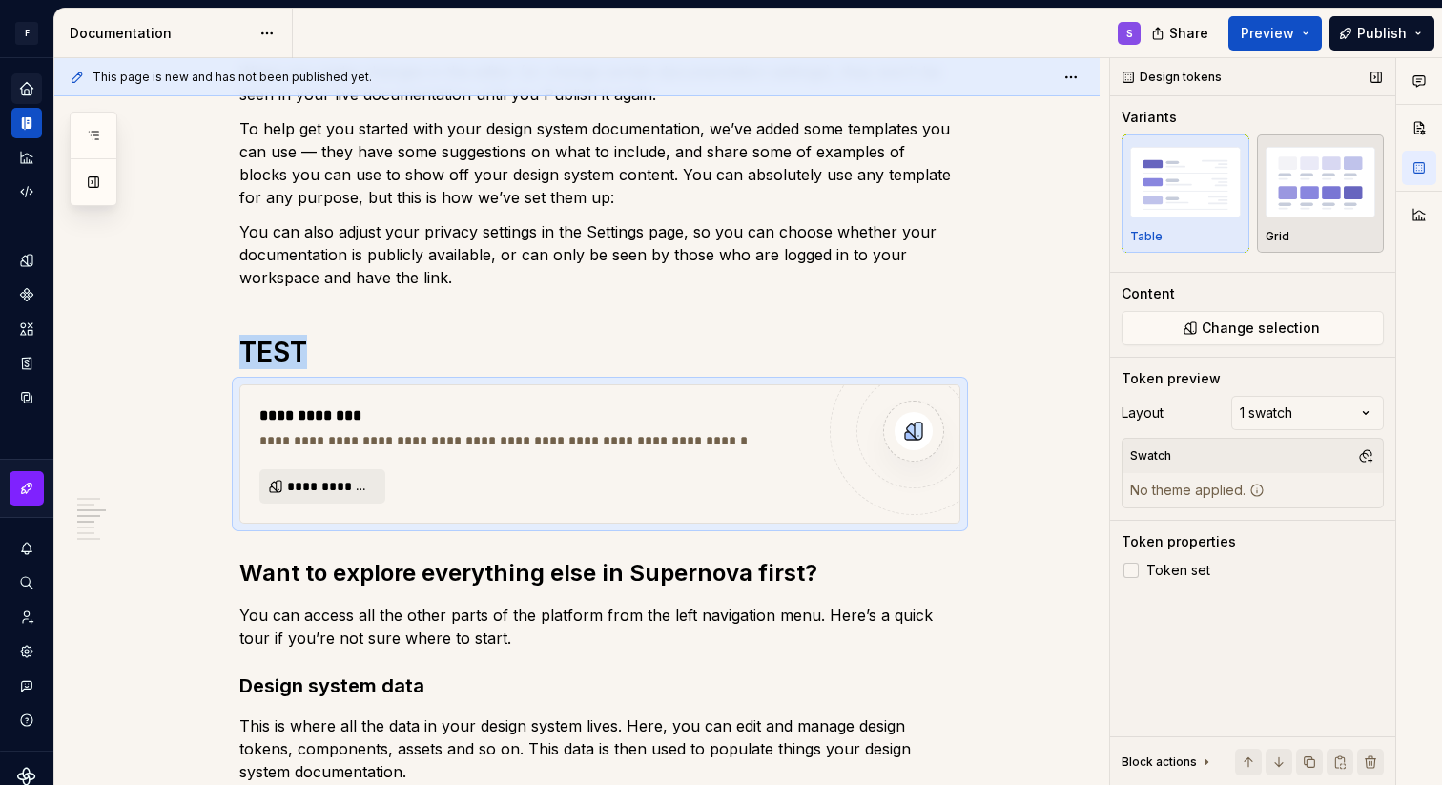
click at [1301, 207] on img "button" at bounding box center [1321, 182] width 111 height 70
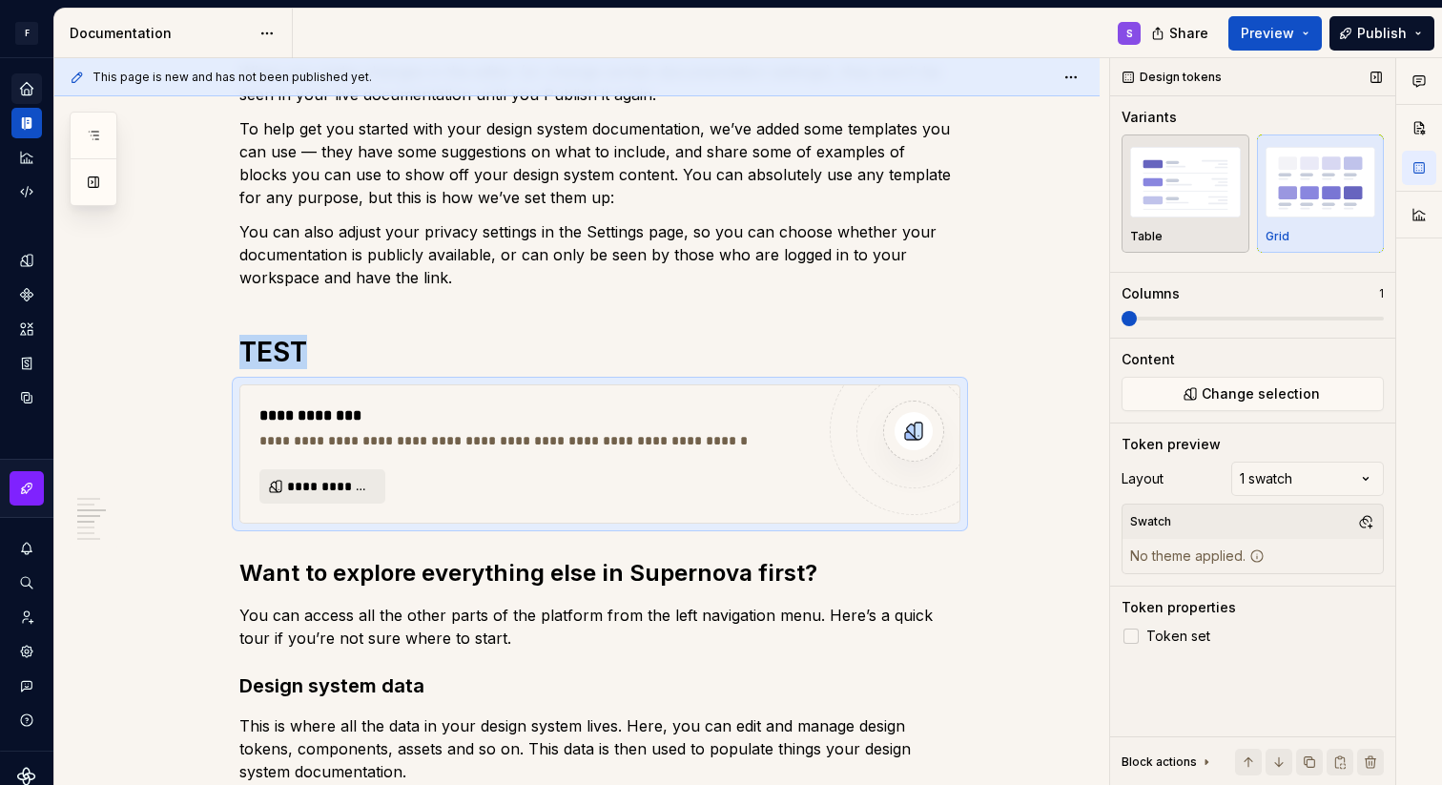
click at [1197, 210] on img "button" at bounding box center [1185, 182] width 111 height 70
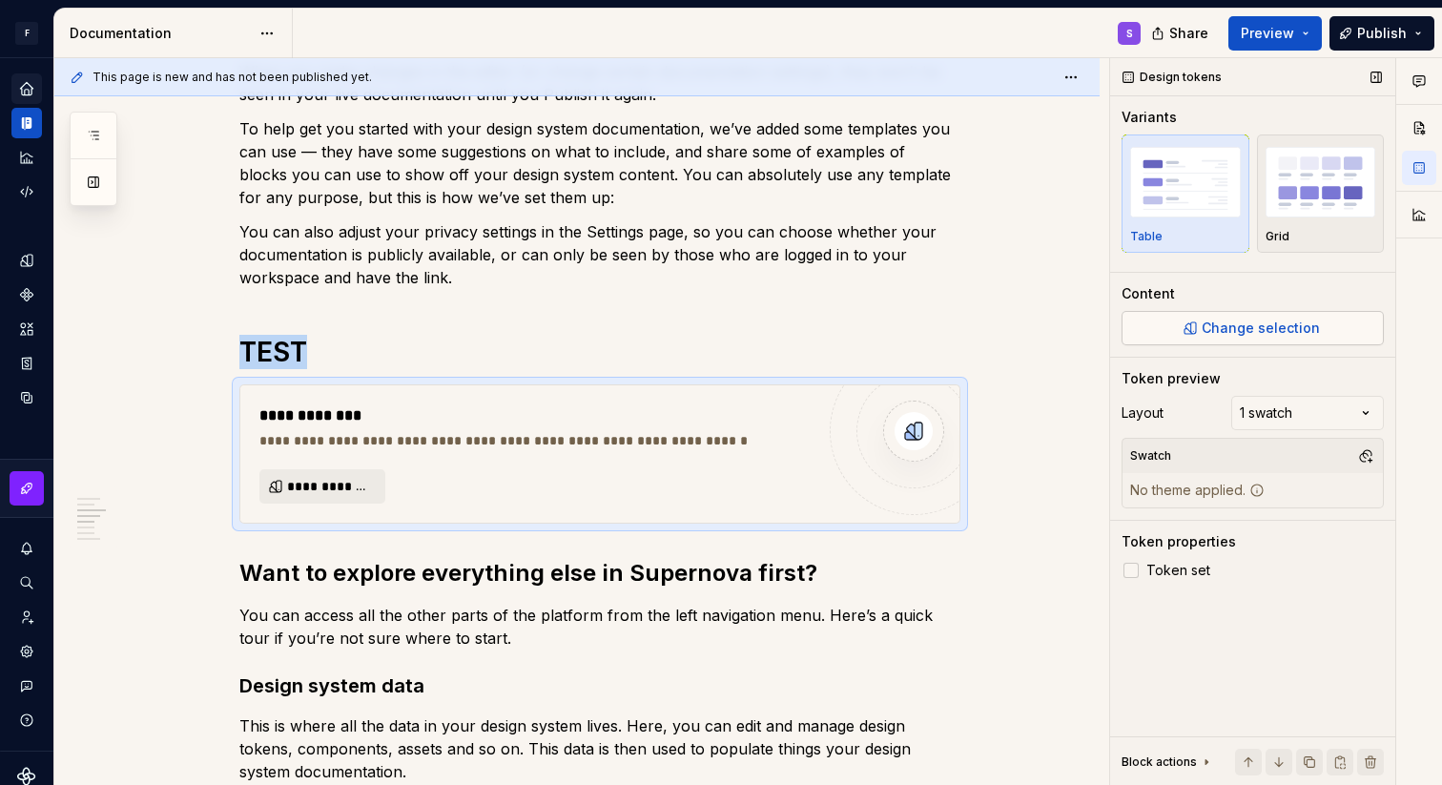
click at [1232, 322] on span "Change selection" at bounding box center [1261, 328] width 118 height 19
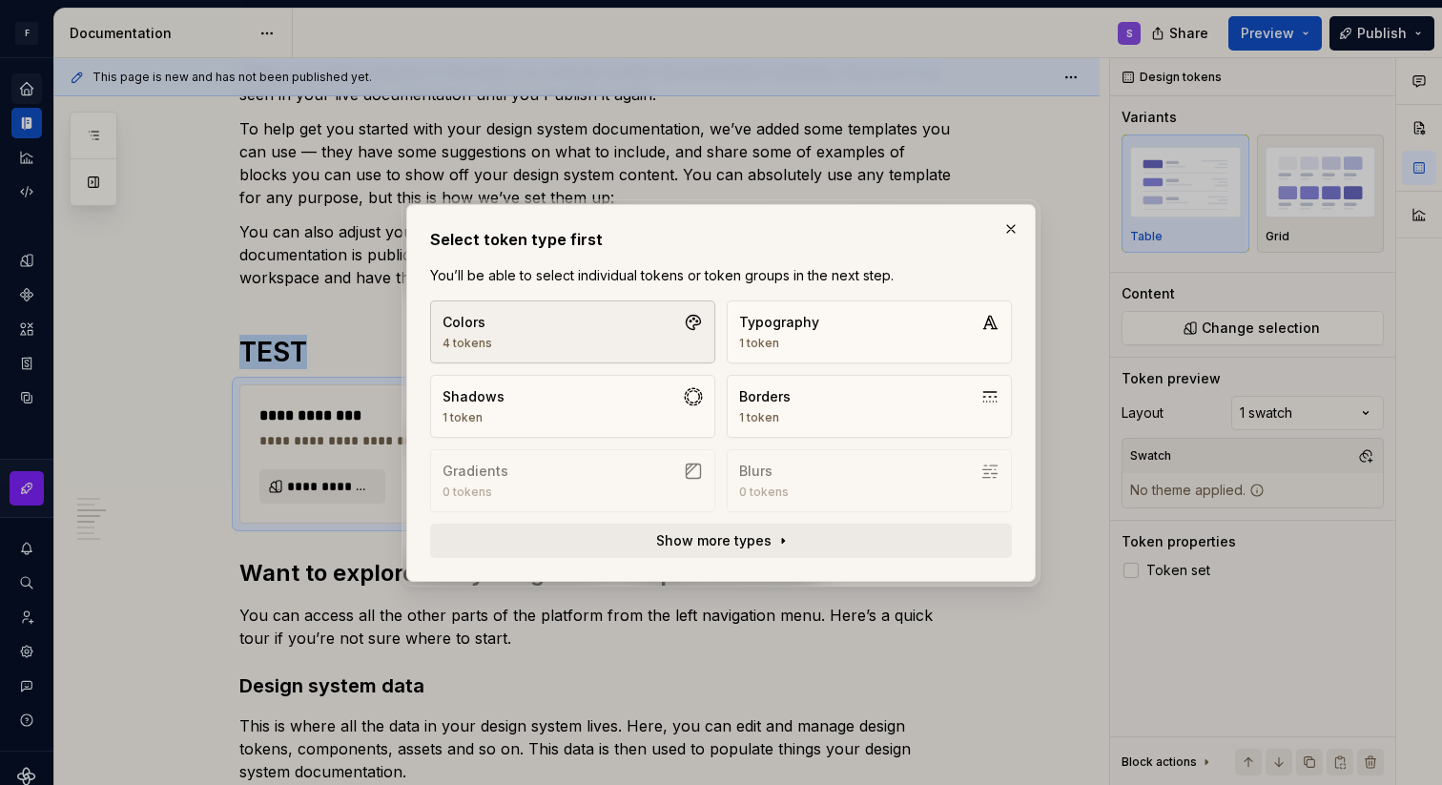
click at [635, 328] on button "Colors 4 tokens" at bounding box center [572, 331] width 285 height 63
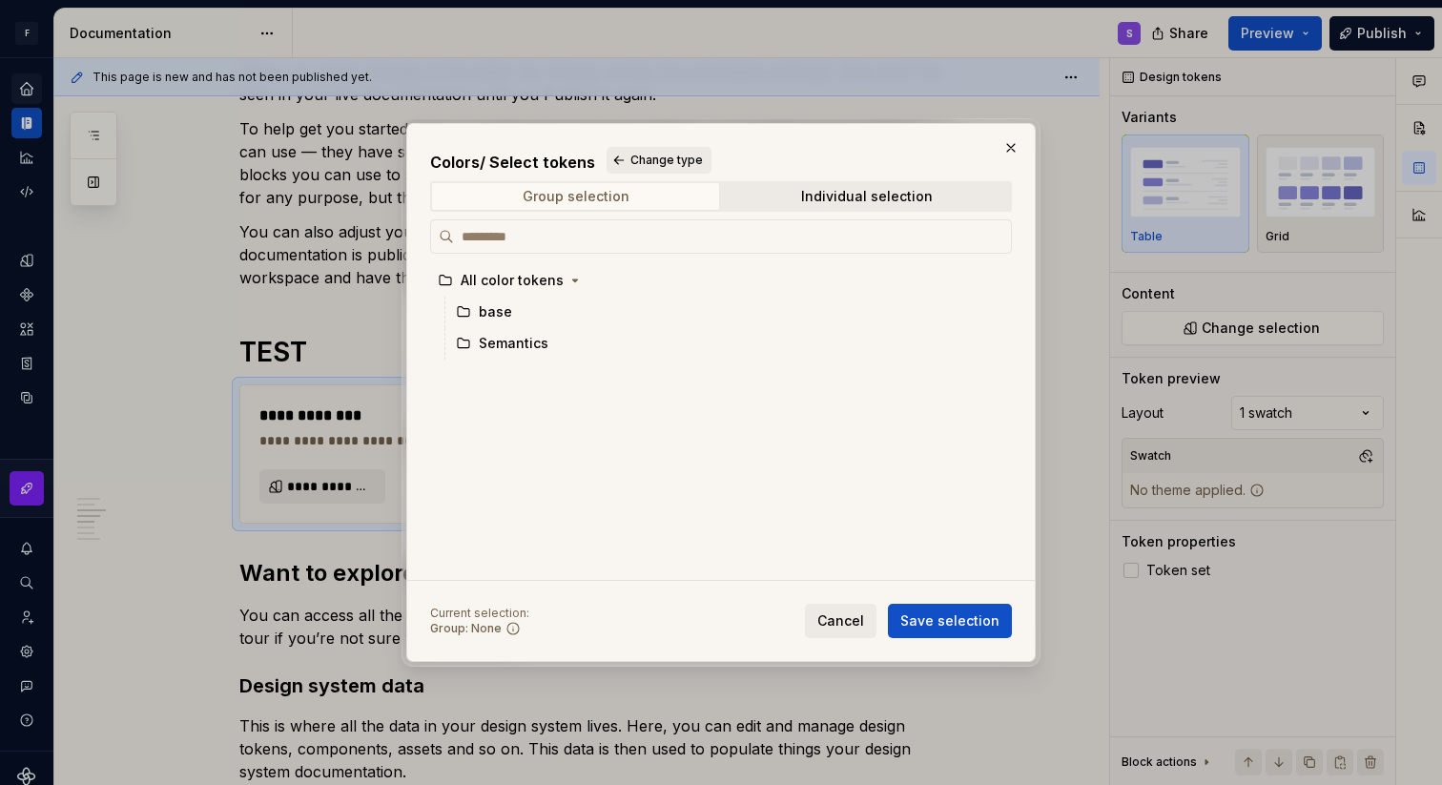
click at [580, 202] on div "Group selection" at bounding box center [576, 196] width 107 height 15
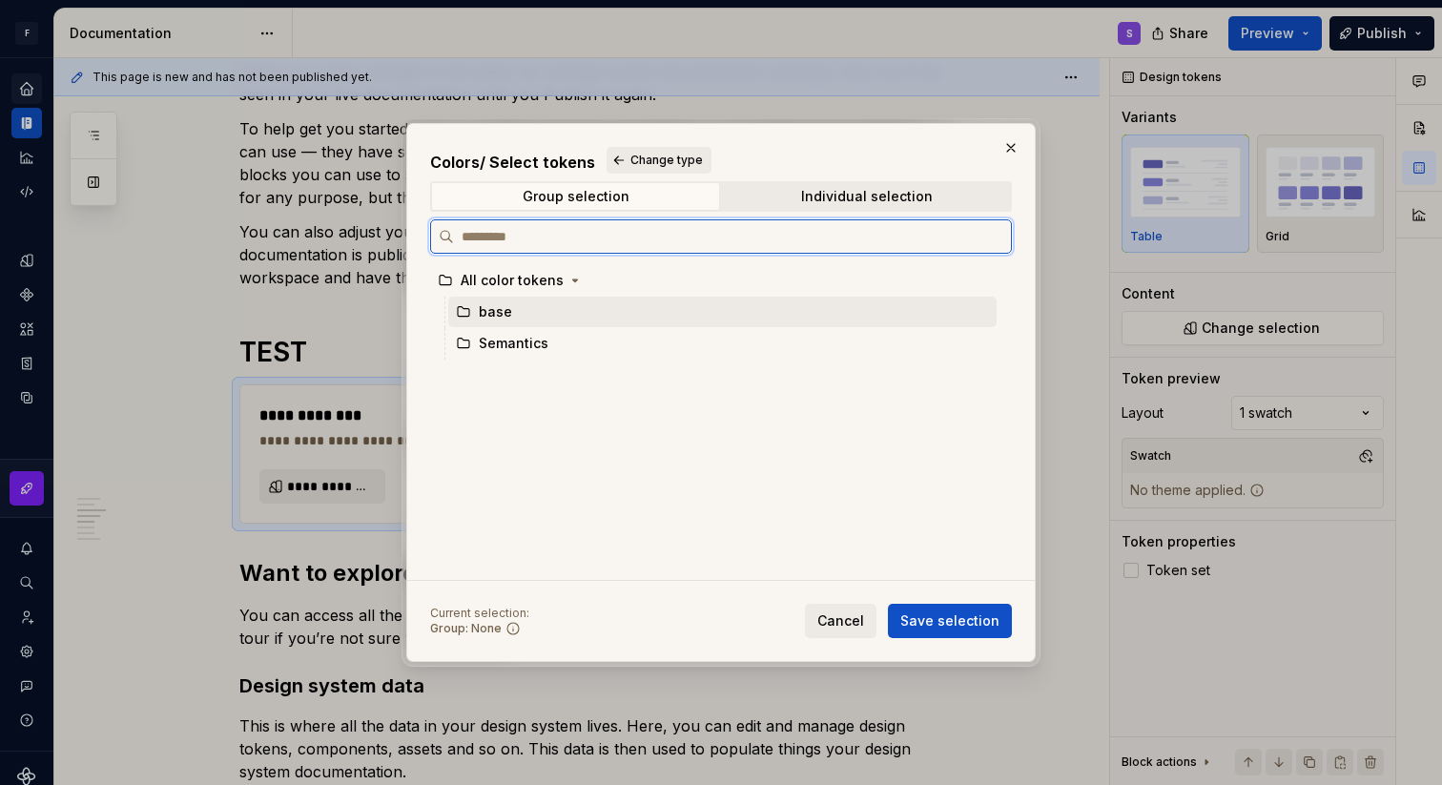
click at [502, 309] on div "base" at bounding box center [495, 311] width 33 height 19
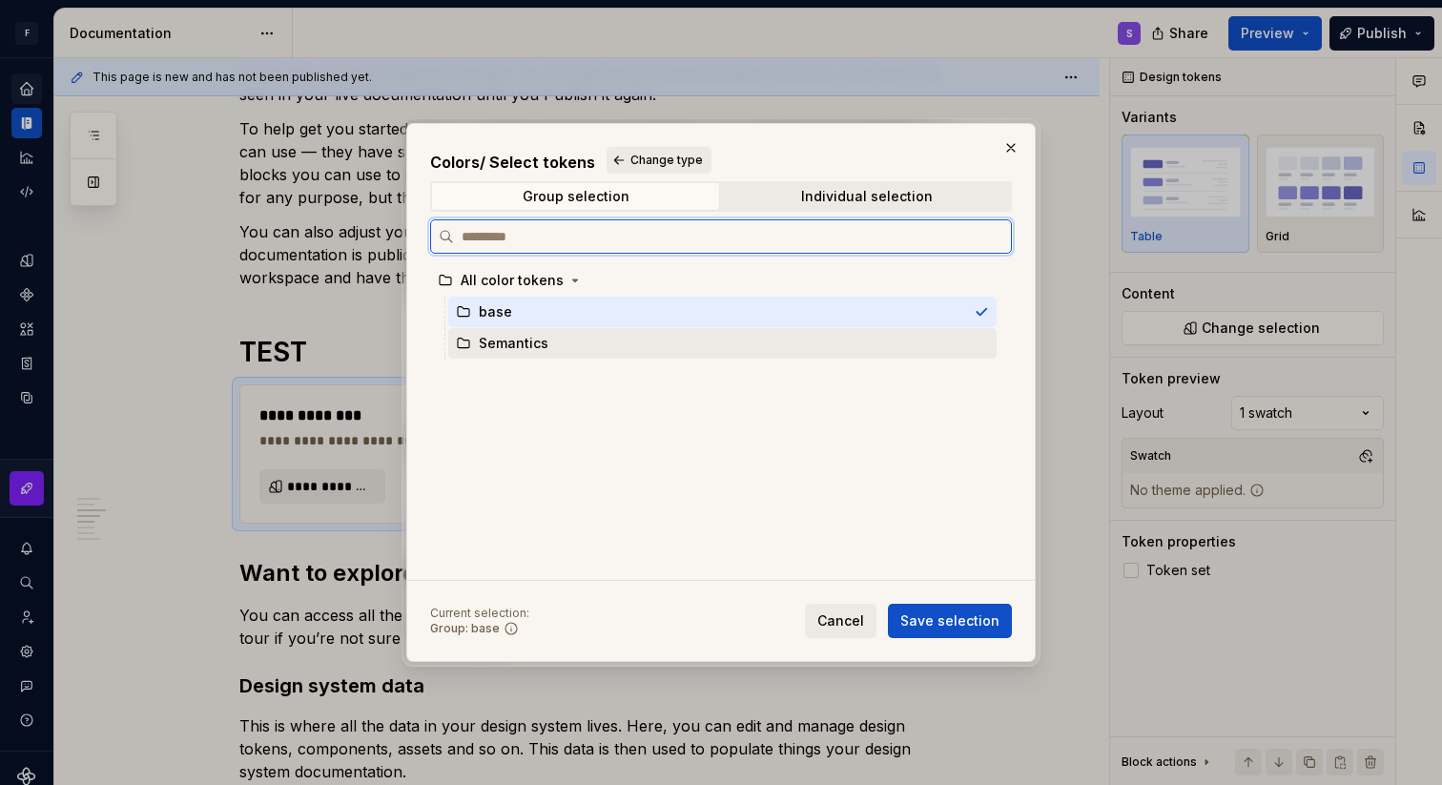
click at [548, 337] on div "Semantics" at bounding box center [722, 343] width 548 height 31
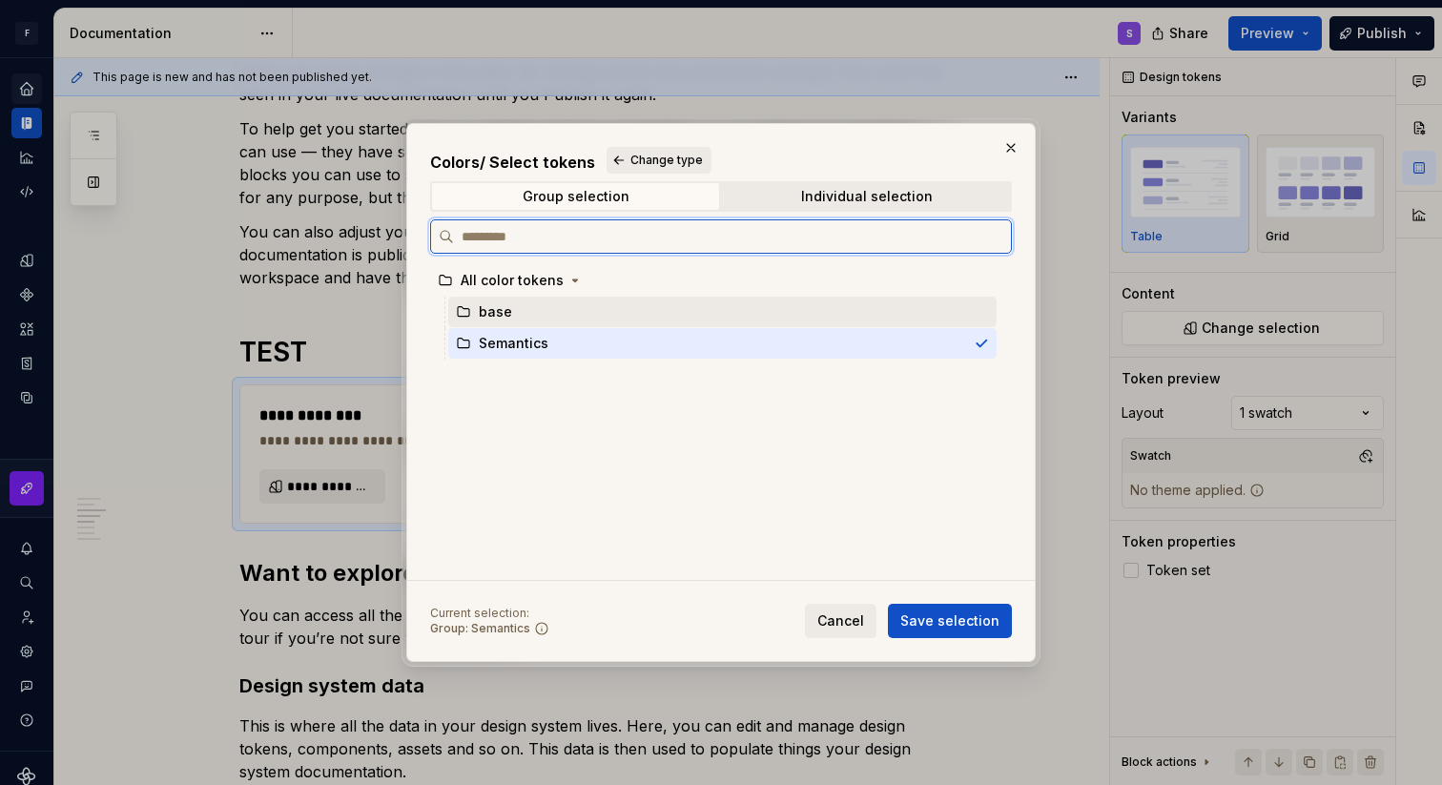
click at [594, 315] on div "base" at bounding box center [722, 312] width 548 height 31
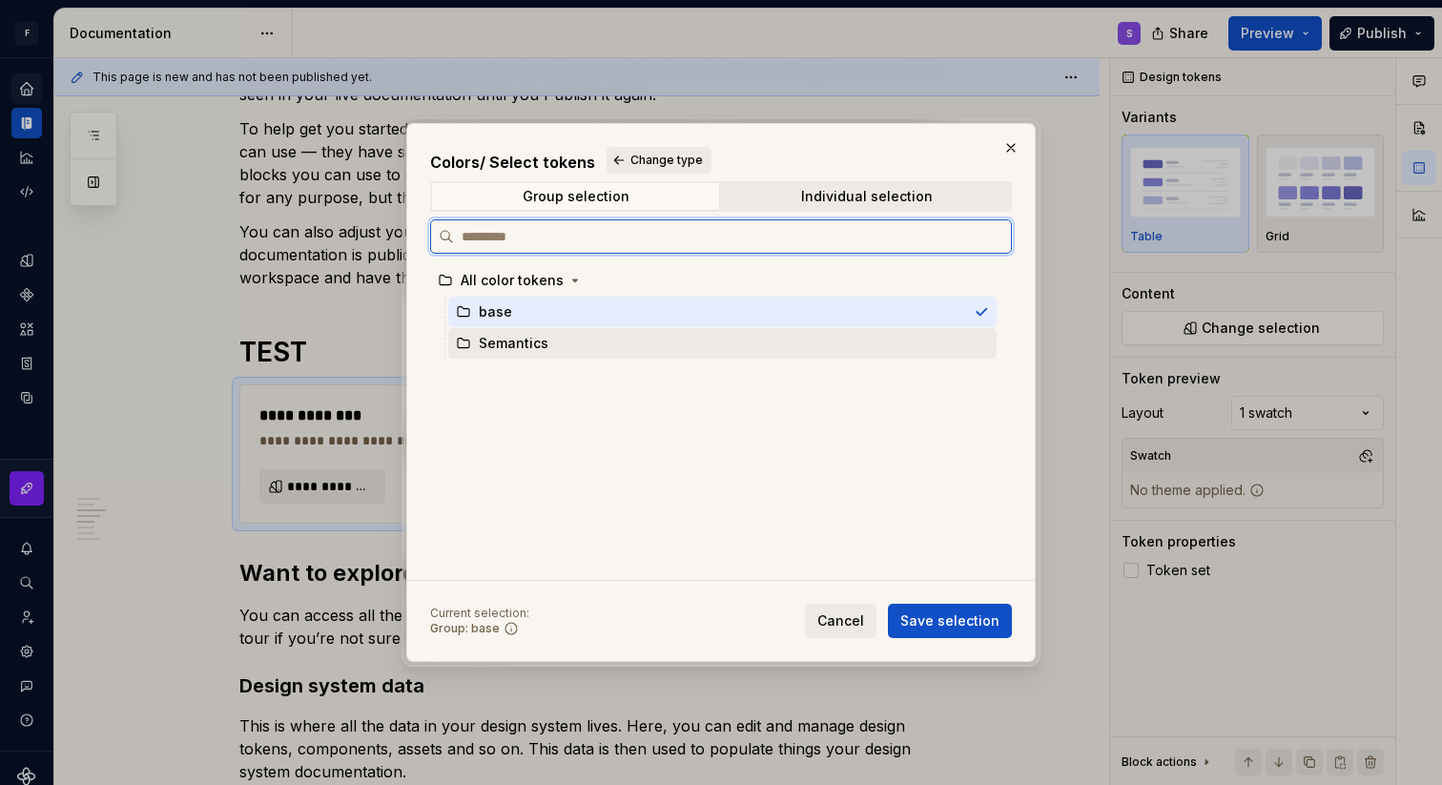
click at [590, 340] on div "Semantics" at bounding box center [722, 343] width 548 height 31
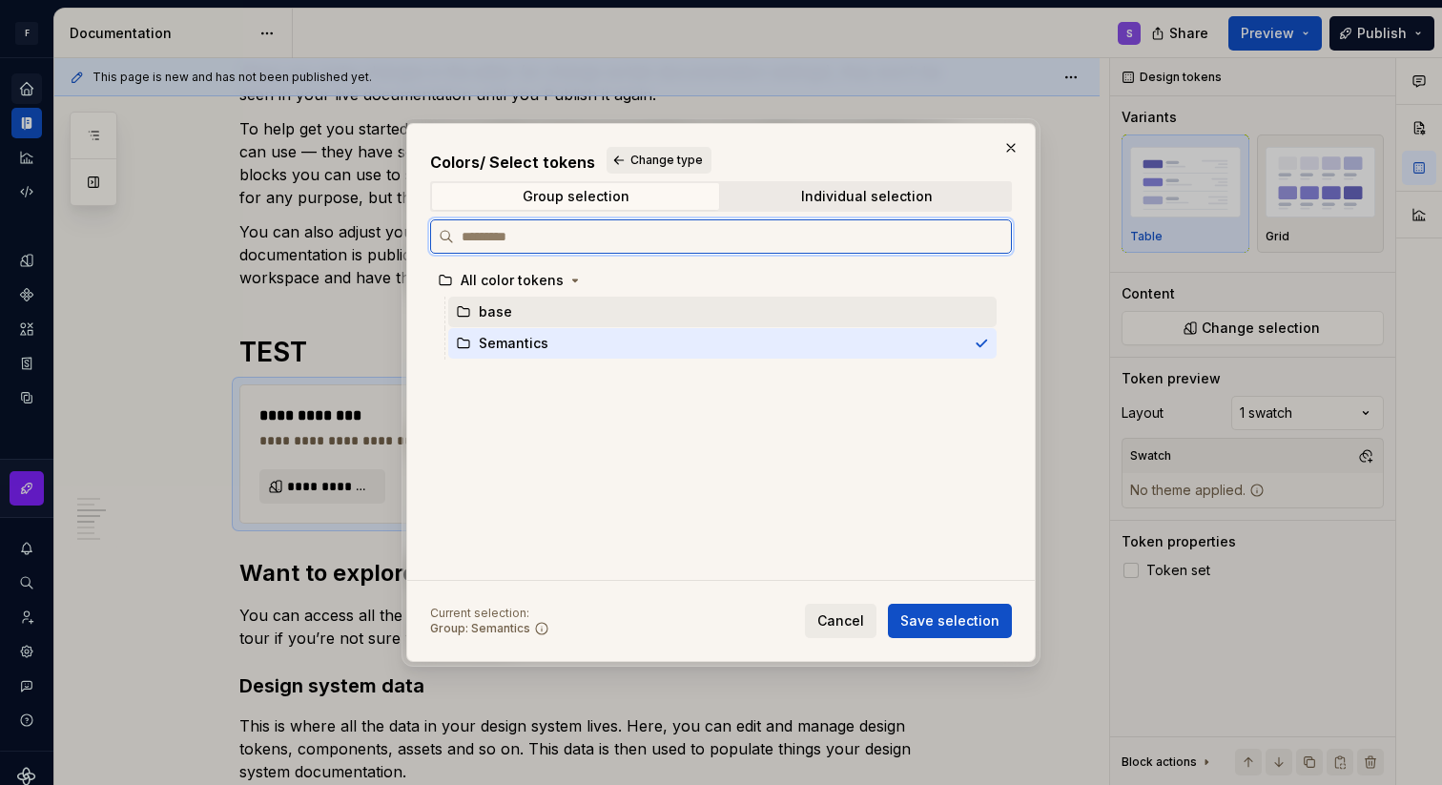
click at [594, 312] on div "base" at bounding box center [722, 312] width 548 height 31
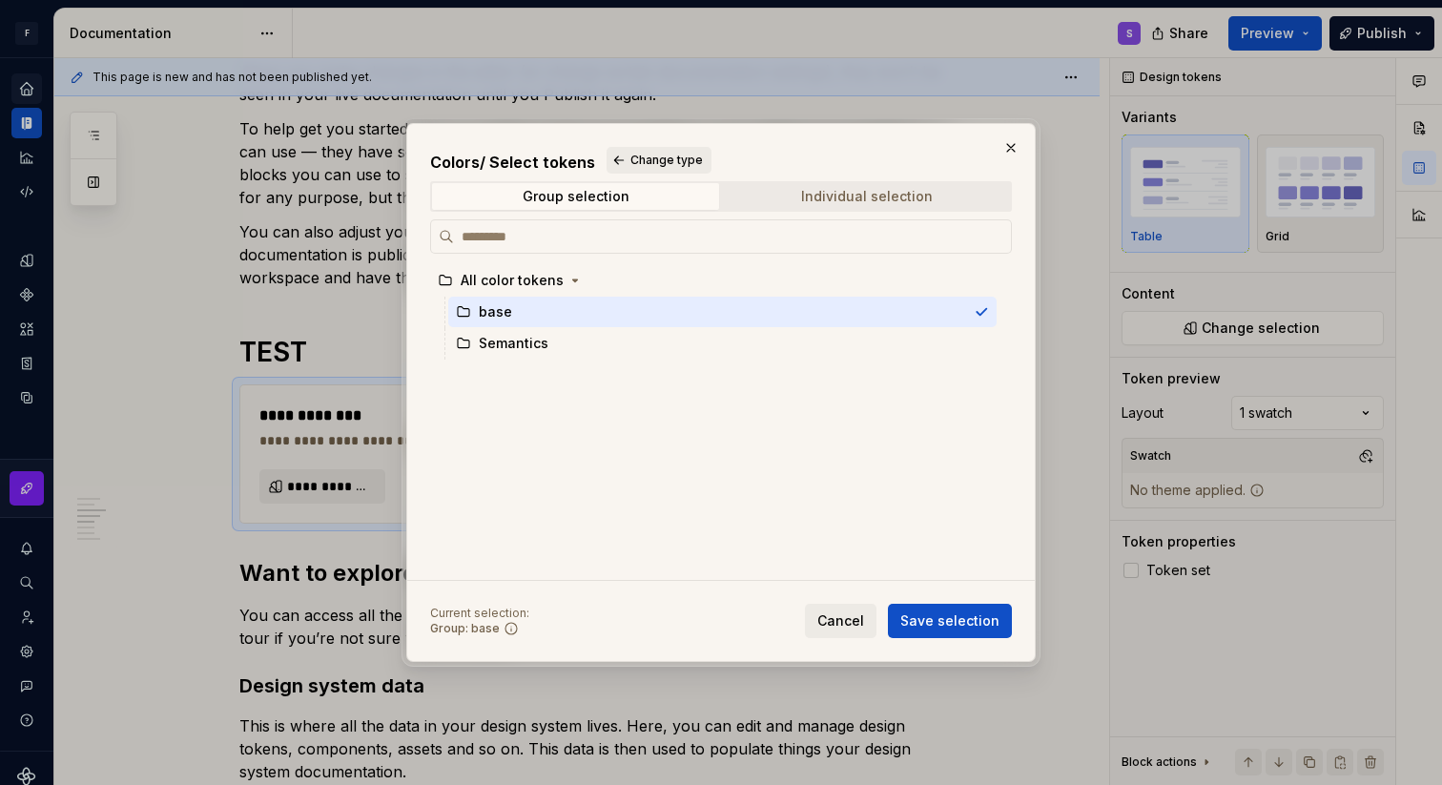
click at [819, 198] on div "Individual selection" at bounding box center [867, 196] width 132 height 15
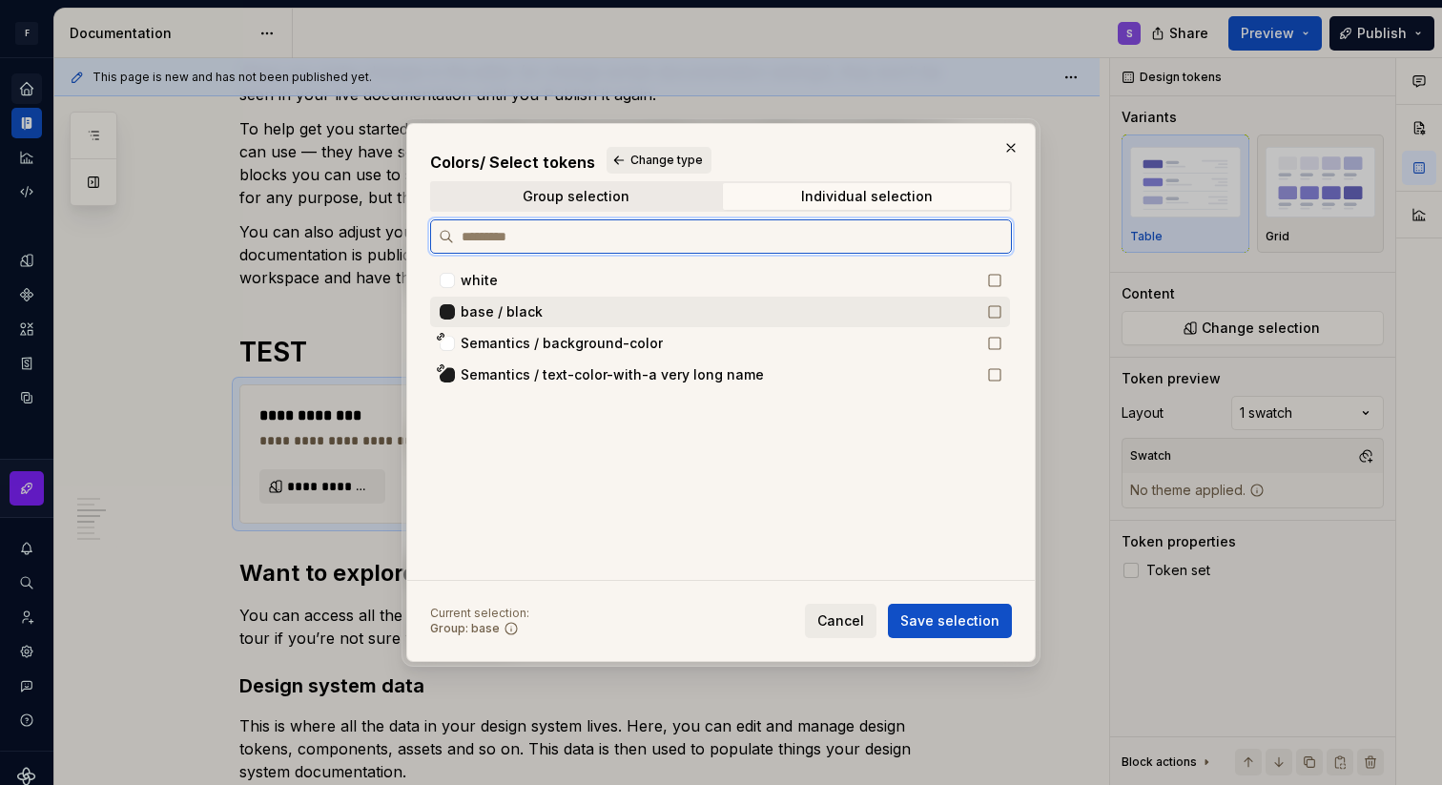
click at [1003, 309] on icon at bounding box center [994, 311] width 15 height 15
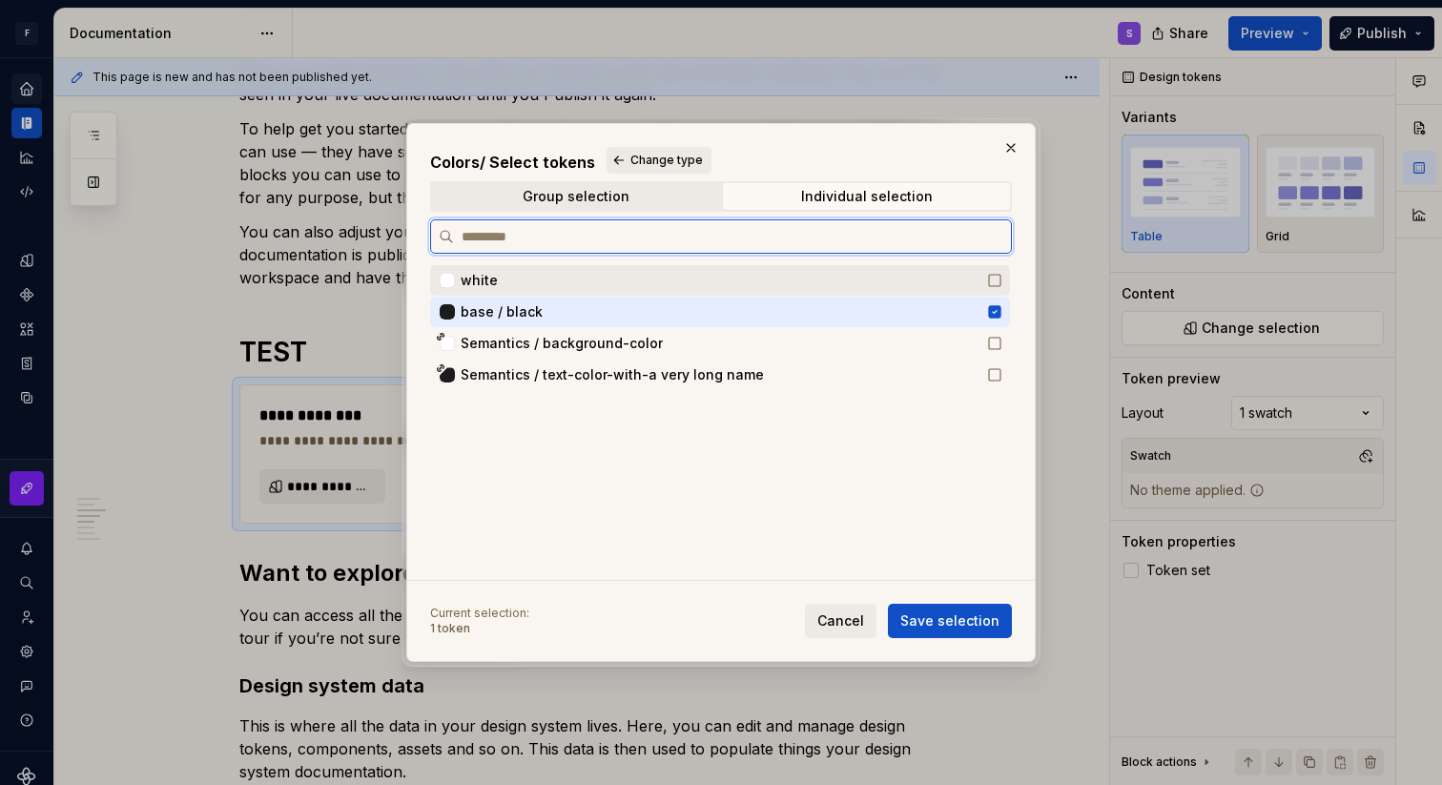
click at [1003, 279] on icon at bounding box center [994, 280] width 15 height 15
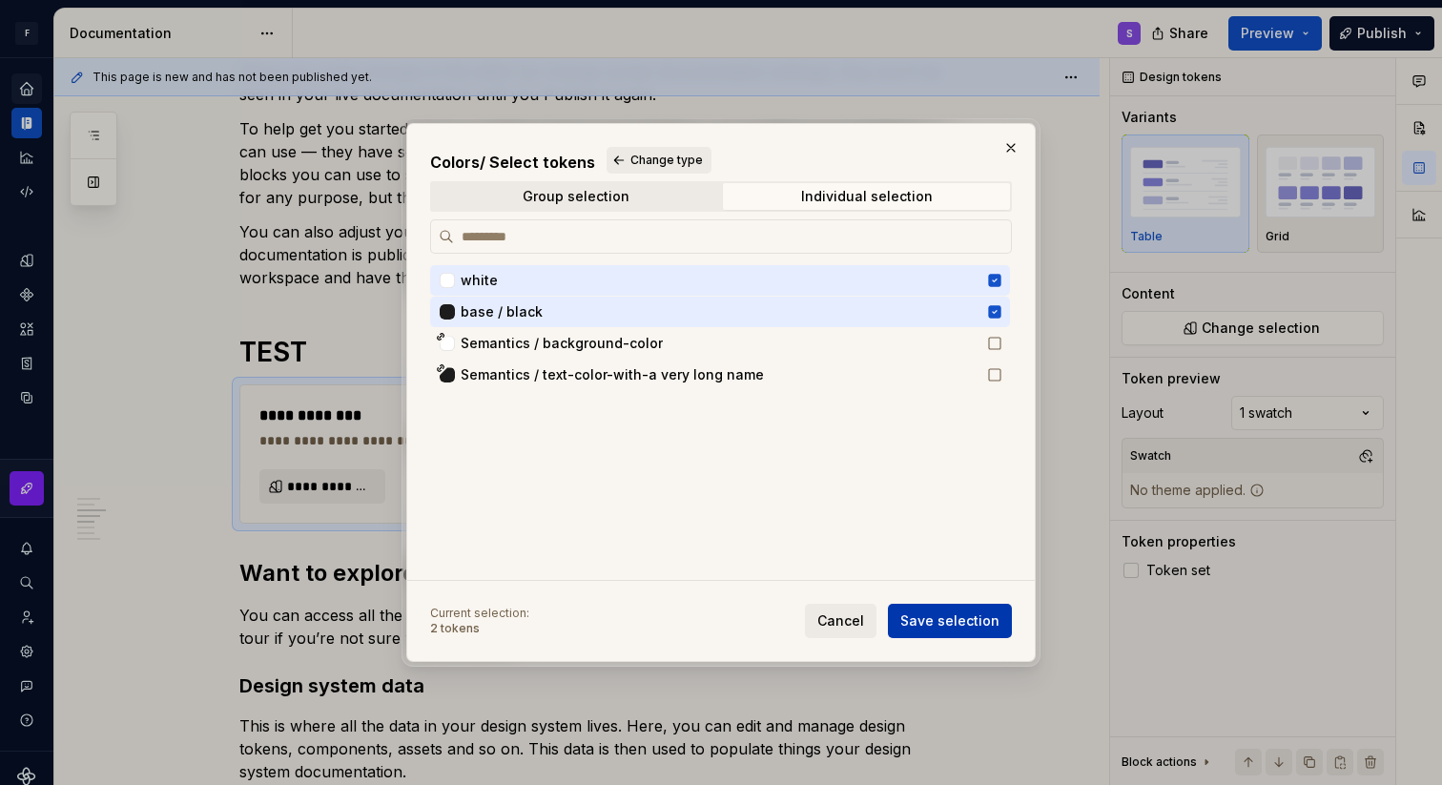
click at [952, 625] on span "Save selection" at bounding box center [949, 620] width 99 height 19
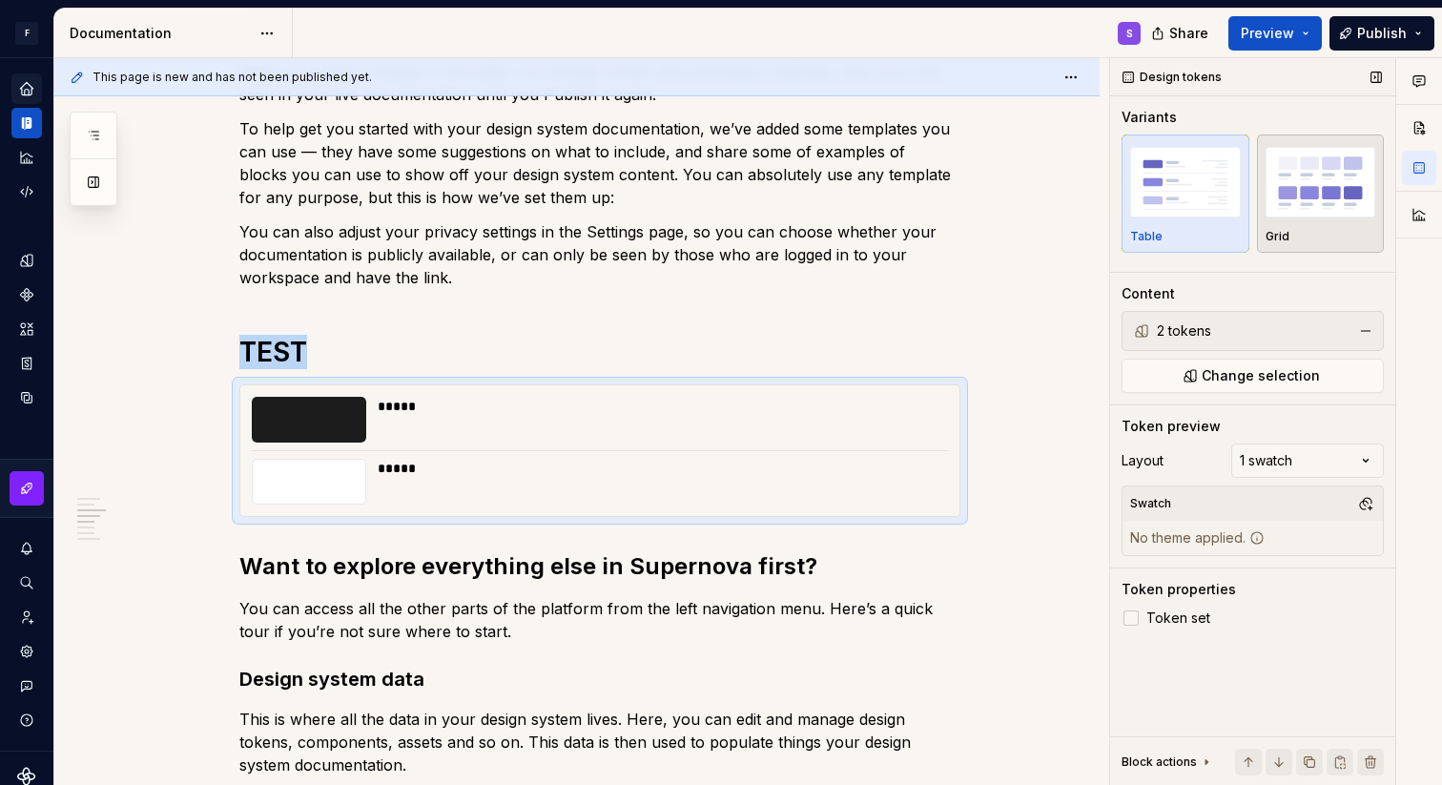
click at [1318, 173] on img "button" at bounding box center [1321, 182] width 111 height 70
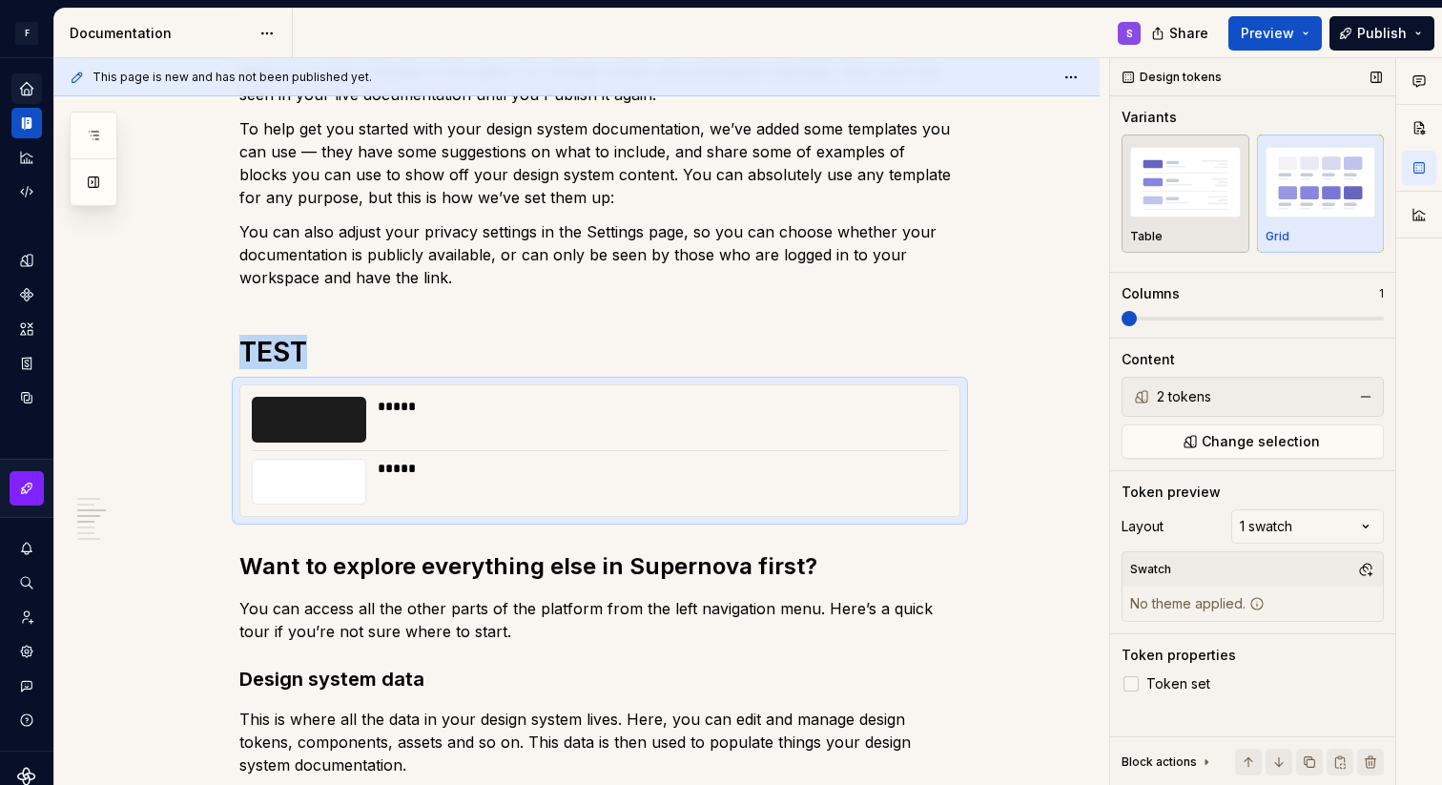
click at [1202, 202] on img "button" at bounding box center [1185, 182] width 111 height 70
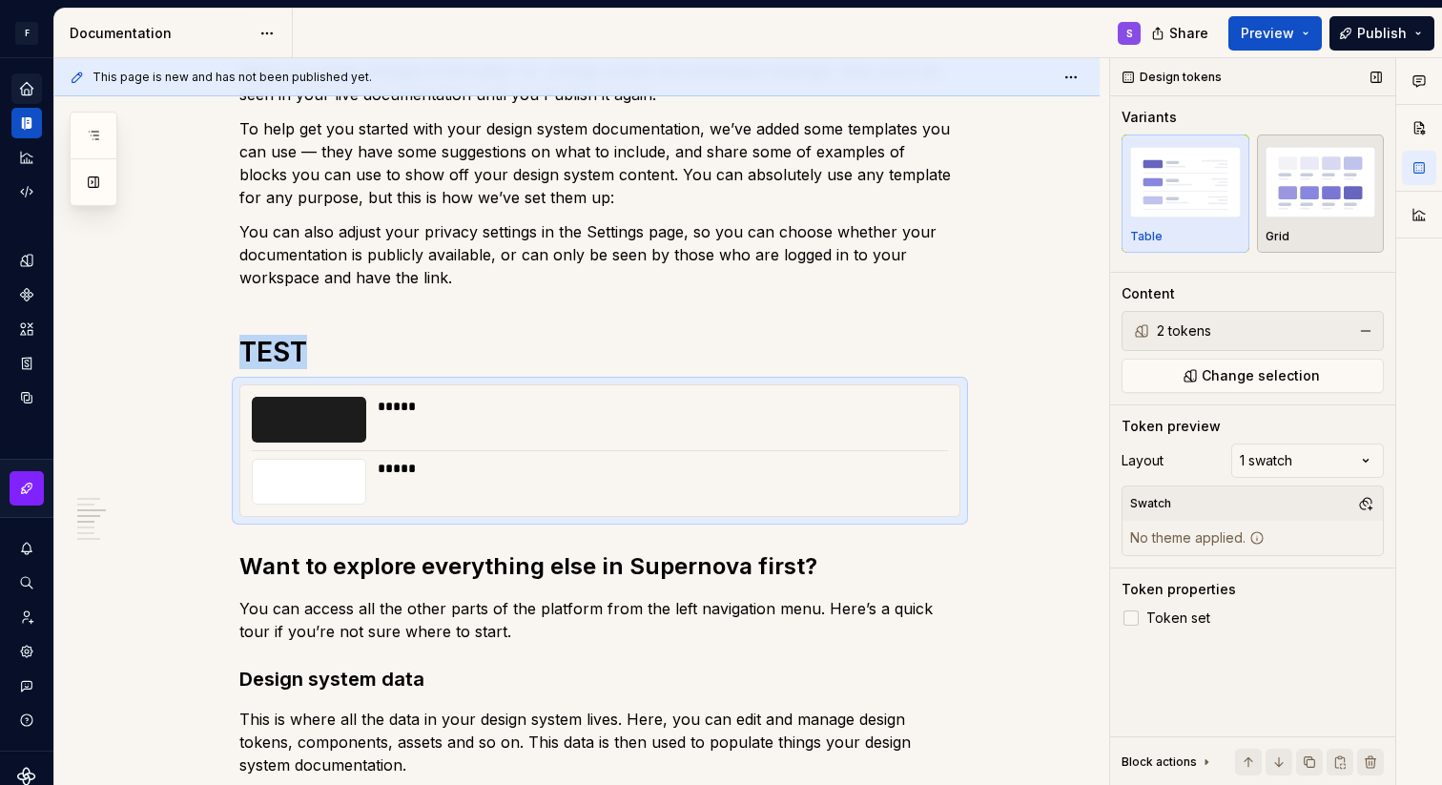
click at [1276, 205] on img "button" at bounding box center [1321, 182] width 111 height 70
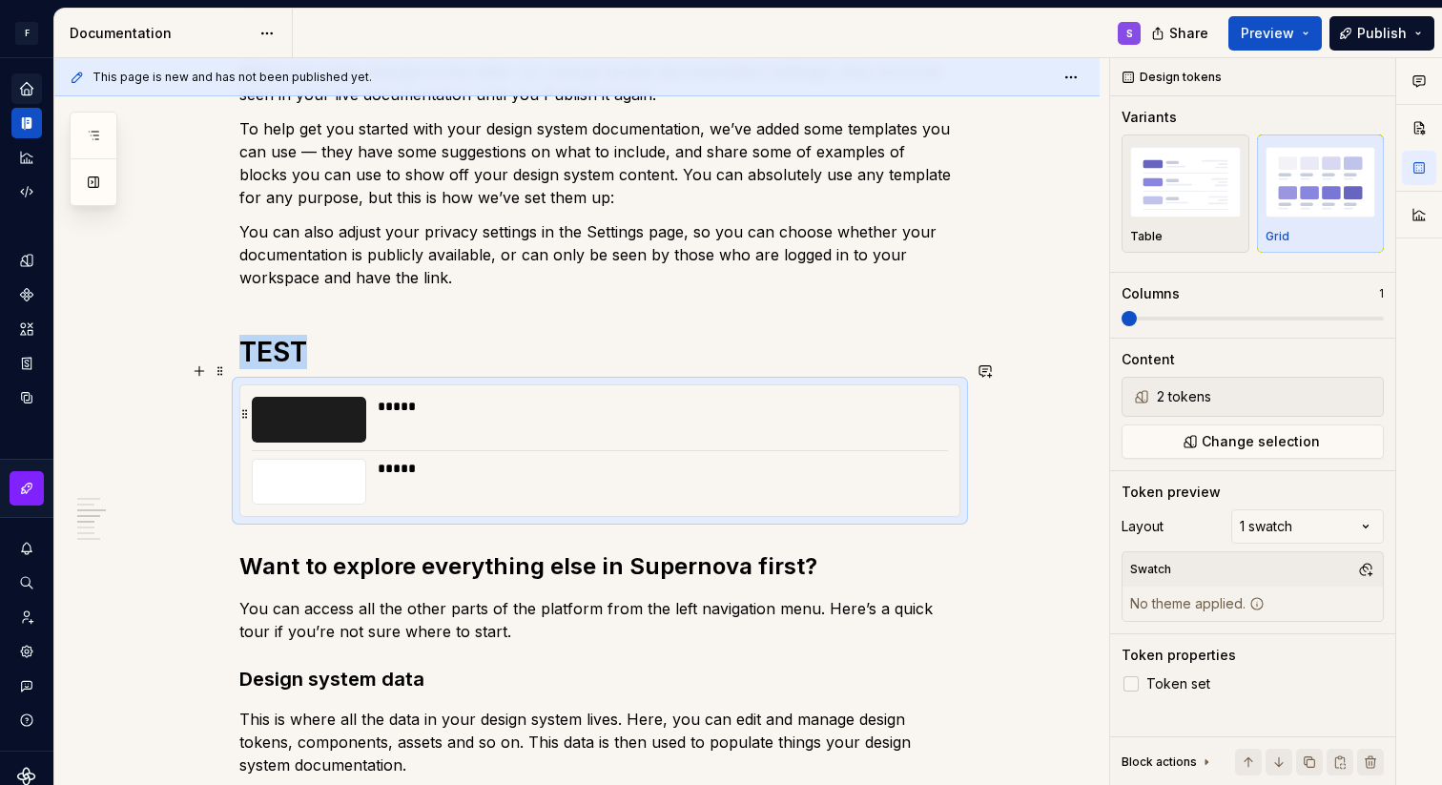
click at [930, 415] on div "*****" at bounding box center [657, 420] width 559 height 46
click at [1192, 313] on span at bounding box center [1253, 318] width 262 height 15
click at [1049, 433] on div "In case you're not too sure where to begin, we've provided some templates for y…" at bounding box center [576, 439] width 1045 height 2299
click at [827, 301] on div "In case you're not too sure where to begin, we've provided some templates for y…" at bounding box center [599, 333] width 721 height 1995
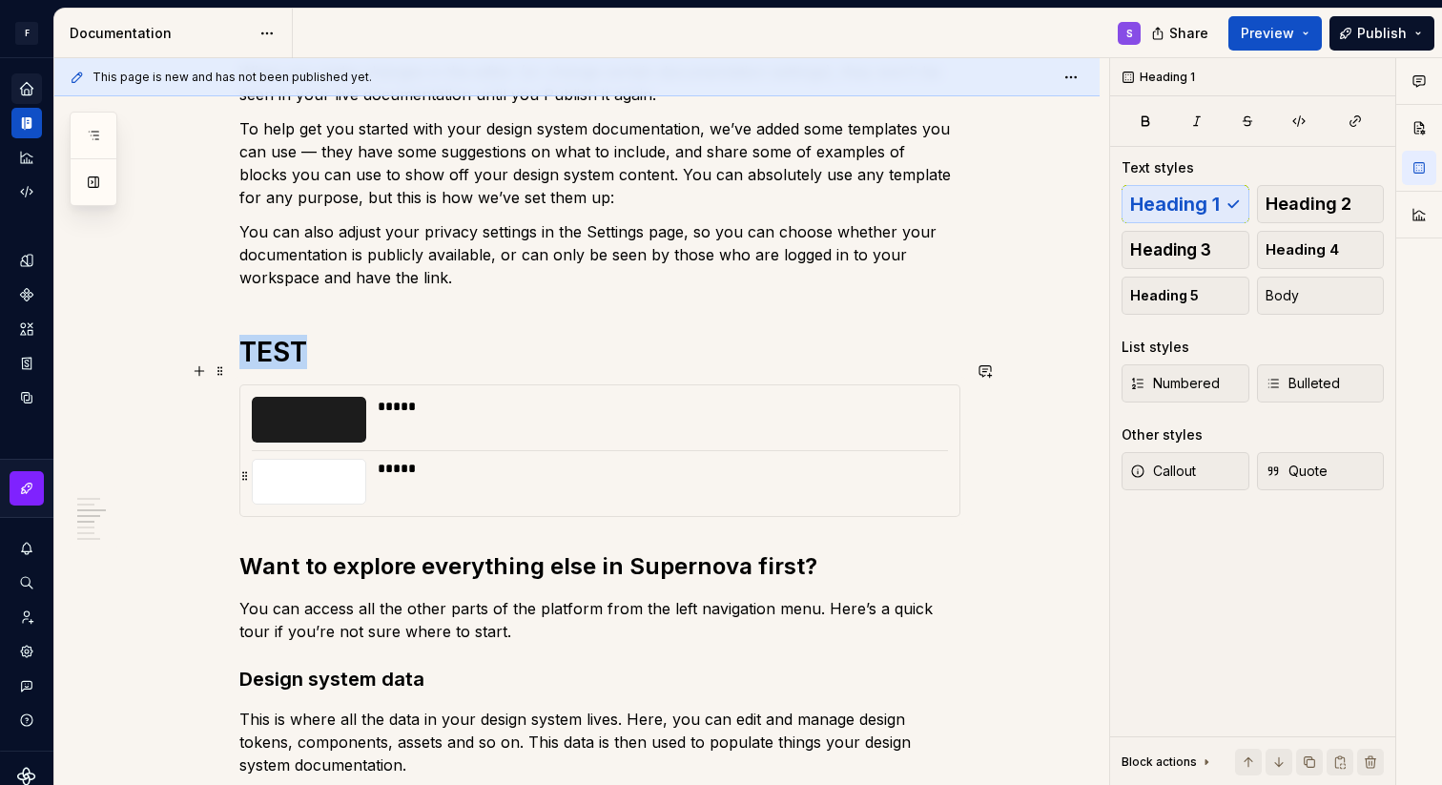
click at [737, 459] on div "*****" at bounding box center [657, 468] width 559 height 19
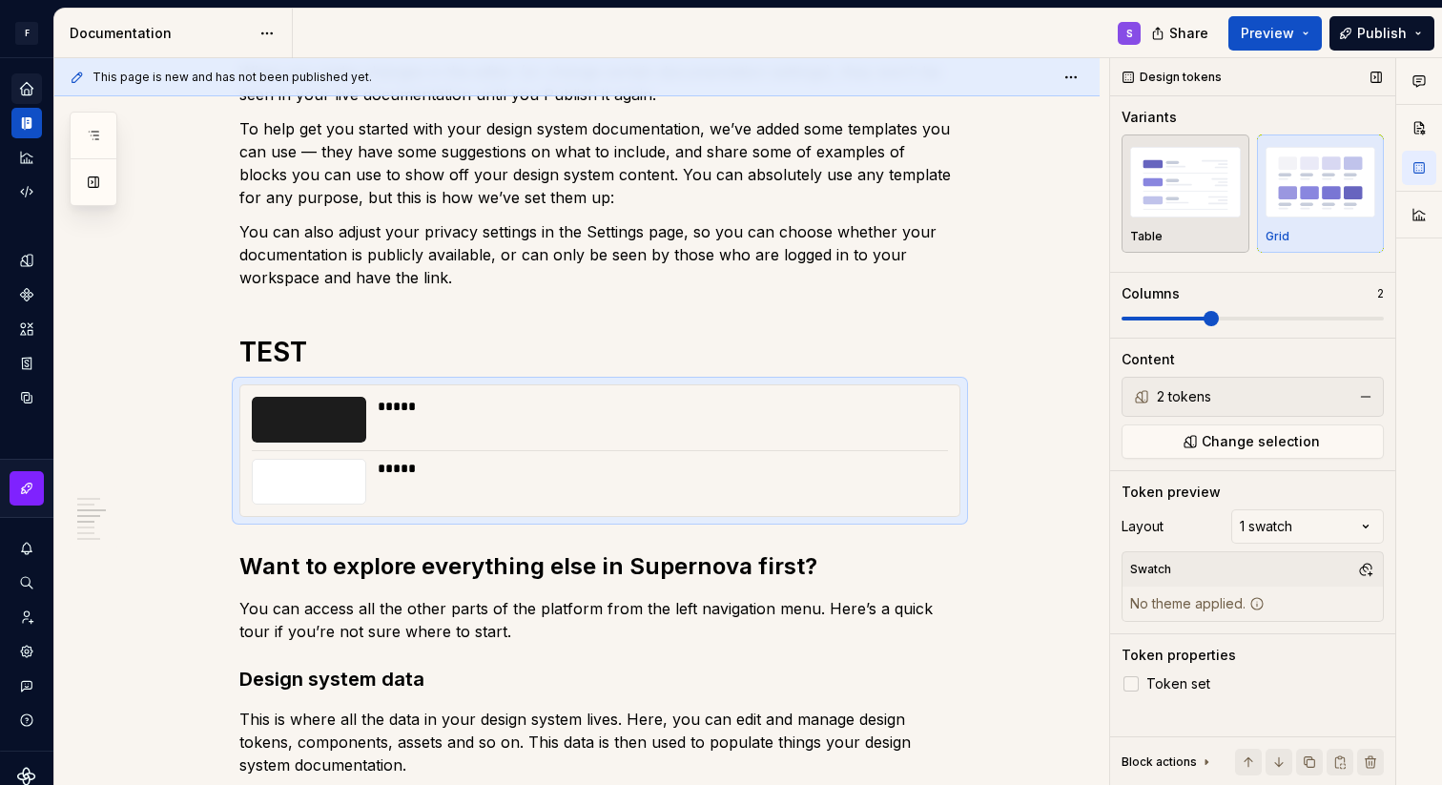
click at [1165, 197] on img "button" at bounding box center [1185, 182] width 111 height 70
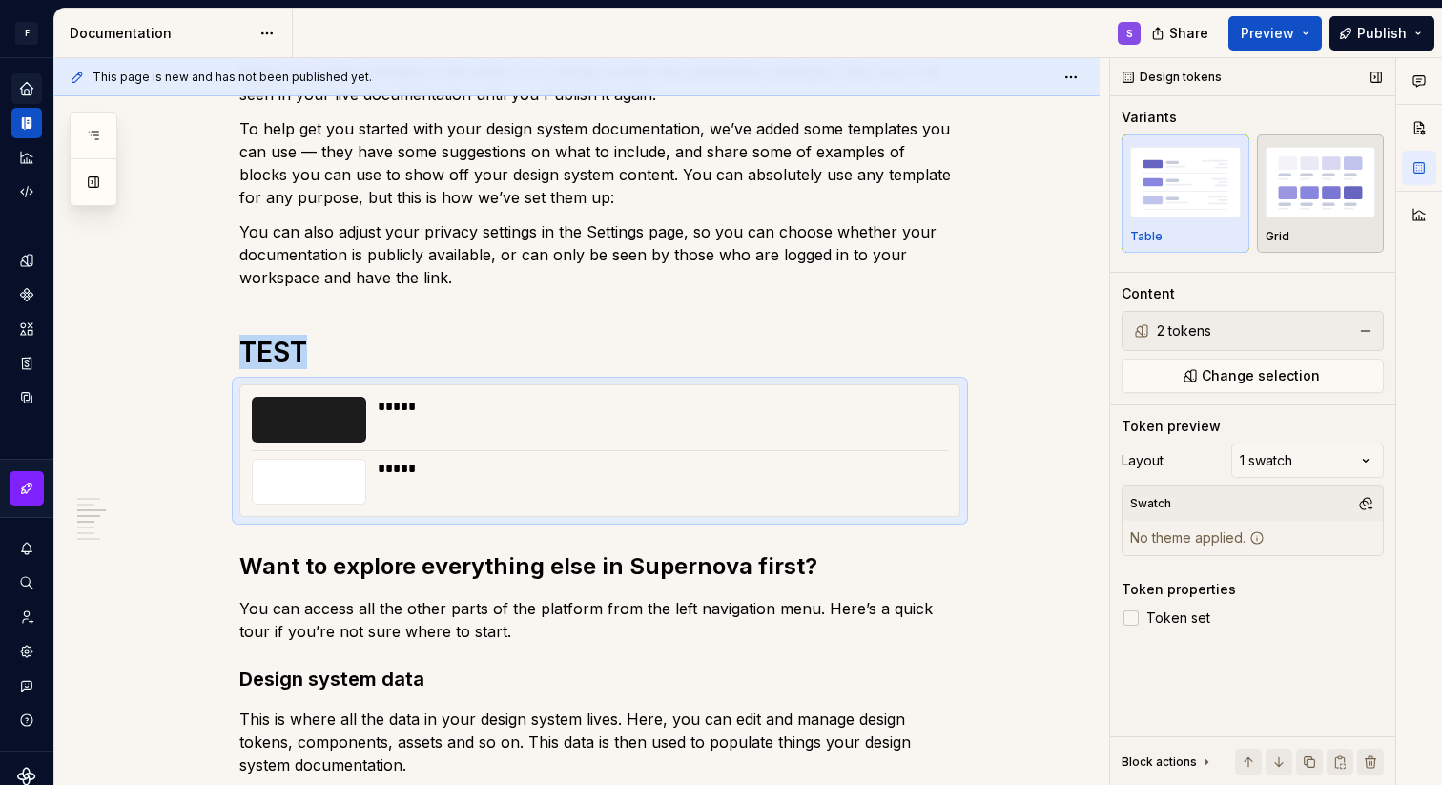
click at [1316, 202] on img "button" at bounding box center [1321, 182] width 111 height 70
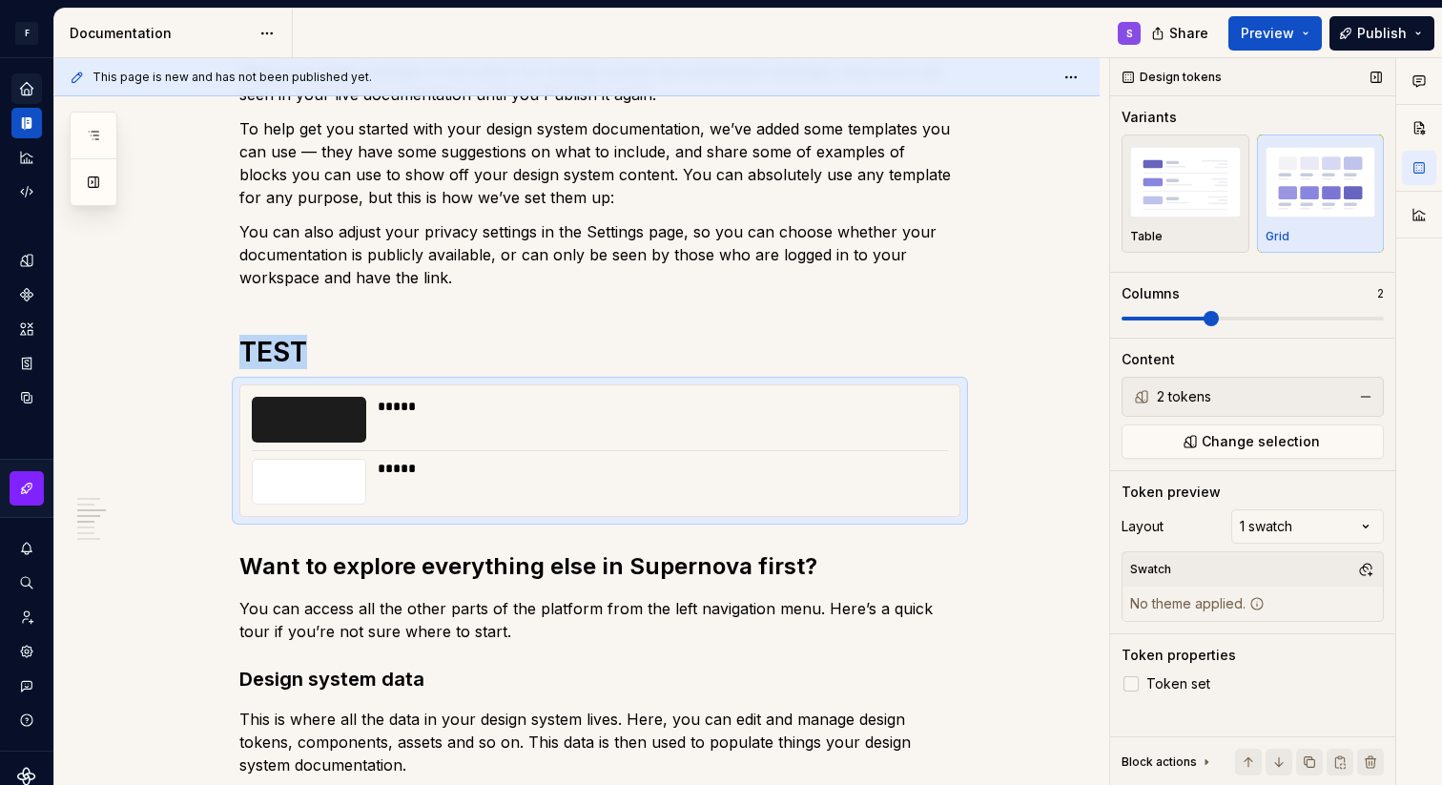
click at [1204, 317] on span at bounding box center [1211, 318] width 15 height 15
click at [1266, 534] on div "Comments Open comments No comments yet Select ‘Comment’ from the block context …" at bounding box center [1276, 422] width 332 height 728
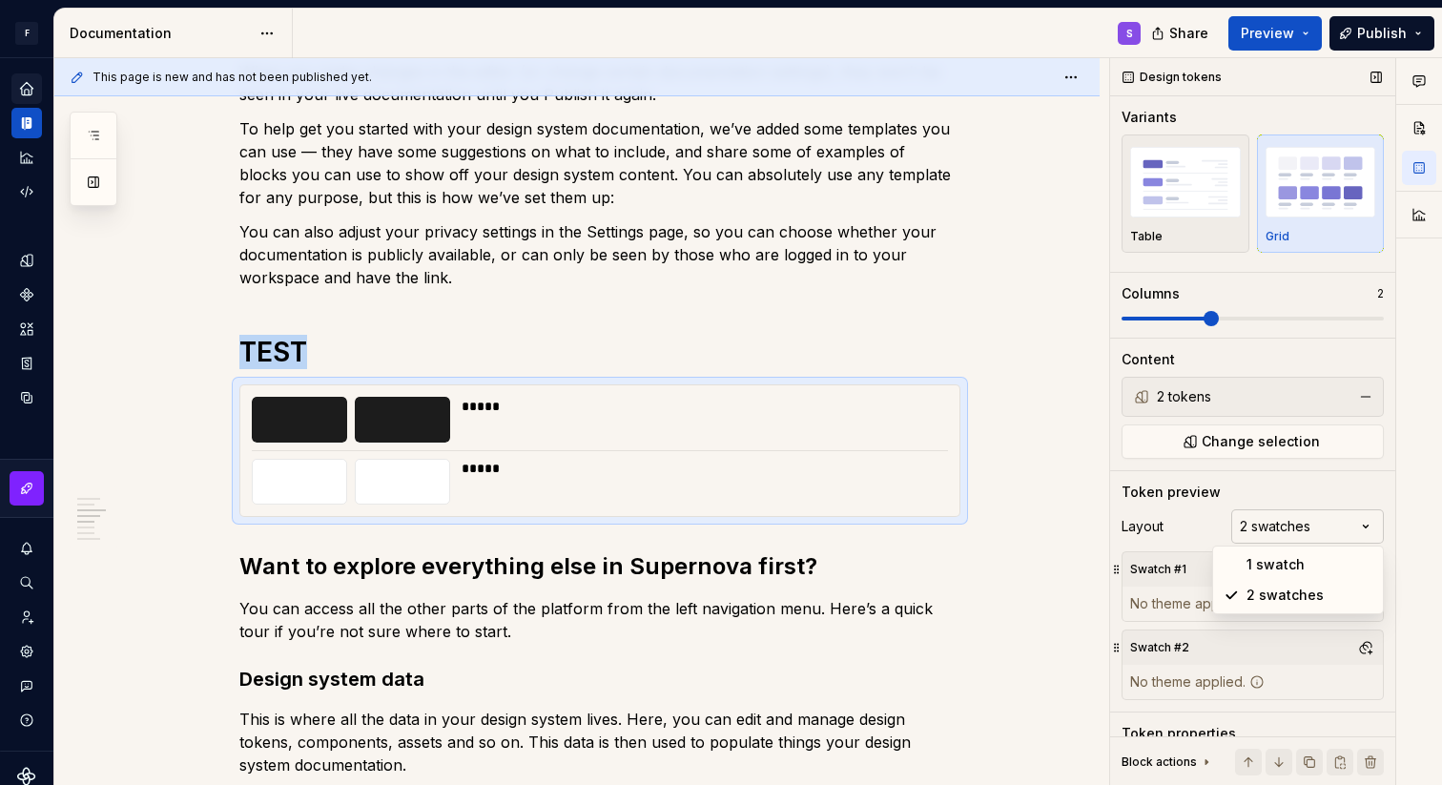
click at [1271, 524] on div "Comments Open comments No comments yet Select ‘Comment’ from the block context …" at bounding box center [1276, 422] width 332 height 728
click at [1210, 503] on div "Comments Open comments No comments yet Select ‘Comment’ from the block context …" at bounding box center [1276, 422] width 332 height 728
click at [1204, 193] on img "button" at bounding box center [1185, 182] width 111 height 70
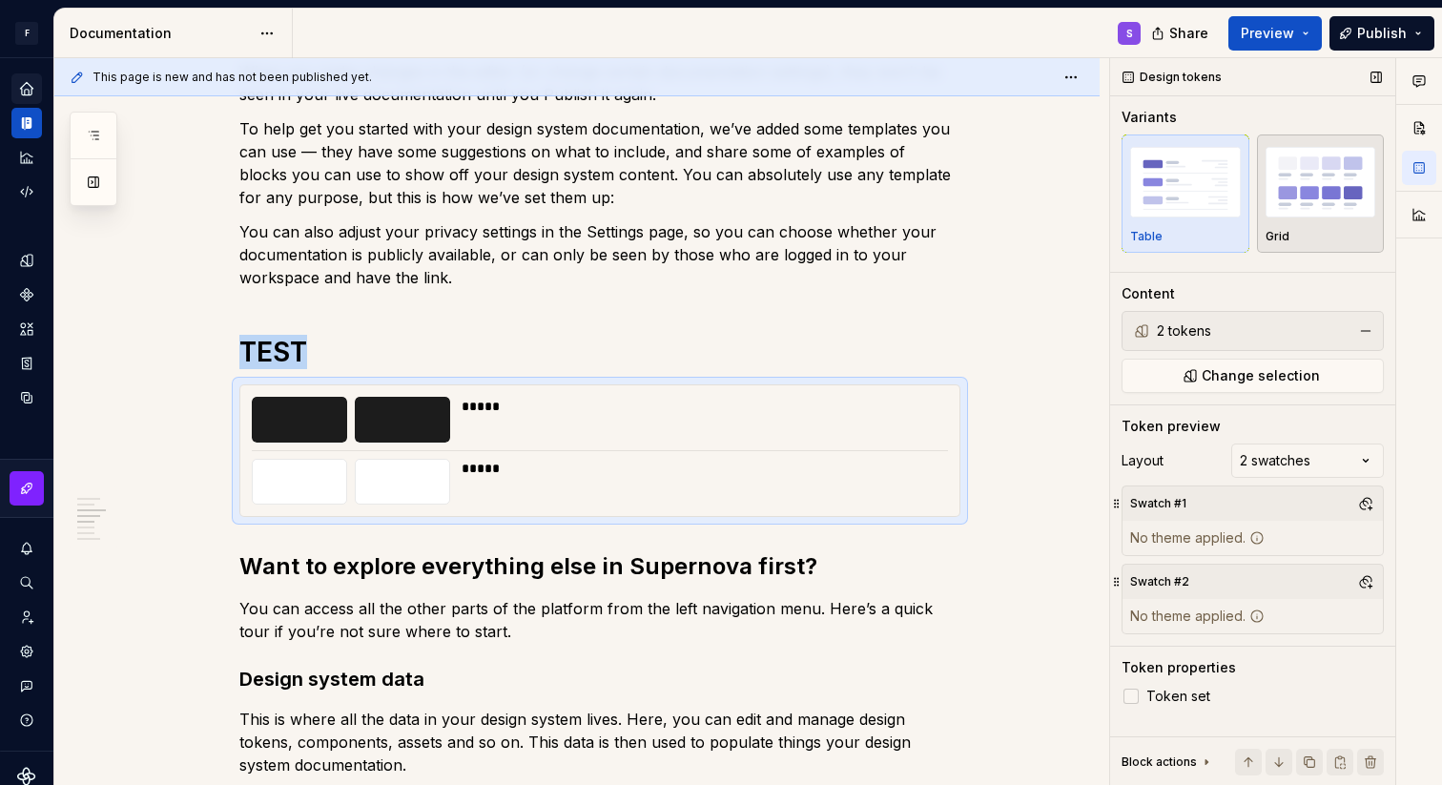
click at [1289, 184] on img "button" at bounding box center [1321, 182] width 111 height 70
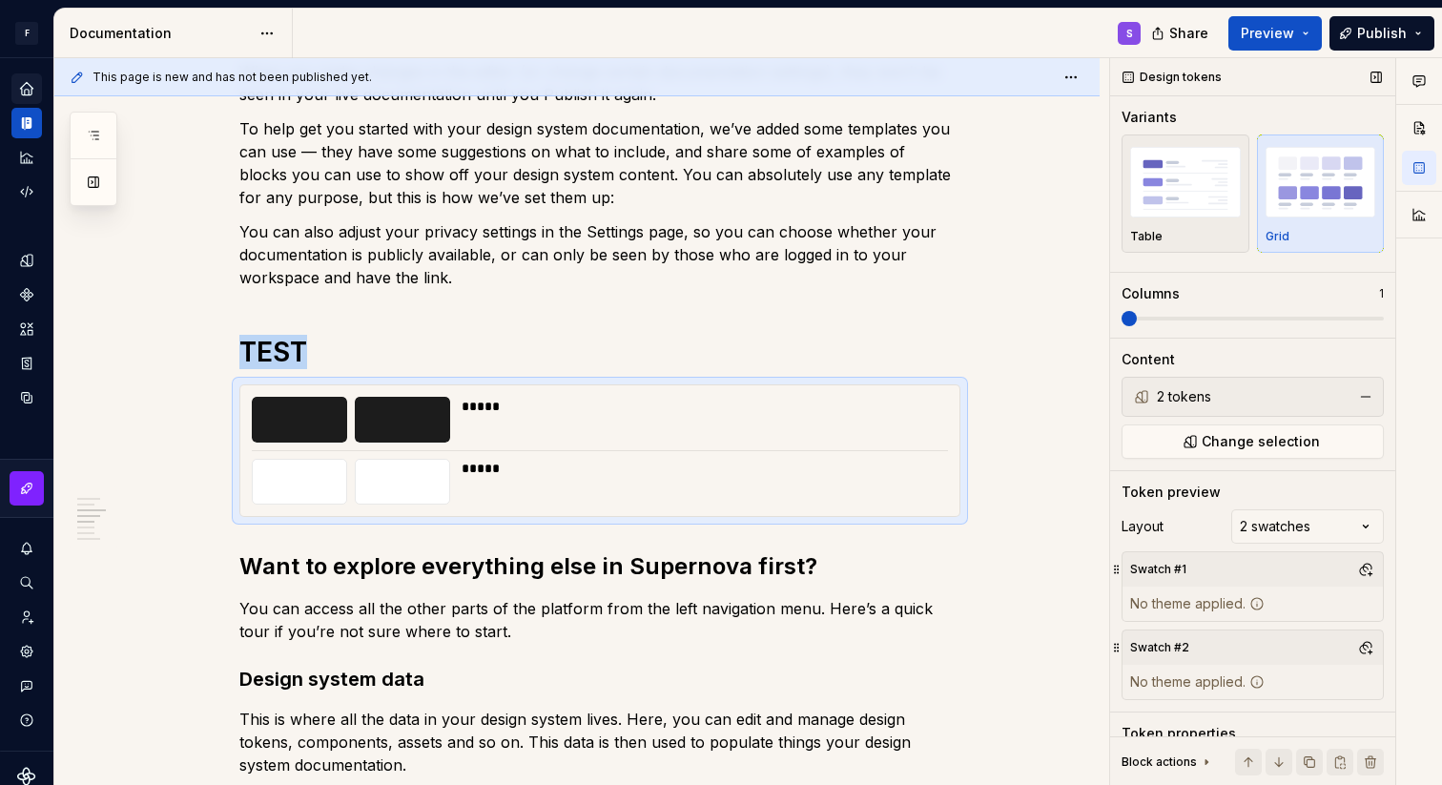
scroll to position [49, 0]
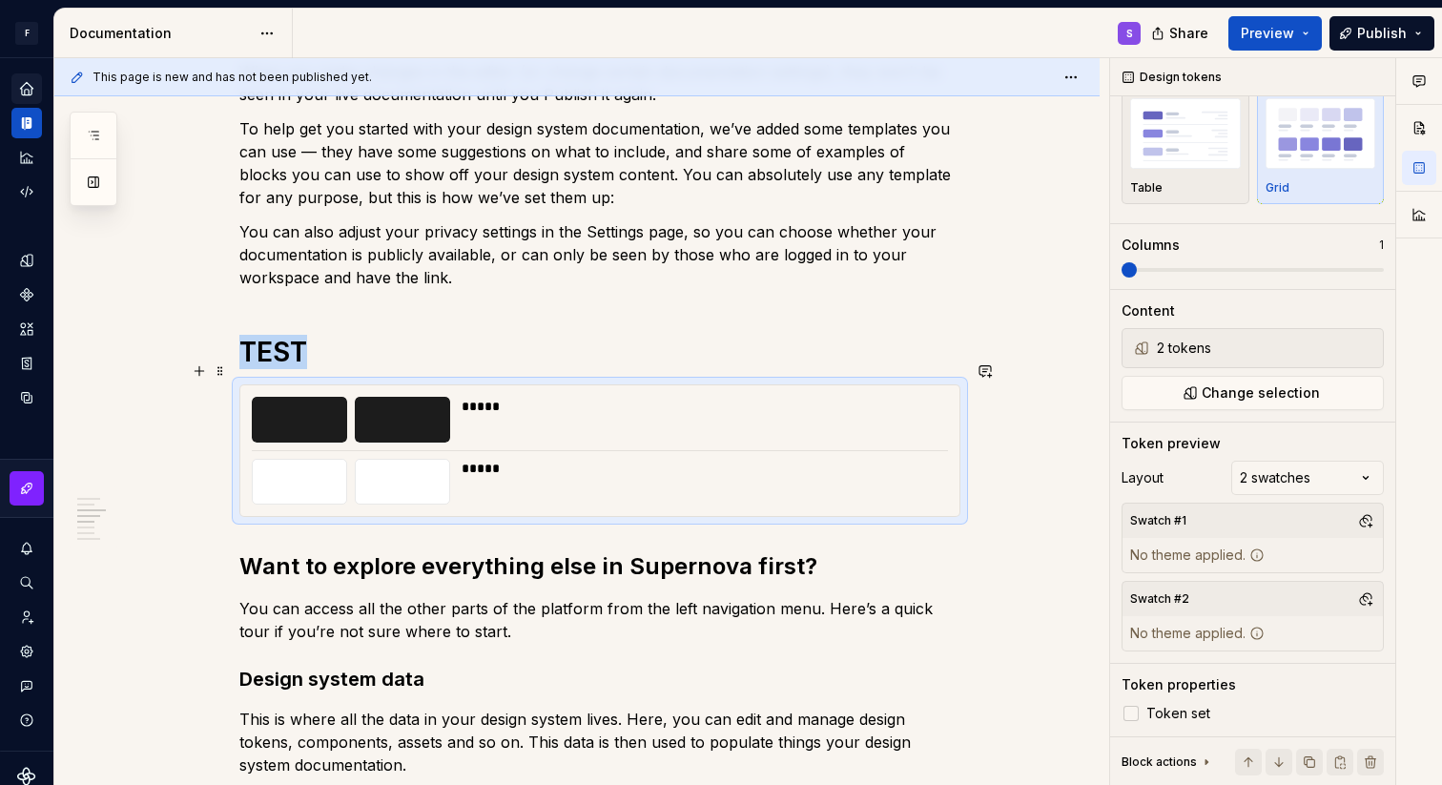
click at [1032, 449] on div "In case you're not too sure where to begin, we've provided some templates for y…" at bounding box center [576, 439] width 1045 height 2299
click at [432, 397] on div at bounding box center [402, 420] width 95 height 46
click at [1202, 556] on div "No theme applied." at bounding box center [1198, 555] width 150 height 34
click at [1365, 516] on button "button" at bounding box center [1366, 520] width 27 height 27
click at [1273, 596] on div "Dark" at bounding box center [1276, 593] width 181 height 19
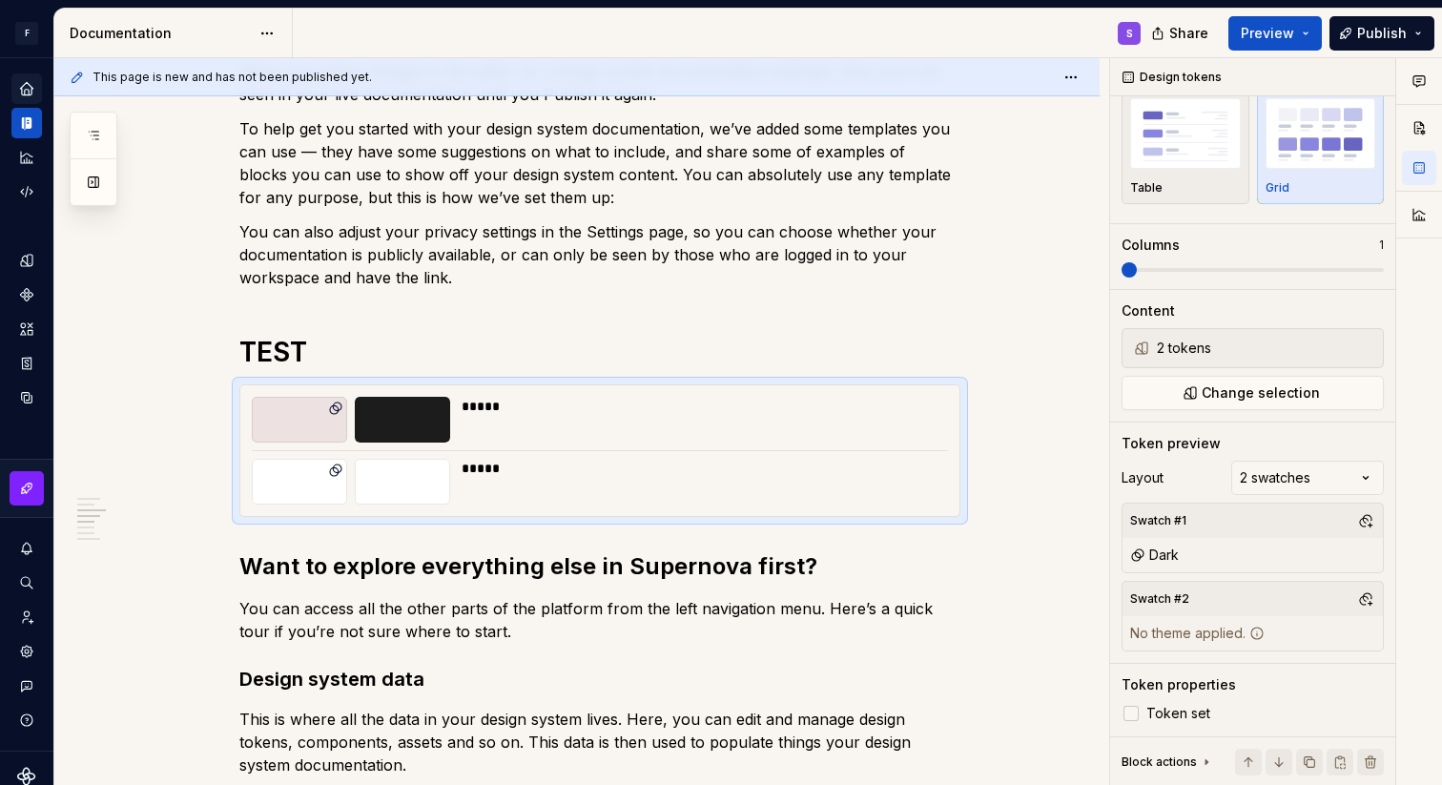
click at [1171, 476] on div "Comments Open comments No comments yet Select ‘Comment’ from the block context …" at bounding box center [1276, 422] width 332 height 728
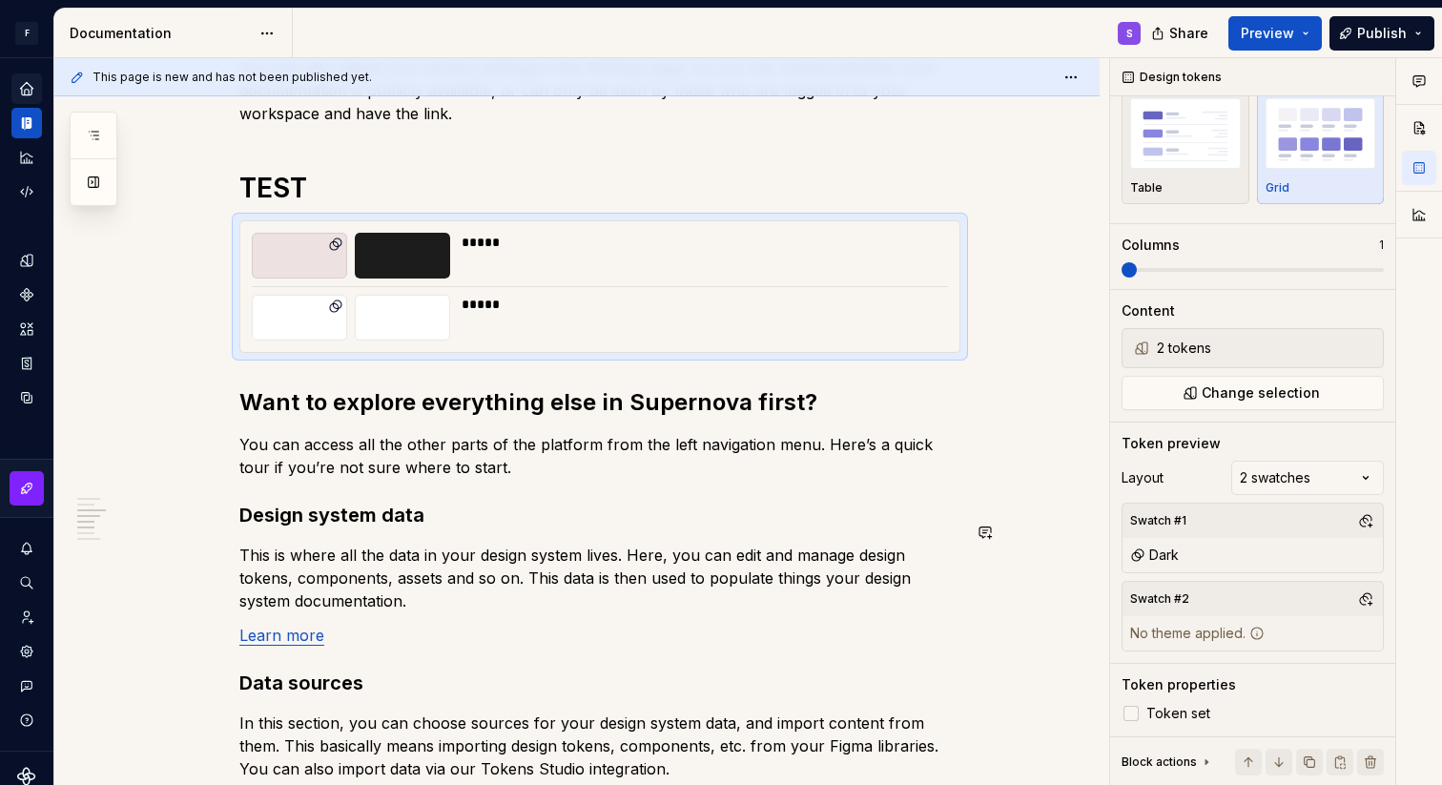
scroll to position [1197, 0]
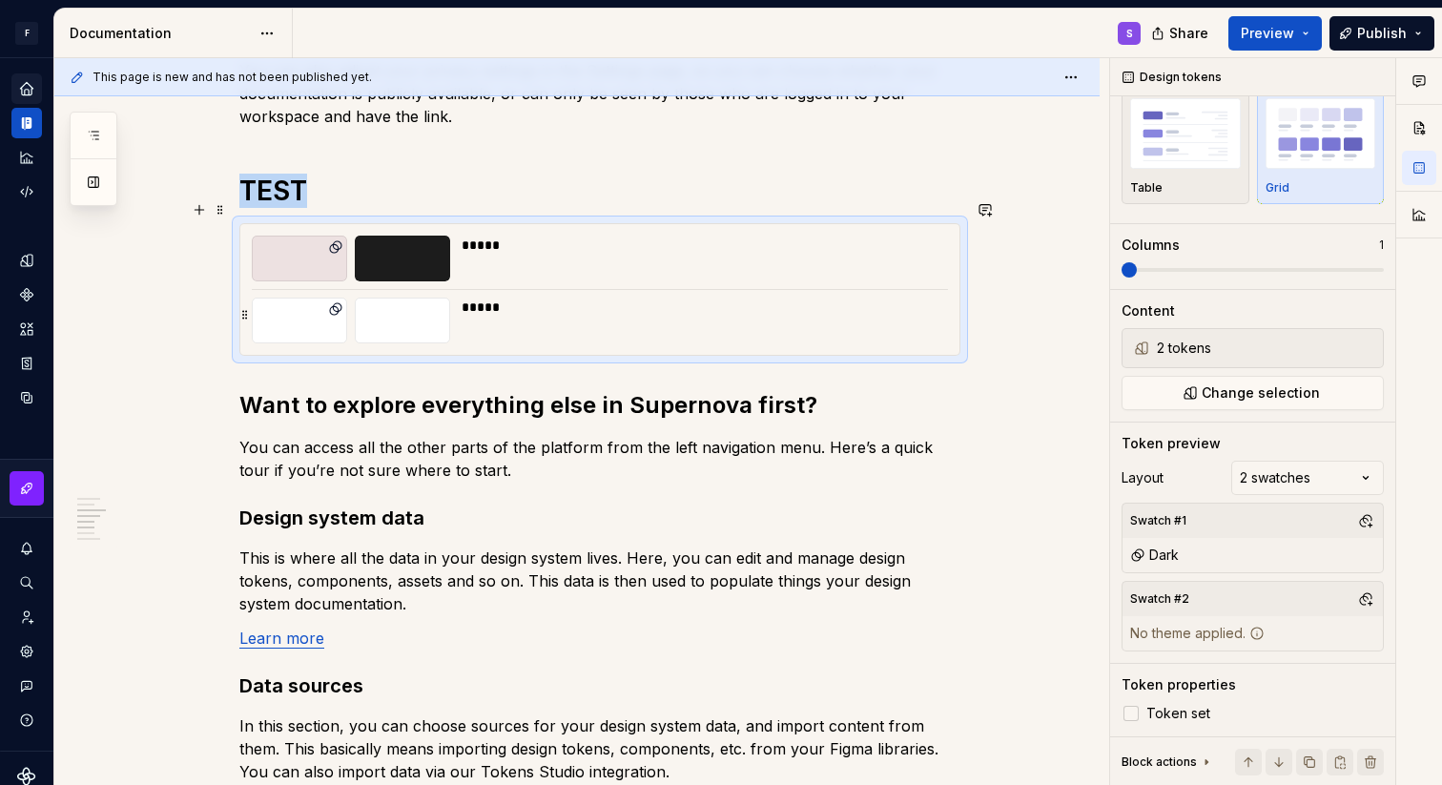
click at [321, 298] on div at bounding box center [299, 321] width 95 height 46
click at [339, 306] on icon at bounding box center [334, 310] width 9 height 9
click at [495, 318] on div "*****" at bounding box center [699, 321] width 475 height 46
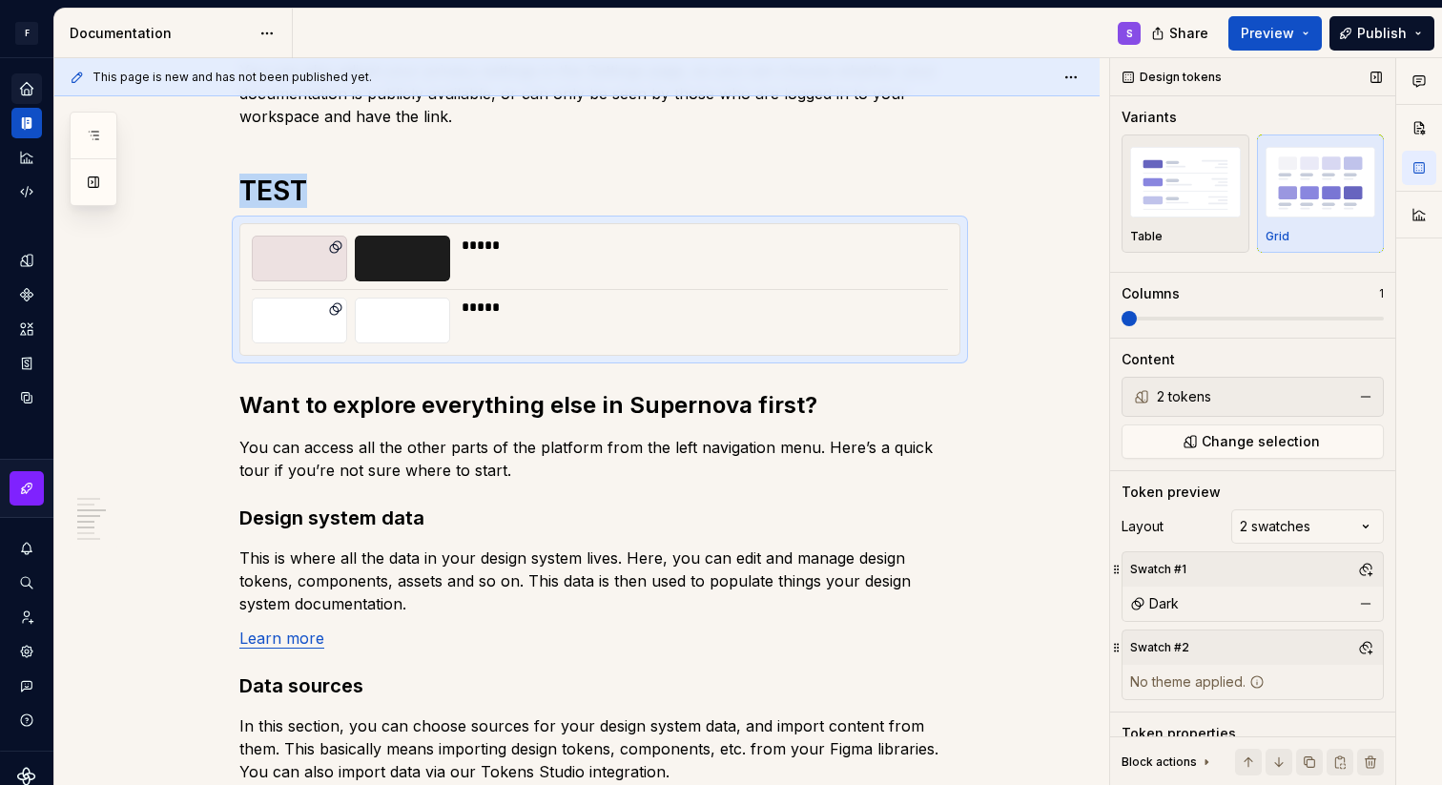
scroll to position [49, 0]
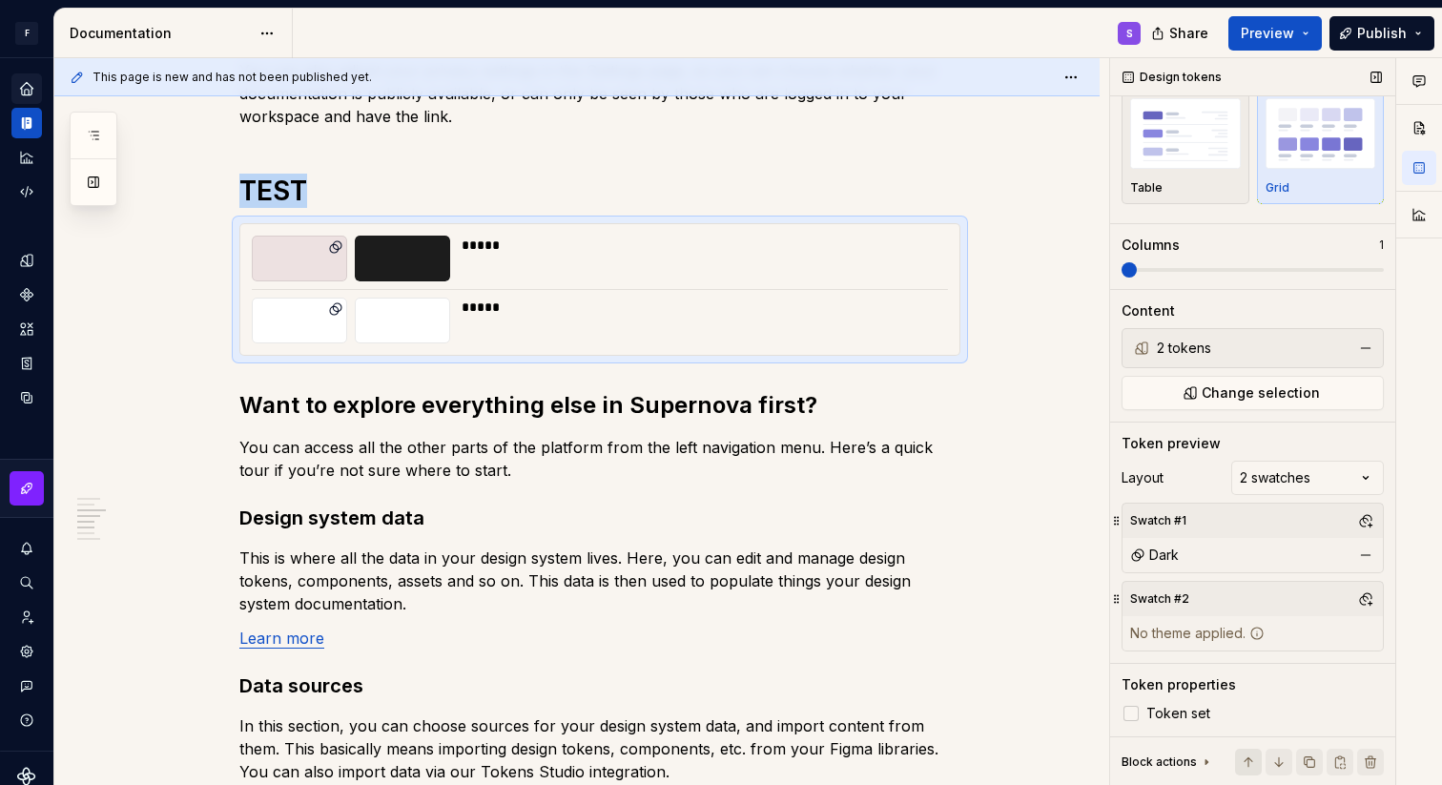
click at [1252, 766] on button "button" at bounding box center [1248, 762] width 27 height 27
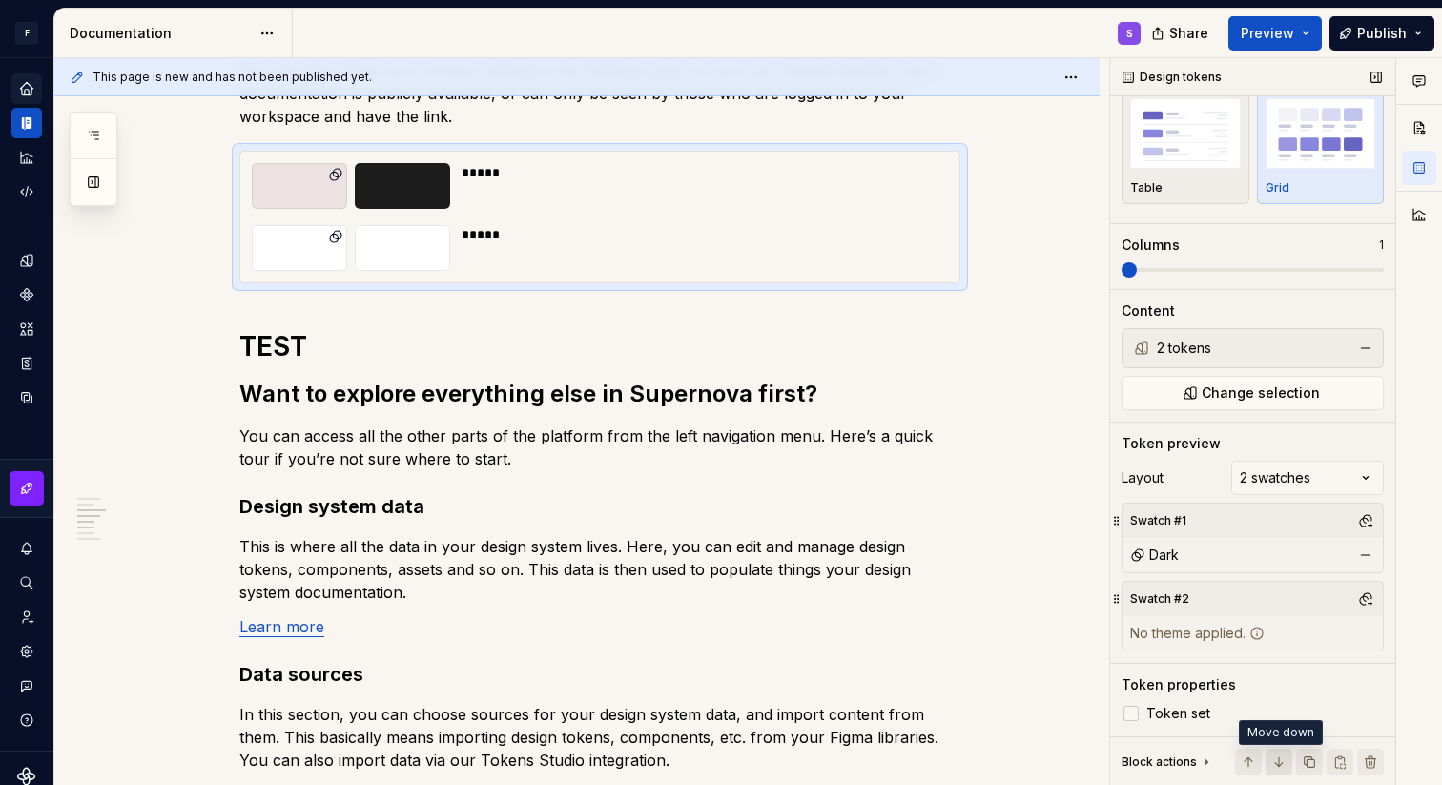
click at [1273, 759] on button "button" at bounding box center [1279, 762] width 27 height 27
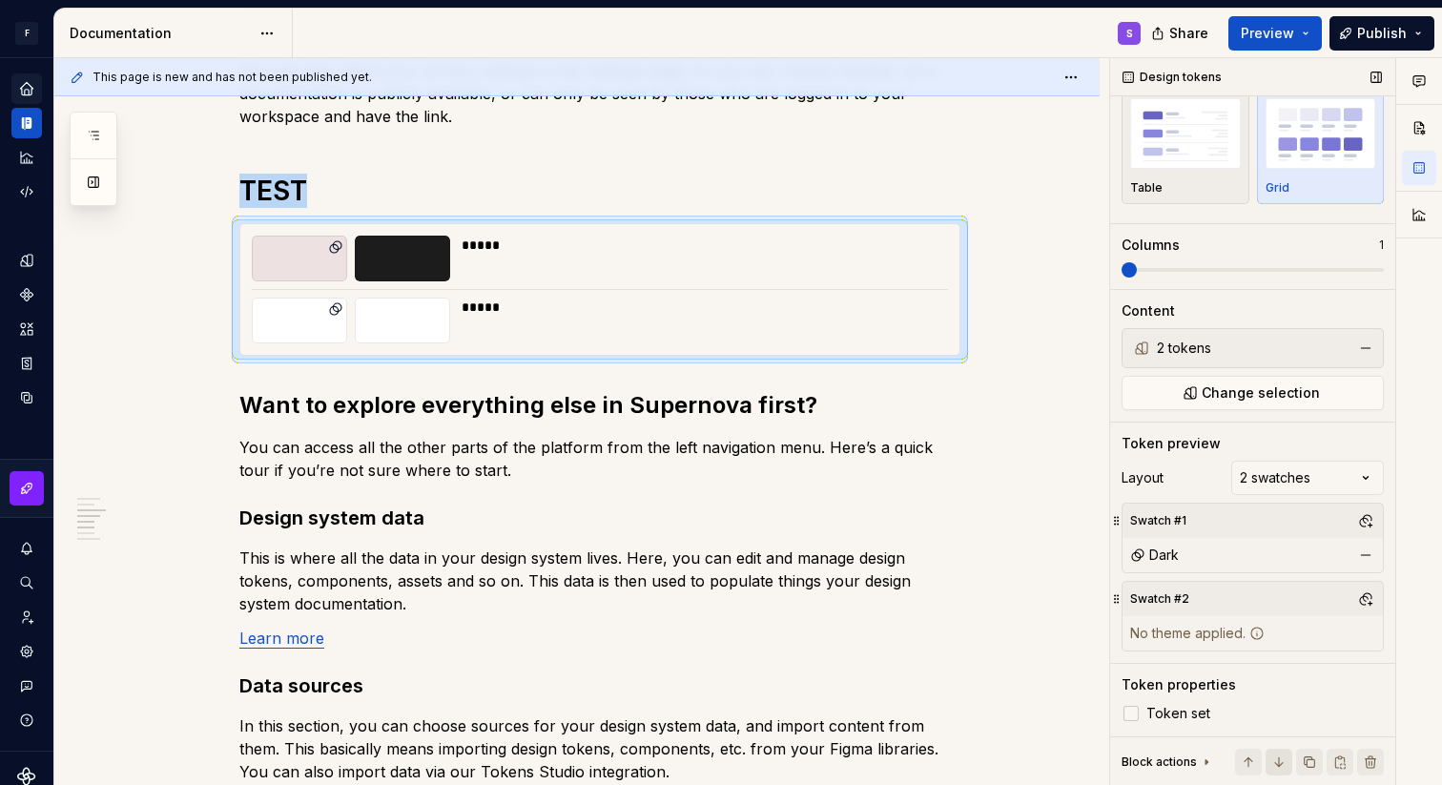
scroll to position [1042, 0]
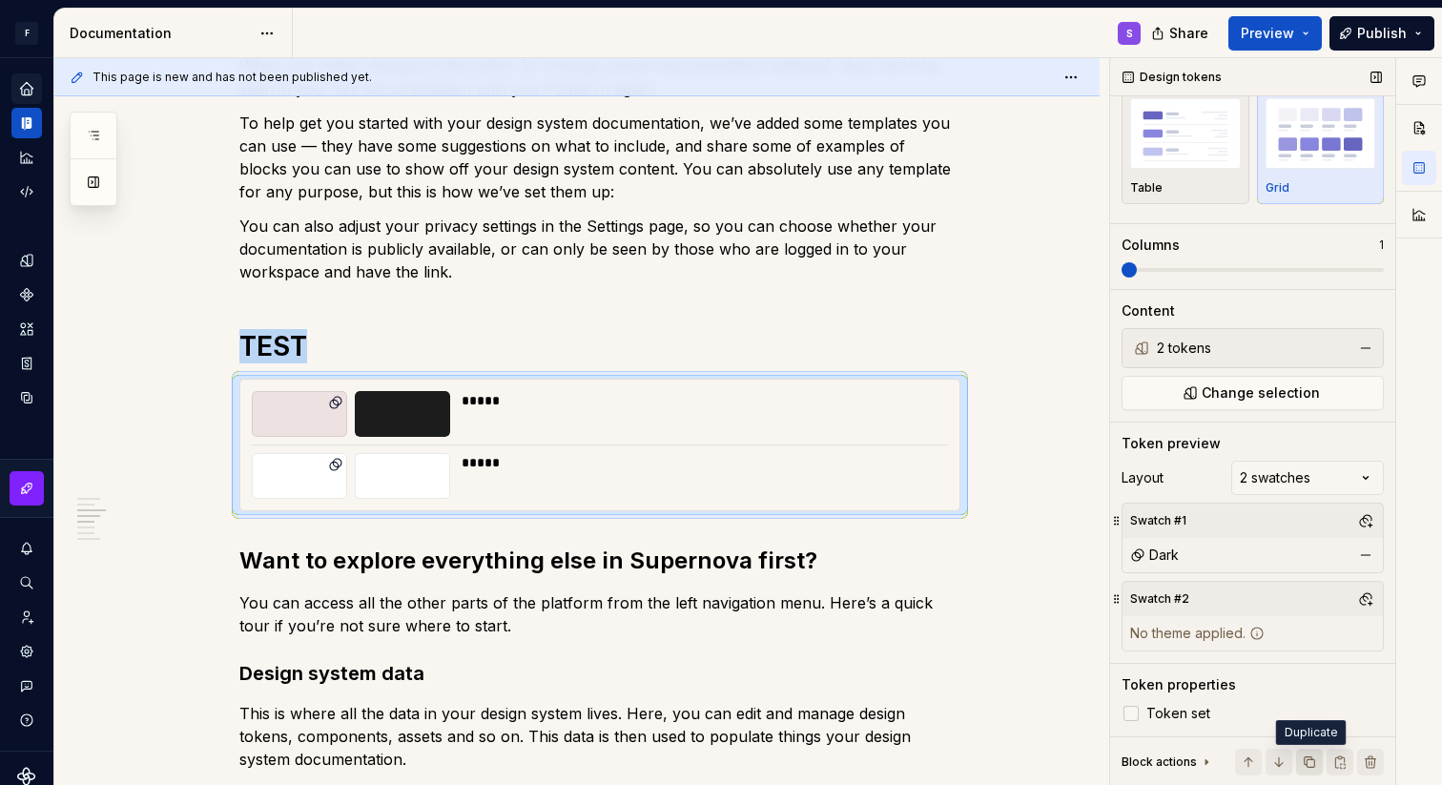
click at [1312, 765] on button "button" at bounding box center [1309, 762] width 27 height 27
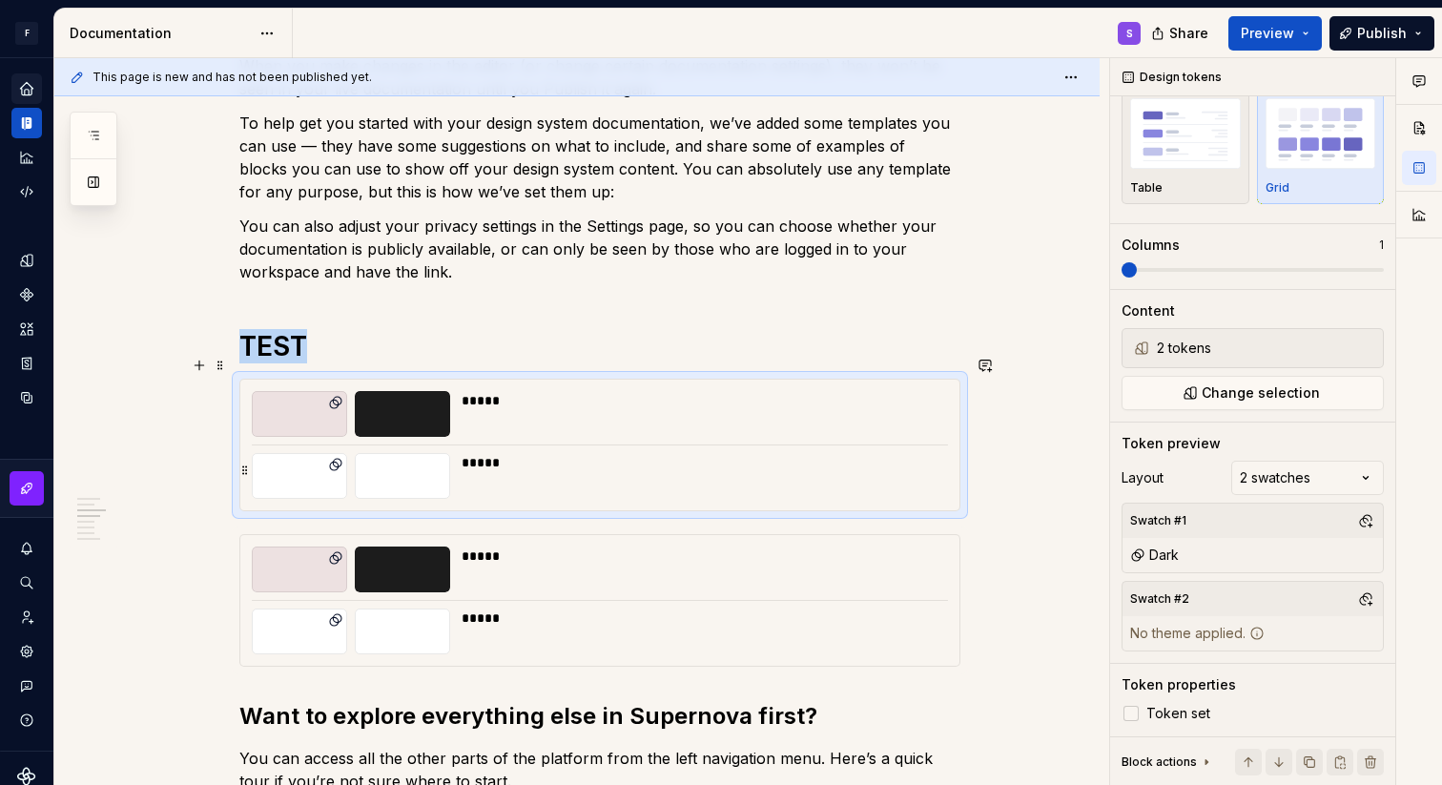
click at [900, 468] on div "*****" at bounding box center [699, 476] width 475 height 46
click at [844, 547] on div "*****" at bounding box center [699, 556] width 475 height 19
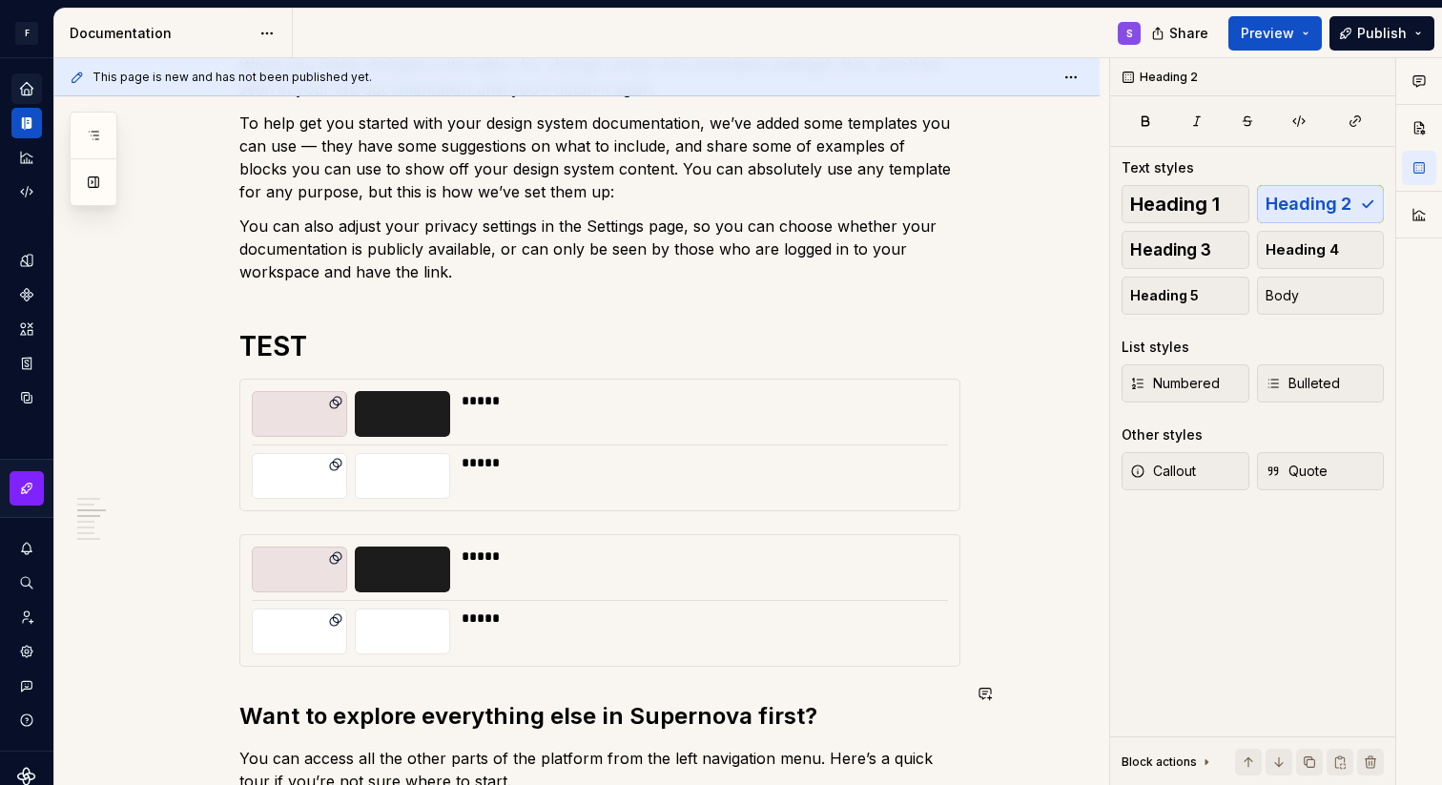
scroll to position [0, 0]
click at [795, 667] on div "In case you're not too sure where to begin, we've provided some templates for y…" at bounding box center [599, 405] width 721 height 2150
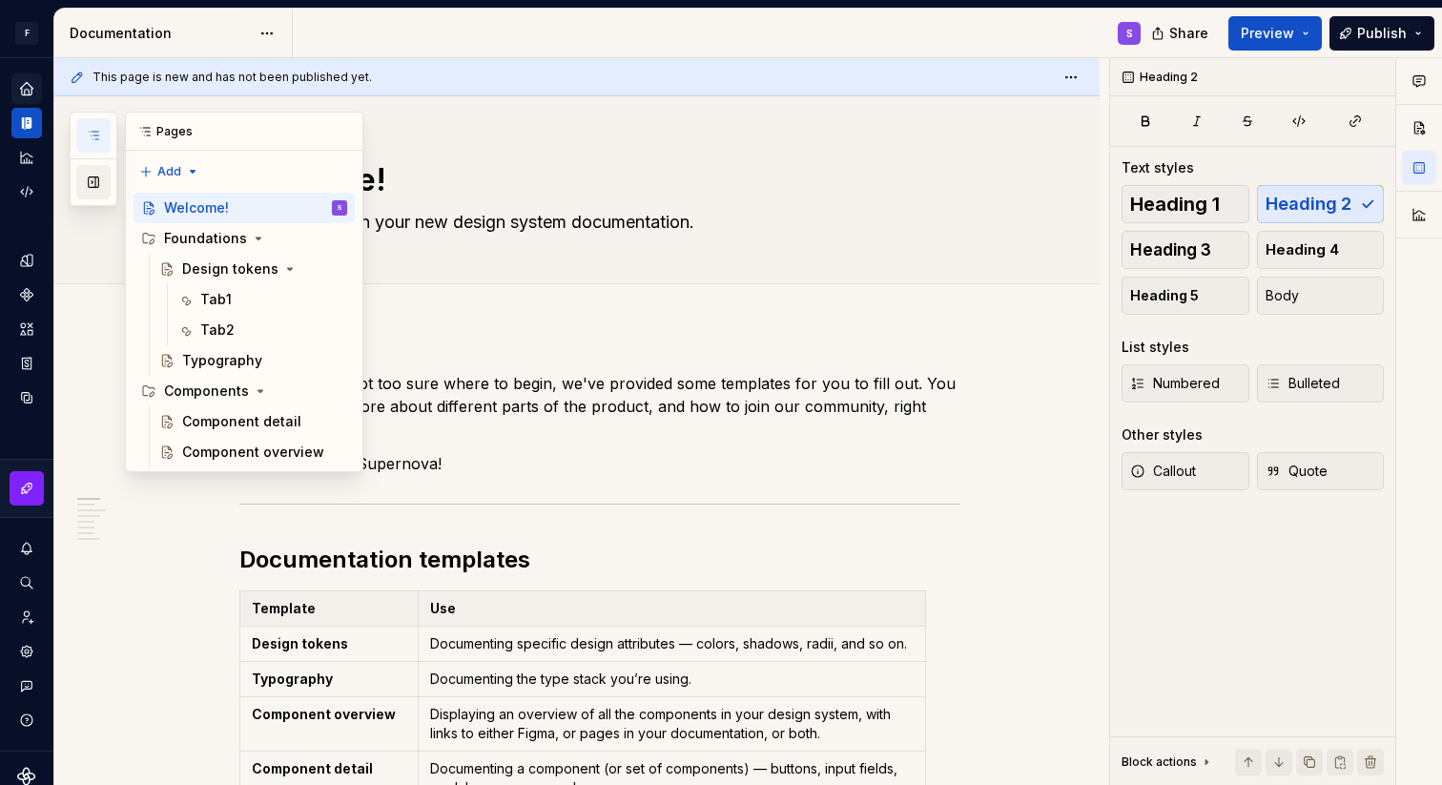
click at [86, 180] on button "button" at bounding box center [93, 182] width 34 height 34
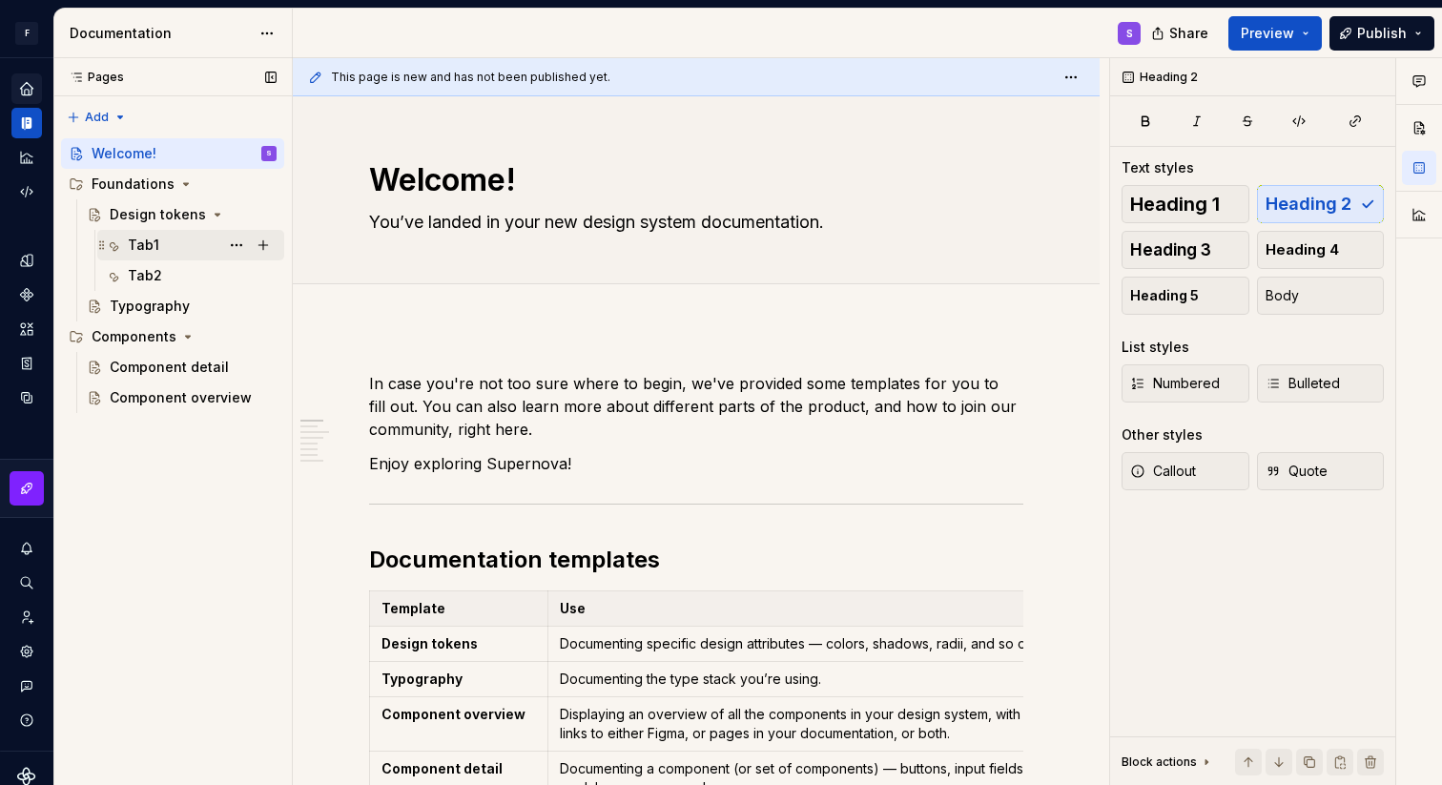
click at [166, 243] on div "Tab1" at bounding box center [202, 245] width 149 height 27
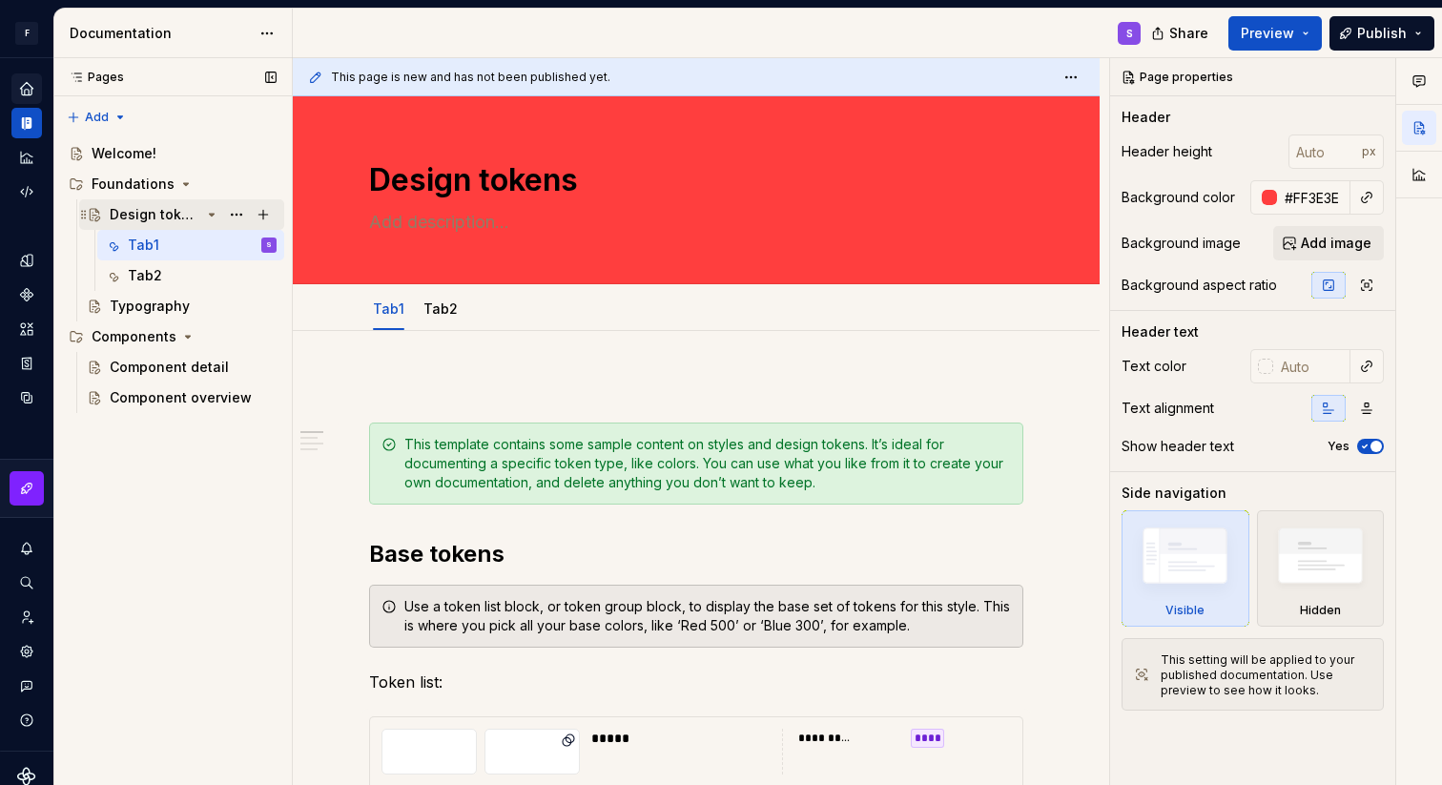
click at [170, 213] on div "Design tokens" at bounding box center [155, 214] width 91 height 19
click at [135, 163] on div "Welcome!" at bounding box center [184, 153] width 185 height 27
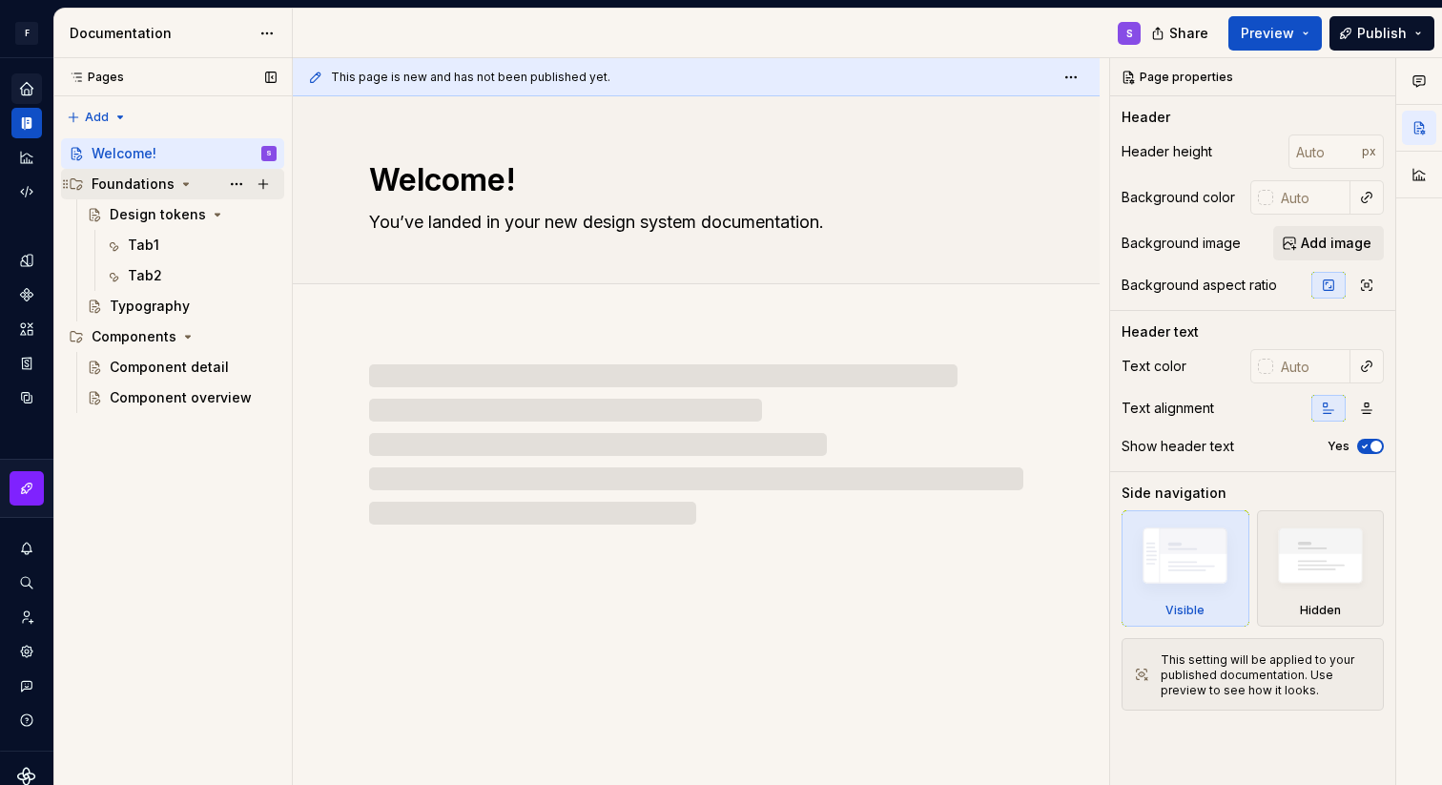
click at [132, 178] on div "Foundations" at bounding box center [133, 184] width 83 height 19
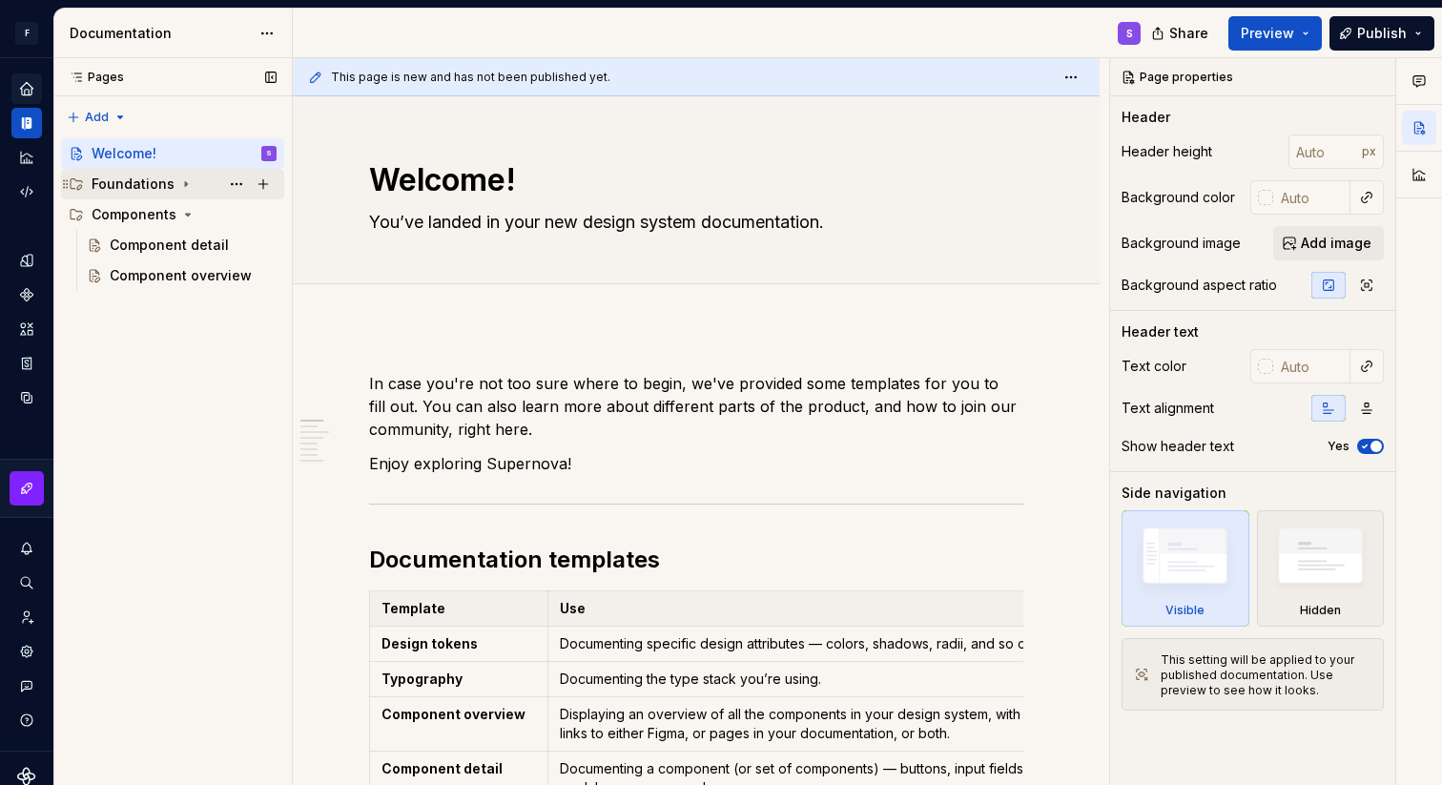
click at [132, 178] on div "Foundations" at bounding box center [133, 184] width 83 height 19
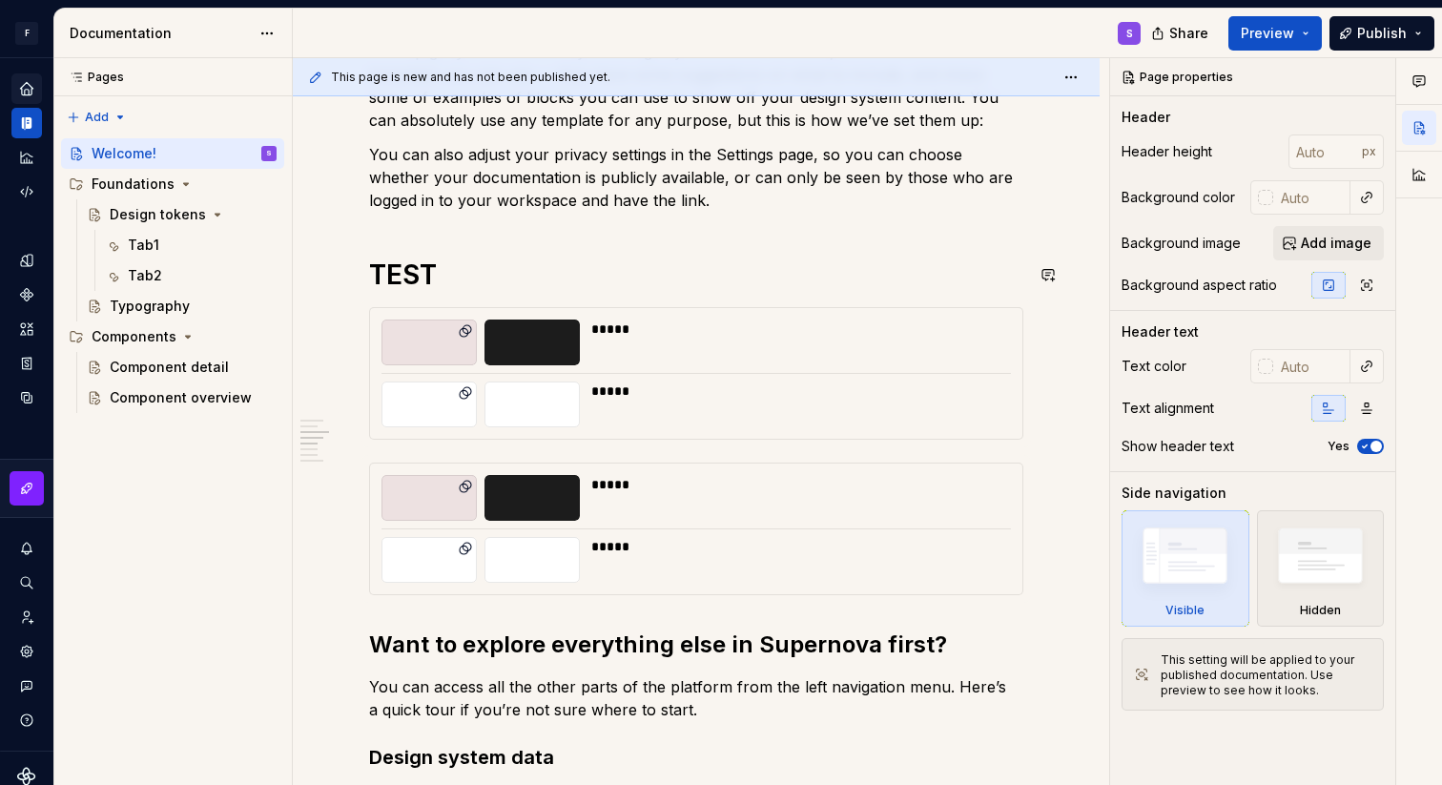
scroll to position [1137, 0]
click at [117, 209] on div "Design tokens" at bounding box center [155, 214] width 91 height 19
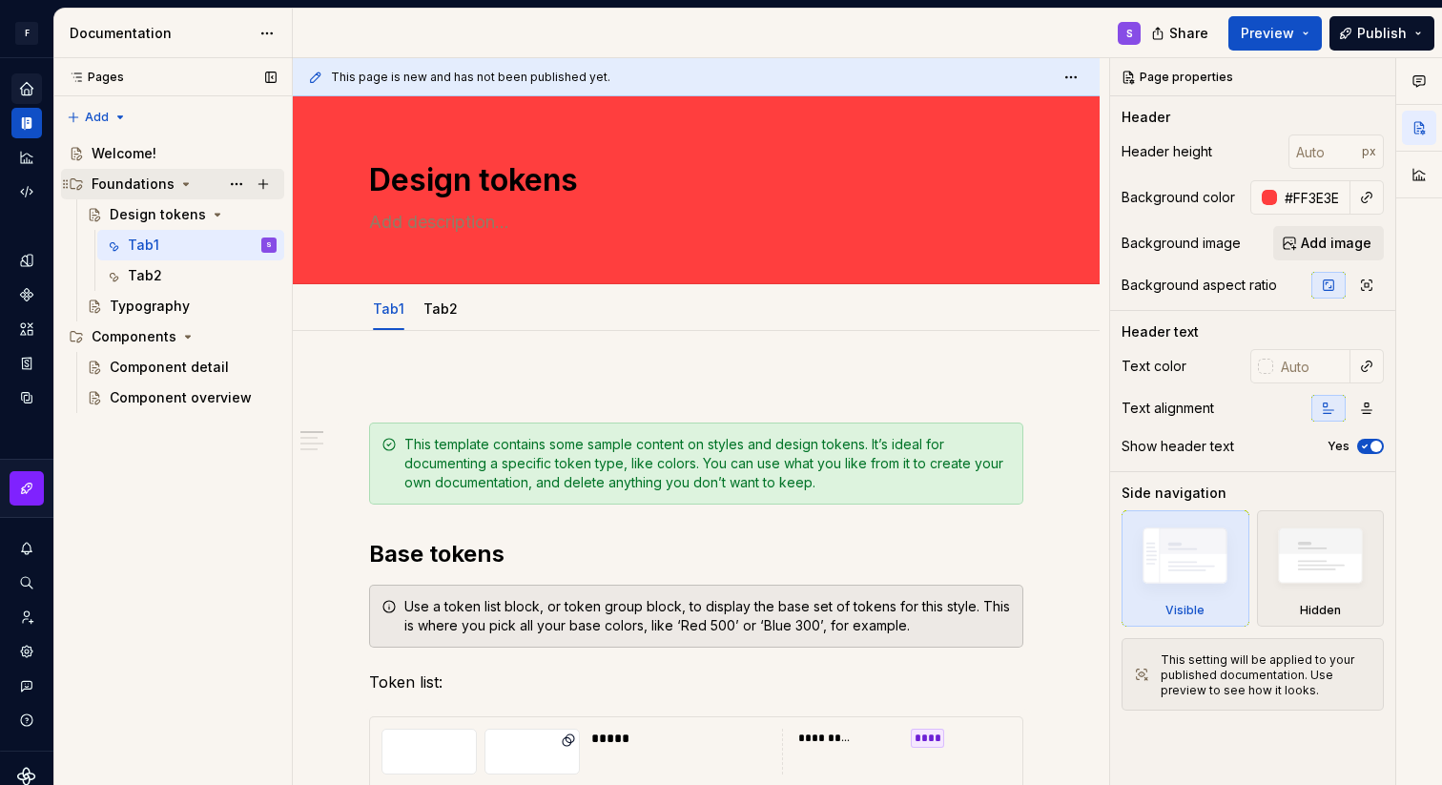
click at [110, 181] on div "Foundations" at bounding box center [133, 184] width 83 height 19
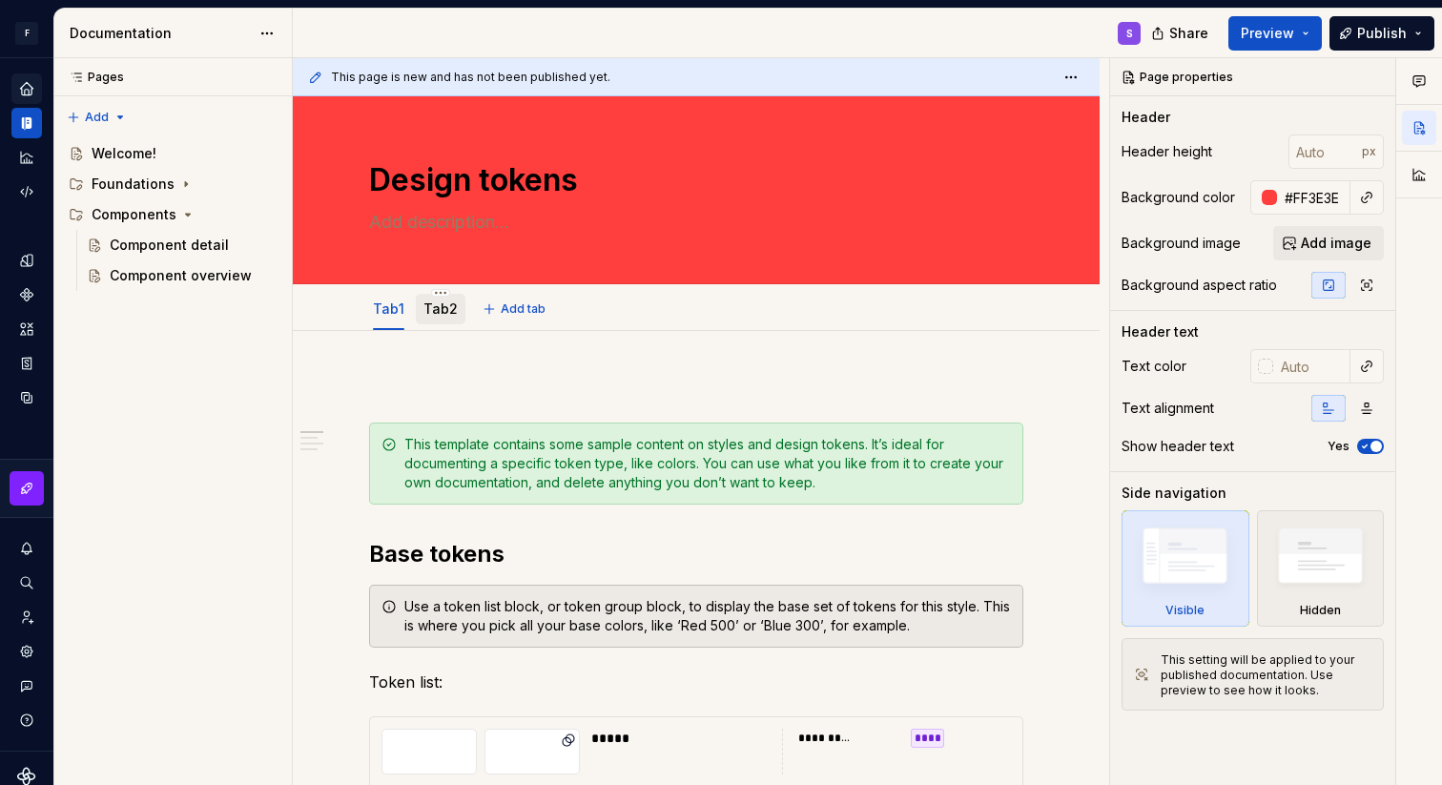
click at [431, 300] on div "Tab2" at bounding box center [441, 309] width 34 height 19
click at [436, 313] on link "Tab2" at bounding box center [441, 308] width 34 height 16
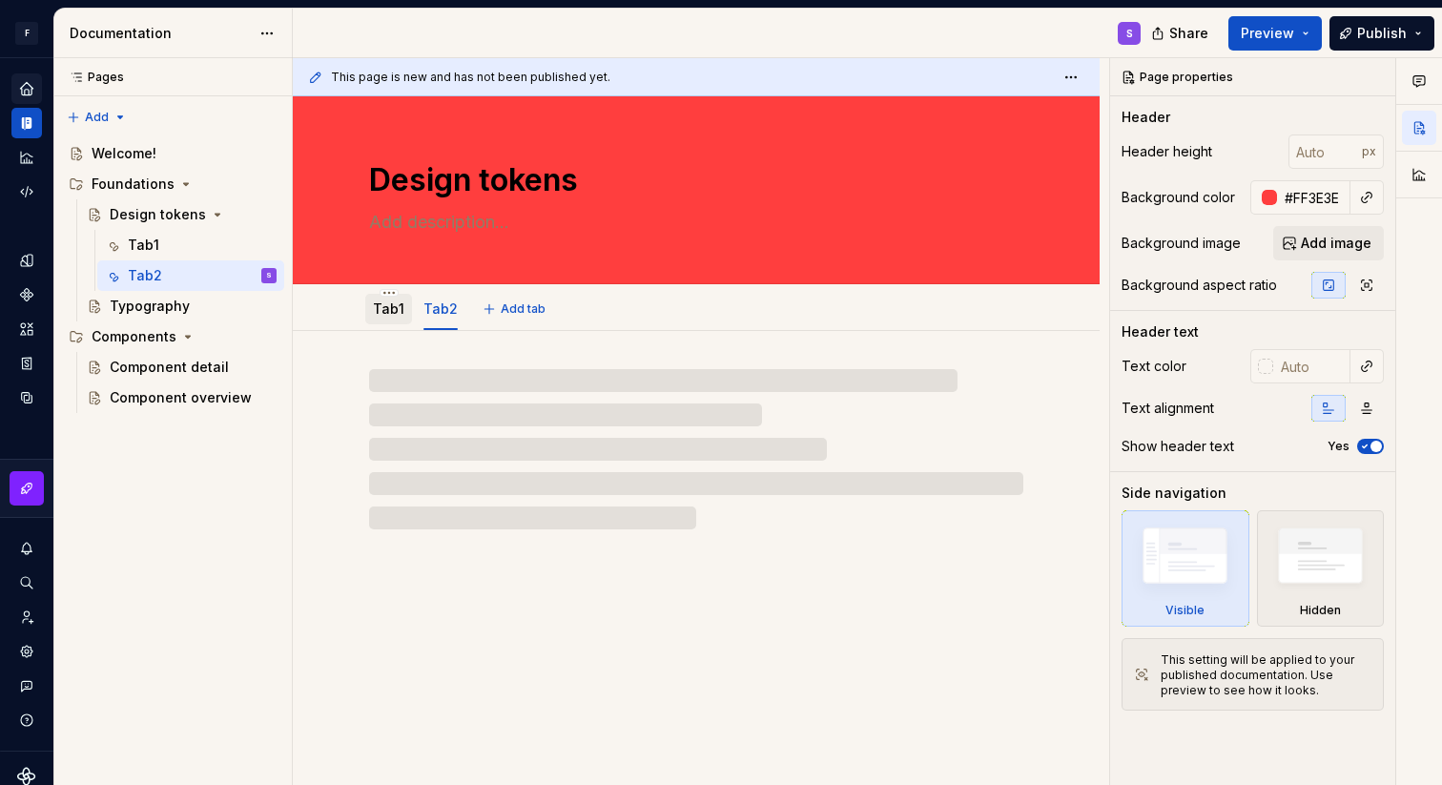
click at [383, 317] on link "Tab1" at bounding box center [388, 308] width 31 height 16
click at [432, 314] on link "Tab2" at bounding box center [441, 308] width 34 height 16
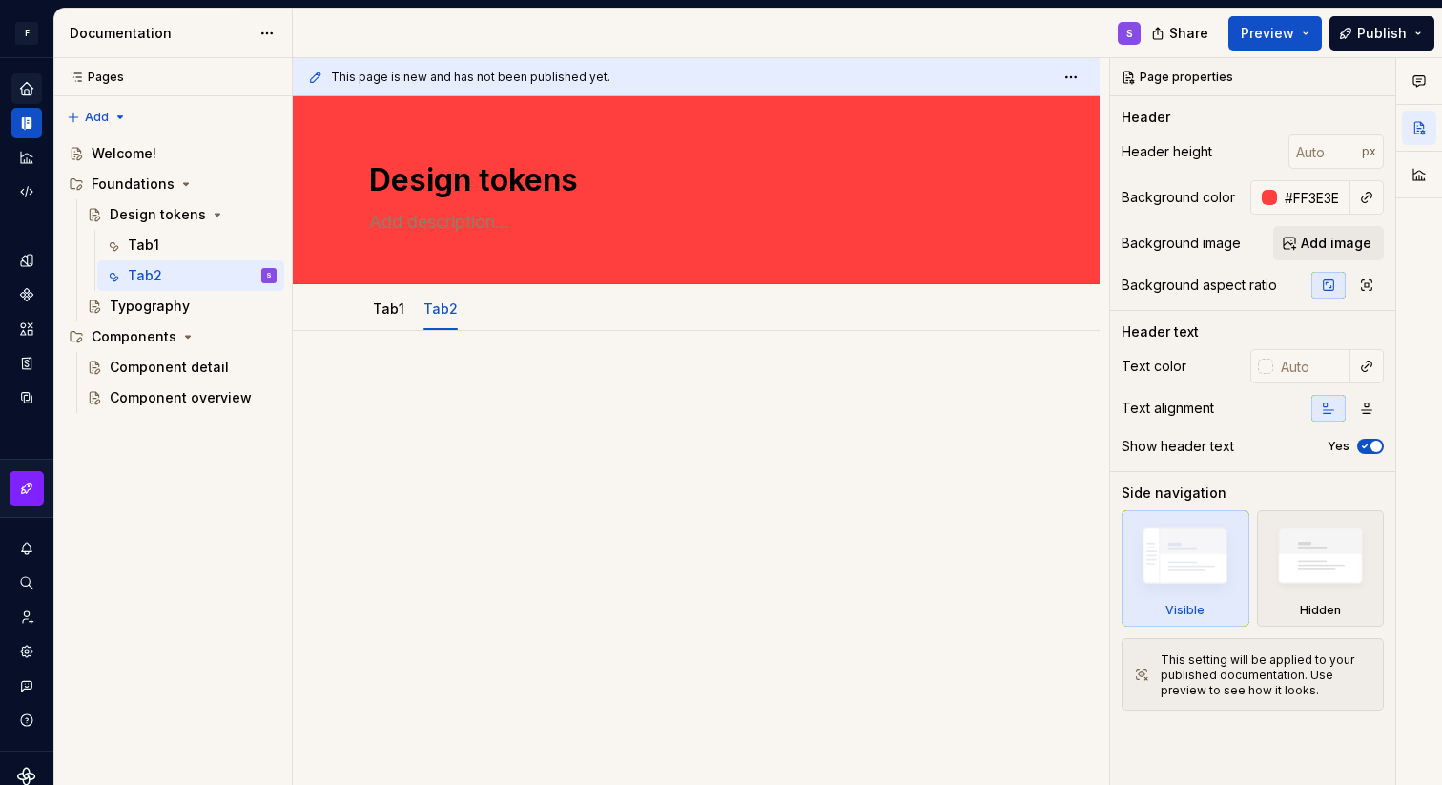
click at [410, 374] on div at bounding box center [696, 519] width 807 height 377
click at [157, 331] on div "Components" at bounding box center [134, 336] width 85 height 19
click at [77, 337] on icon "Page tree" at bounding box center [76, 336] width 15 height 15
click at [146, 363] on div "Component detail" at bounding box center [165, 367] width 110 height 19
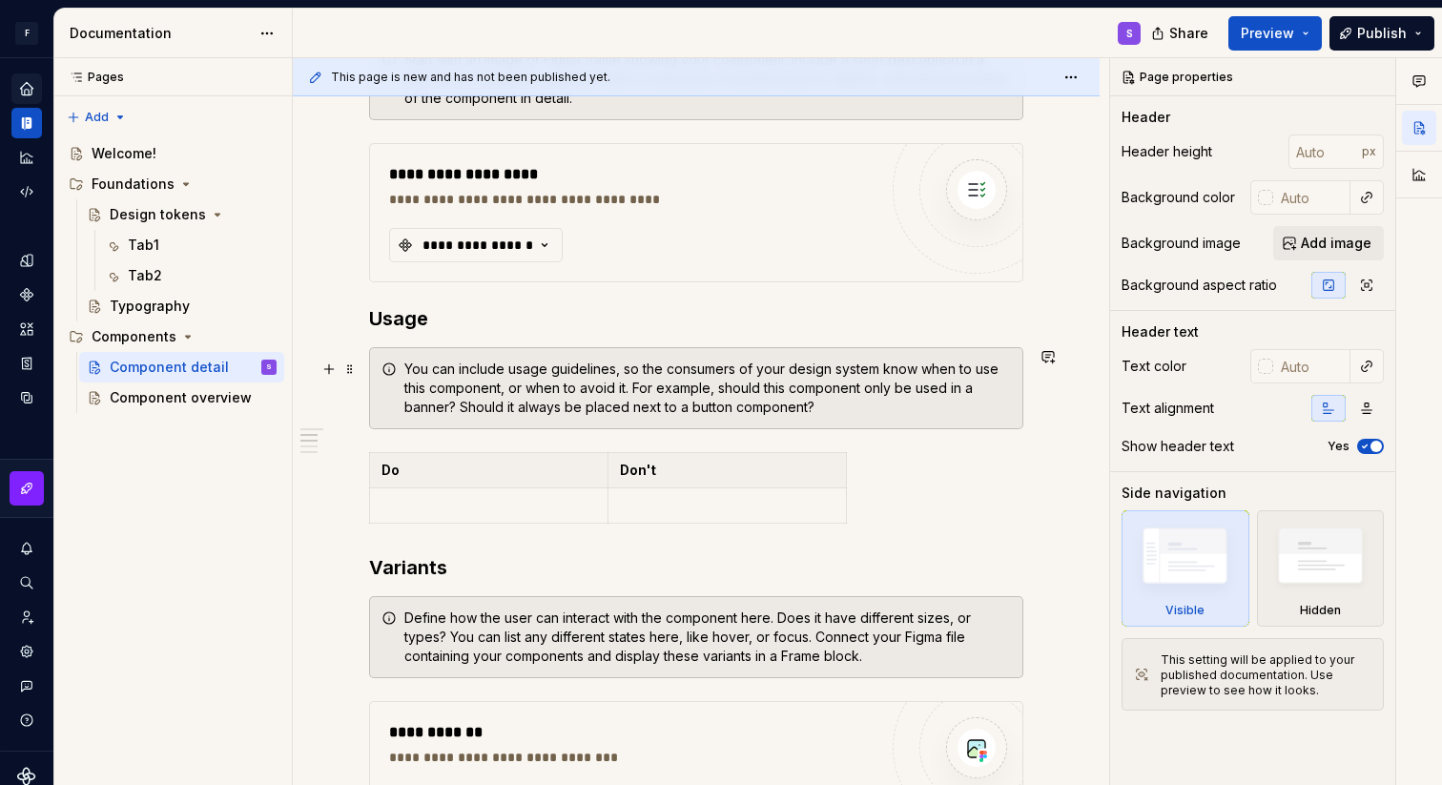
scroll to position [609, 0]
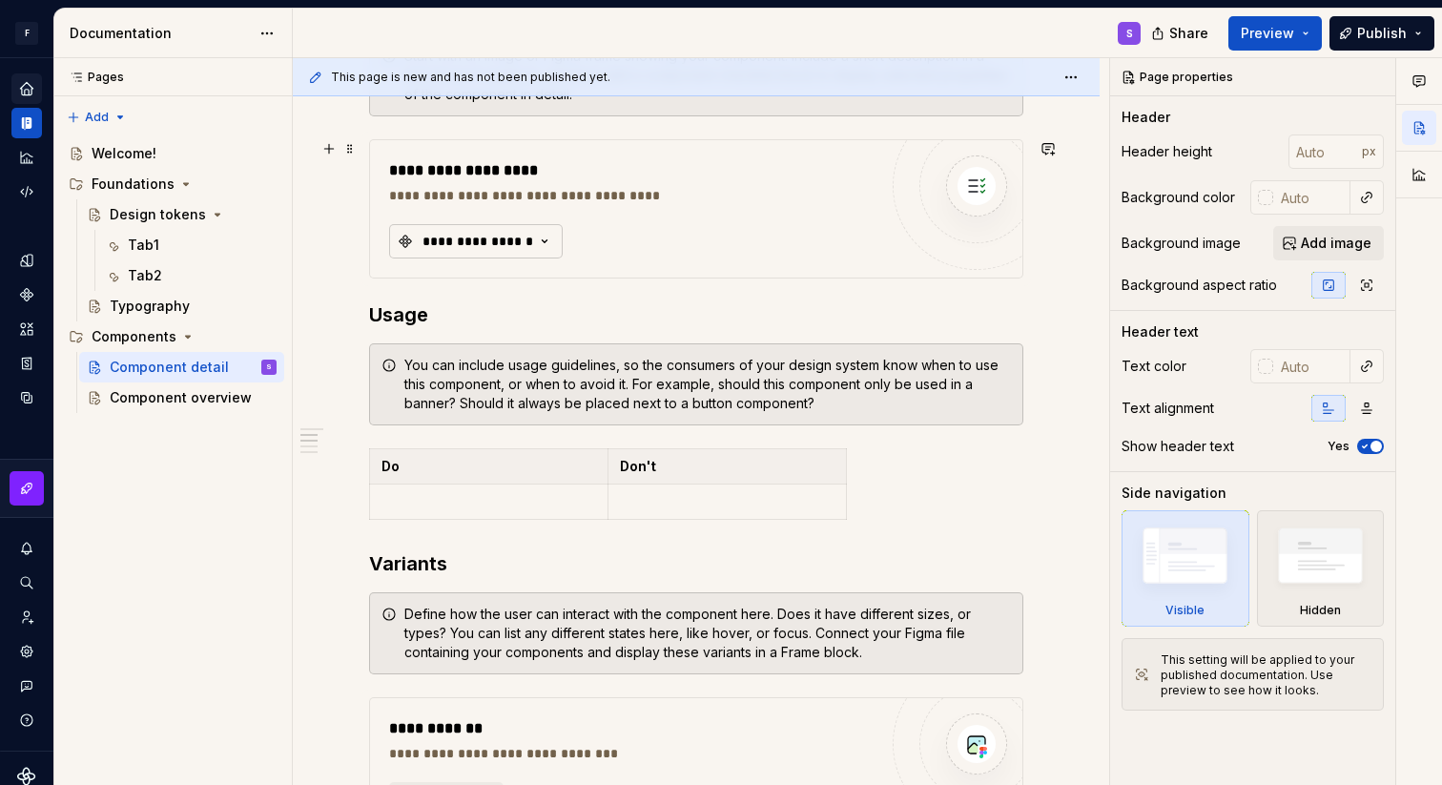
click at [536, 238] on icon "button" at bounding box center [544, 241] width 19 height 19
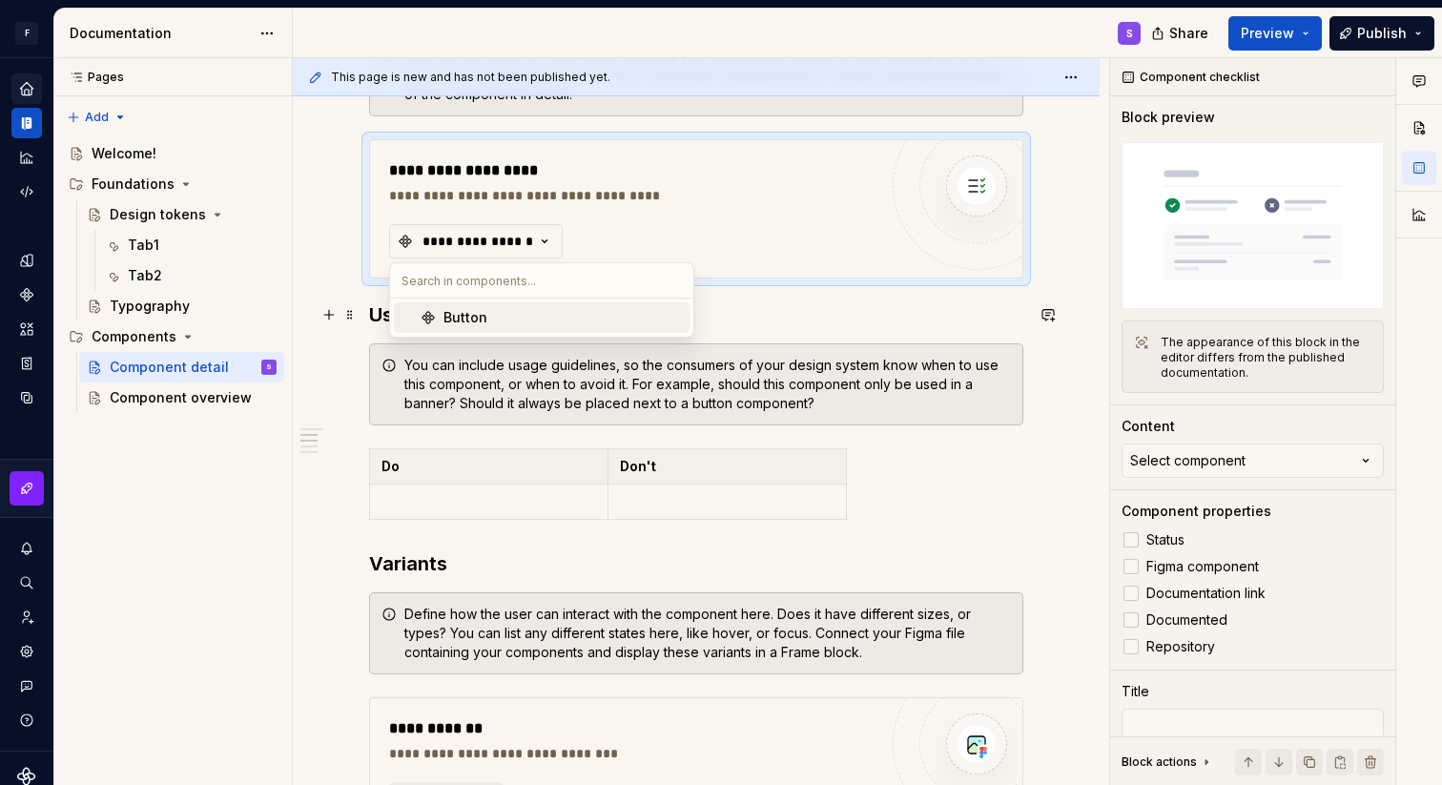
click at [487, 323] on div "Button" at bounding box center [563, 317] width 238 height 19
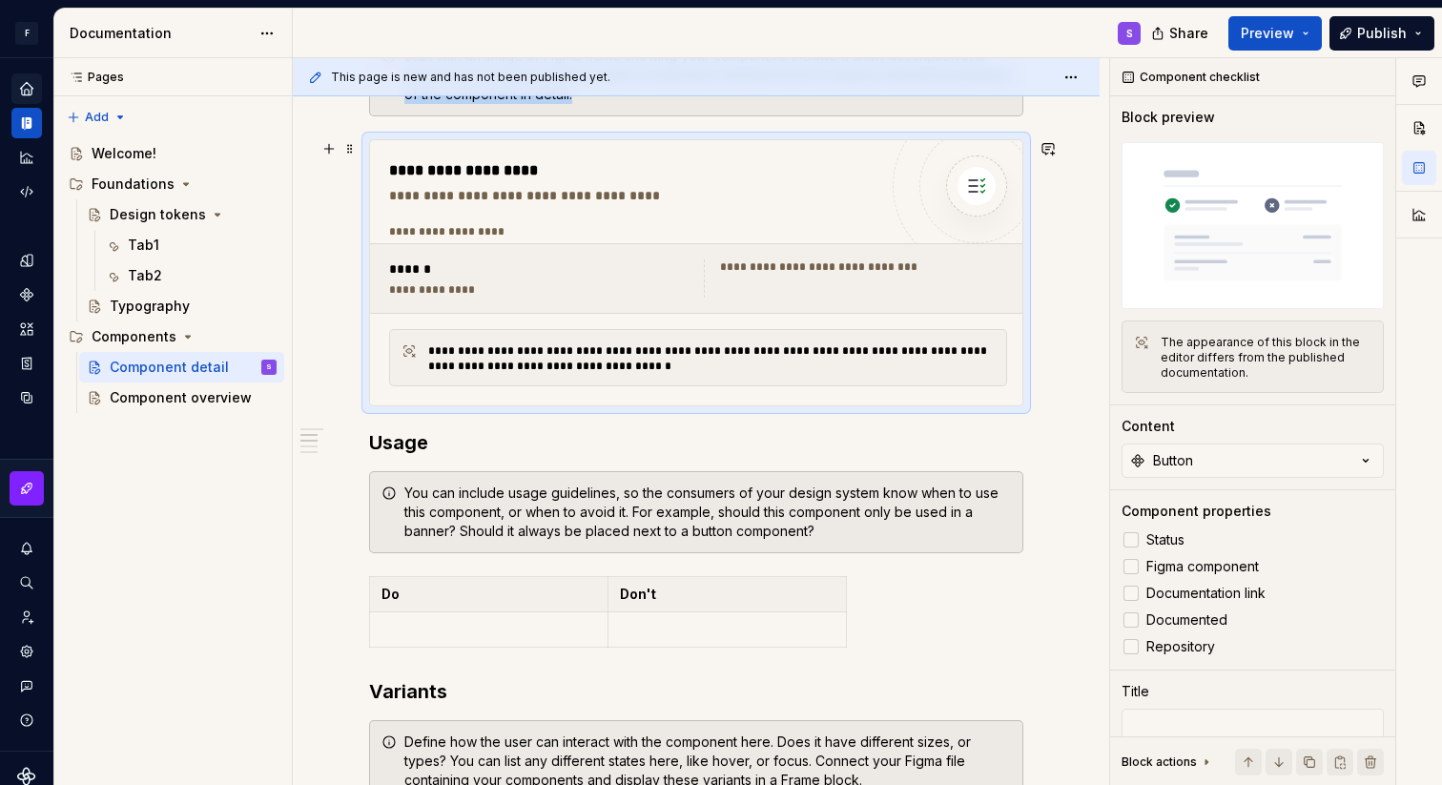
click at [983, 184] on img at bounding box center [977, 186] width 38 height 38
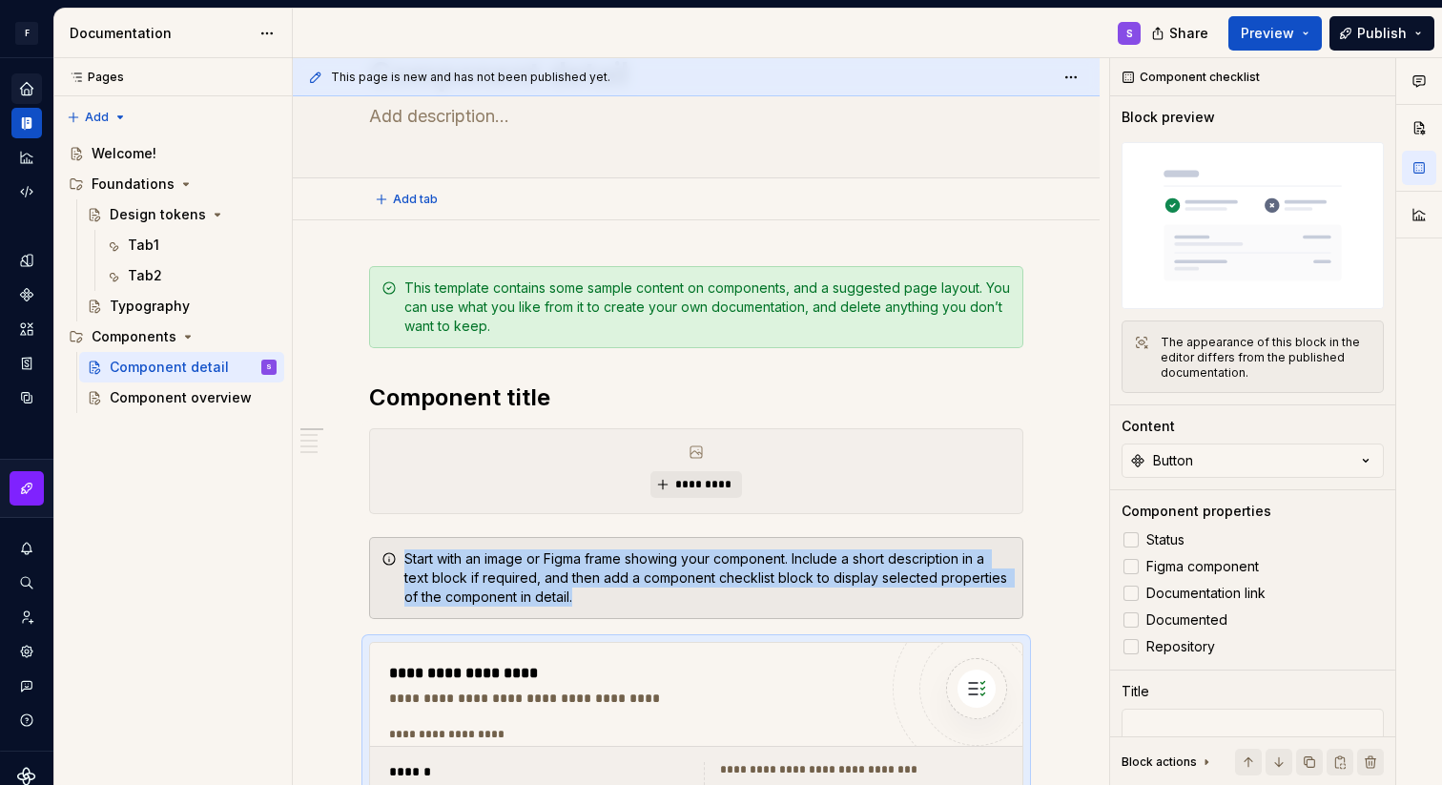
scroll to position [0, 0]
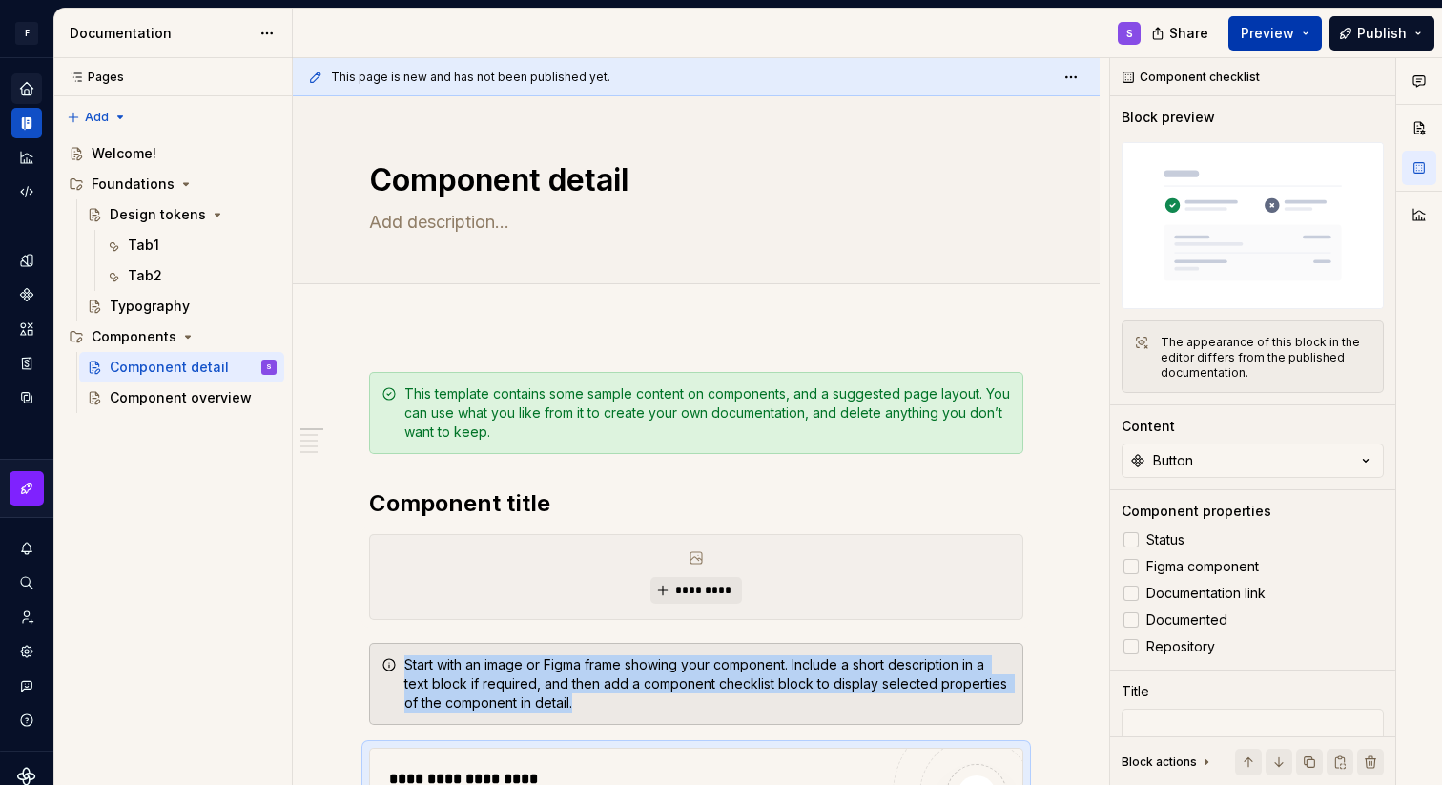
click at [1264, 35] on span "Preview" at bounding box center [1267, 33] width 53 height 19
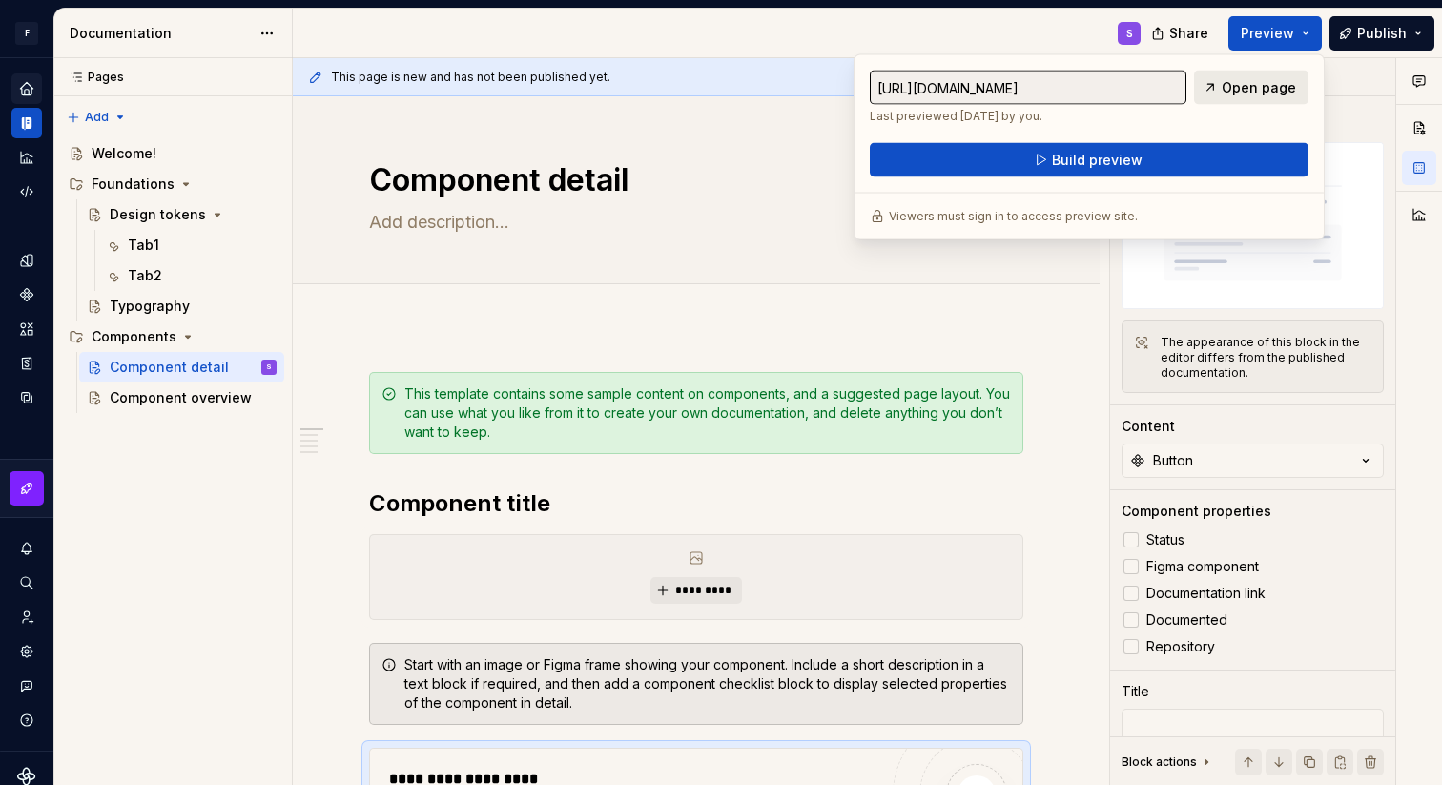
click at [1240, 88] on span "Open page" at bounding box center [1259, 87] width 74 height 19
click at [399, 386] on div "This template contains some sample content on components, and a suggested page …" at bounding box center [696, 413] width 654 height 82
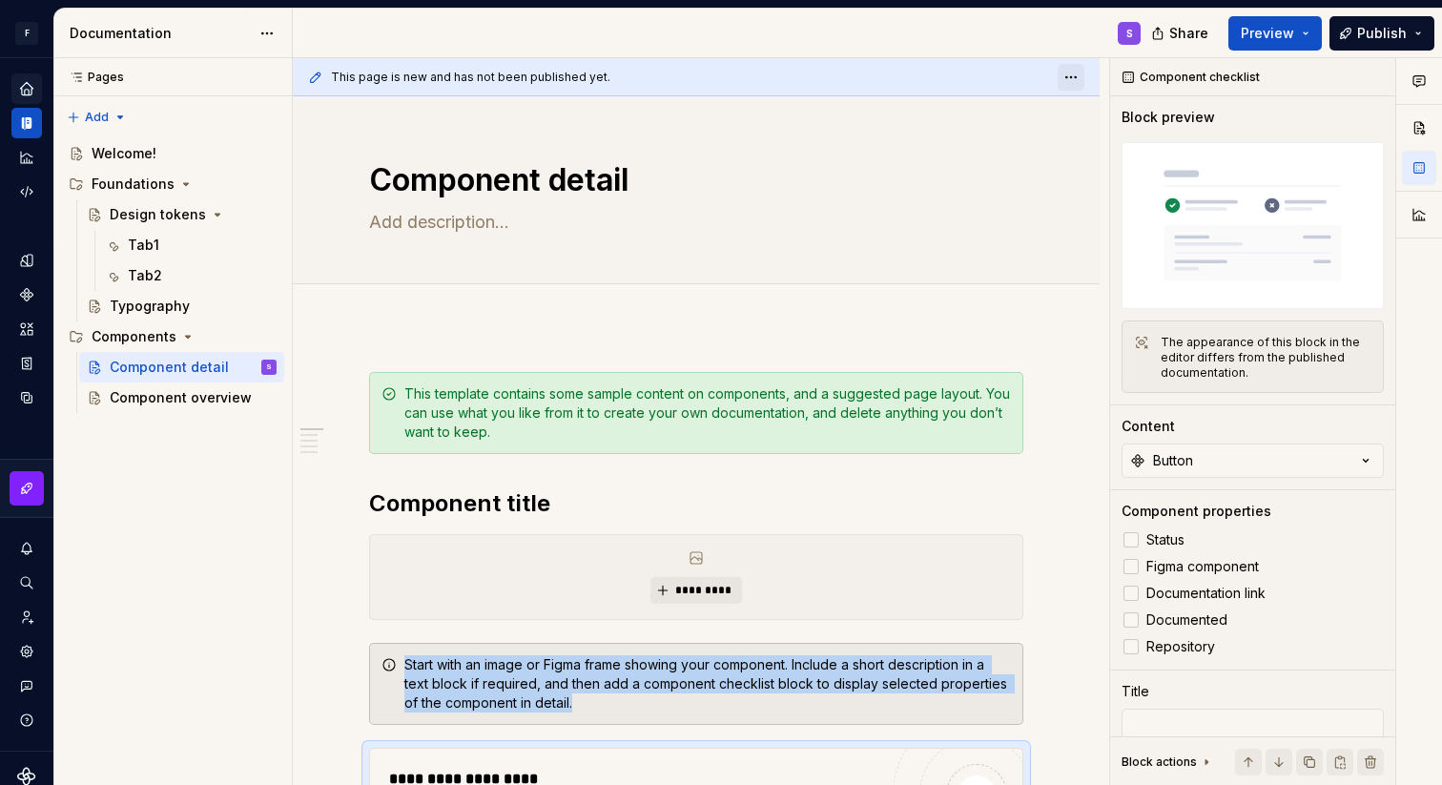
click at [1081, 76] on html "F TestDS S Design system data Documentation S Share Preview Publish Pages Pages…" at bounding box center [721, 392] width 1442 height 785
click at [1014, 208] on html "F TestDS S Design system data Documentation S Share Preview Publish Pages Pages…" at bounding box center [721, 392] width 1442 height 785
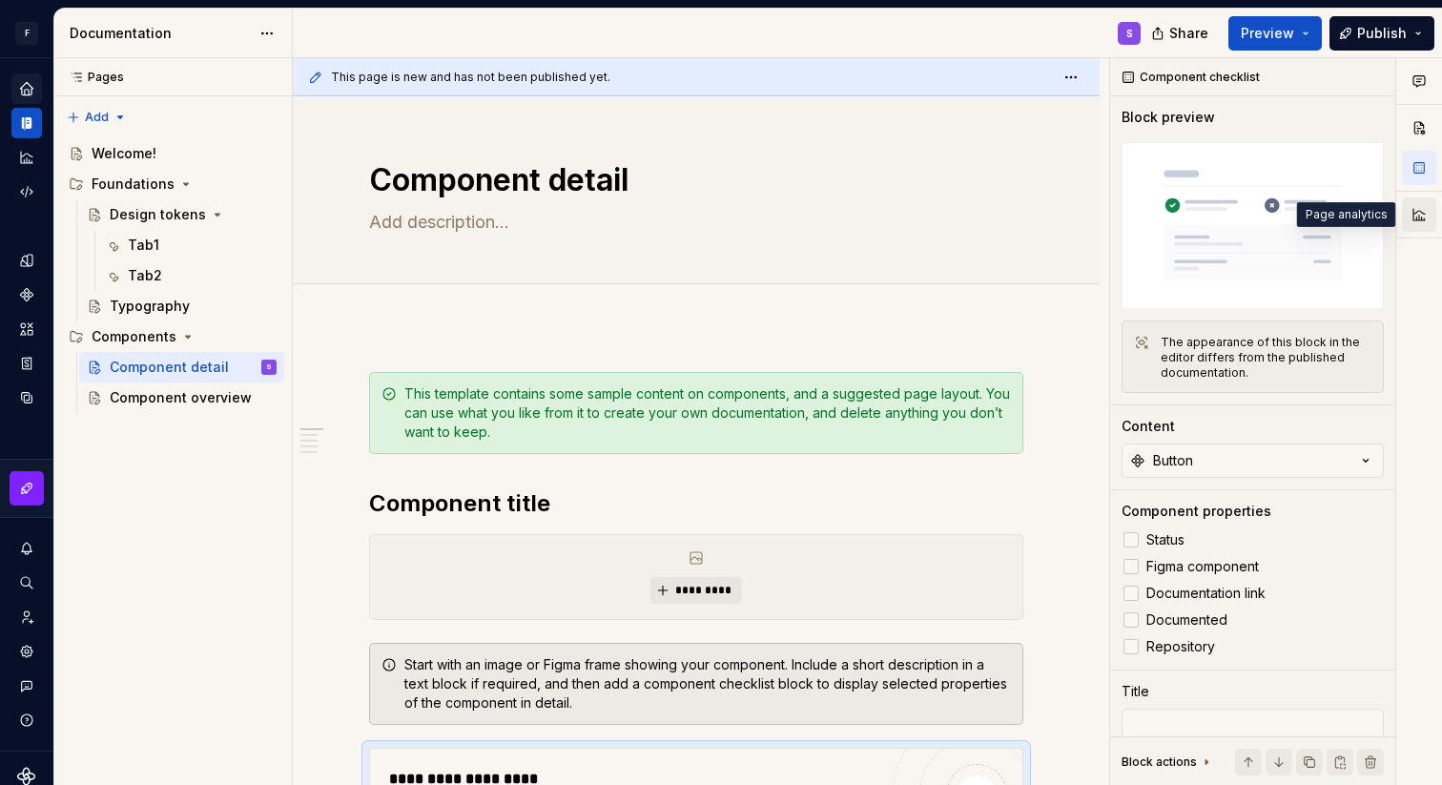
click at [1418, 218] on button "button" at bounding box center [1419, 214] width 34 height 34
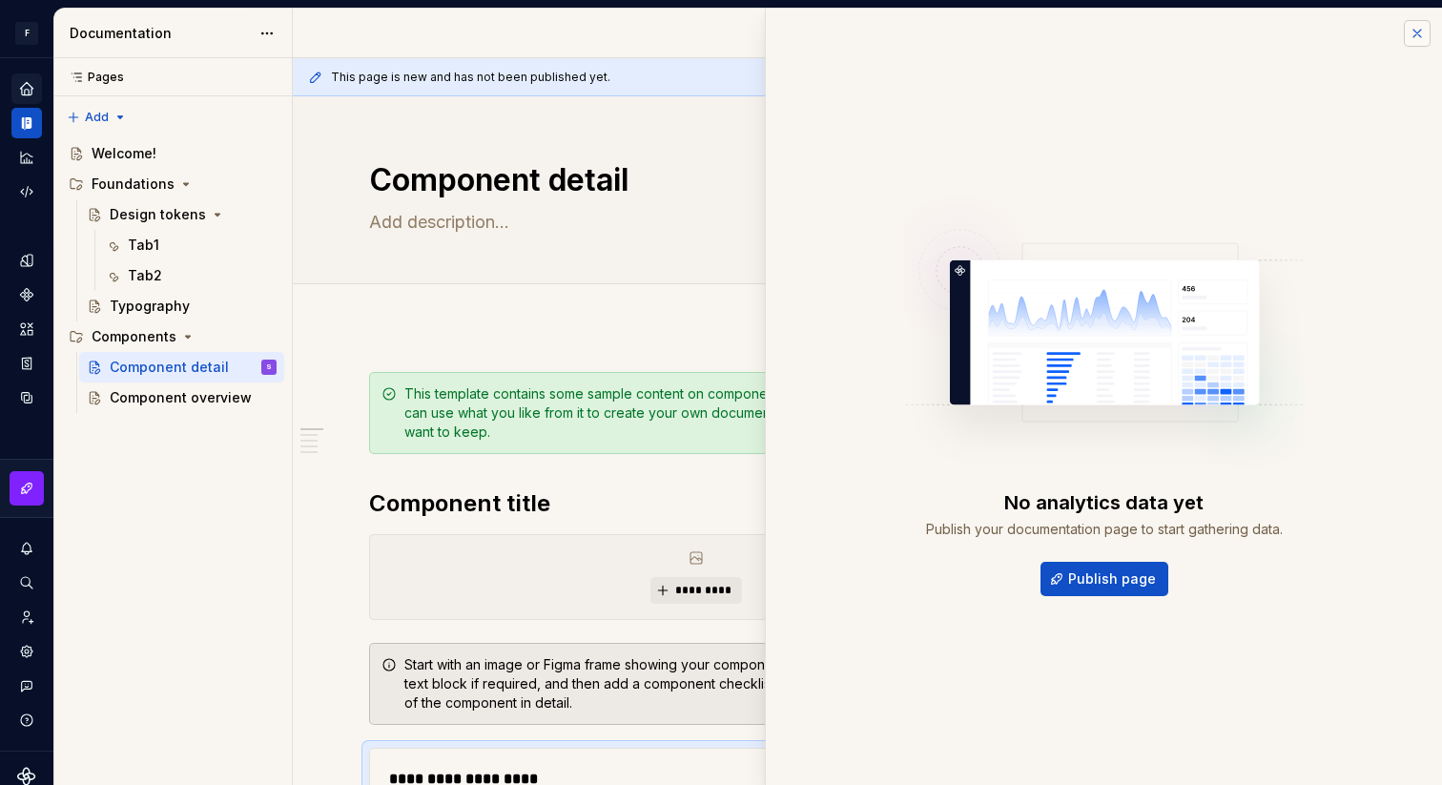
click at [1417, 35] on button "button" at bounding box center [1417, 33] width 27 height 27
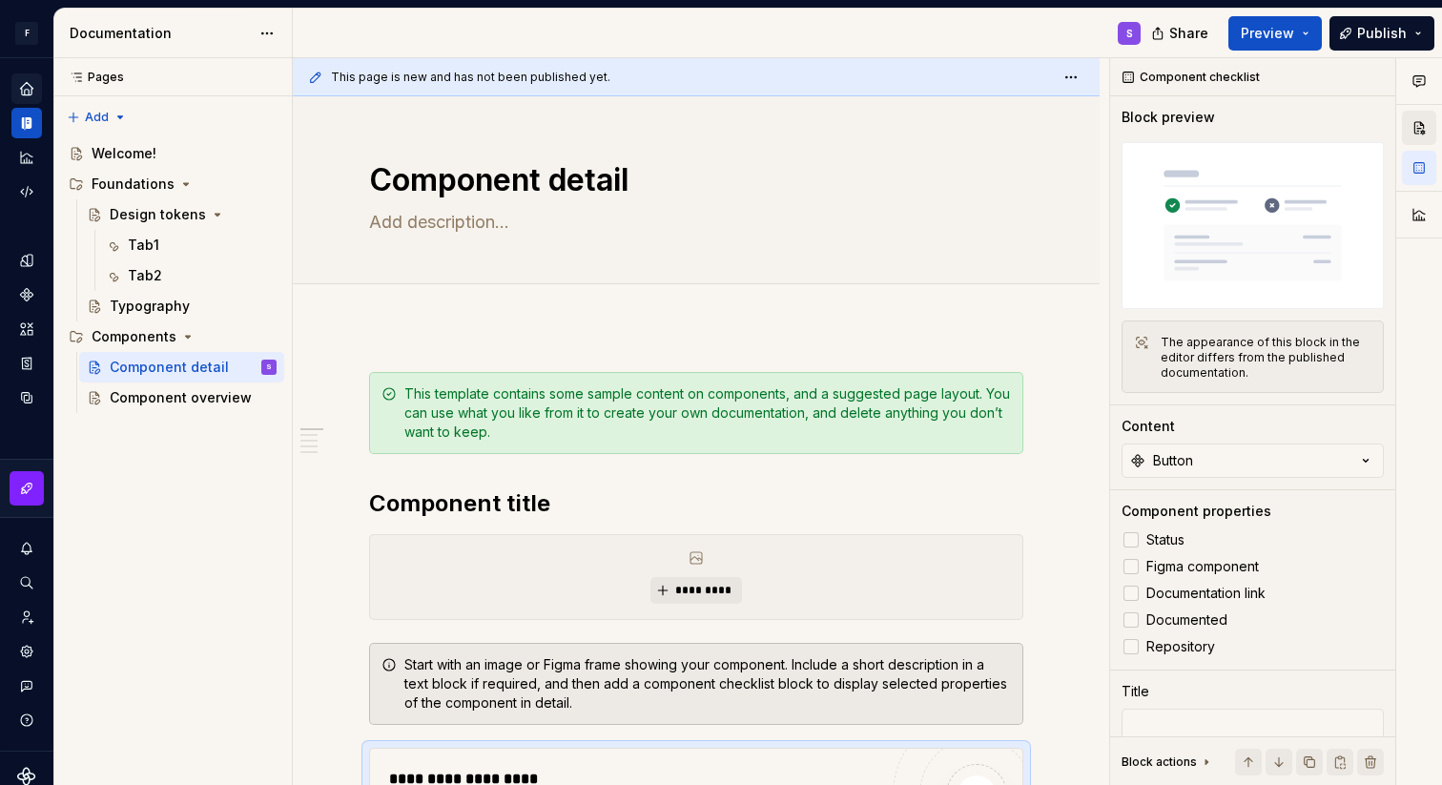
click at [1418, 118] on button "button" at bounding box center [1419, 128] width 34 height 34
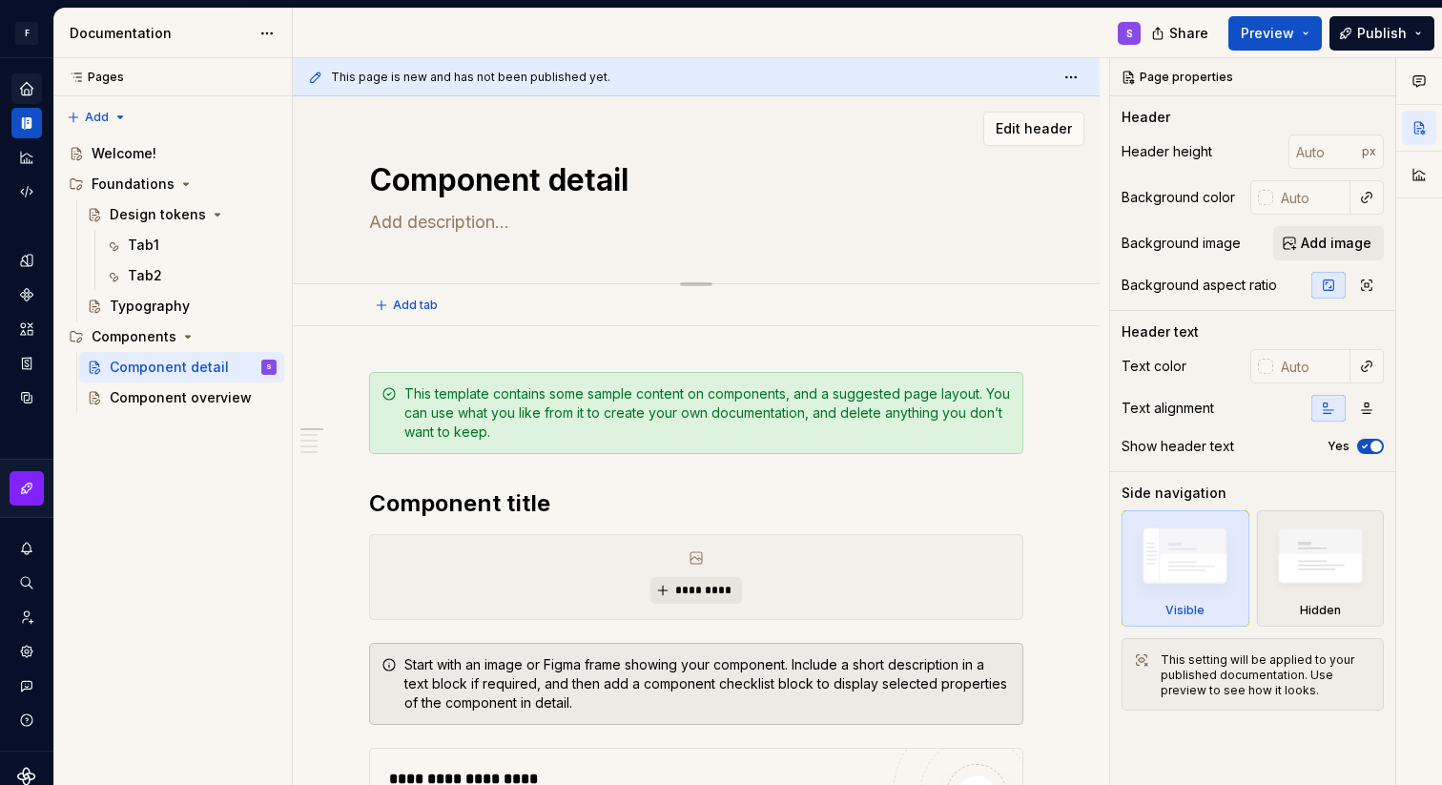
click at [991, 223] on textarea at bounding box center [692, 222] width 654 height 31
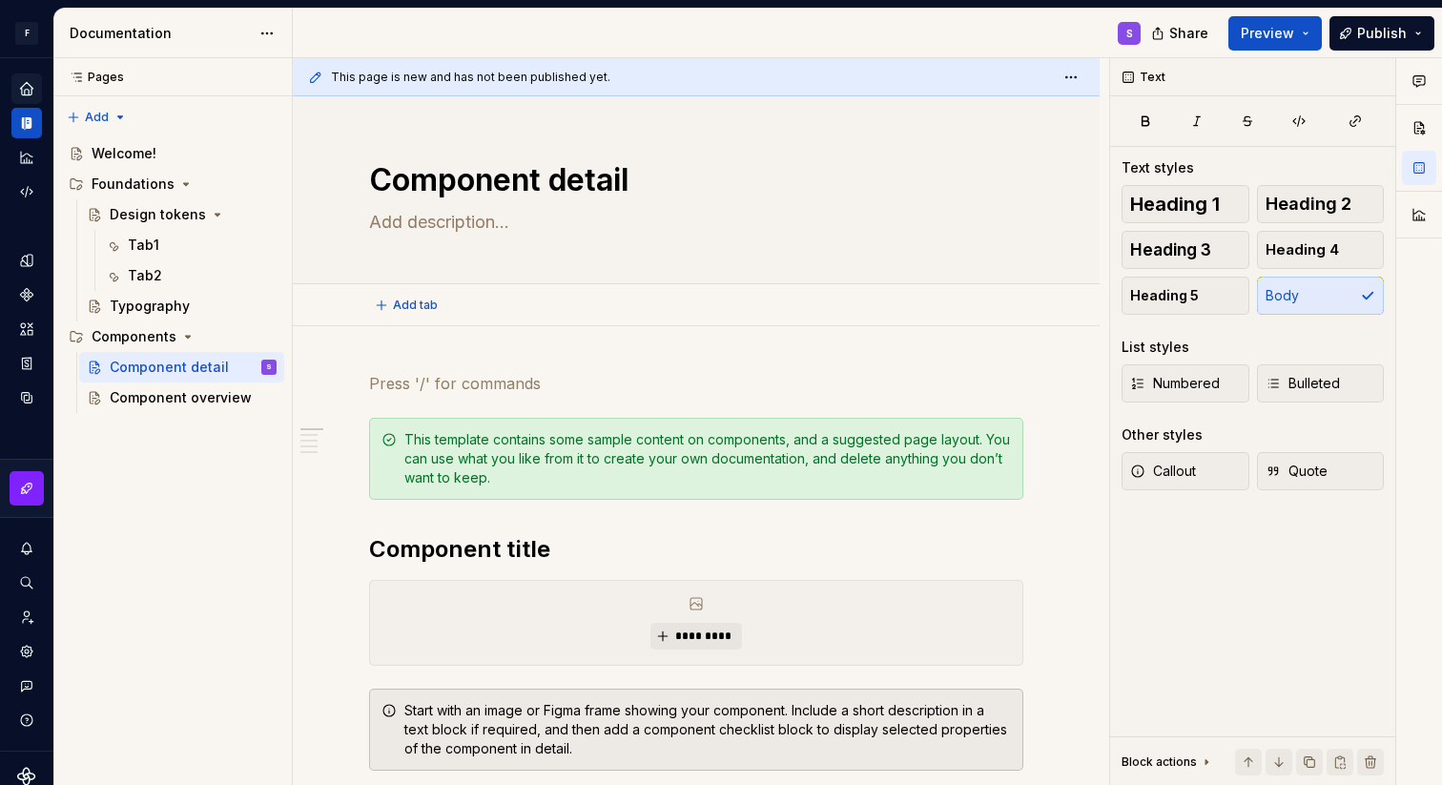
scroll to position [2, 0]
click at [601, 177] on textarea "Component detail" at bounding box center [692, 178] width 654 height 46
type textarea "*"
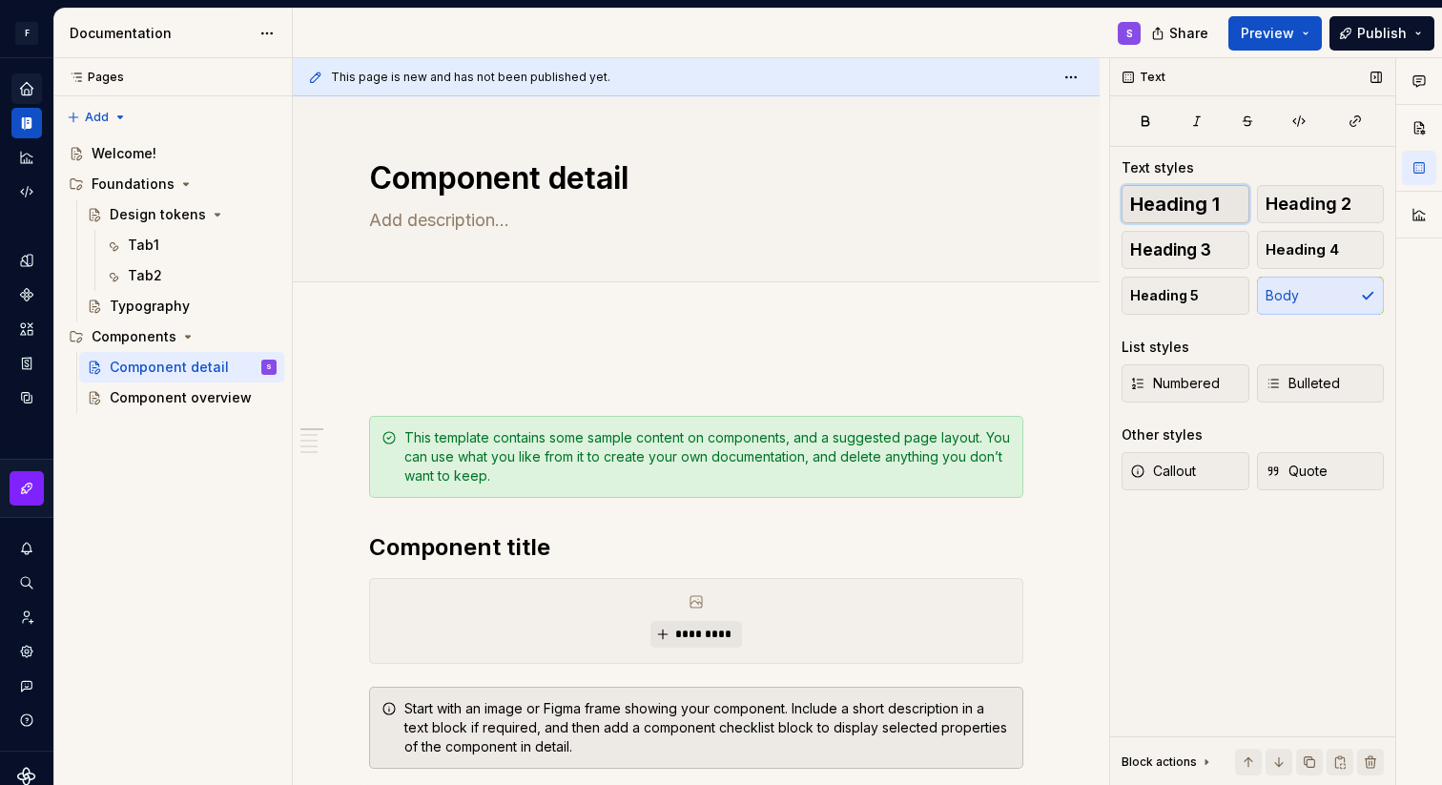
click at [1192, 210] on span "Heading 1" at bounding box center [1175, 204] width 90 height 19
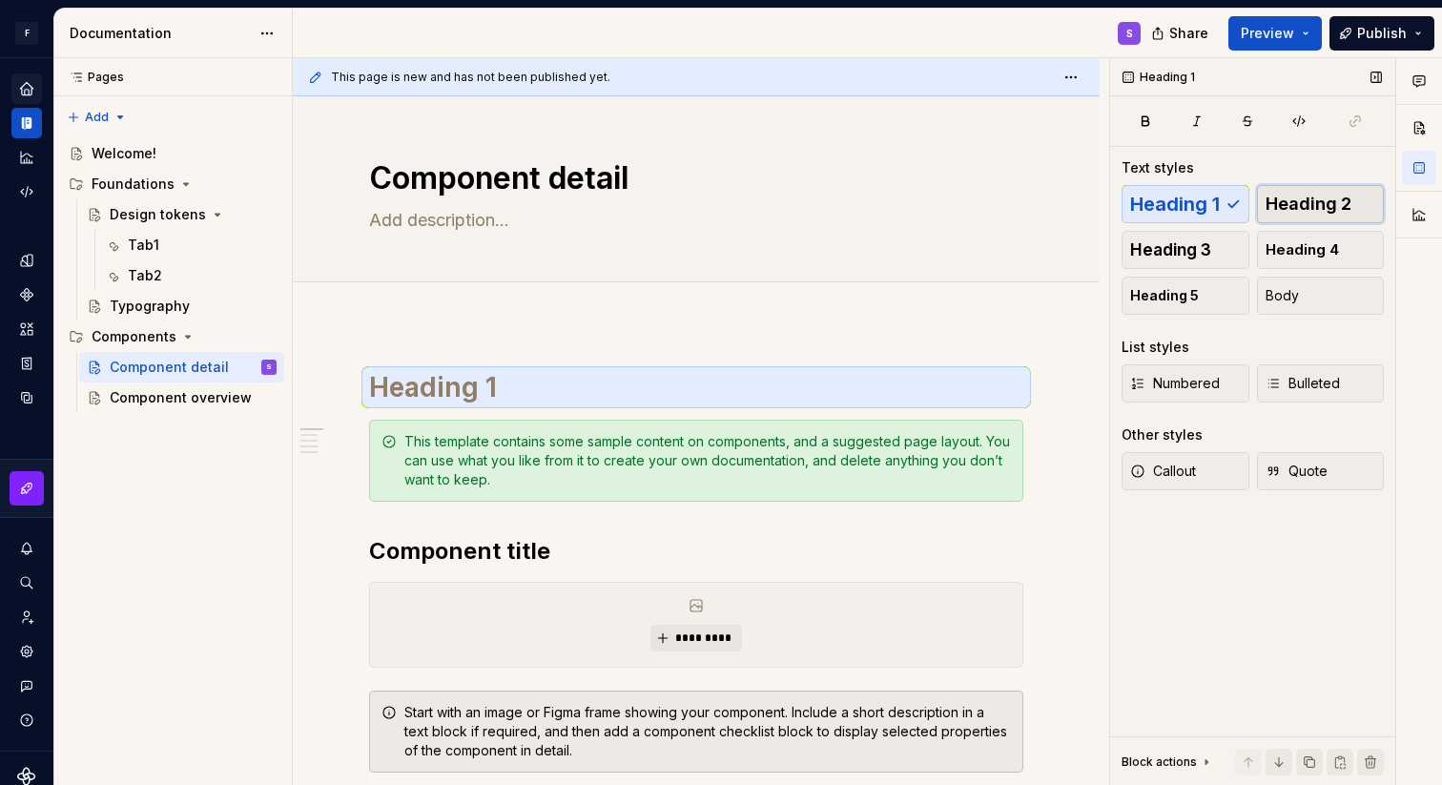
click at [1304, 211] on span "Heading 2" at bounding box center [1309, 204] width 86 height 19
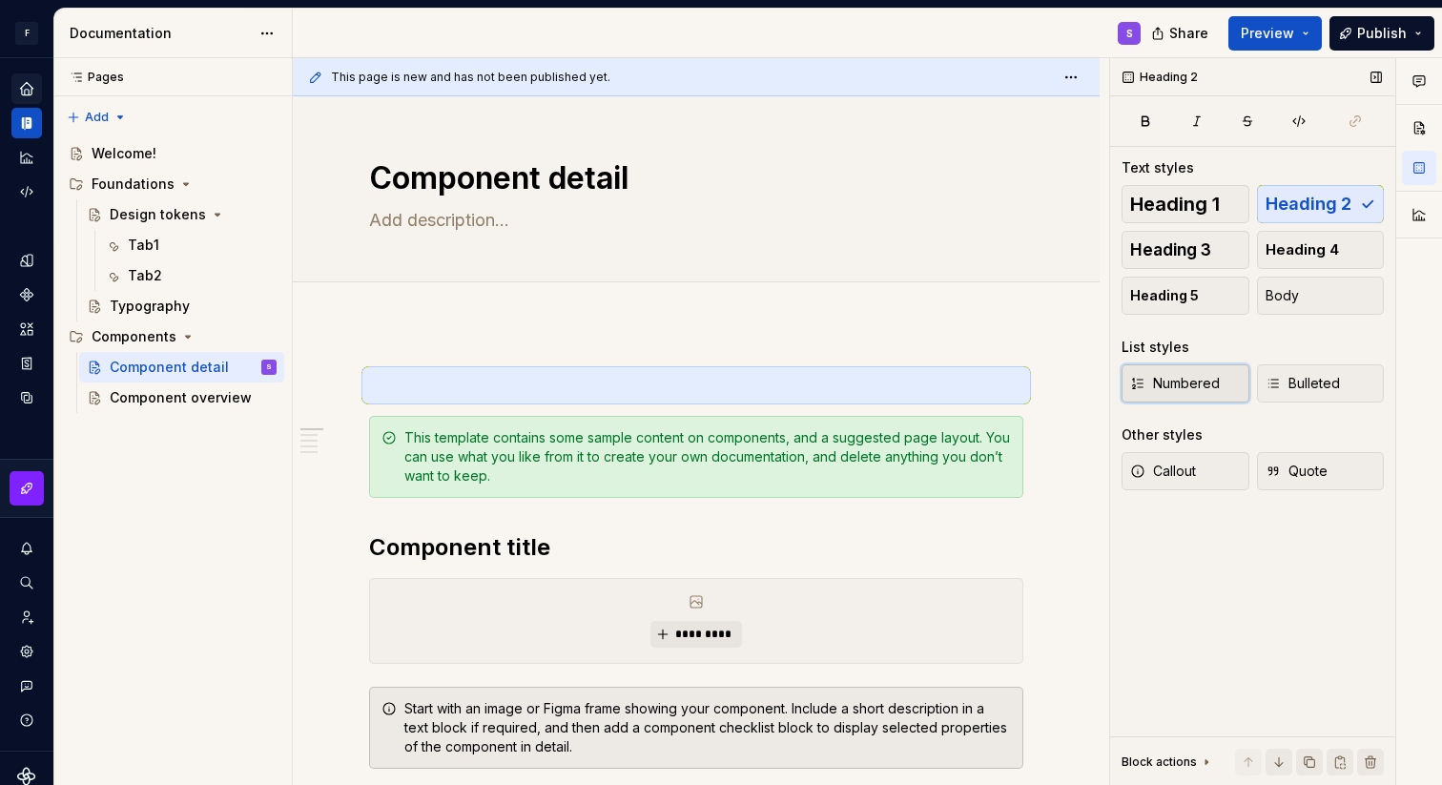
click at [1197, 380] on span "Numbered" at bounding box center [1175, 383] width 90 height 19
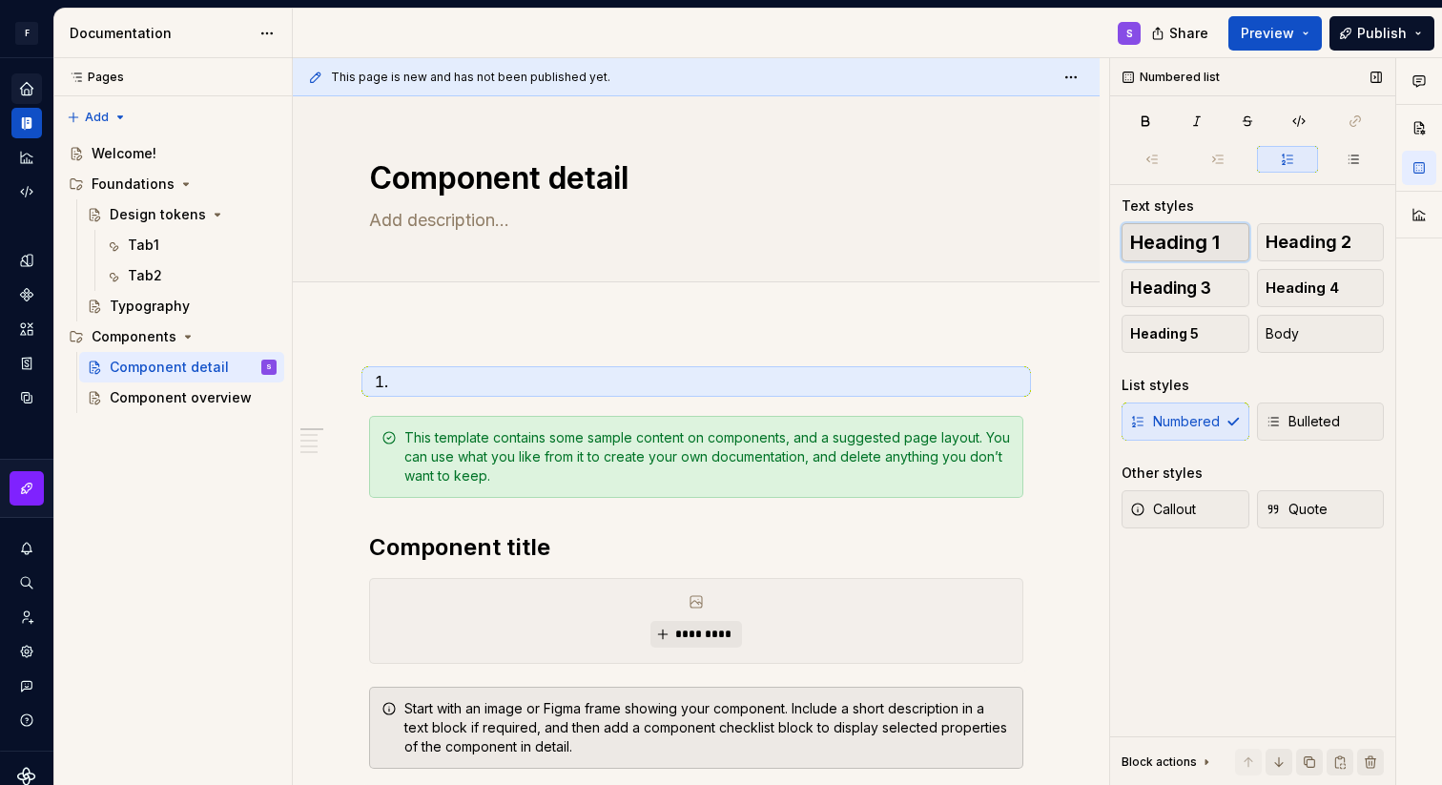
click at [1183, 249] on span "Heading 1" at bounding box center [1175, 242] width 90 height 19
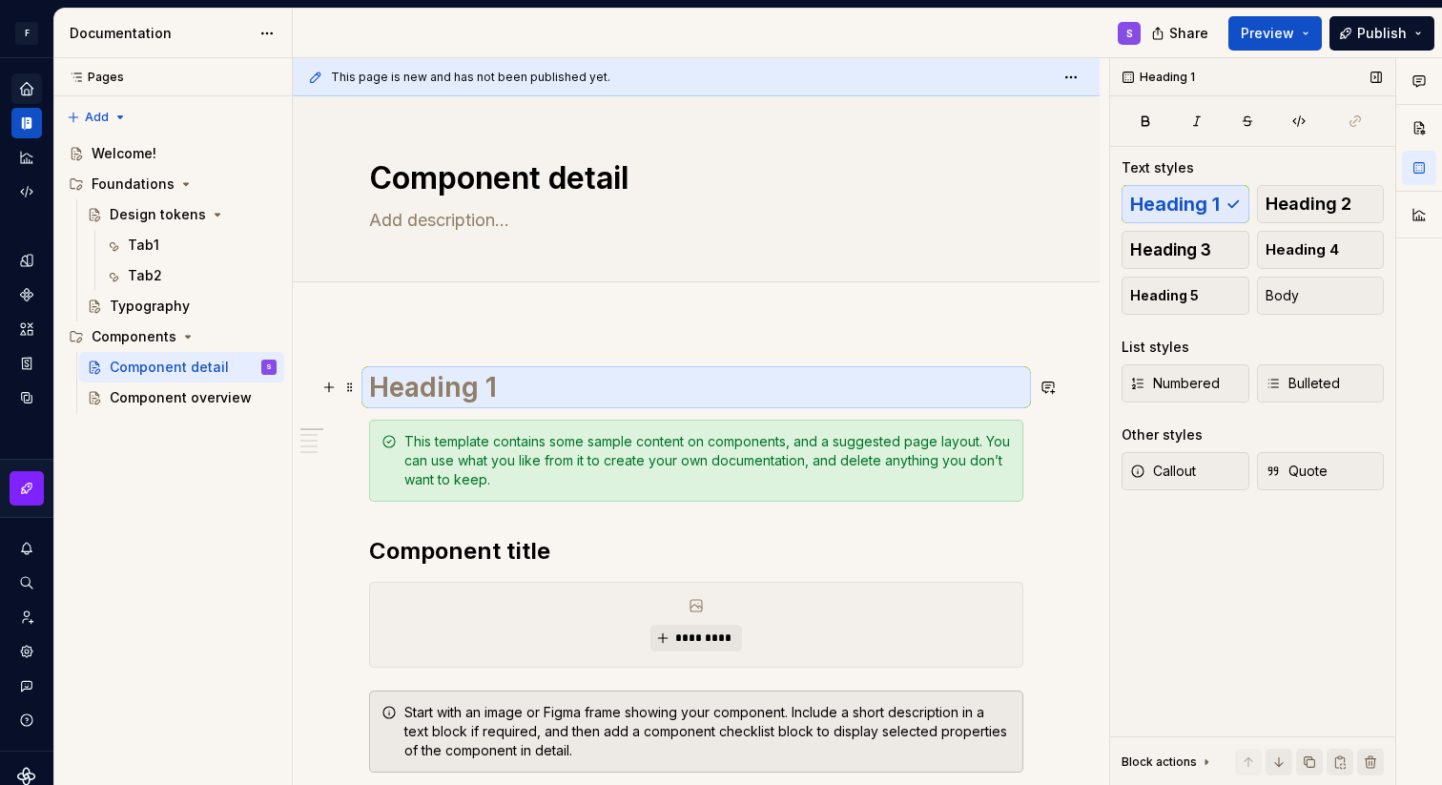
click at [672, 392] on h1 at bounding box center [696, 387] width 654 height 34
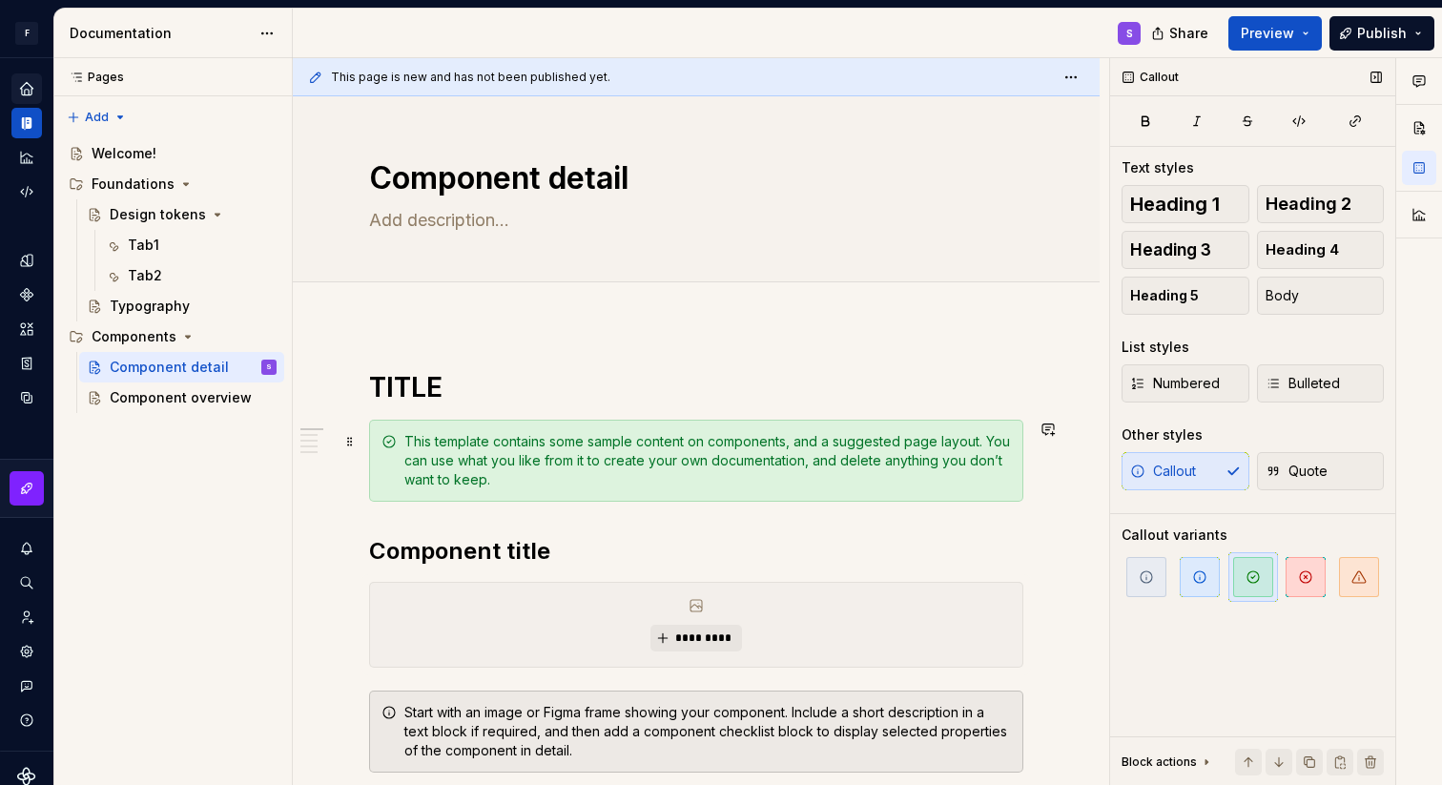
click at [670, 445] on div "This template contains some sample content on components, and a suggested page …" at bounding box center [707, 460] width 607 height 57
click at [534, 309] on div "Add tab" at bounding box center [696, 305] width 654 height 27
type textarea "*"
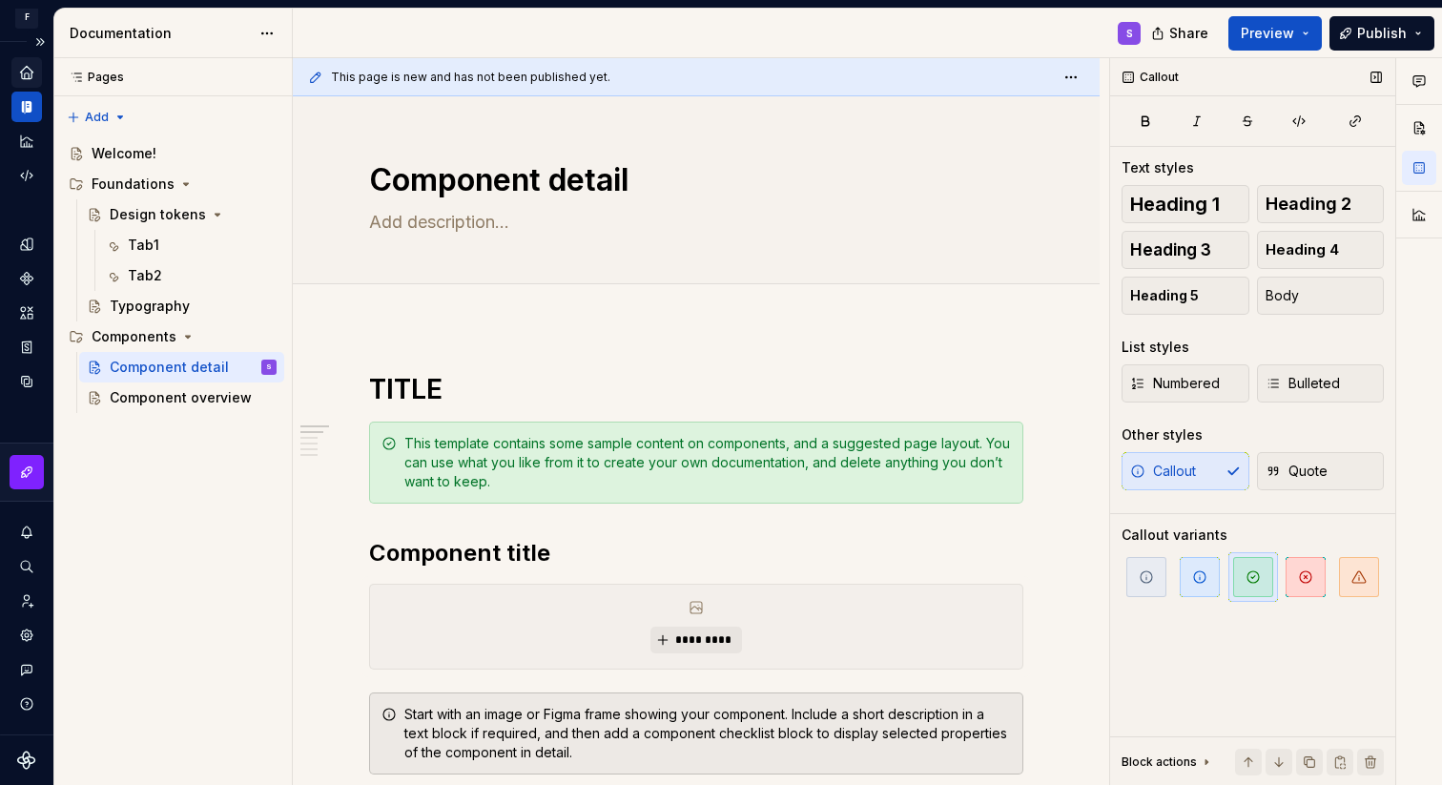
click at [28, 755] on icon "Supernova Logo" at bounding box center [26, 760] width 19 height 19
